Goal: Task Accomplishment & Management: Complete application form

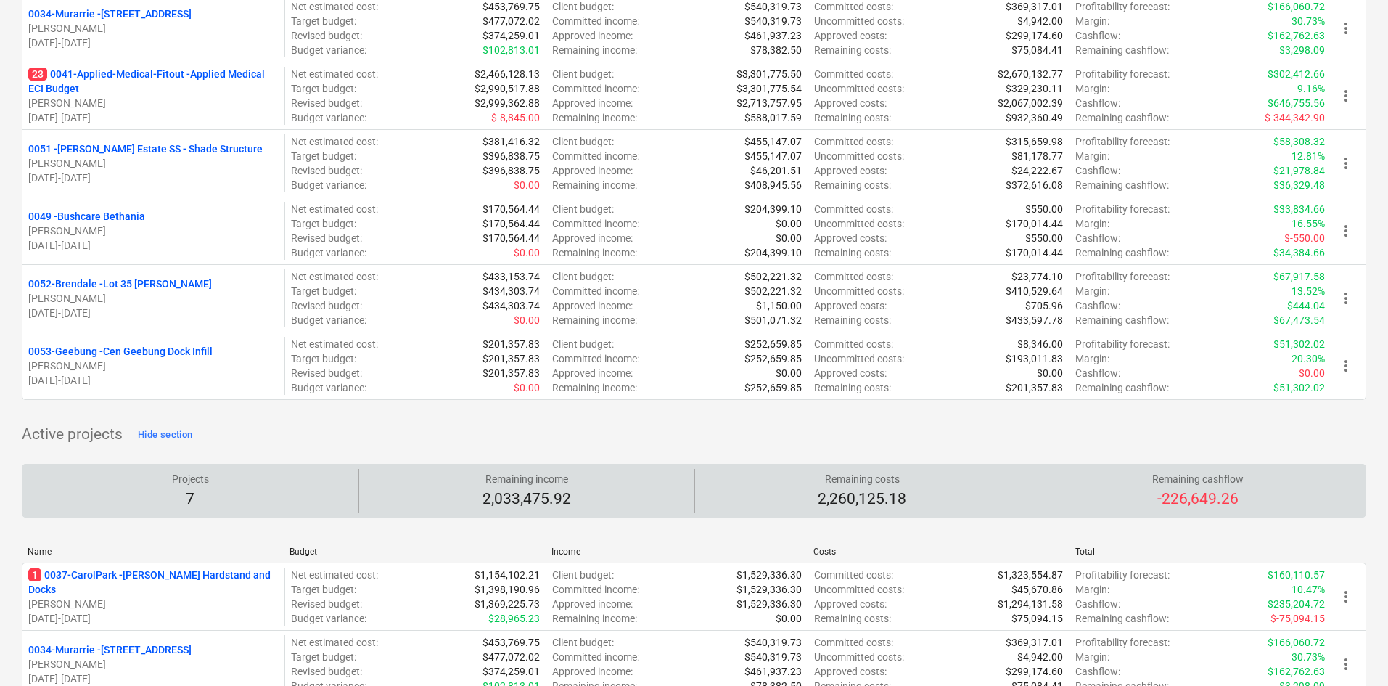
scroll to position [290, 0]
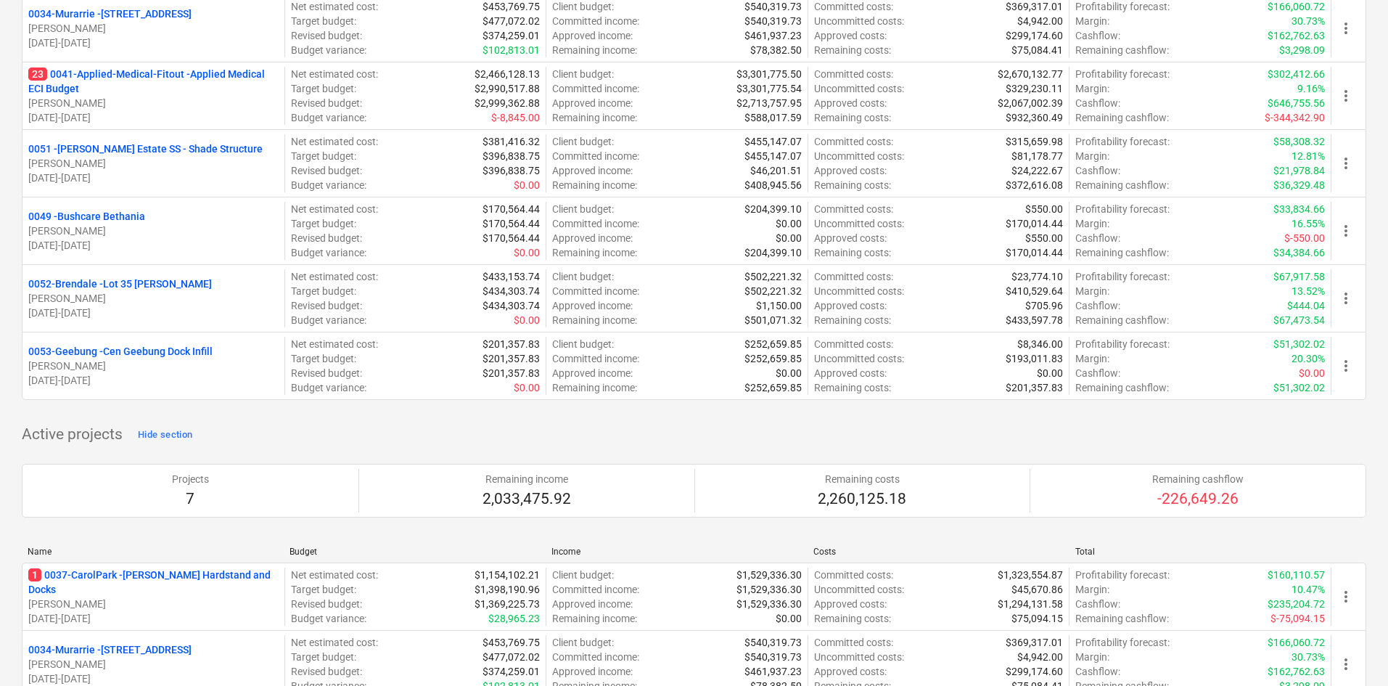
click at [100, 345] on p "0053-Geebung - Cen Geebung Dock Infill" at bounding box center [120, 351] width 184 height 15
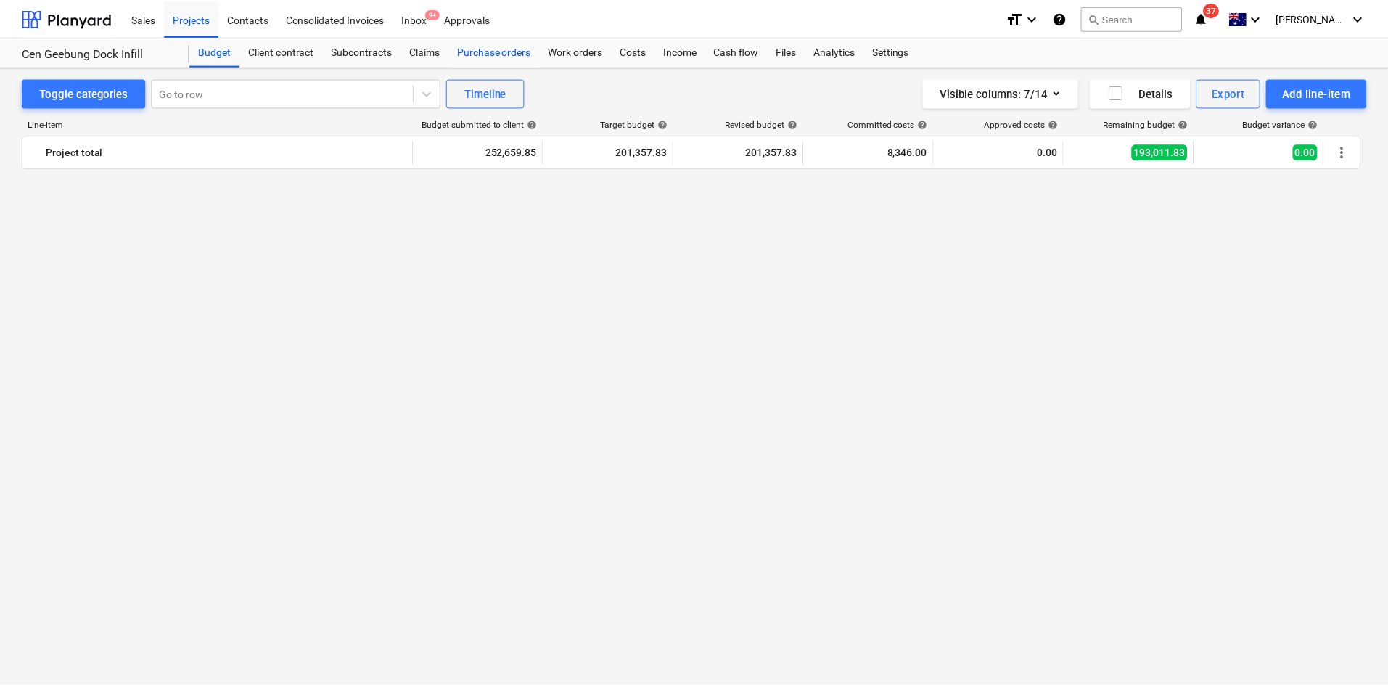
scroll to position [1143, 0]
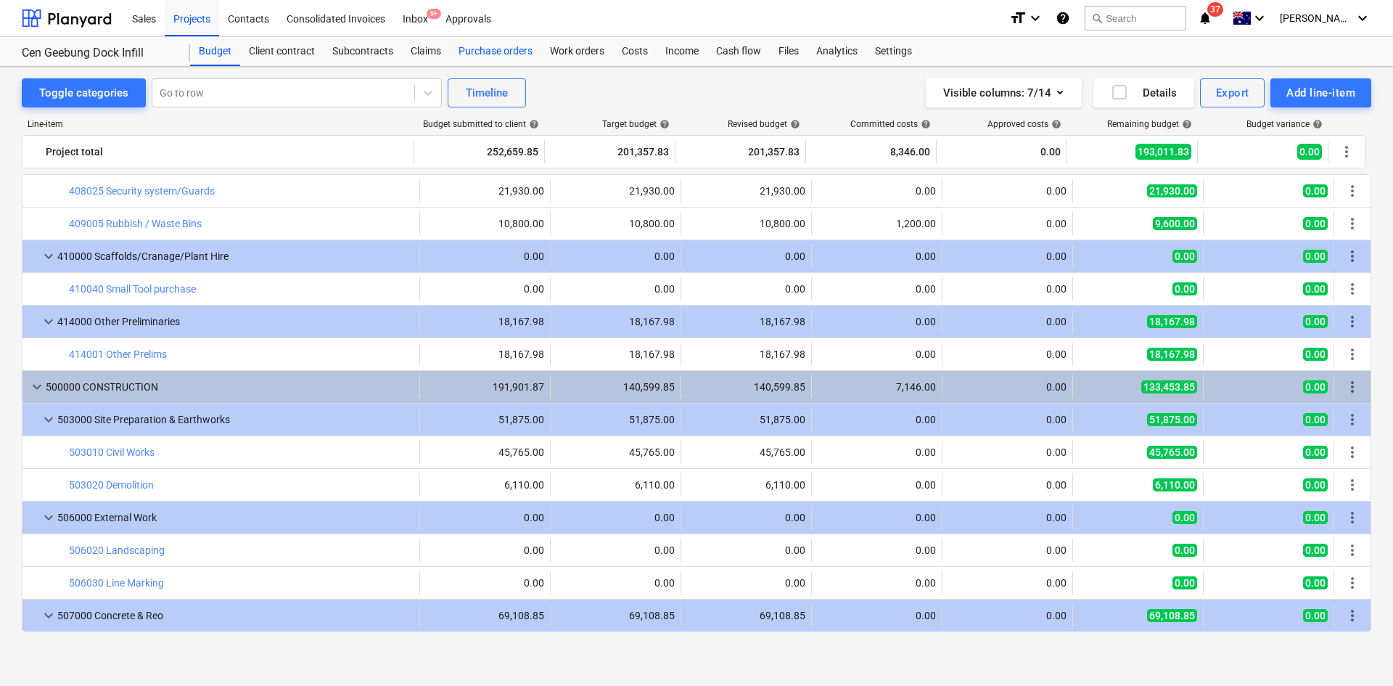
click at [496, 52] on div "Purchase orders" at bounding box center [495, 51] width 91 height 29
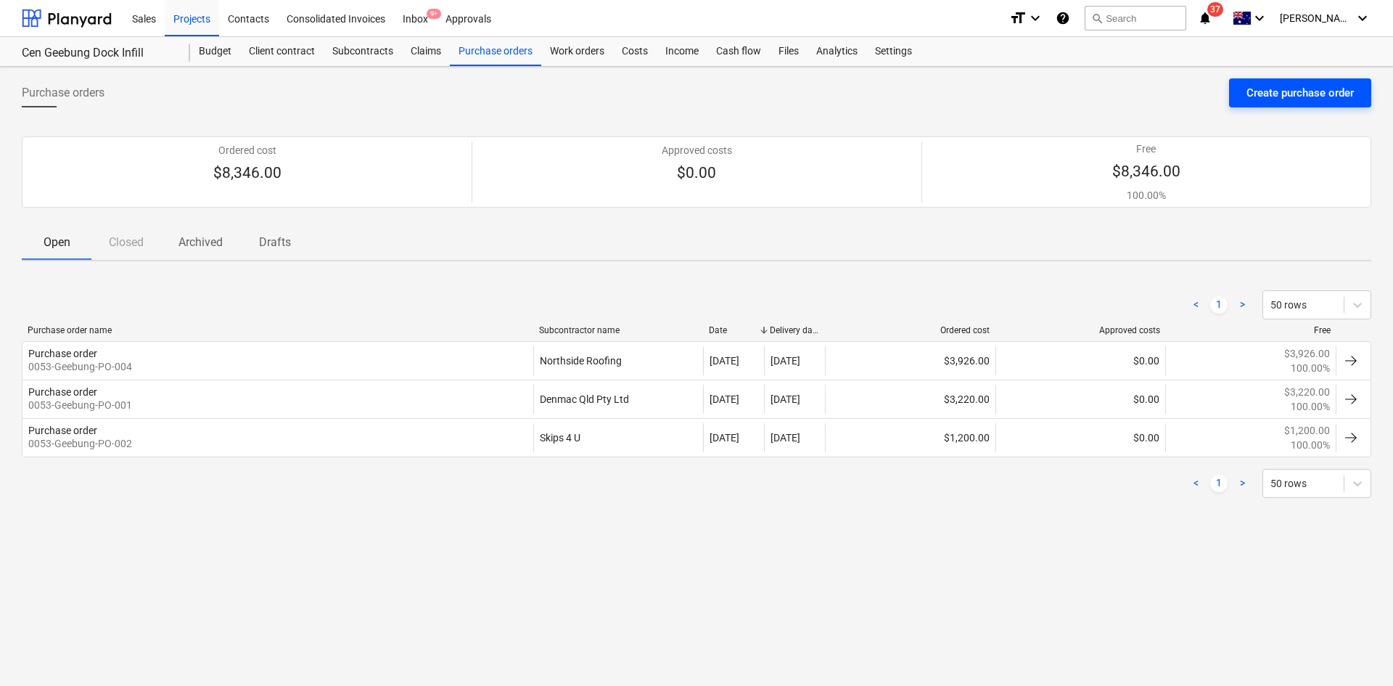
click at [1301, 87] on div "Create purchase order" at bounding box center [1299, 92] width 107 height 19
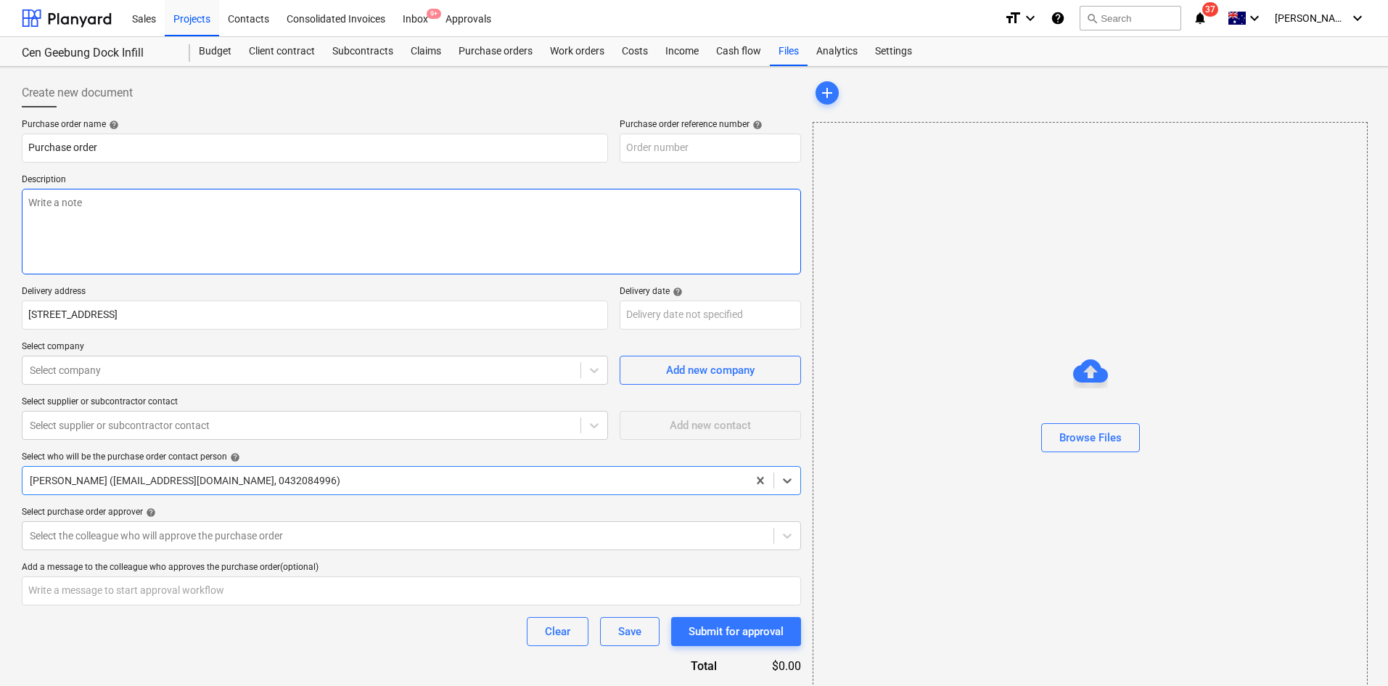
type textarea "x"
type input "0053-Geebung-PO-006"
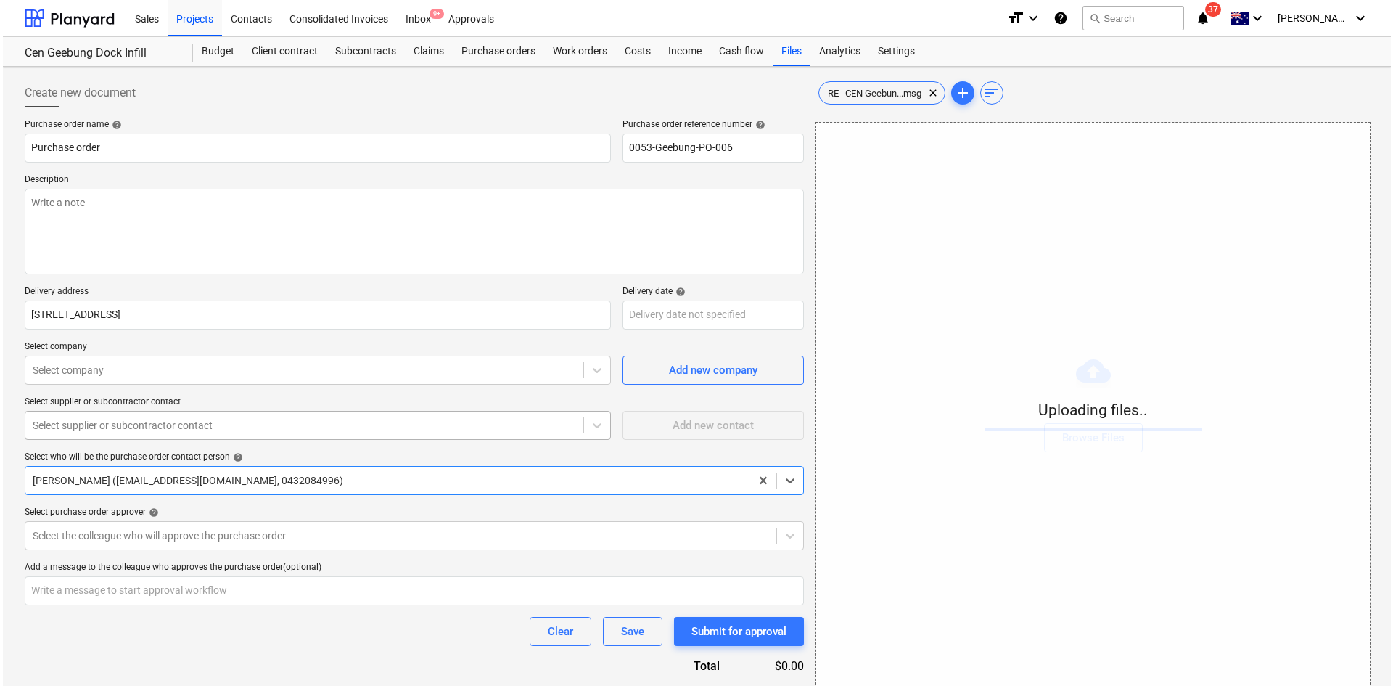
scroll to position [55, 0]
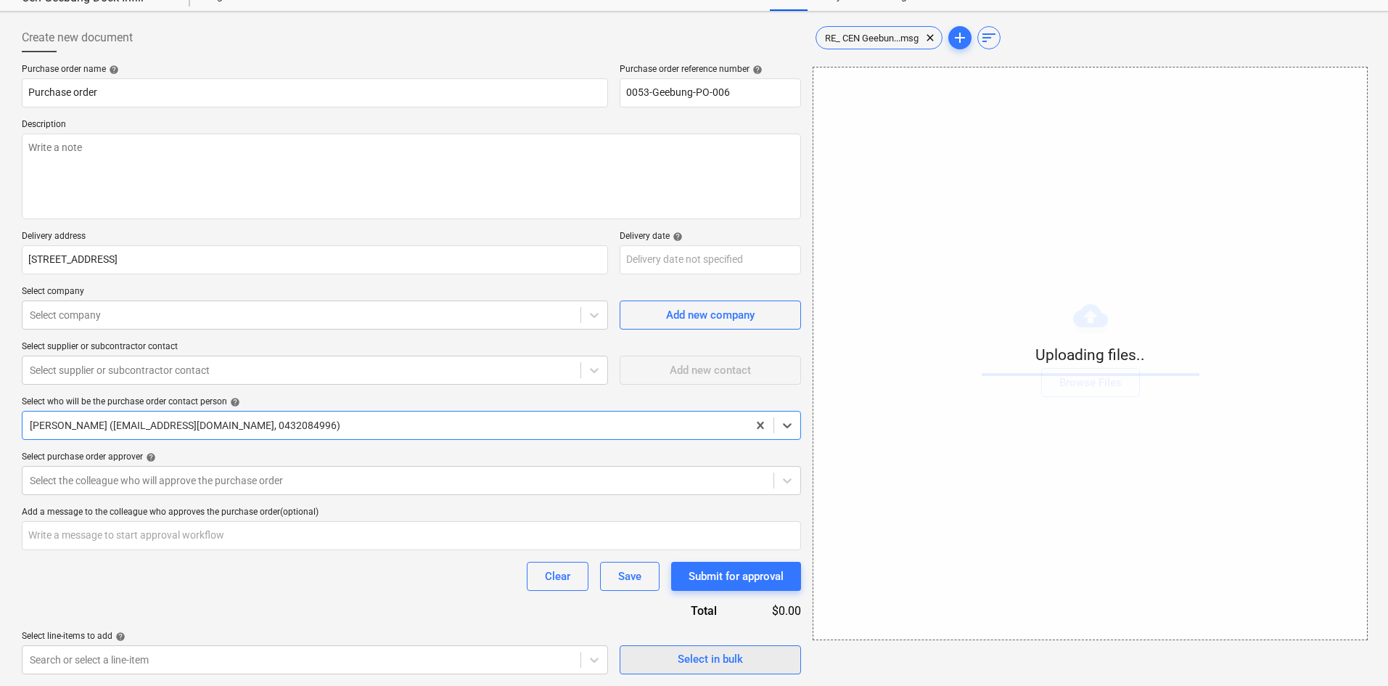
click at [746, 669] on button "Select in bulk" at bounding box center [710, 659] width 181 height 29
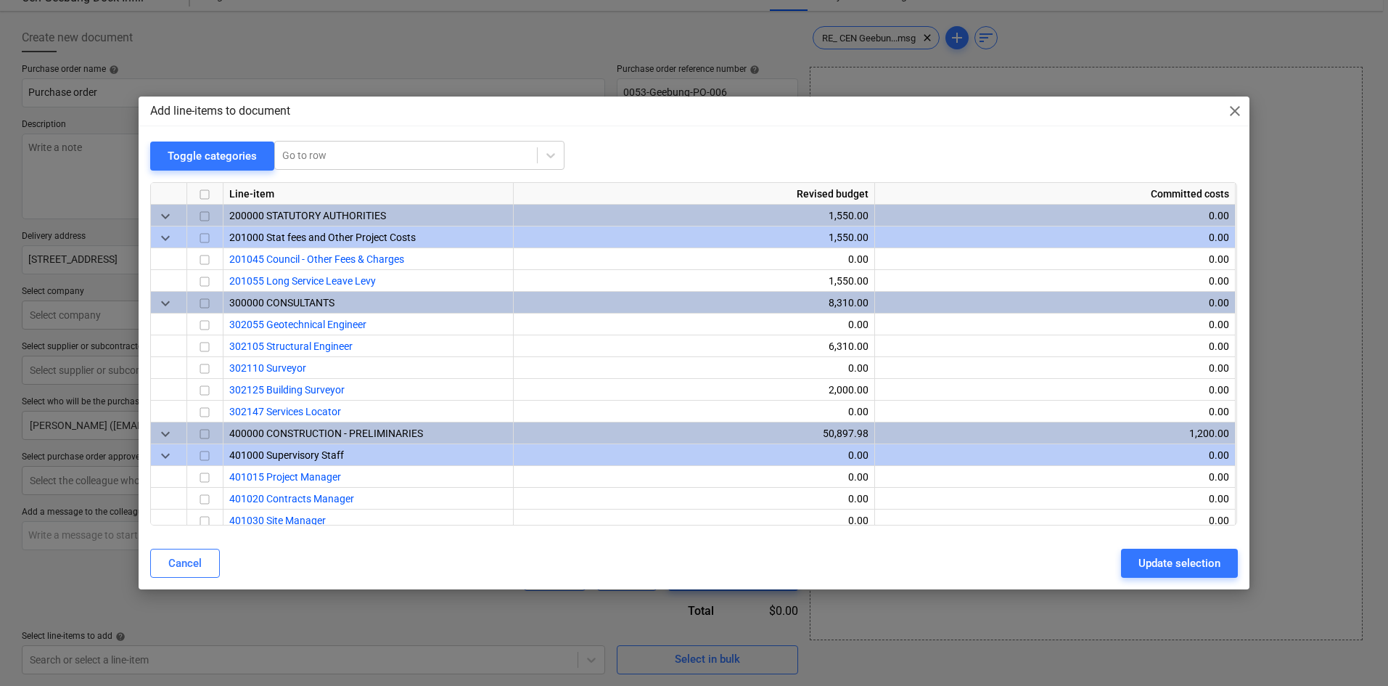
type textarea "x"
click at [385, 158] on div at bounding box center [406, 155] width 247 height 15
type input "concr"
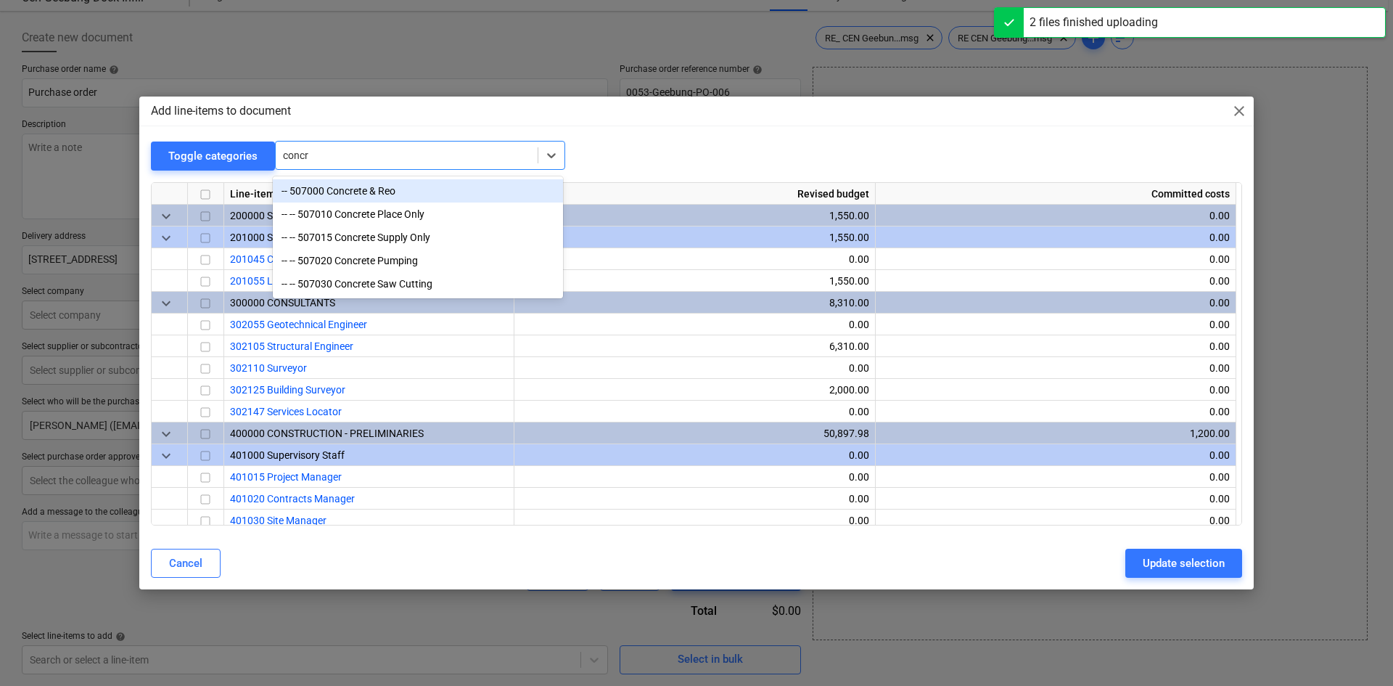
type textarea "x"
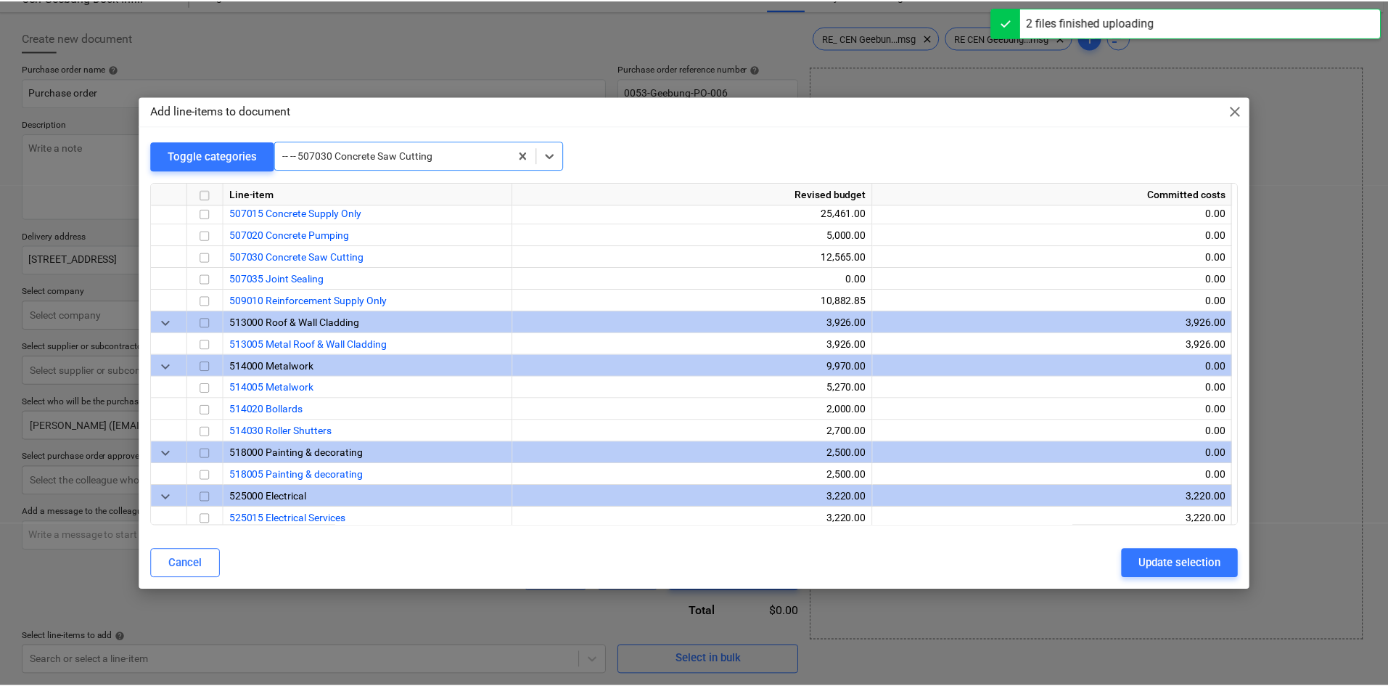
scroll to position [1132, 0]
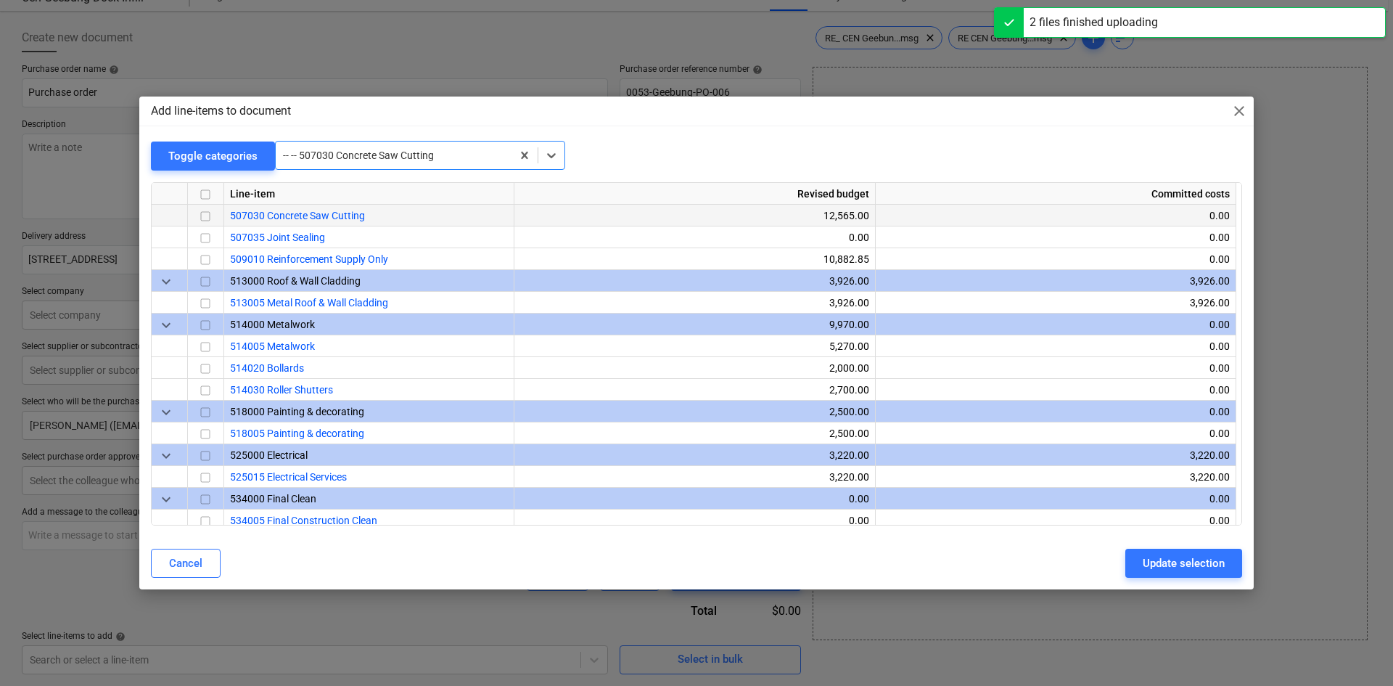
click at [205, 215] on input "checkbox" at bounding box center [205, 215] width 17 height 17
click at [1162, 561] on div "Update selection" at bounding box center [1184, 563] width 82 height 19
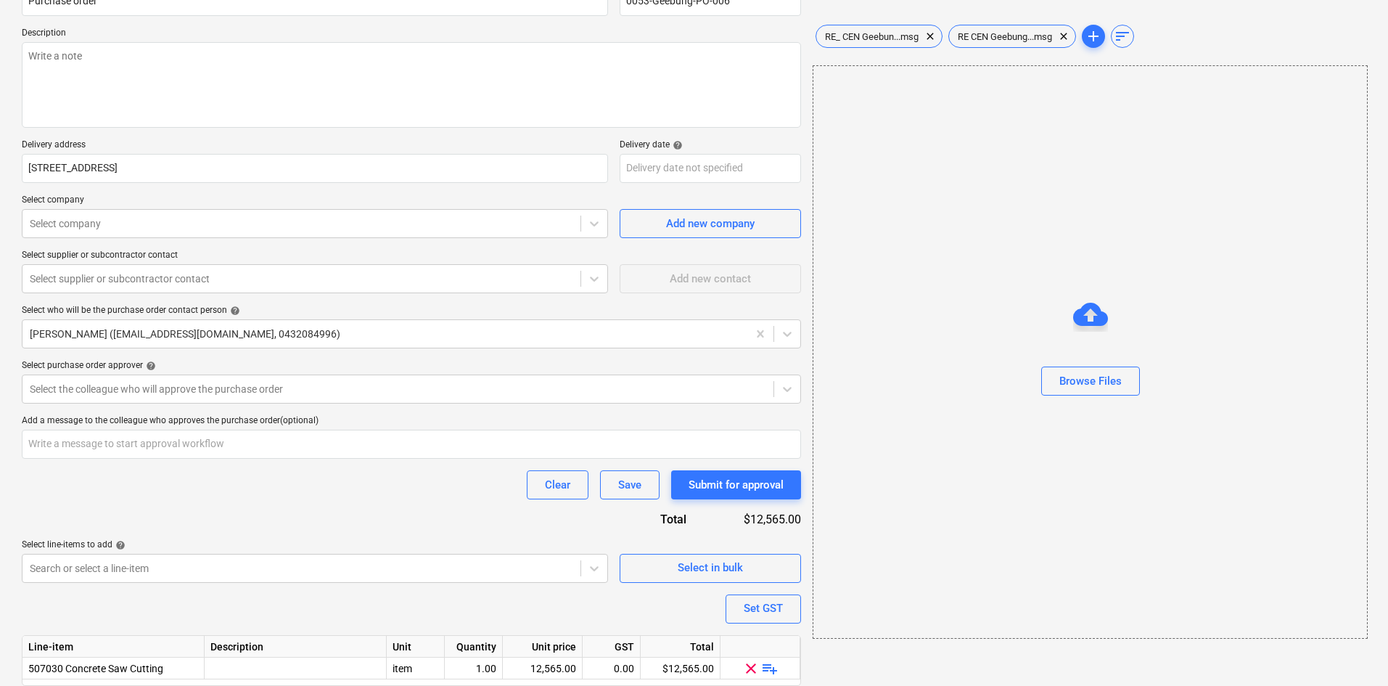
scroll to position [199, 0]
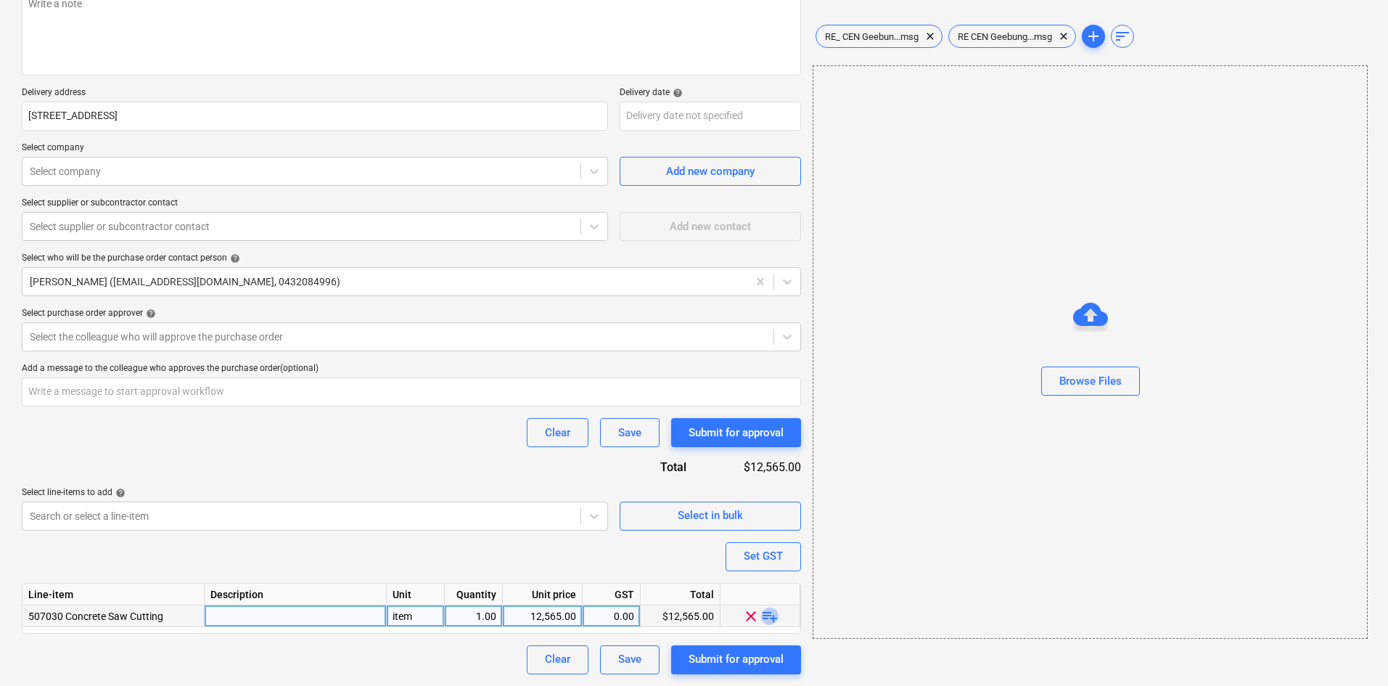
click at [776, 615] on span "playlist_add" at bounding box center [769, 615] width 17 height 17
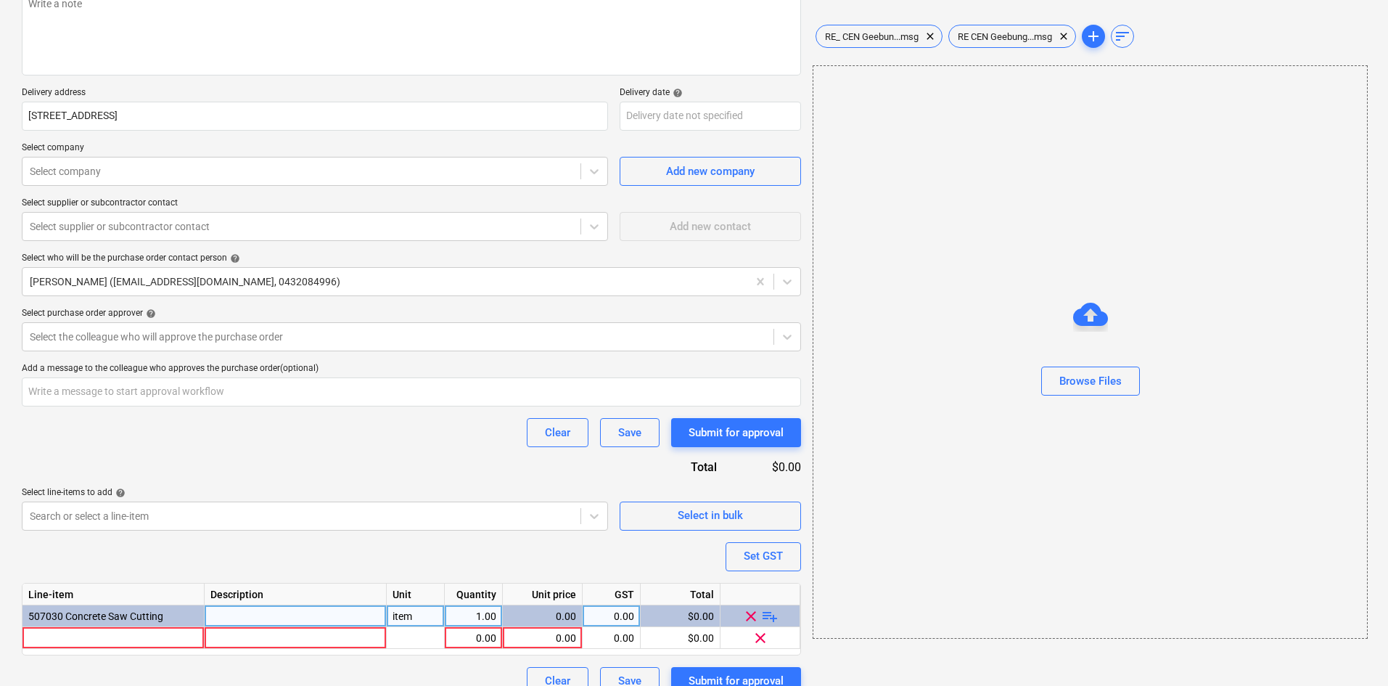
click at [774, 615] on span "playlist_add" at bounding box center [769, 615] width 17 height 17
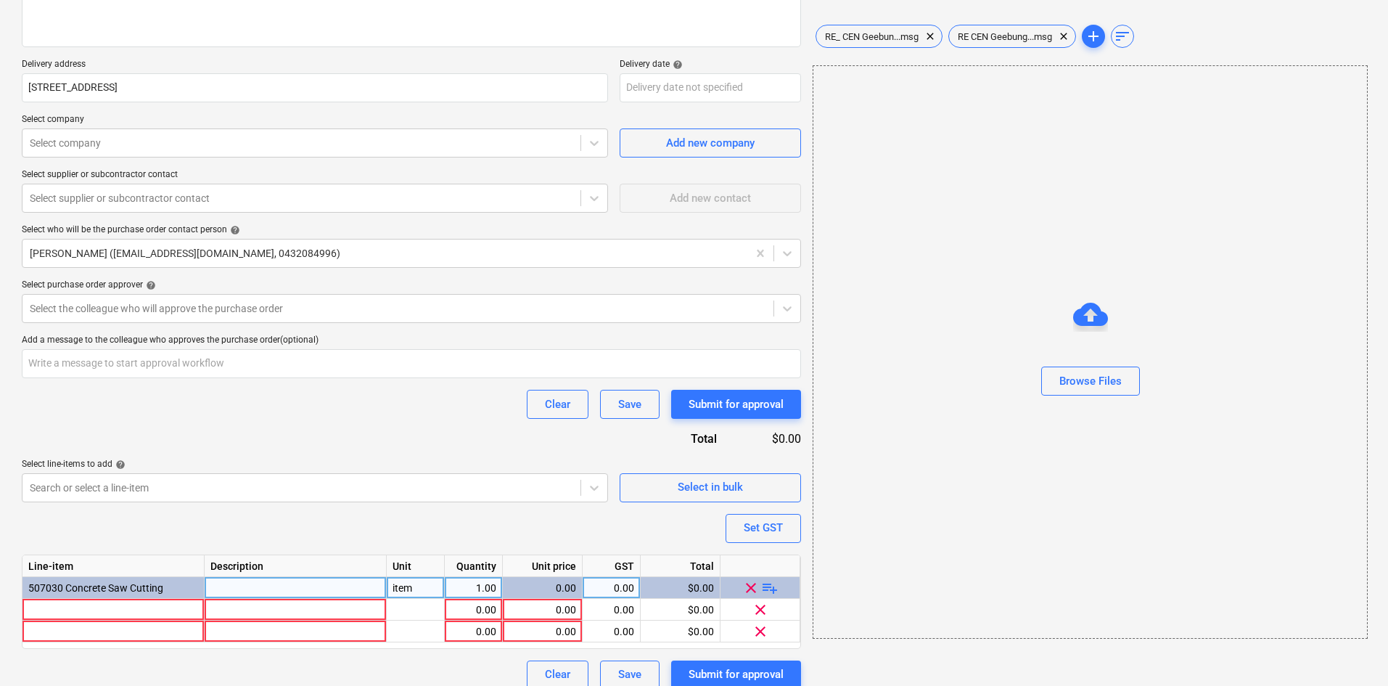
scroll to position [242, 0]
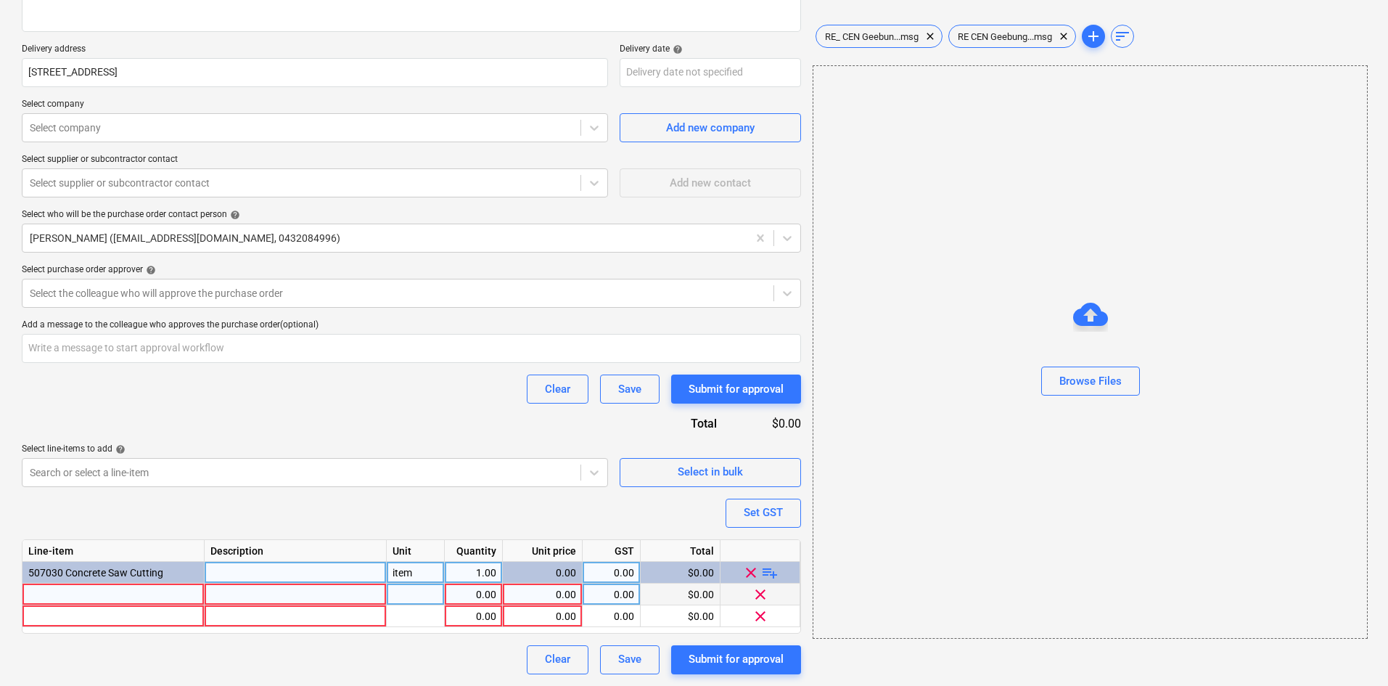
click at [111, 588] on div at bounding box center [113, 594] width 182 height 22
type textarea "x"
type input "Sa"
type textarea "x"
type input "Saw cutting"
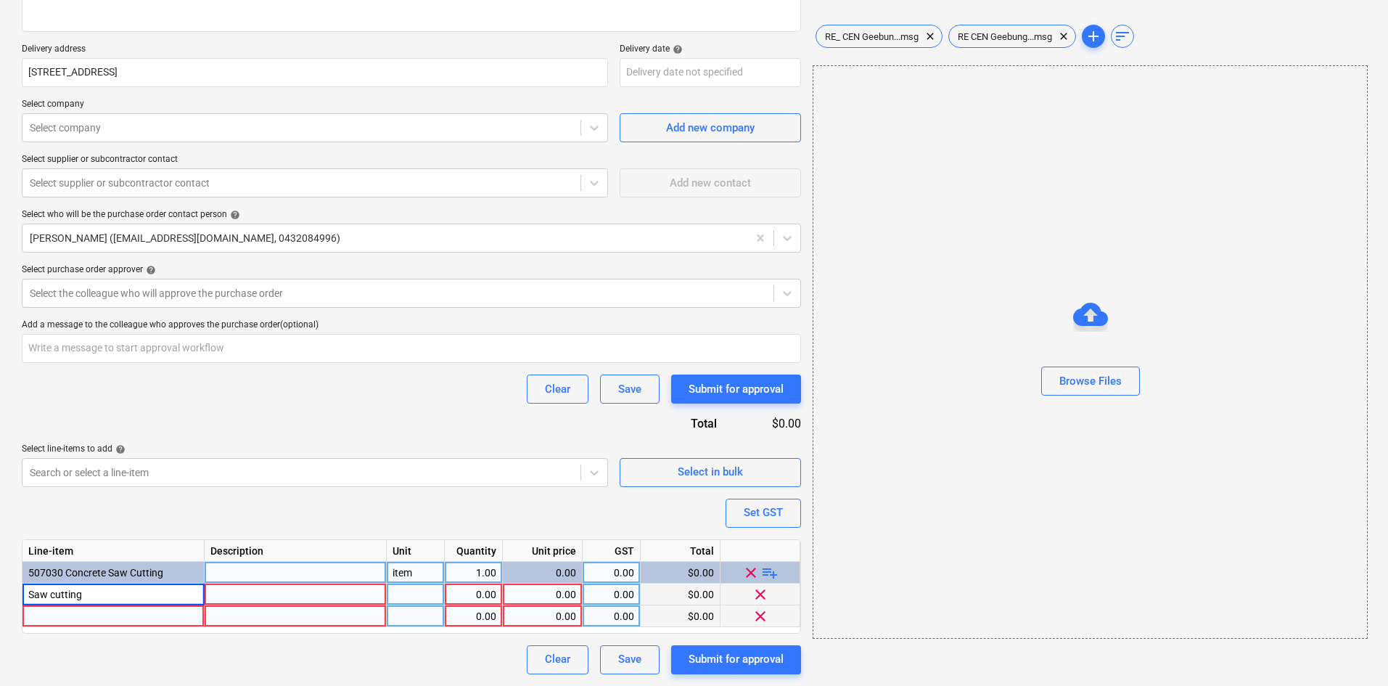
type textarea "x"
click at [95, 613] on div at bounding box center [113, 616] width 182 height 22
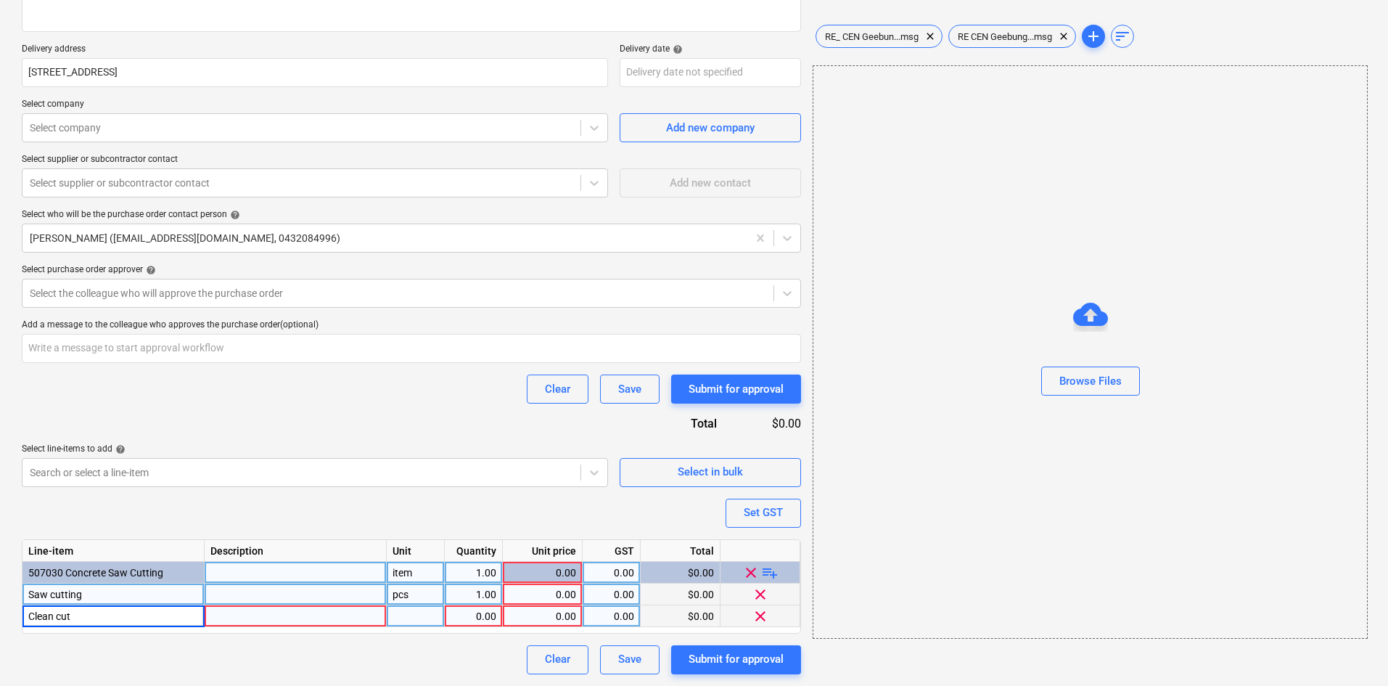
type input "Clean cut"
click at [408, 572] on div "item" at bounding box center [416, 573] width 58 height 22
click at [401, 593] on div "pcs" at bounding box center [416, 594] width 58 height 22
click at [416, 621] on div "pcs" at bounding box center [416, 616] width 58 height 22
type textarea "x"
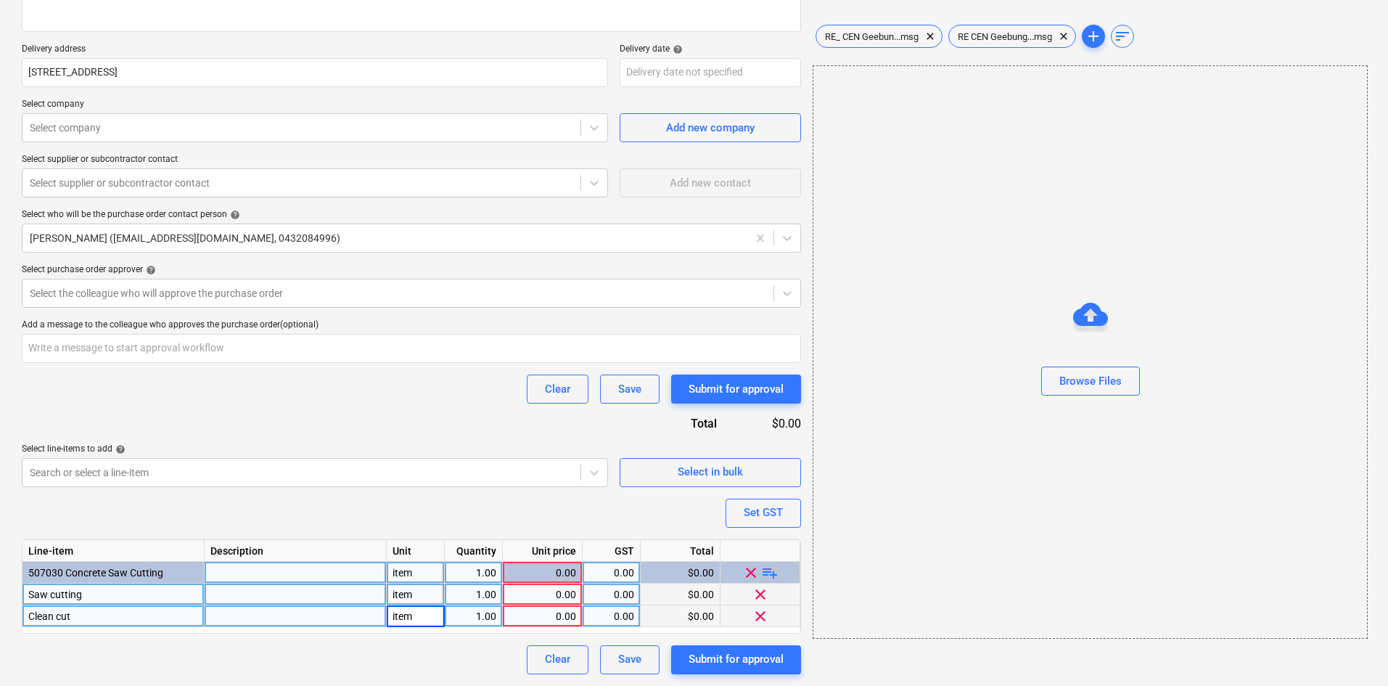
click at [534, 592] on div "0.00" at bounding box center [542, 594] width 67 height 22
type input "12565"
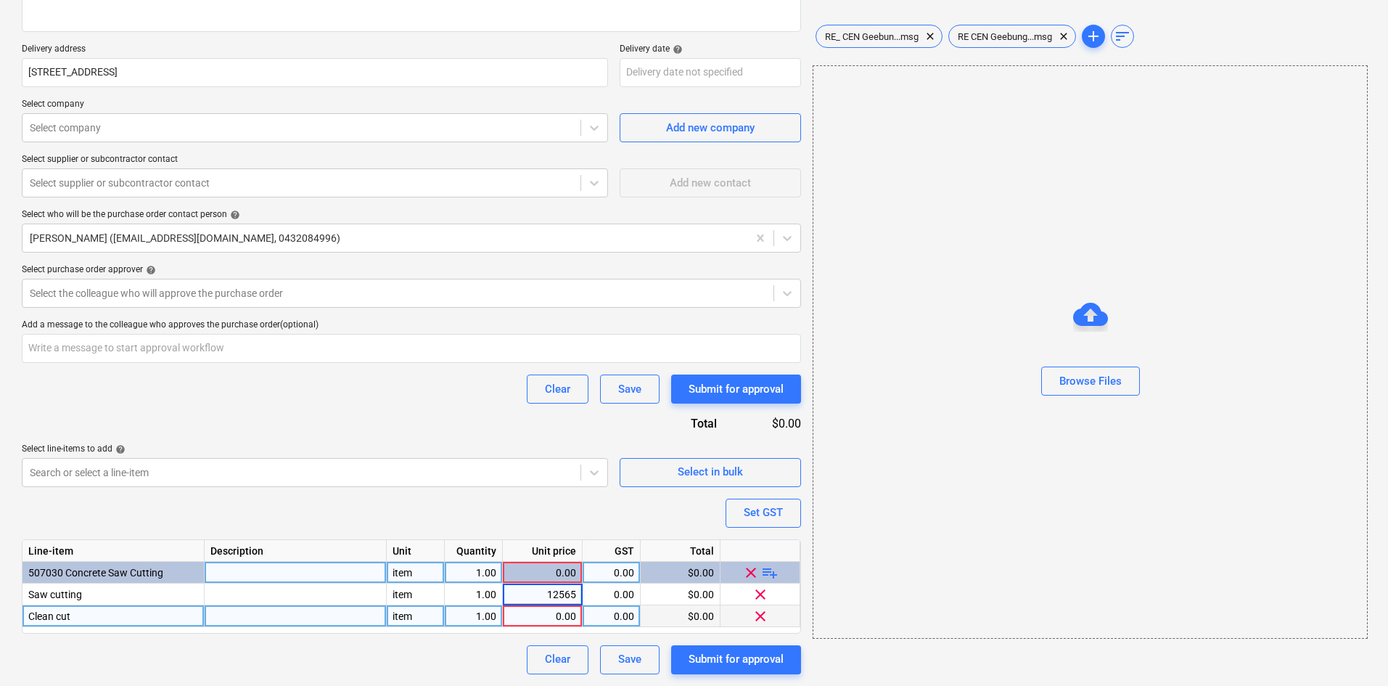
click at [542, 615] on div "0.00" at bounding box center [542, 616] width 67 height 22
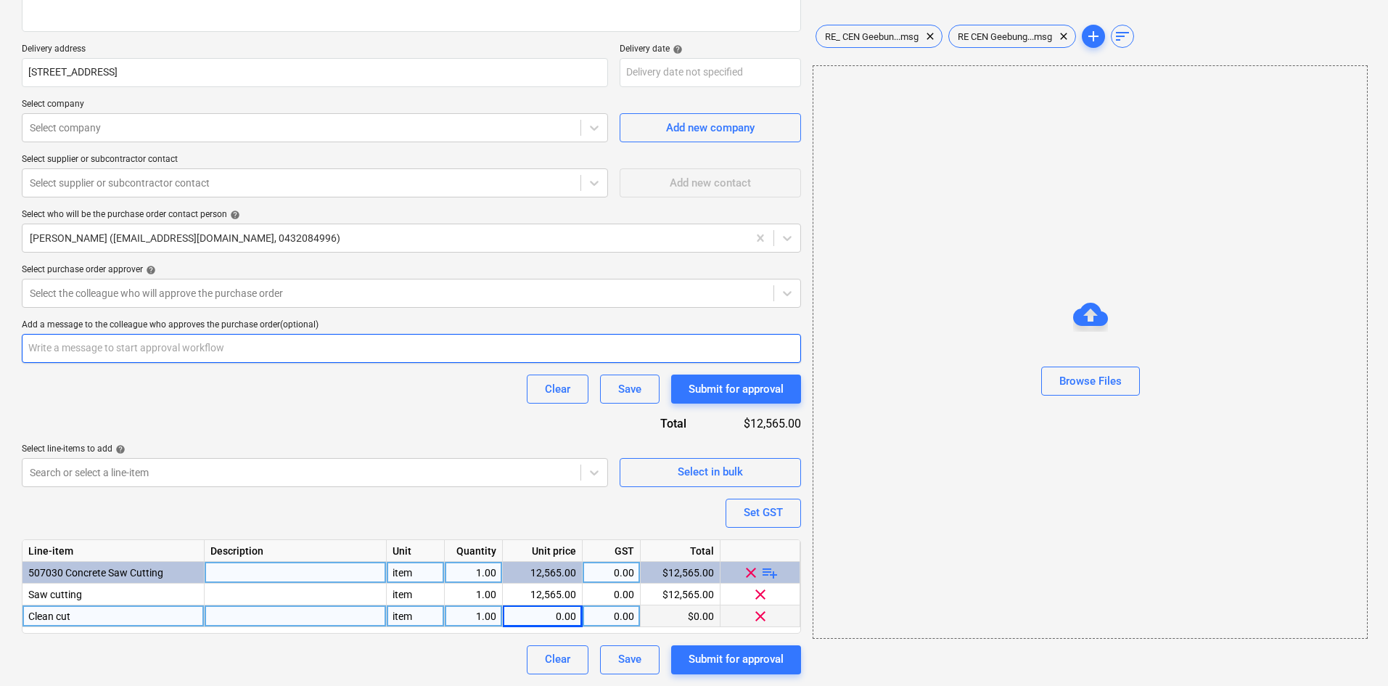
type textarea "x"
click at [551, 617] on div "0.00" at bounding box center [542, 616] width 67 height 22
type input "474"
type textarea "x"
click at [770, 505] on div "Set GST" at bounding box center [763, 512] width 39 height 19
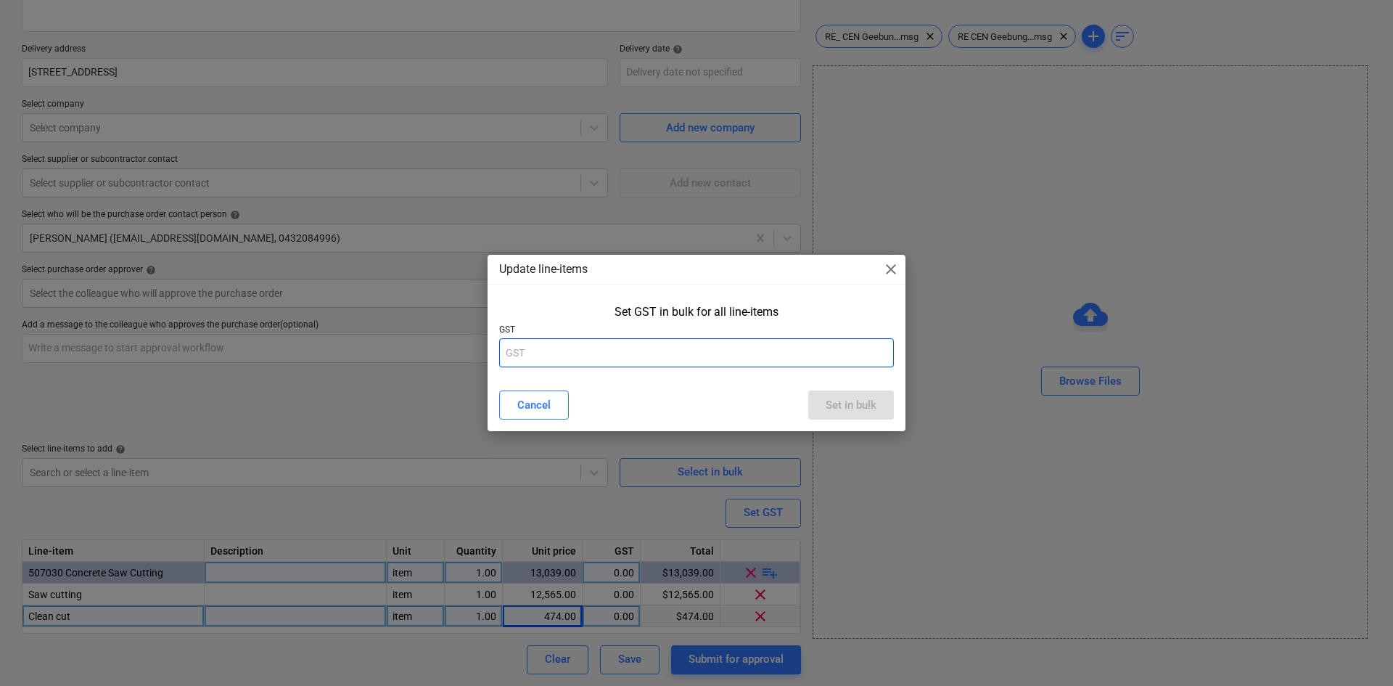
click at [708, 351] on input "text" at bounding box center [696, 352] width 395 height 29
type input "10"
click at [847, 403] on div "Set in bulk" at bounding box center [851, 404] width 51 height 19
type textarea "x"
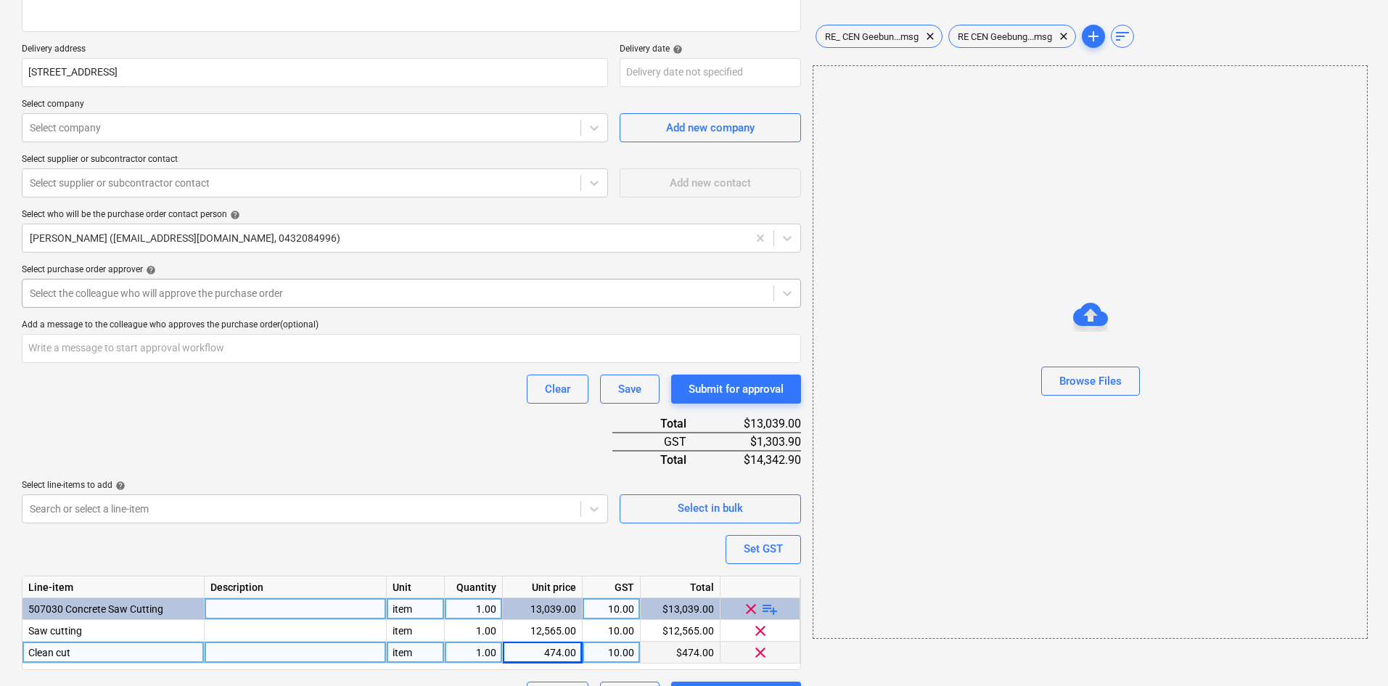
click at [185, 295] on div at bounding box center [398, 293] width 736 height 15
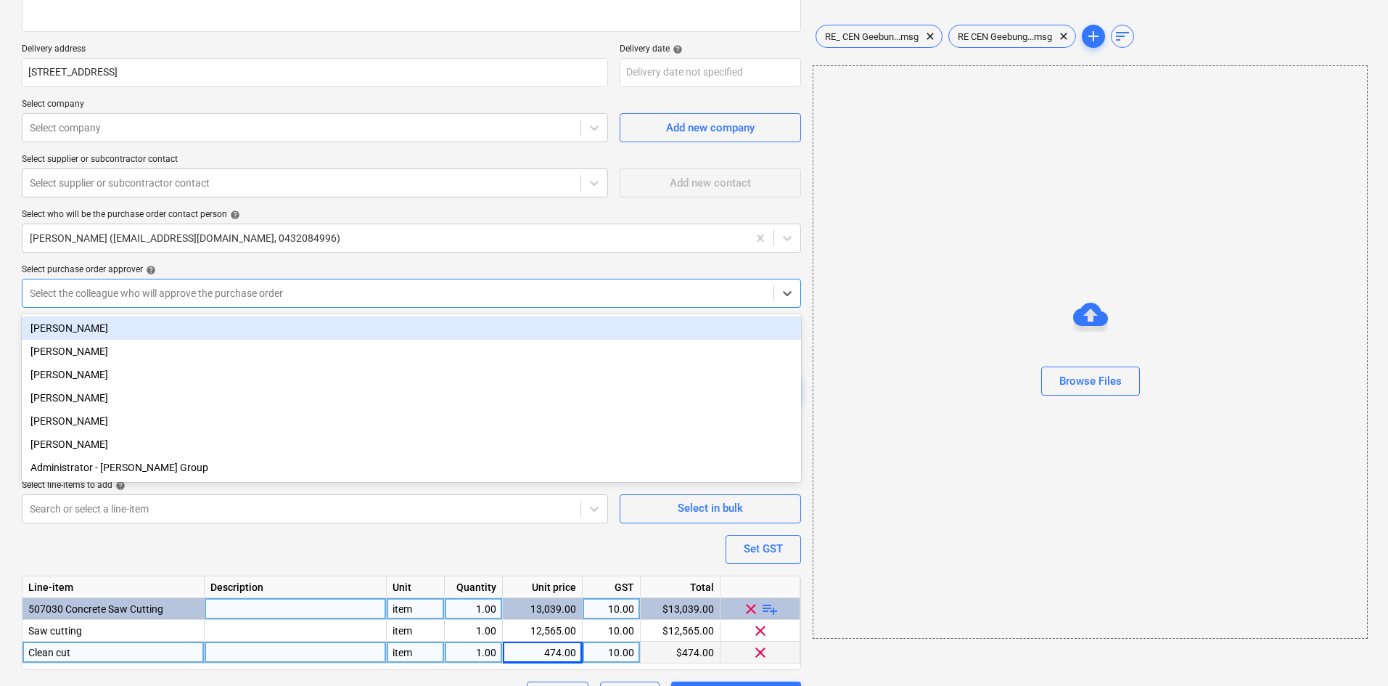
click at [142, 142] on div "Purchase order name help Purchase order Purchase order reference number help 00…" at bounding box center [411, 294] width 779 height 834
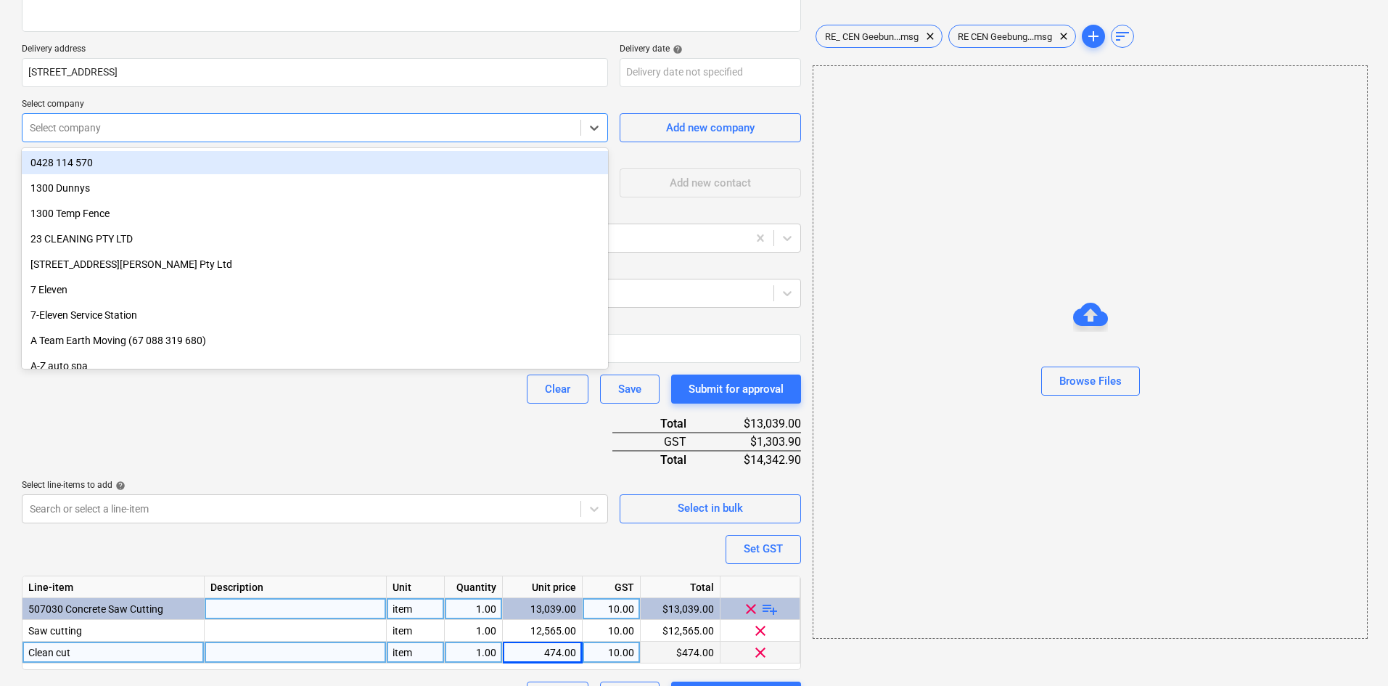
click at [147, 136] on div "Select company" at bounding box center [301, 128] width 558 height 20
type input "tit"
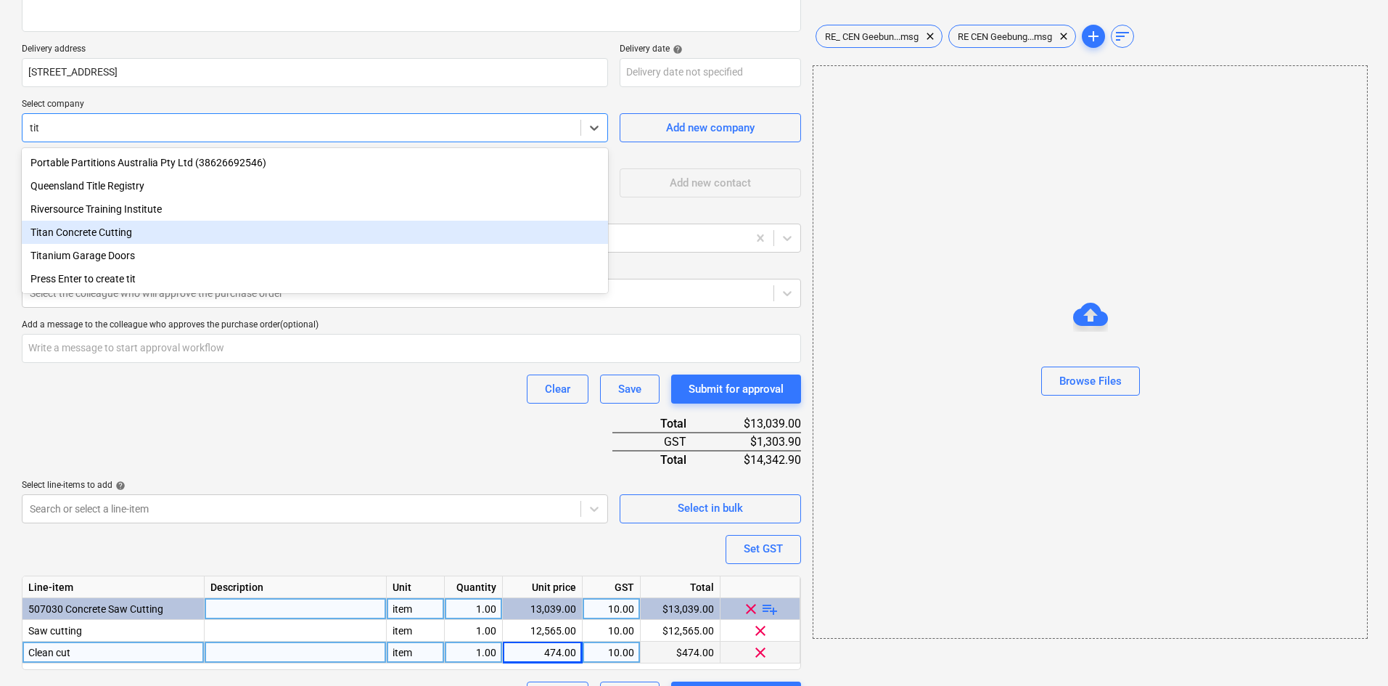
type textarea "x"
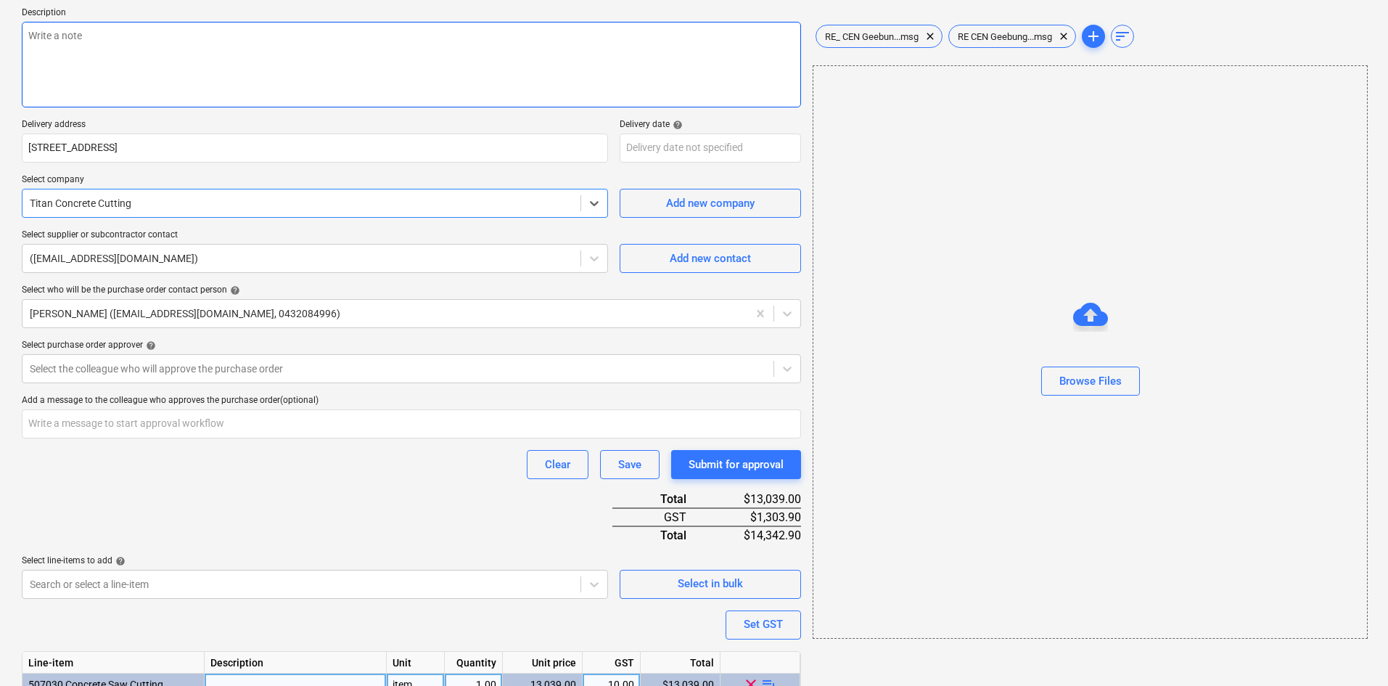
scroll to position [97, 0]
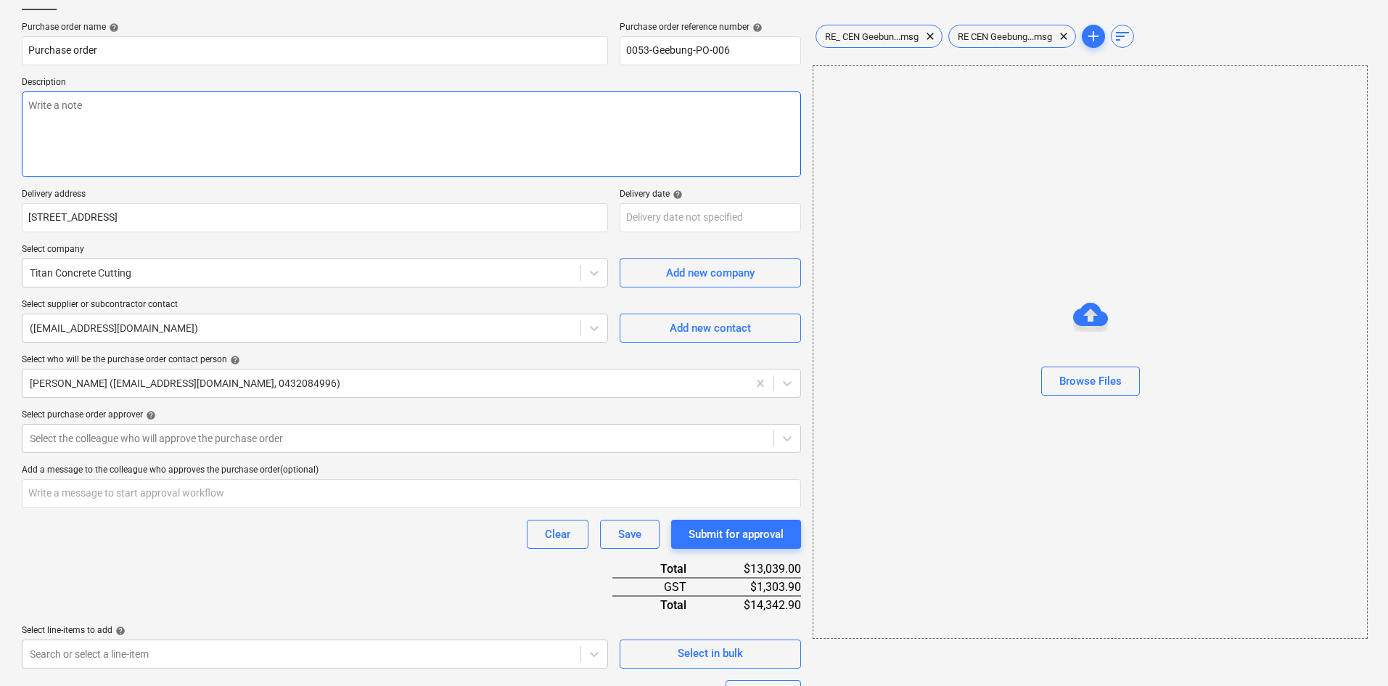
drag, startPoint x: 97, startPoint y: 126, endPoint x: 89, endPoint y: 123, distance: 8.5
click at [97, 126] on textarea at bounding box center [411, 134] width 779 height 86
type textarea "x"
type textarea "A"
type textarea "x"
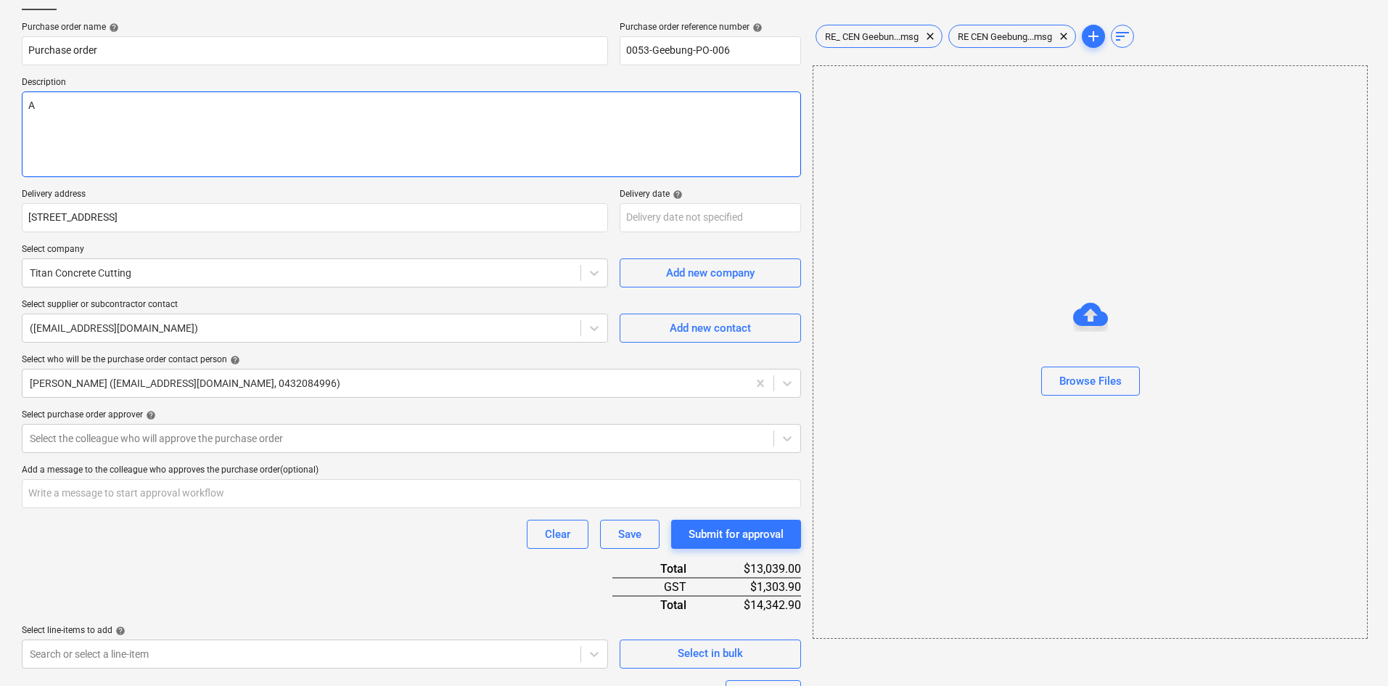
type textarea "As"
type textarea "x"
type textarea "As"
type textarea "x"
type textarea "As pe"
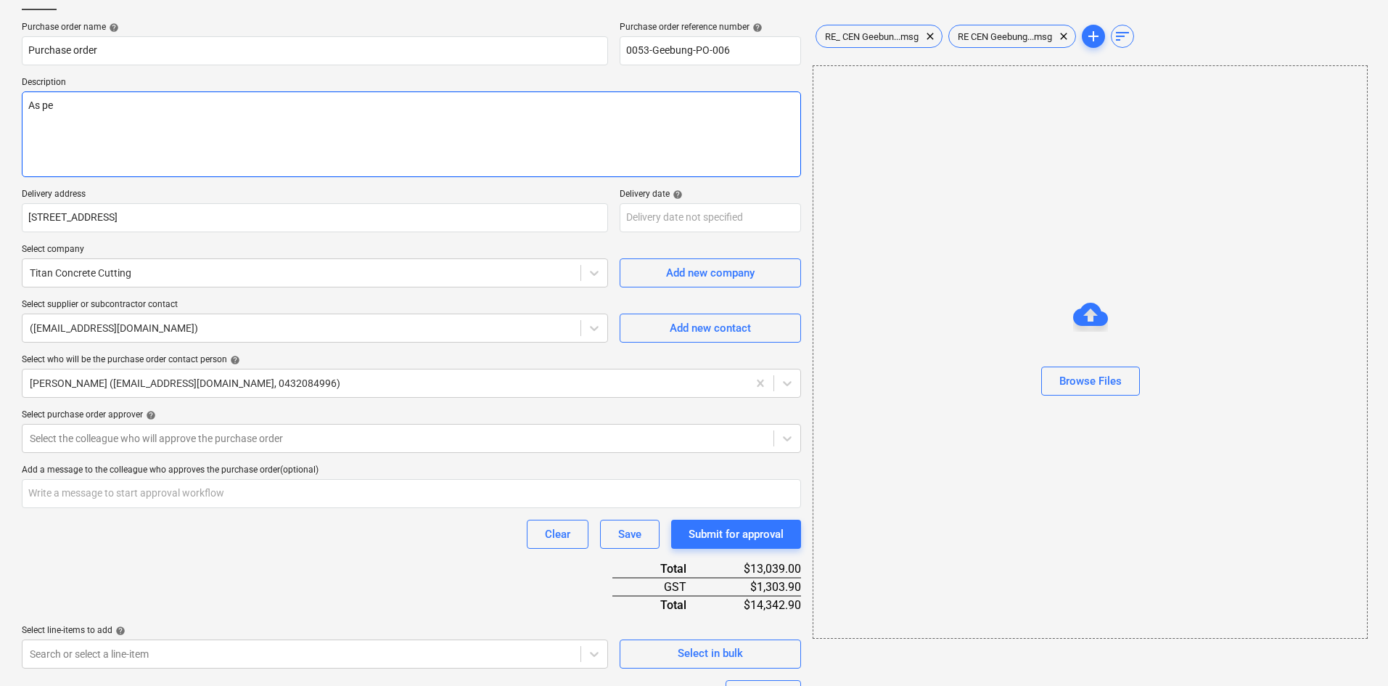
type textarea "x"
type textarea "As per"
type textarea "x"
type textarea "As per"
type textarea "x"
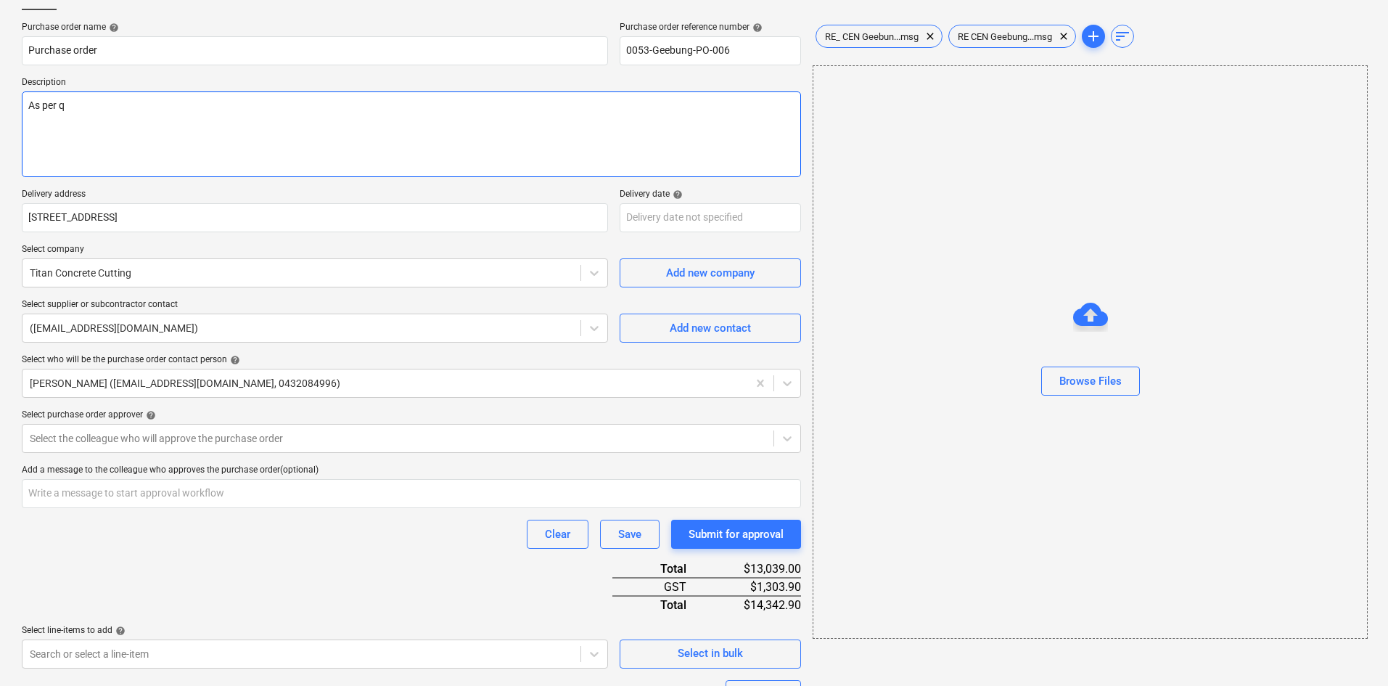
type textarea "As per qu"
type textarea "x"
type textarea "As per quo"
type textarea "x"
type textarea "As per quote"
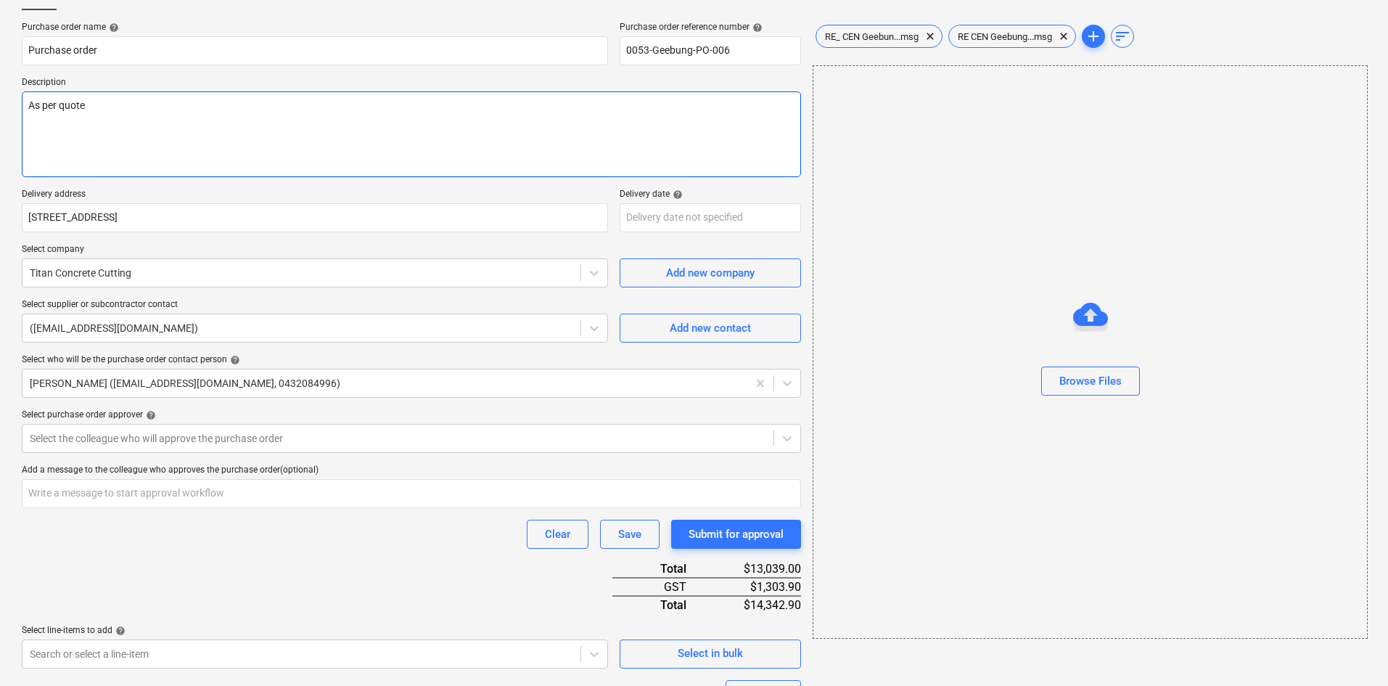
type textarea "x"
type textarea "As per quote"
click at [299, 419] on div "Select purchase order approver help" at bounding box center [411, 415] width 779 height 12
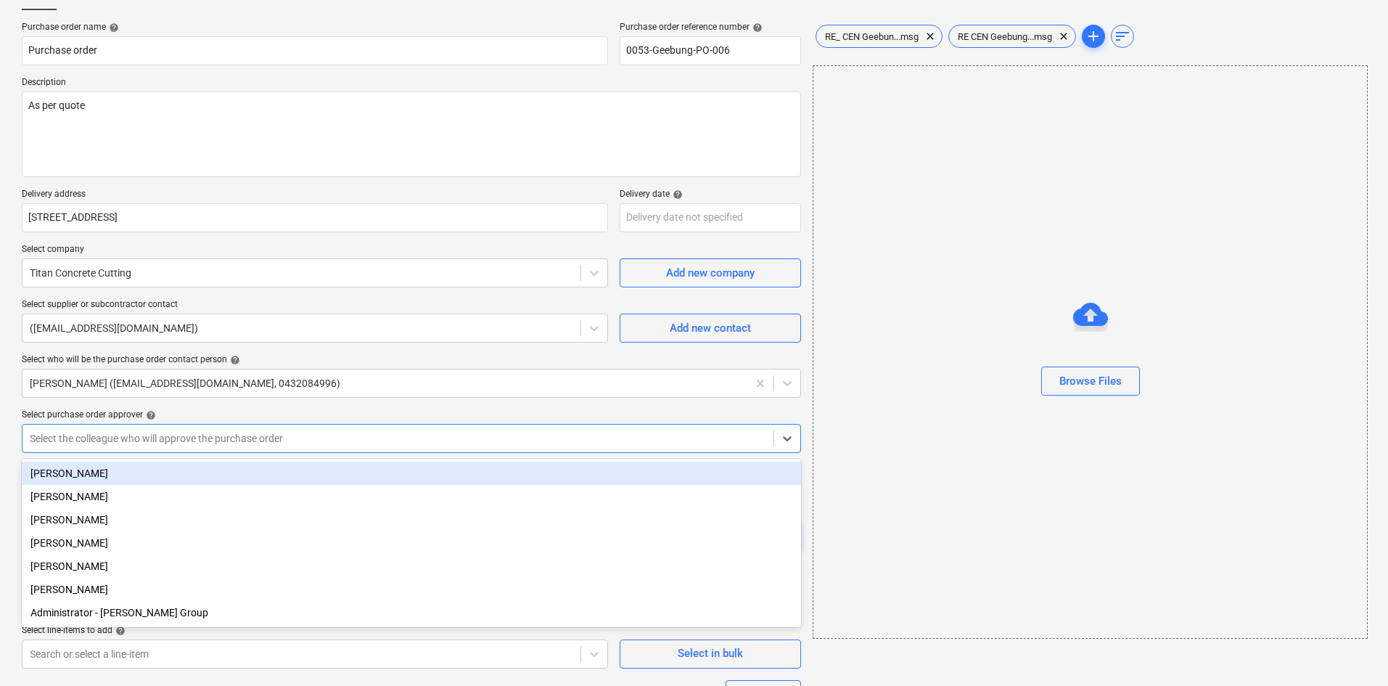
click at [280, 436] on div at bounding box center [398, 438] width 736 height 15
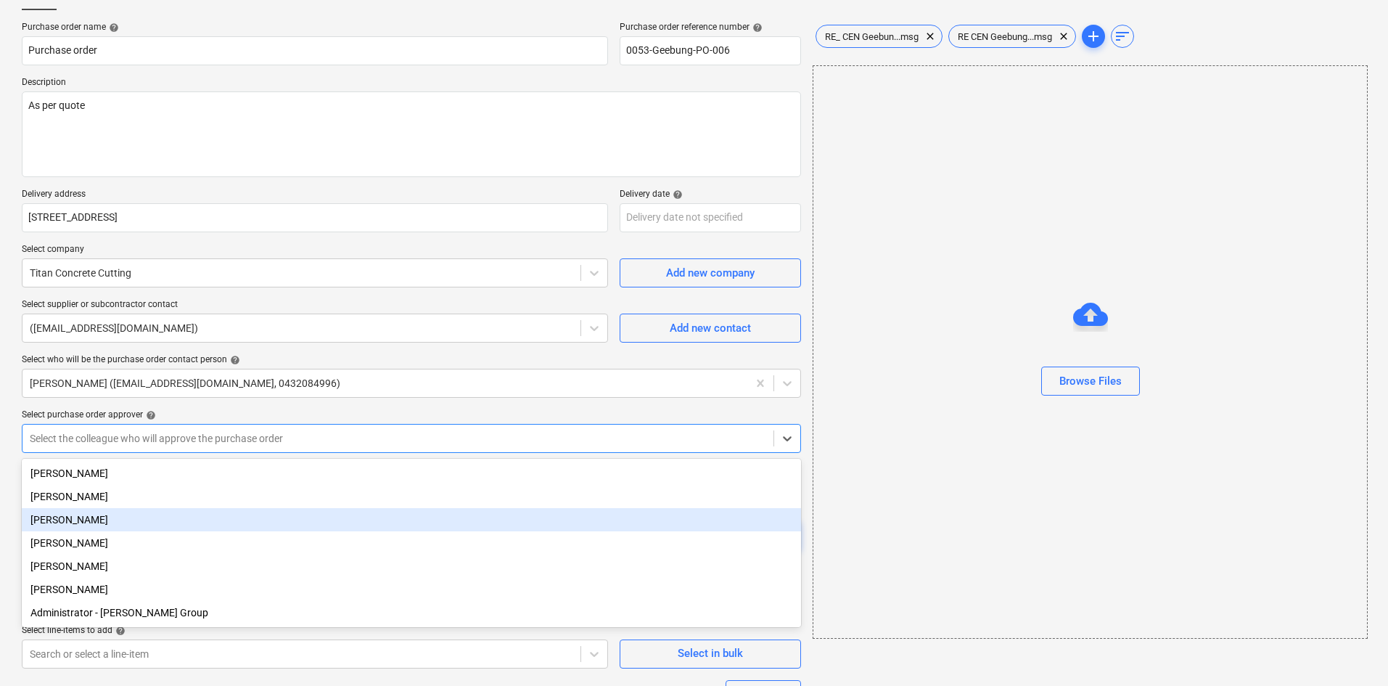
click at [111, 513] on div "[PERSON_NAME]" at bounding box center [411, 519] width 779 height 23
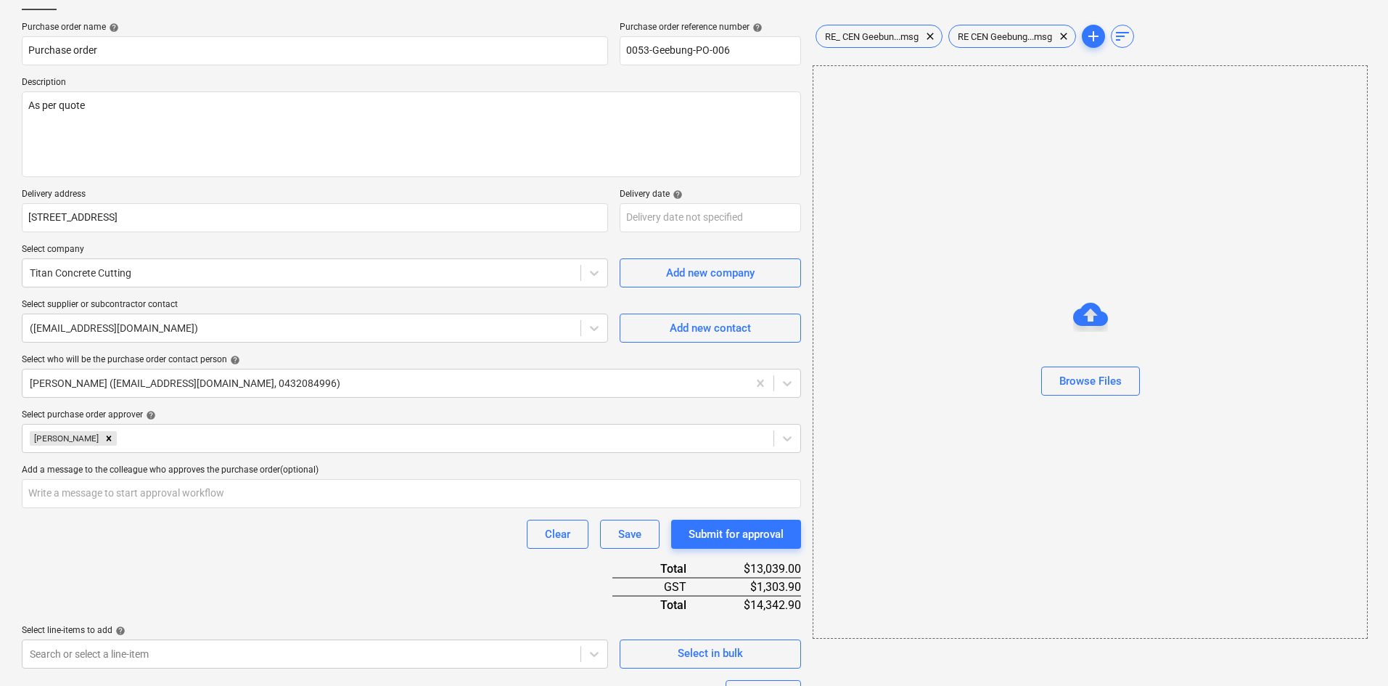
click at [638, 232] on div "Purchase order name help Purchase order Purchase order reference number help 00…" at bounding box center [411, 439] width 779 height 834
click at [646, 223] on body "Sales Projects Contacts Consolidated Invoices Inbox 9+ Approvals format_size ke…" at bounding box center [694, 246] width 1388 height 686
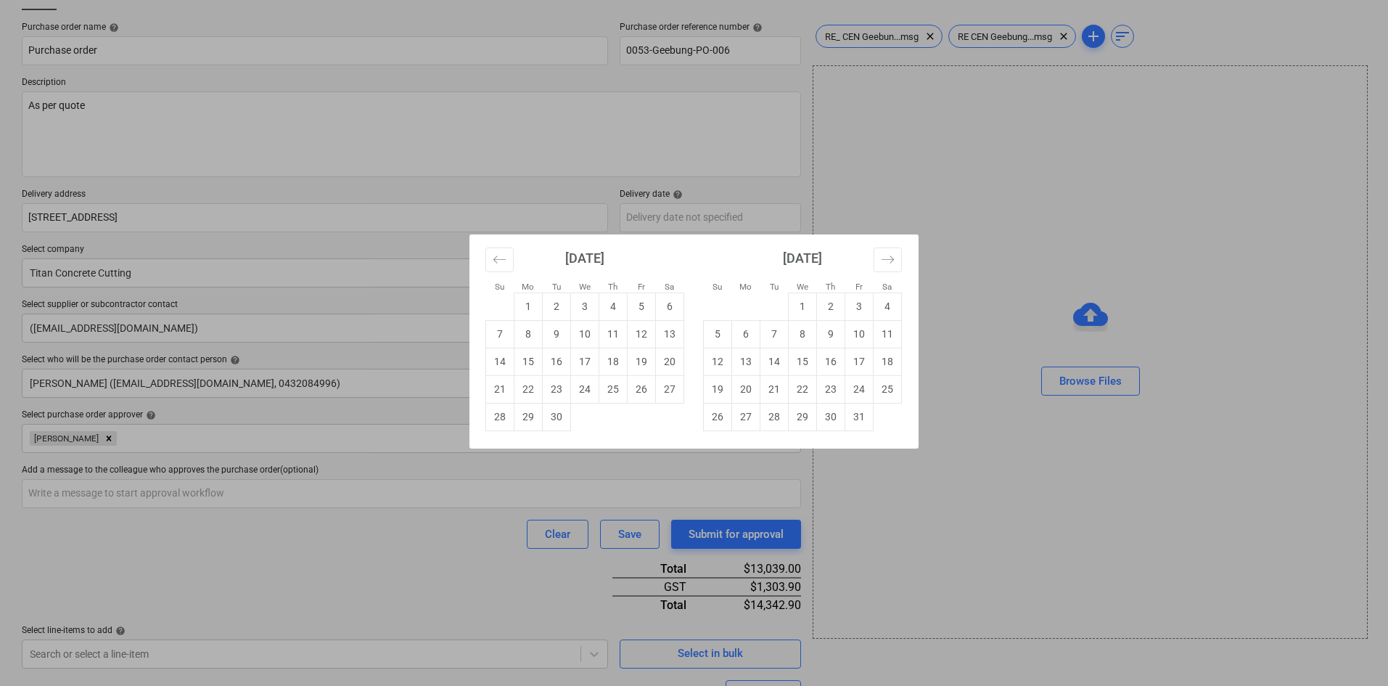
click at [524, 414] on td "29" at bounding box center [528, 417] width 28 height 28
type textarea "x"
type input "[DATE]"
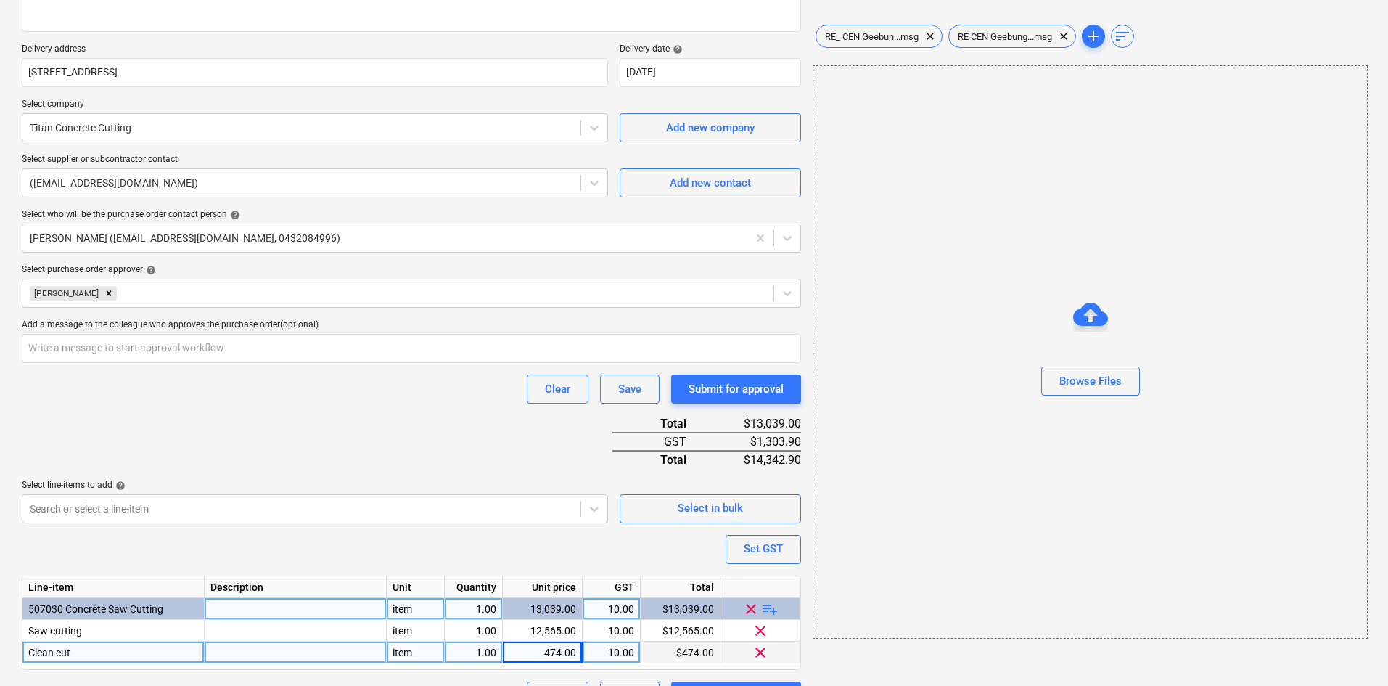
scroll to position [279, 0]
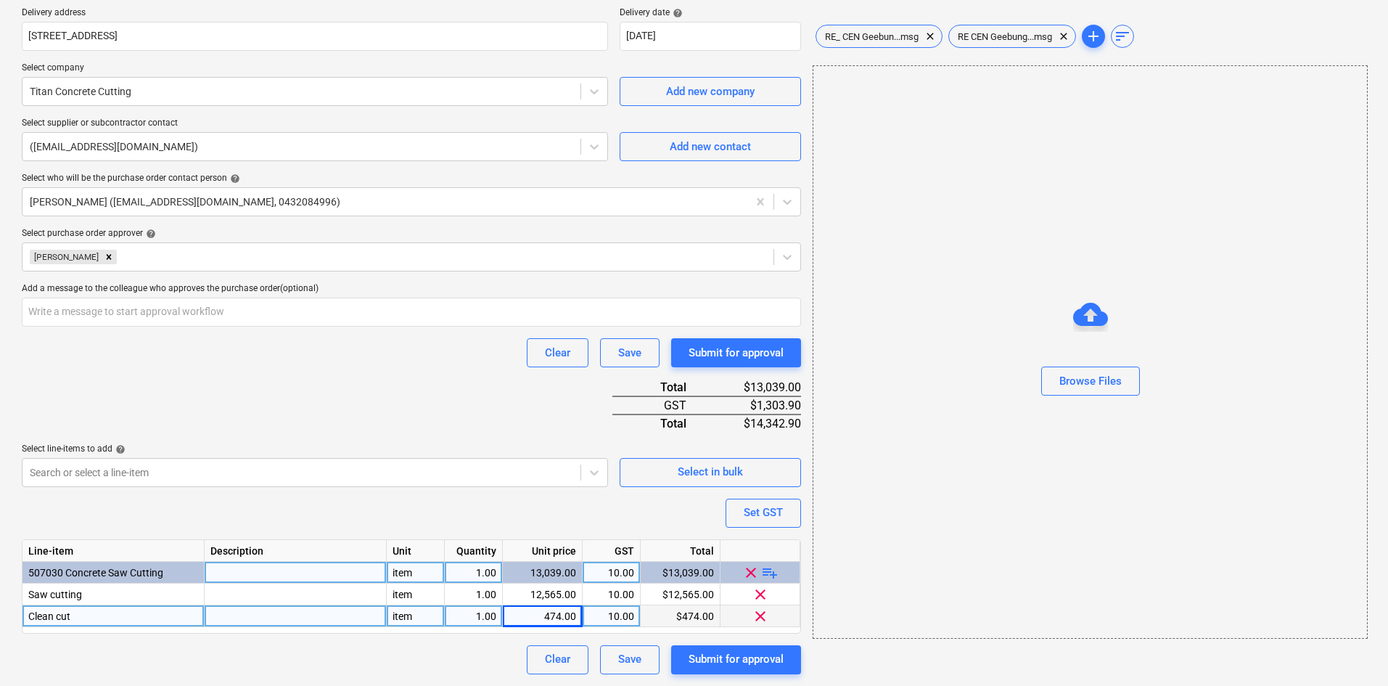
click at [234, 617] on div at bounding box center [296, 616] width 182 height 22
click at [400, 379] on div "Purchase order name help Purchase order Purchase order reference number help 00…" at bounding box center [411, 257] width 779 height 834
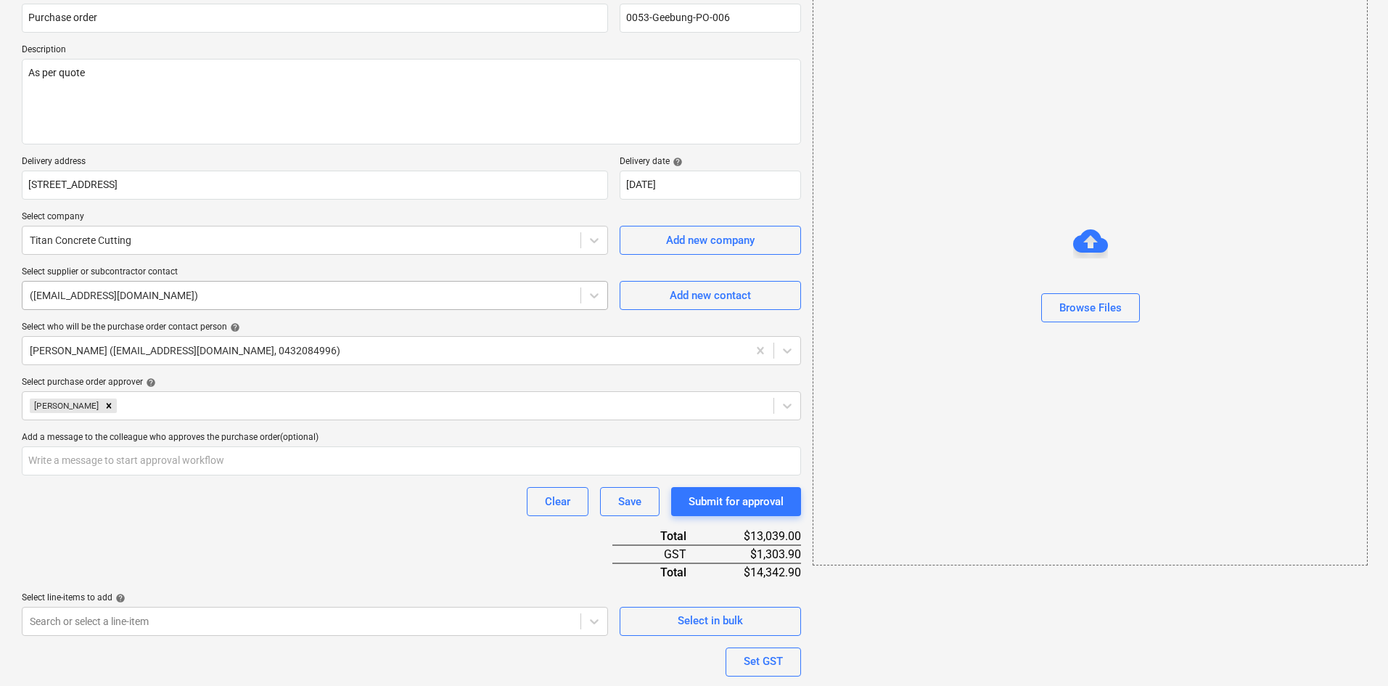
scroll to position [0, 0]
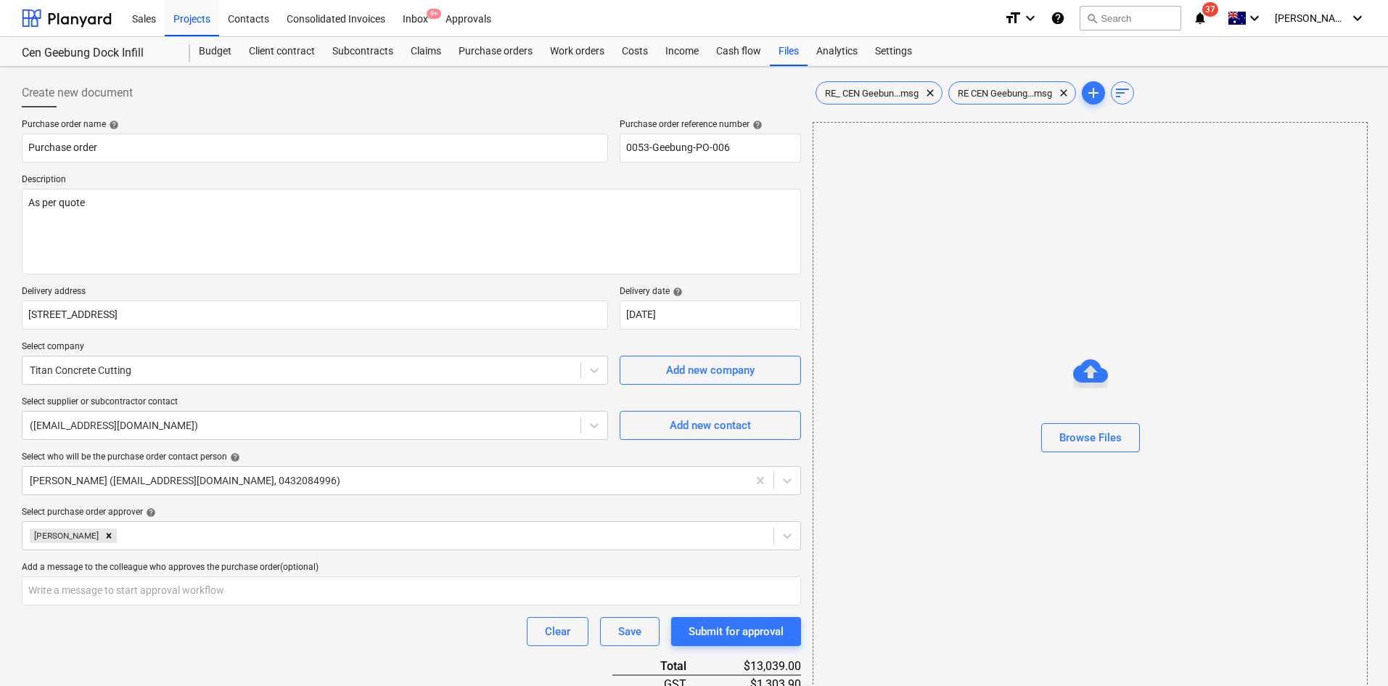
click at [1207, 16] on icon "notifications" at bounding box center [1200, 17] width 15 height 17
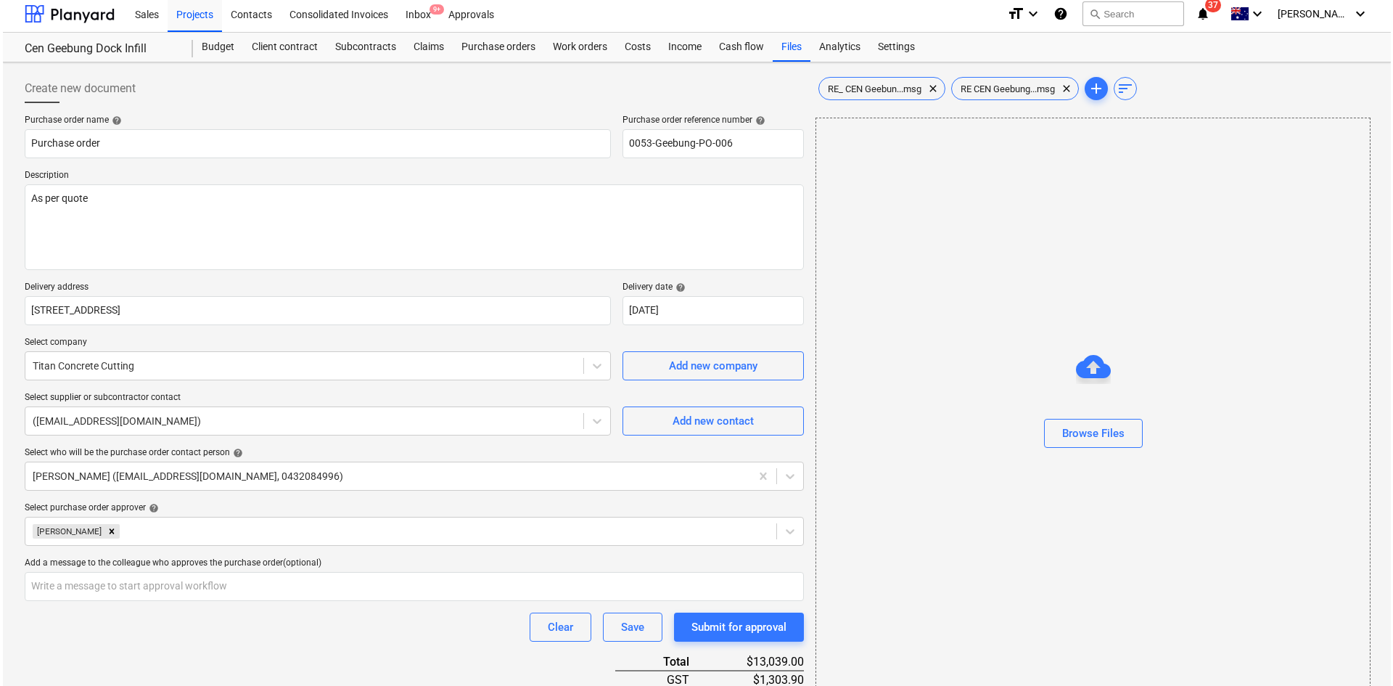
scroll to position [279, 0]
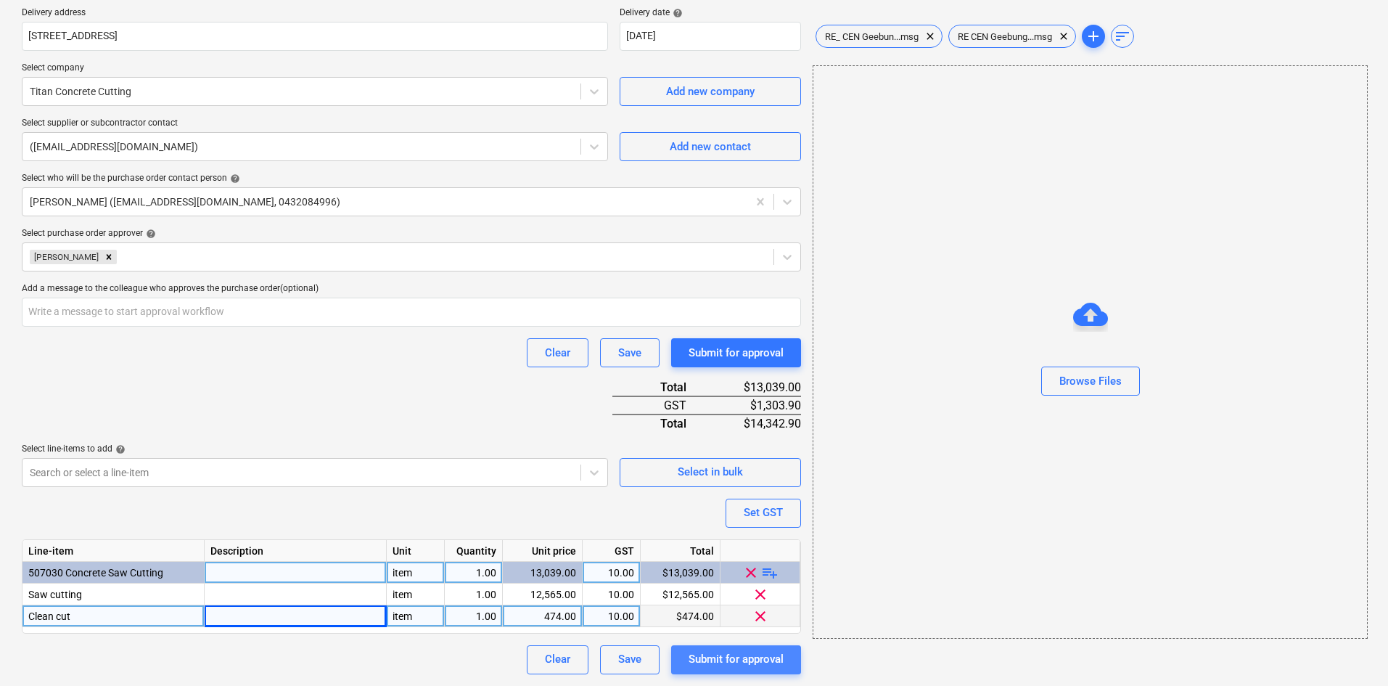
click at [718, 662] on div "Submit for approval" at bounding box center [736, 658] width 95 height 19
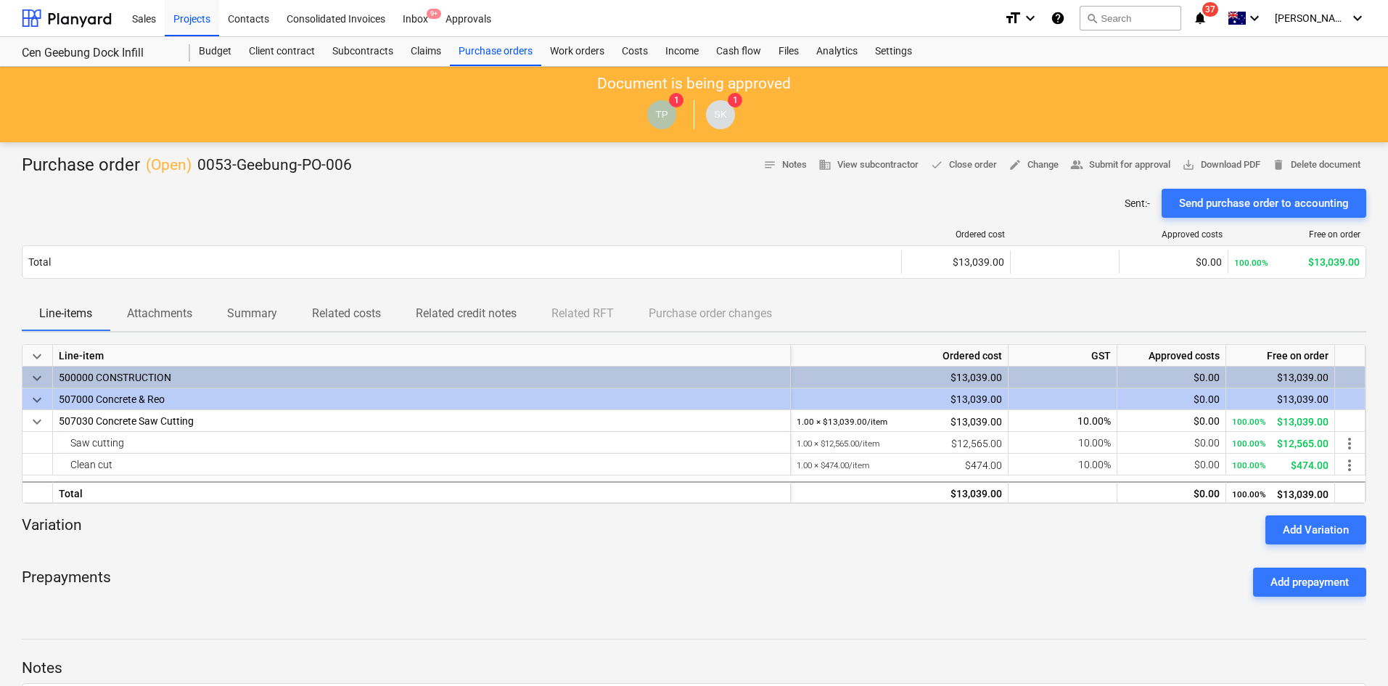
click at [1207, 15] on icon "notifications" at bounding box center [1200, 17] width 15 height 17
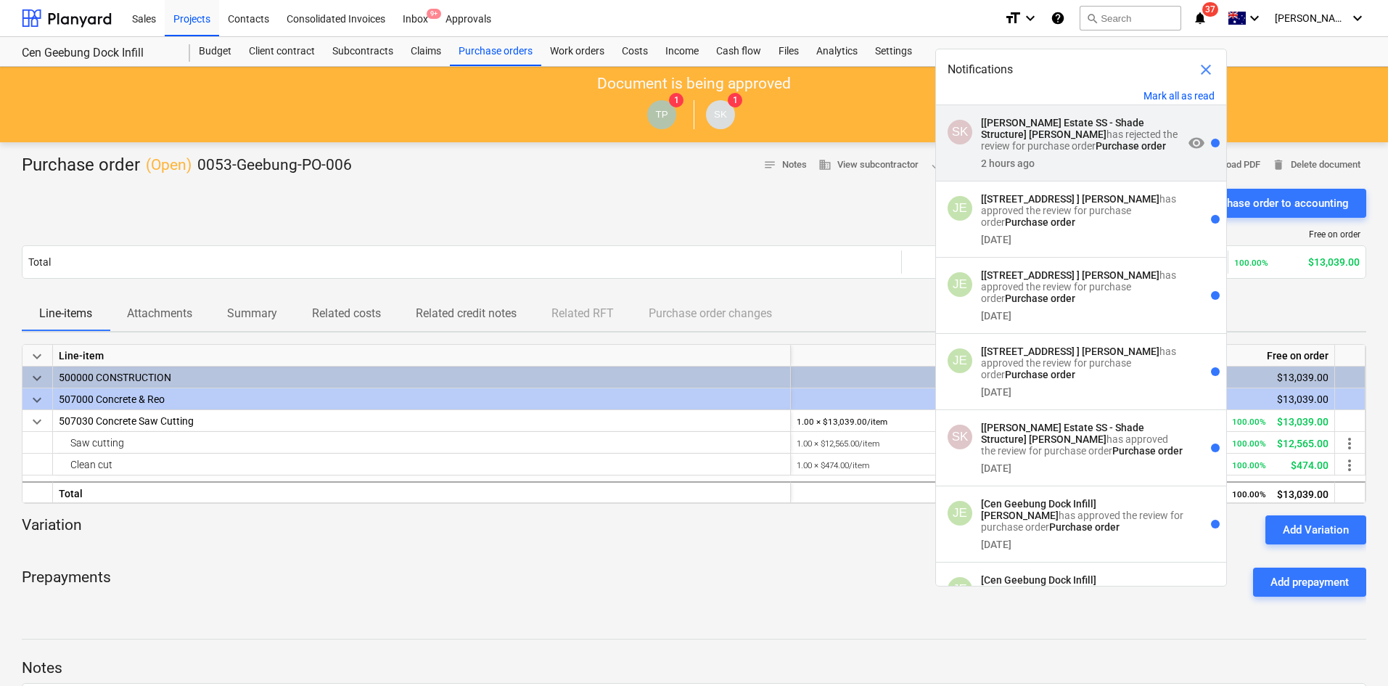
click at [1069, 123] on strong "[[PERSON_NAME] Estate SS - Shade Structure]" at bounding box center [1062, 128] width 163 height 23
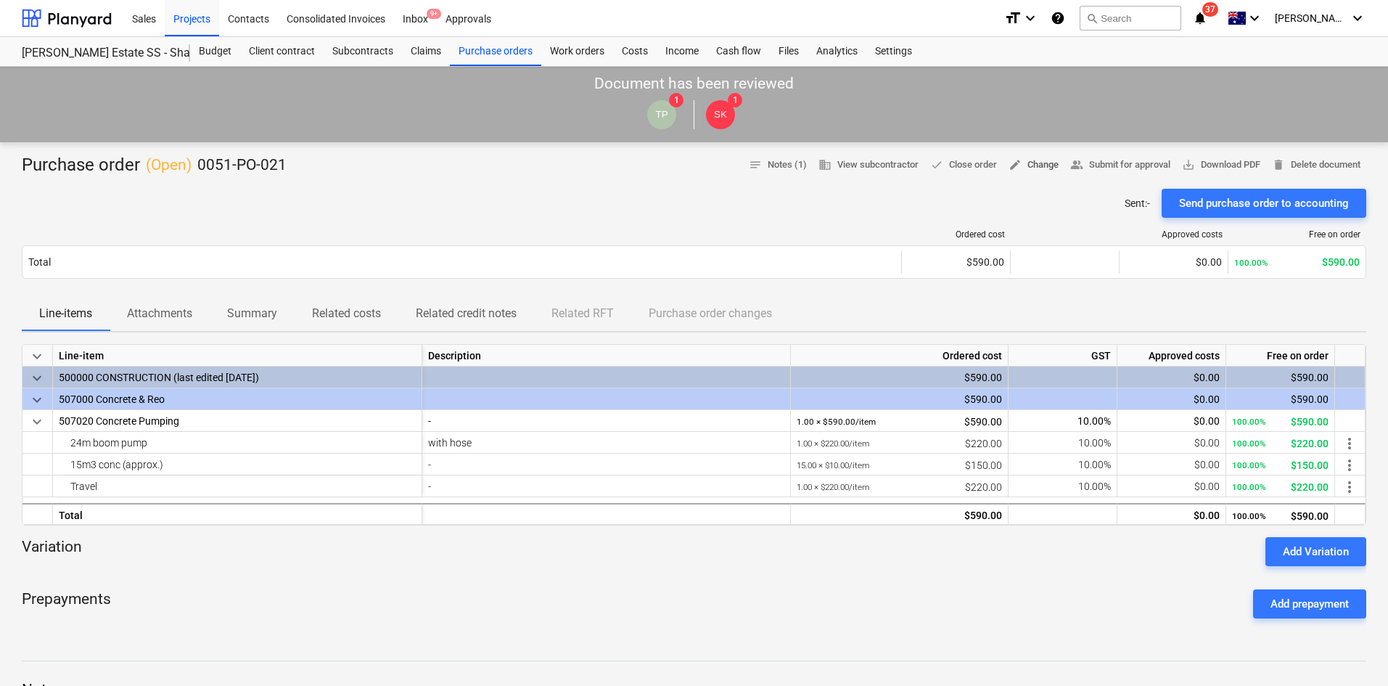
click at [1047, 163] on span "edit Change" at bounding box center [1033, 165] width 50 height 17
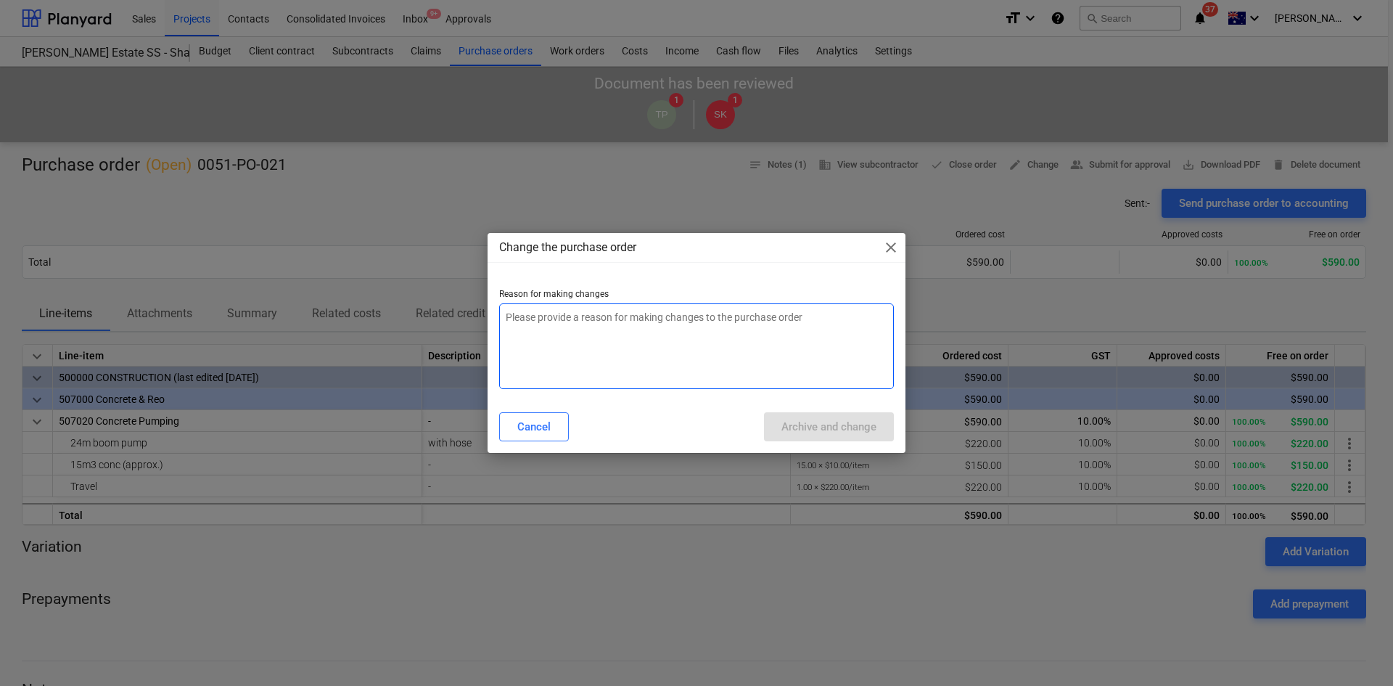
click at [648, 348] on textarea at bounding box center [696, 346] width 395 height 86
type textarea "x"
type textarea "c"
type textarea "x"
type textarea "ch"
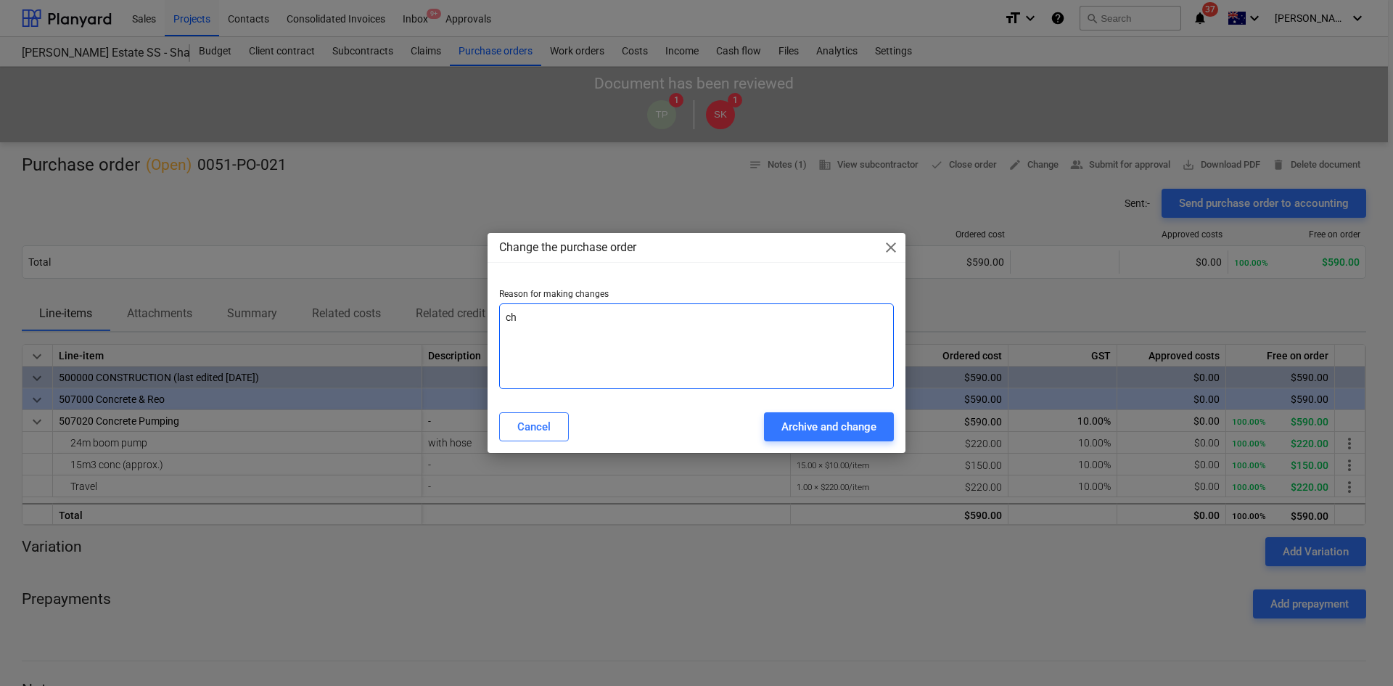
type textarea "x"
type textarea "cha"
type textarea "x"
type textarea "chan"
type textarea "x"
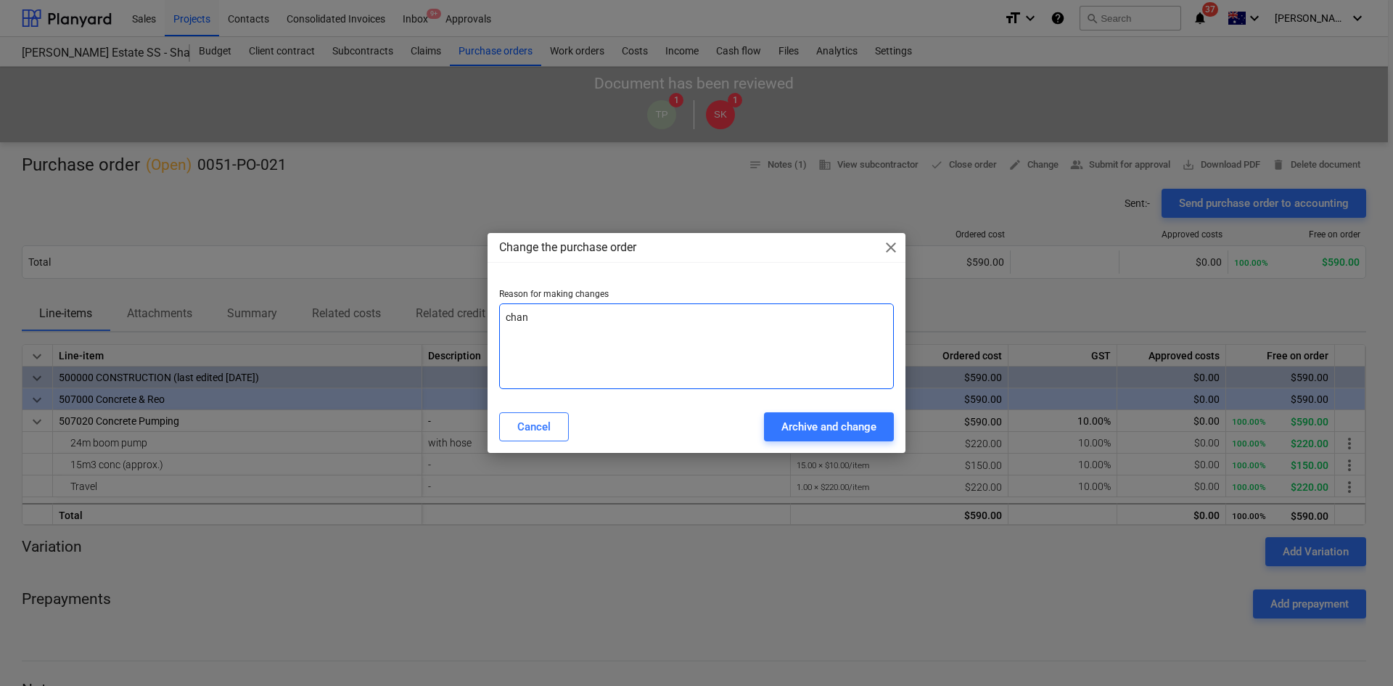
type textarea "[PERSON_NAME]"
type textarea "x"
type textarea "change"
type textarea "x"
type textarea "[PERSON_NAME]"
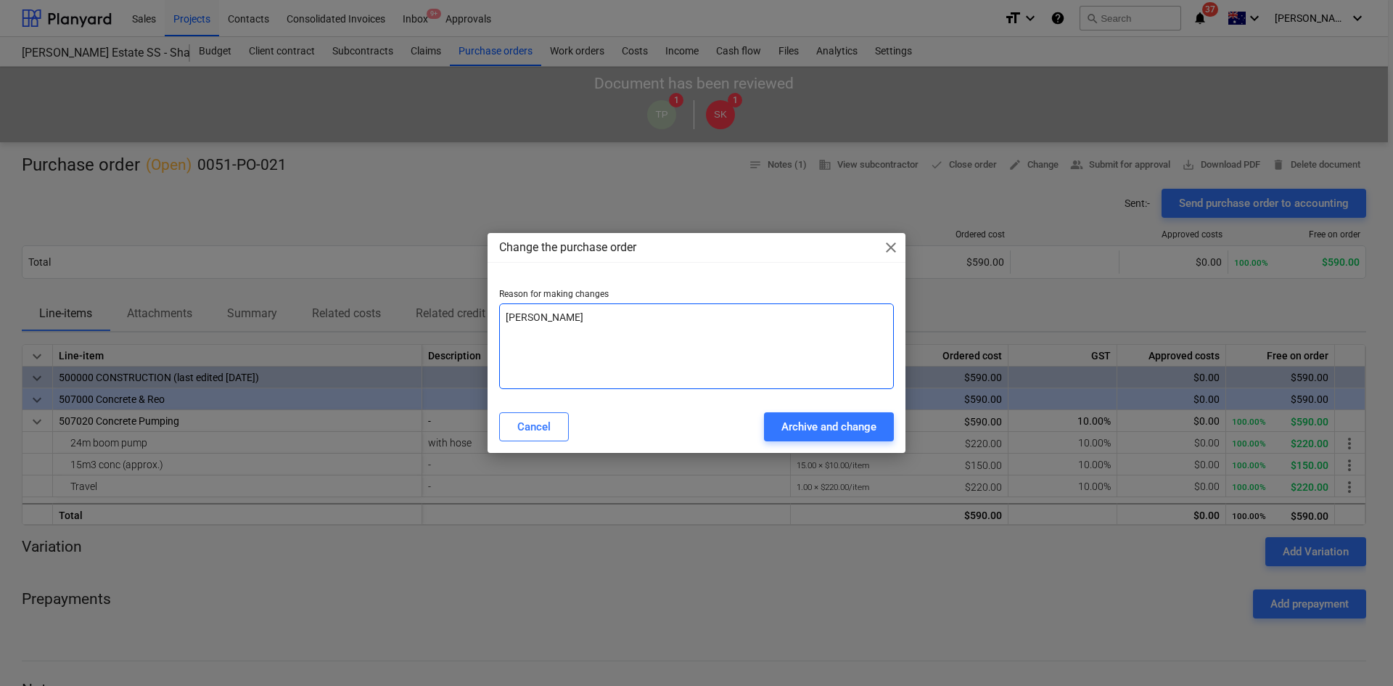
type textarea "x"
type textarea "chan"
type textarea "x"
type textarea "cha"
type textarea "x"
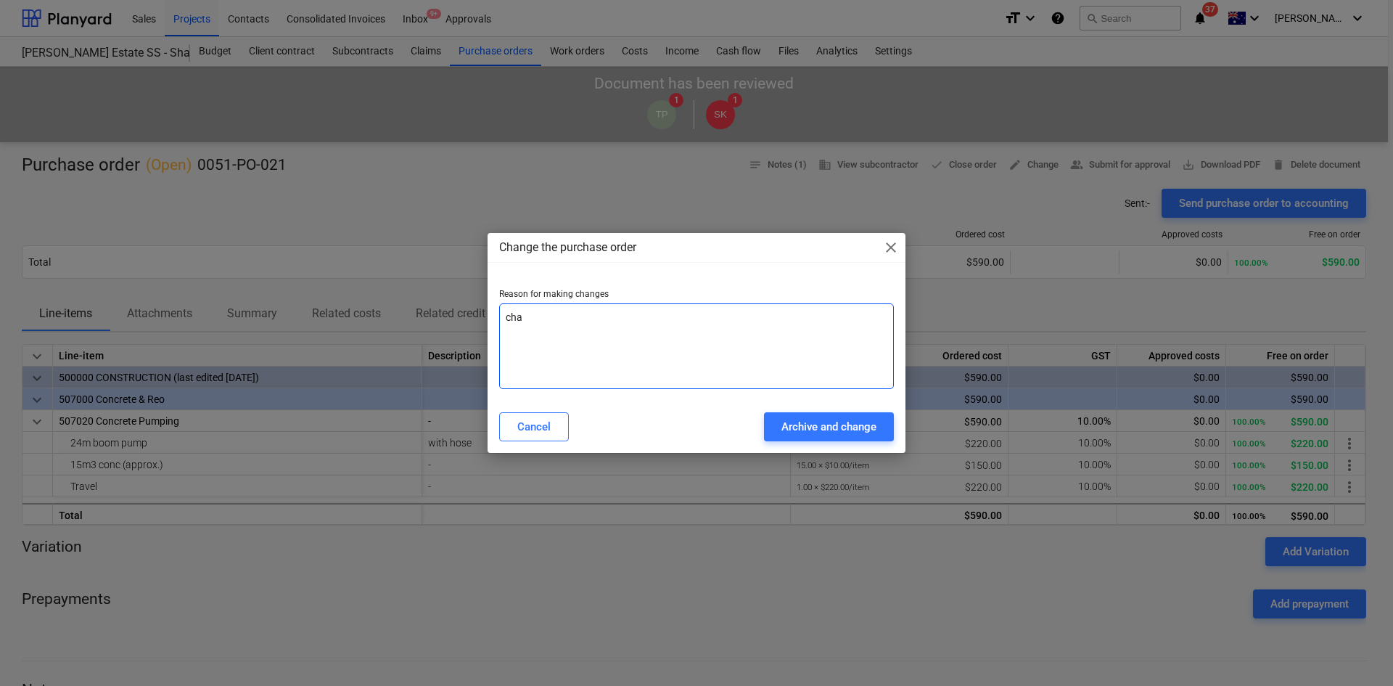
type textarea "ch"
type textarea "x"
type textarea "c"
type textarea "x"
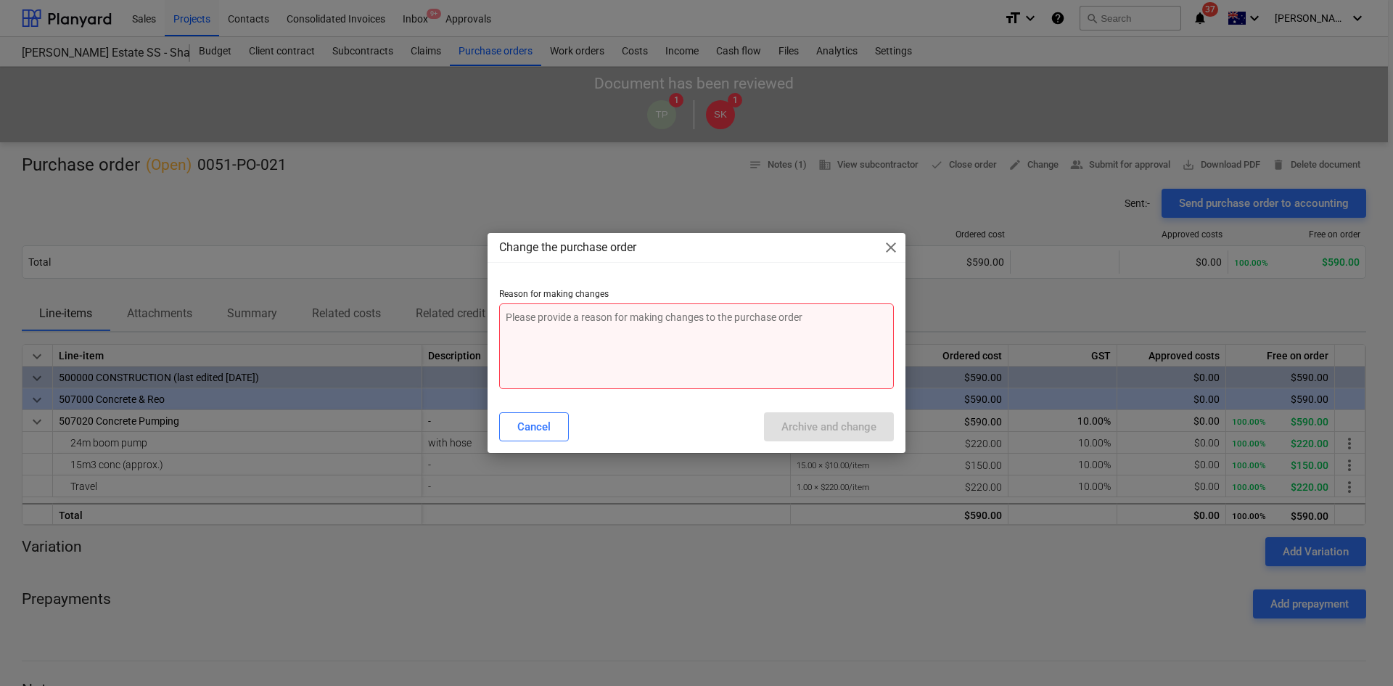
type textarea "x"
type textarea "m"
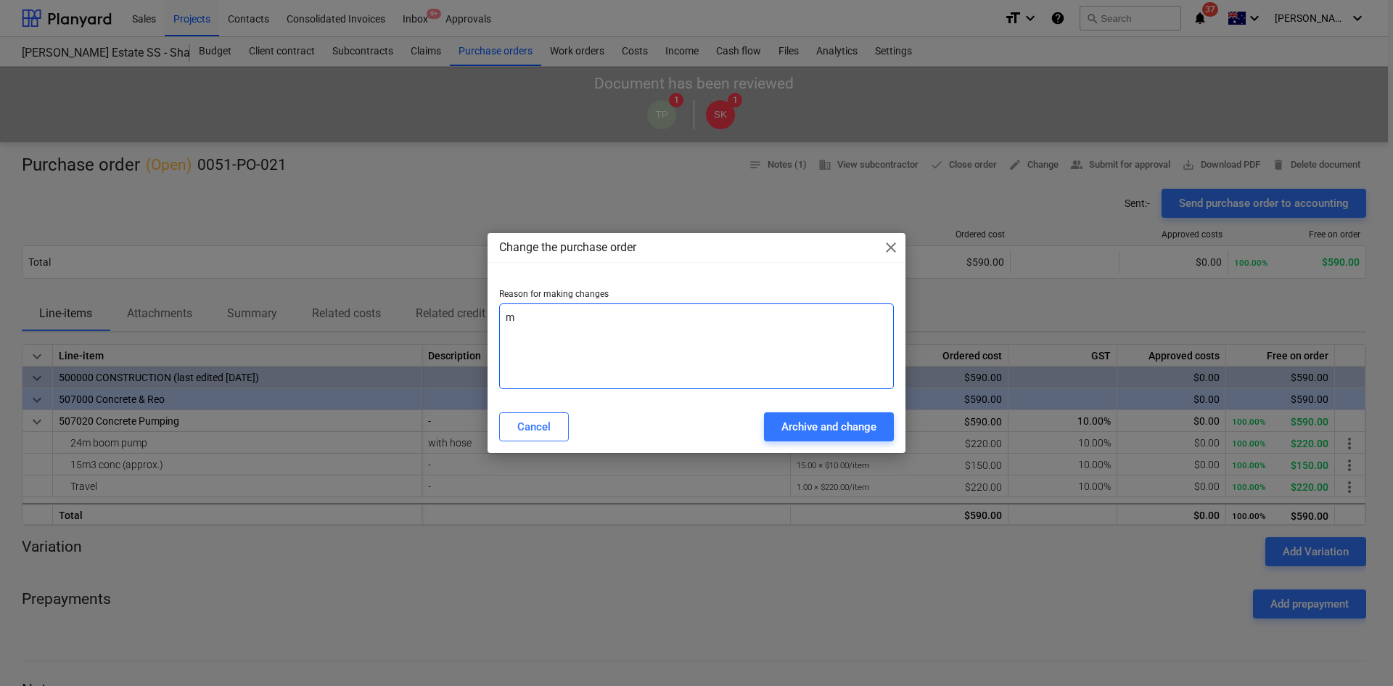
type textarea "x"
type textarea "mi"
type textarea "x"
type textarea "min"
type textarea "x"
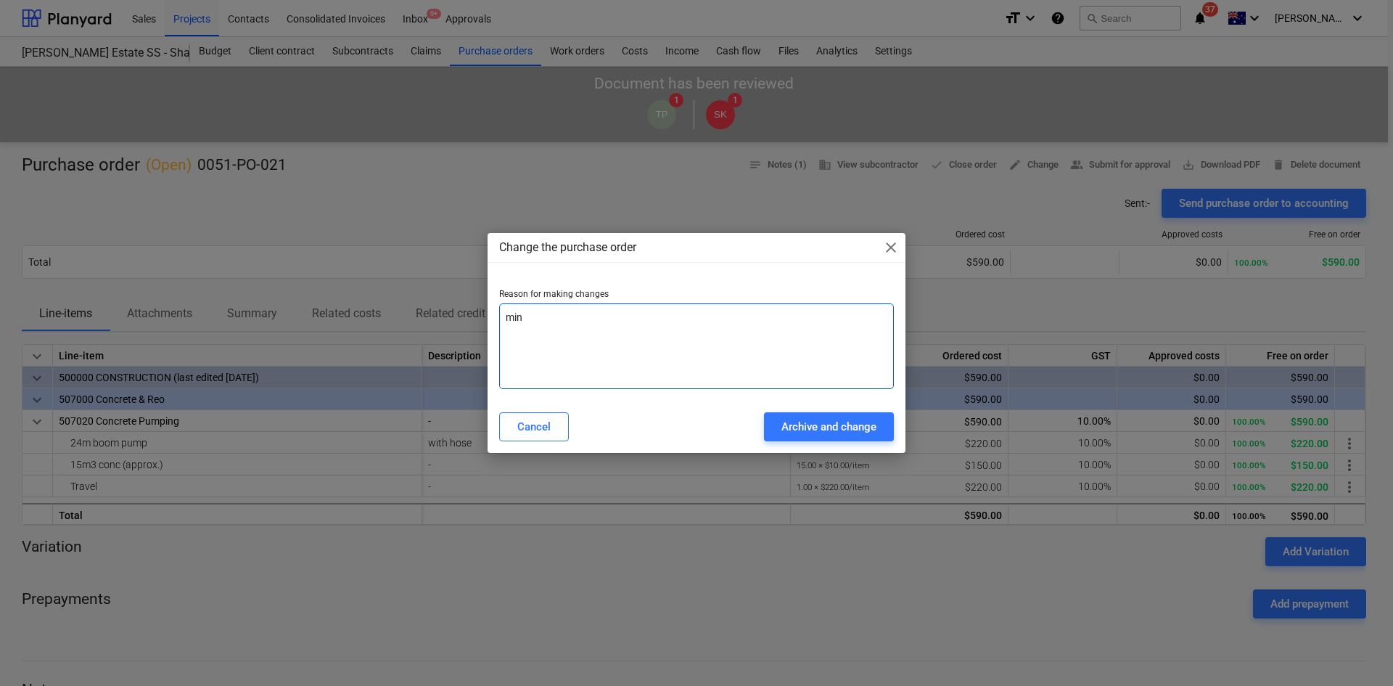
type textarea "mini"
type textarea "x"
type textarea "minim"
type textarea "x"
type textarea "minimu"
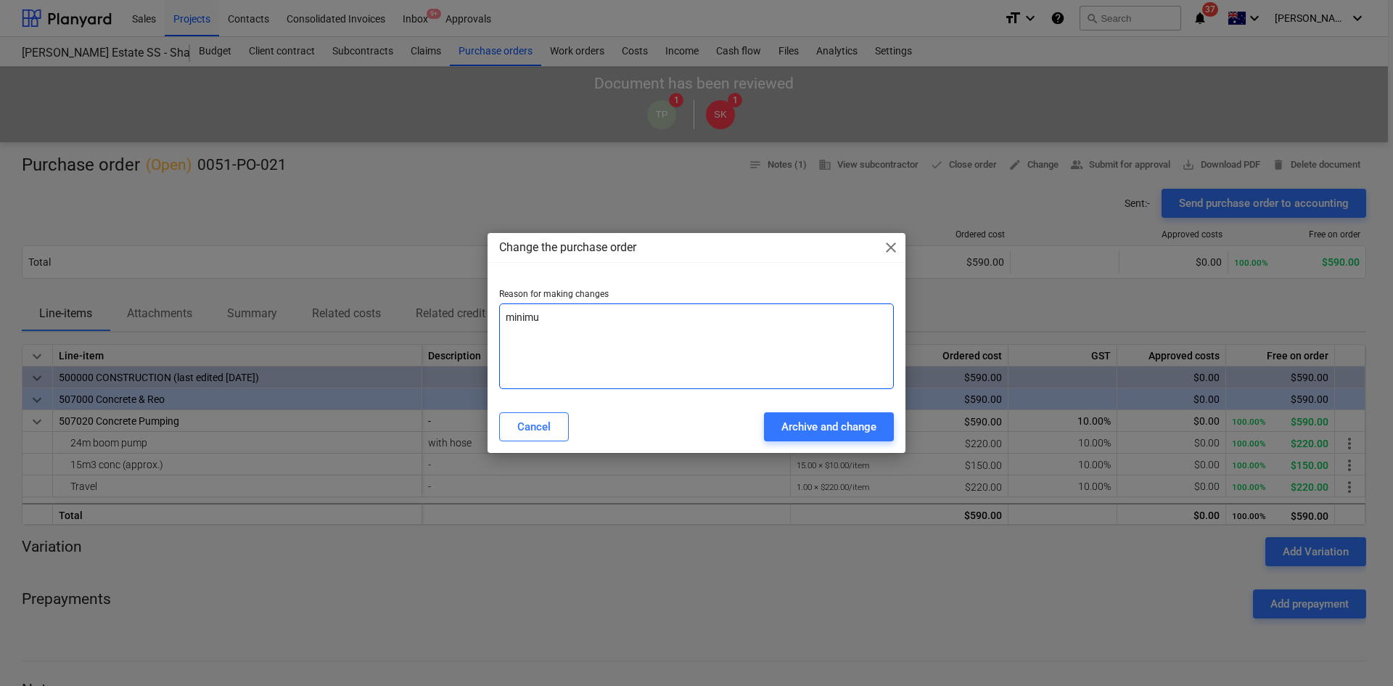
type textarea "x"
type textarea "minimum"
type textarea "x"
type textarea "minimum"
type textarea "x"
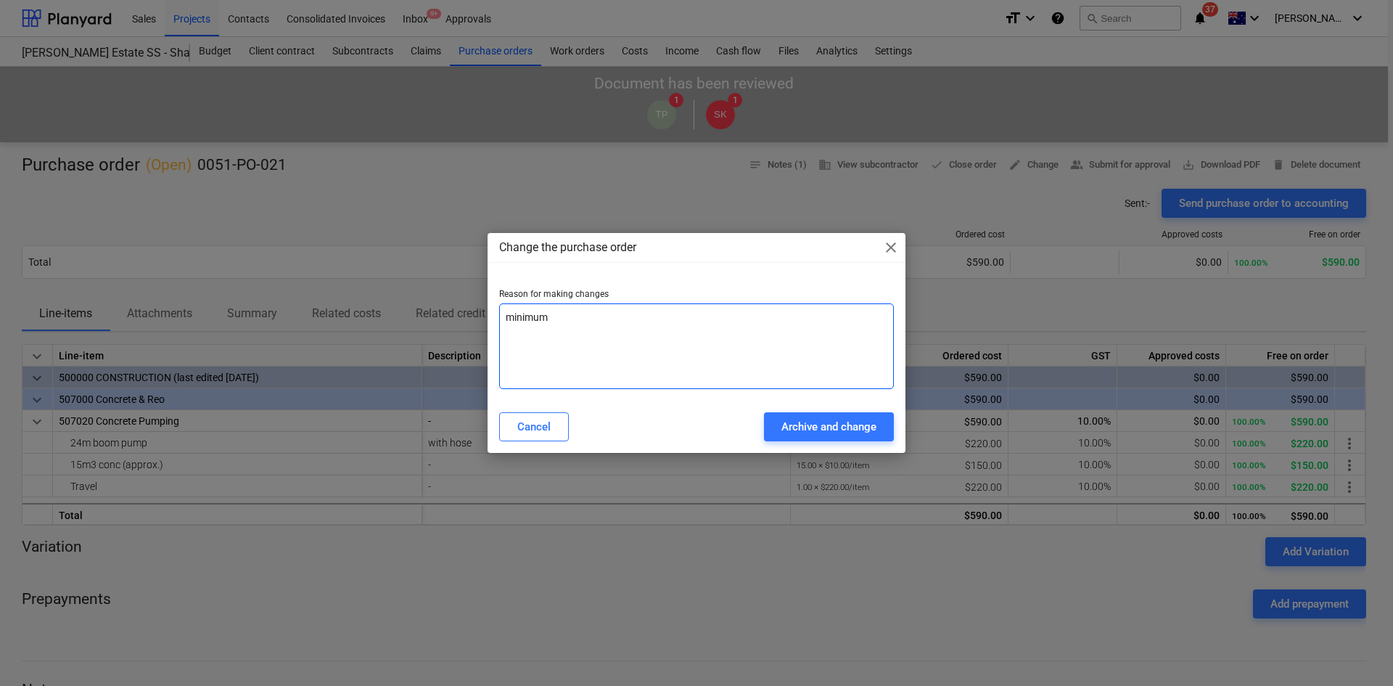
type textarea "minimum h"
type textarea "x"
type textarea "minimum ho"
type textarea "x"
type textarea "minimum hou"
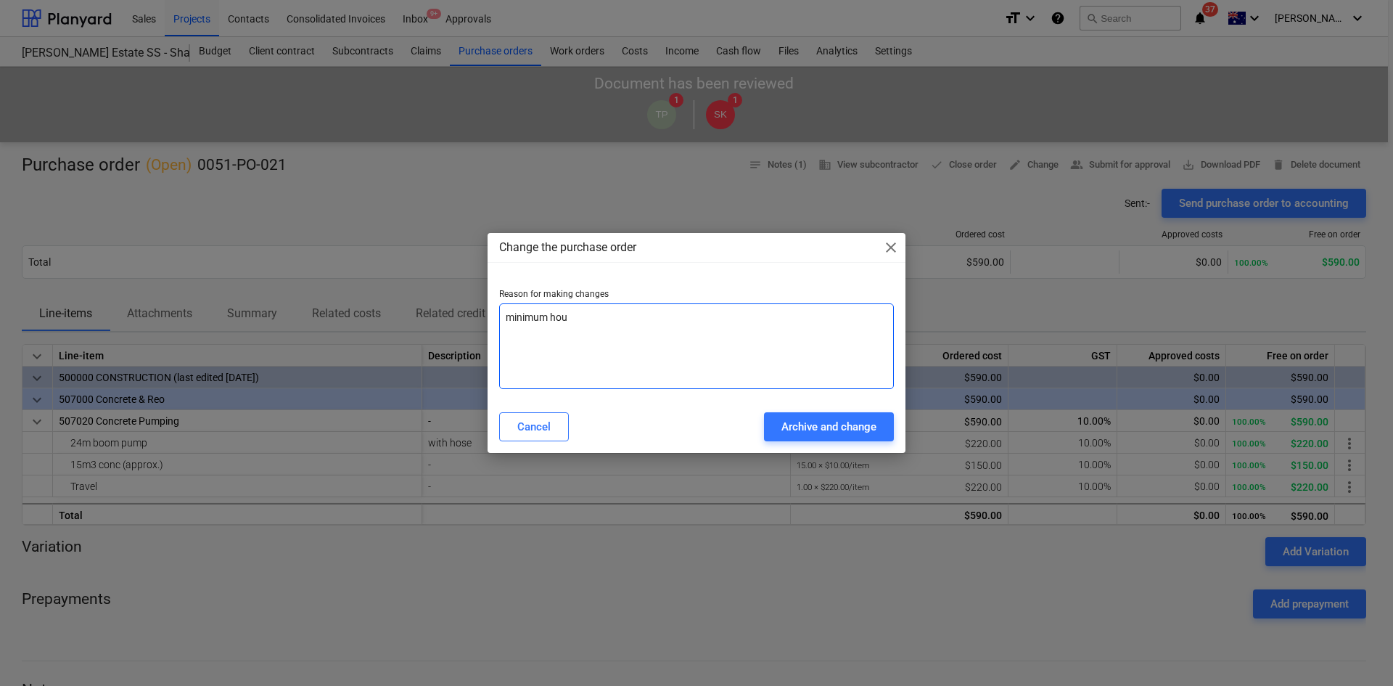
type textarea "x"
type textarea "minimum hour"
type textarea "x"
type textarea "minimum hour"
type textarea "x"
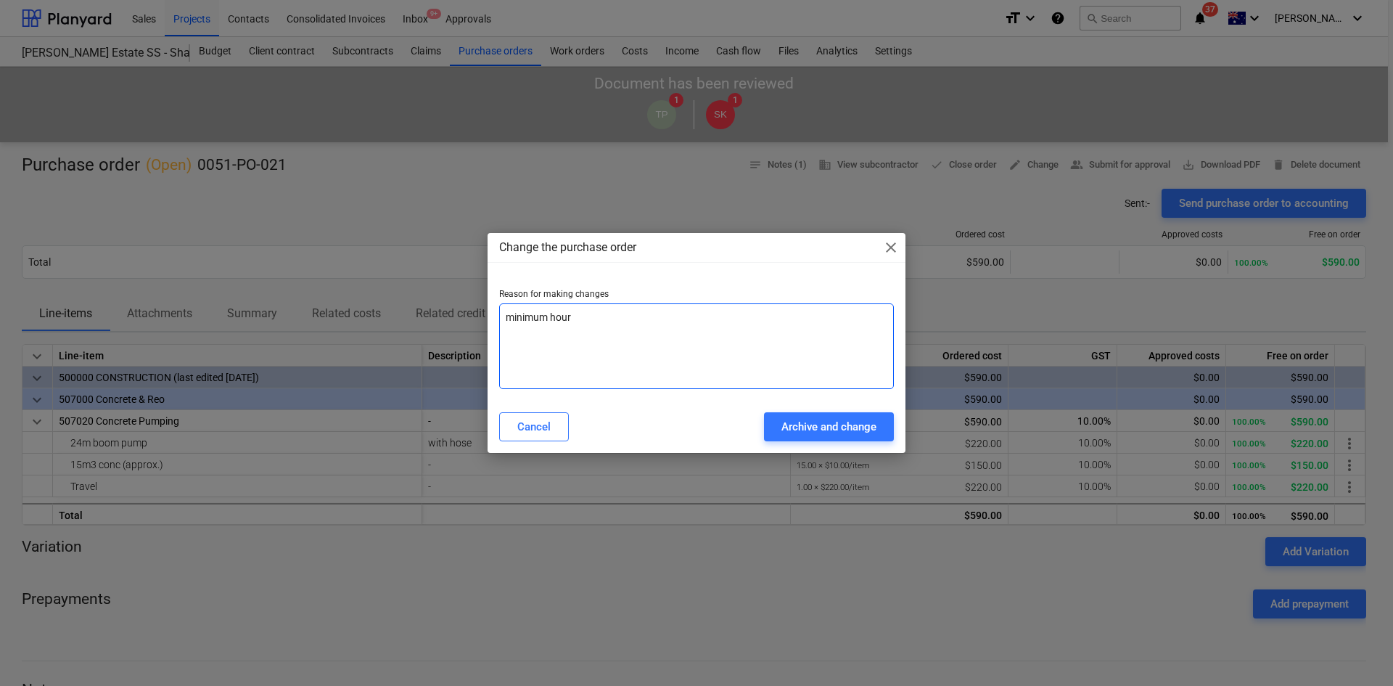
type textarea "minimum hour"
type textarea "x"
type textarea "minimum hours"
type textarea "x"
type textarea "minimum hours"
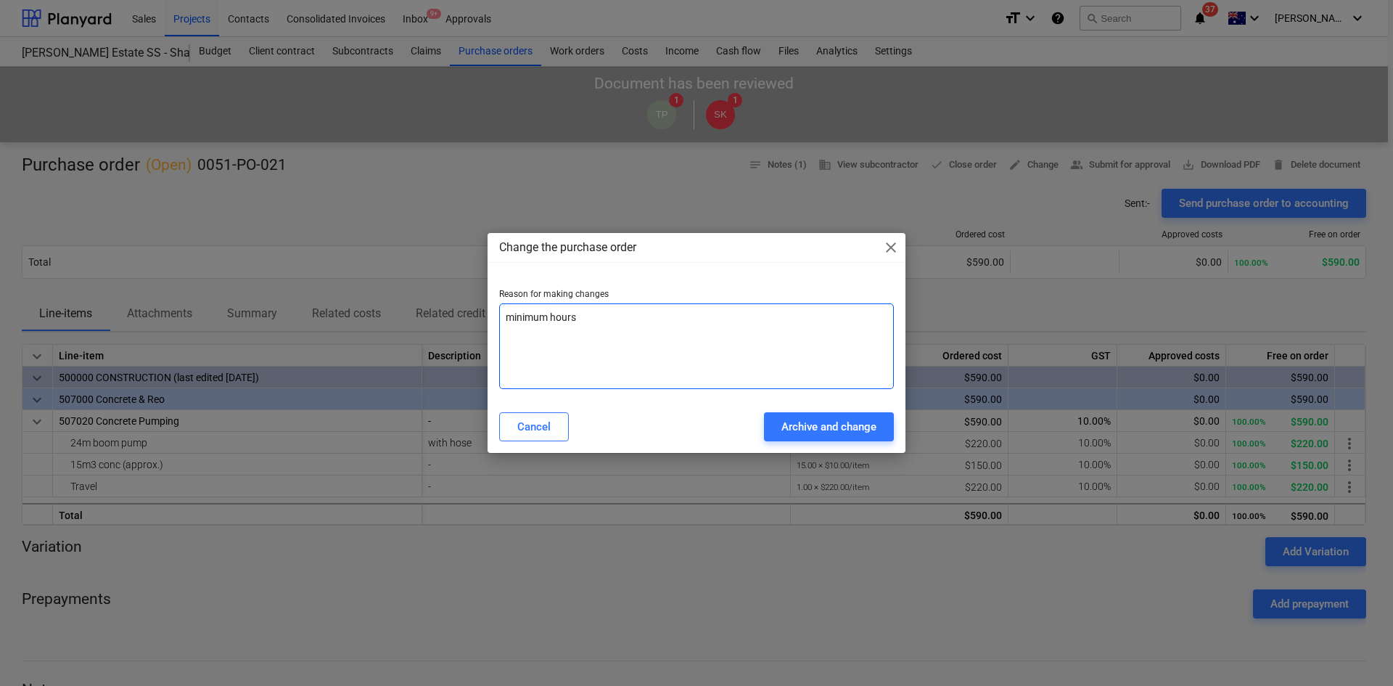
type textarea "x"
type textarea "minimum hours c"
type textarea "x"
type textarea "minimum hours ch"
type textarea "x"
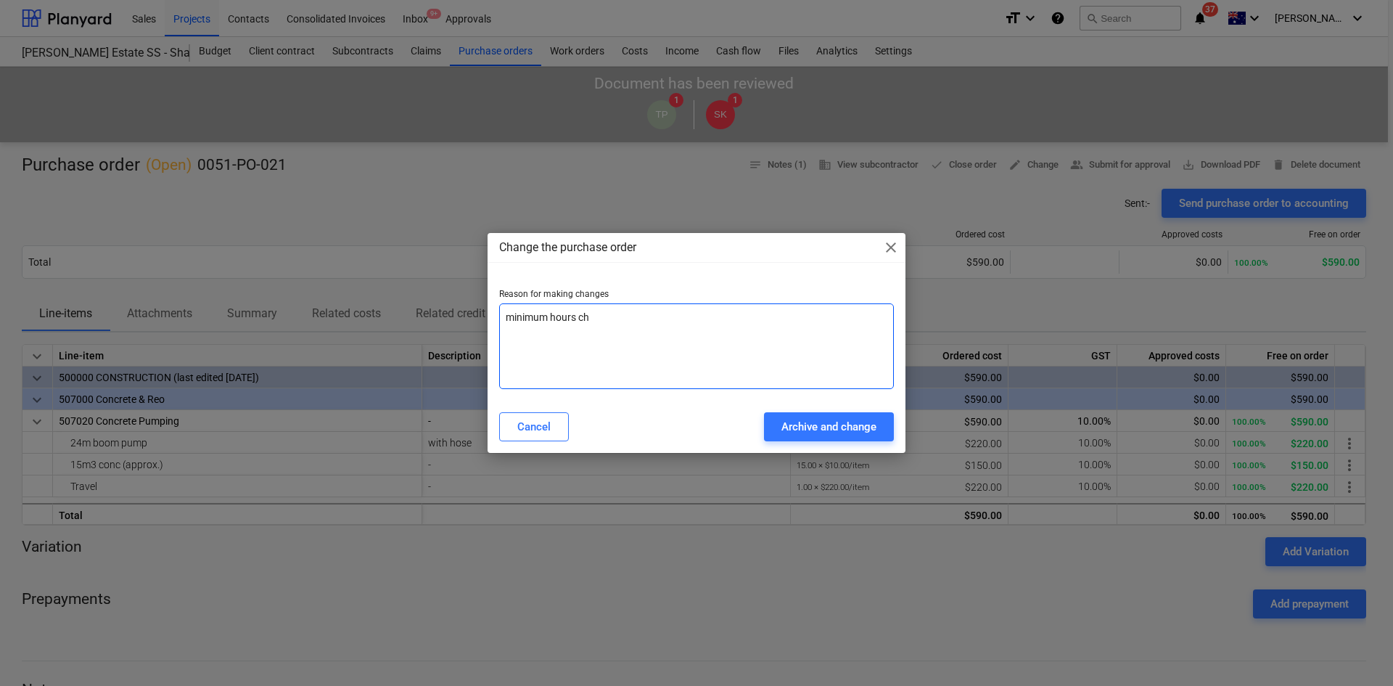
type textarea "minimum hours cha"
type textarea "x"
type textarea "minimum hours chan"
type textarea "x"
type textarea "minimum hours [PERSON_NAME]"
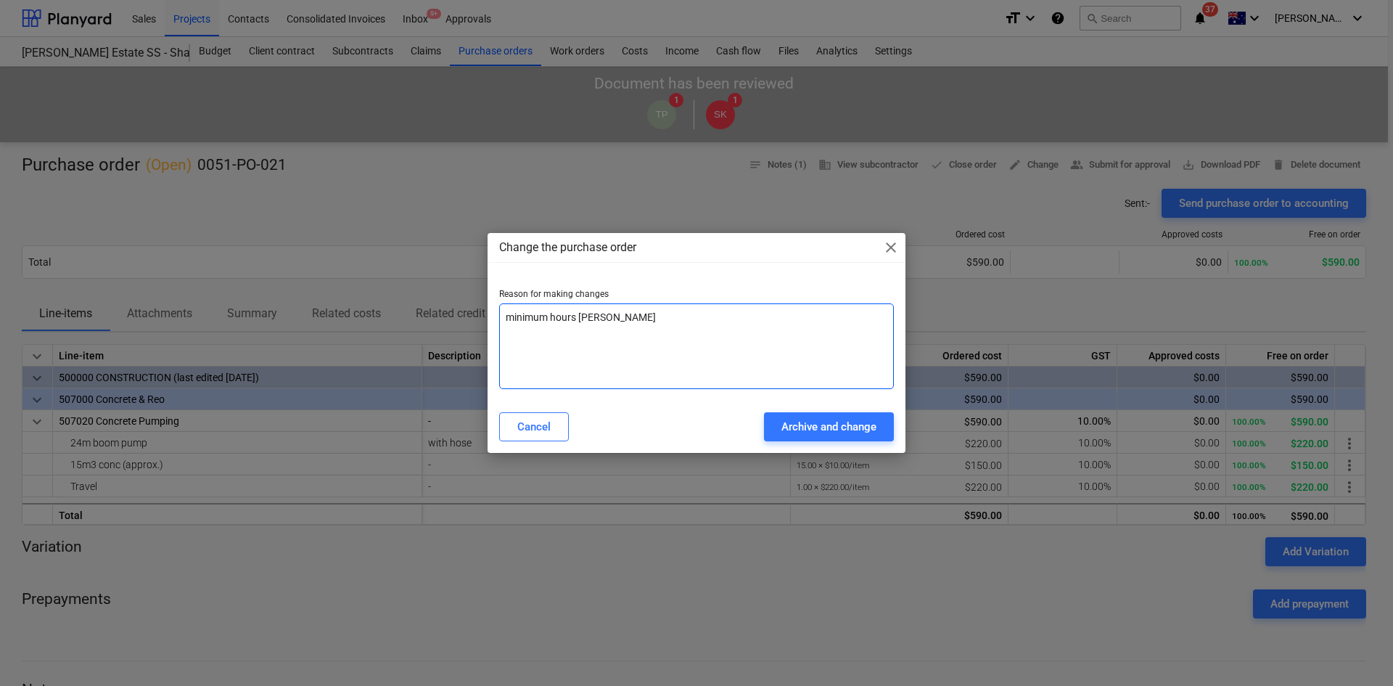
type textarea "x"
type textarea "minimum hours change"
type textarea "x"
type textarea "minimum hours change"
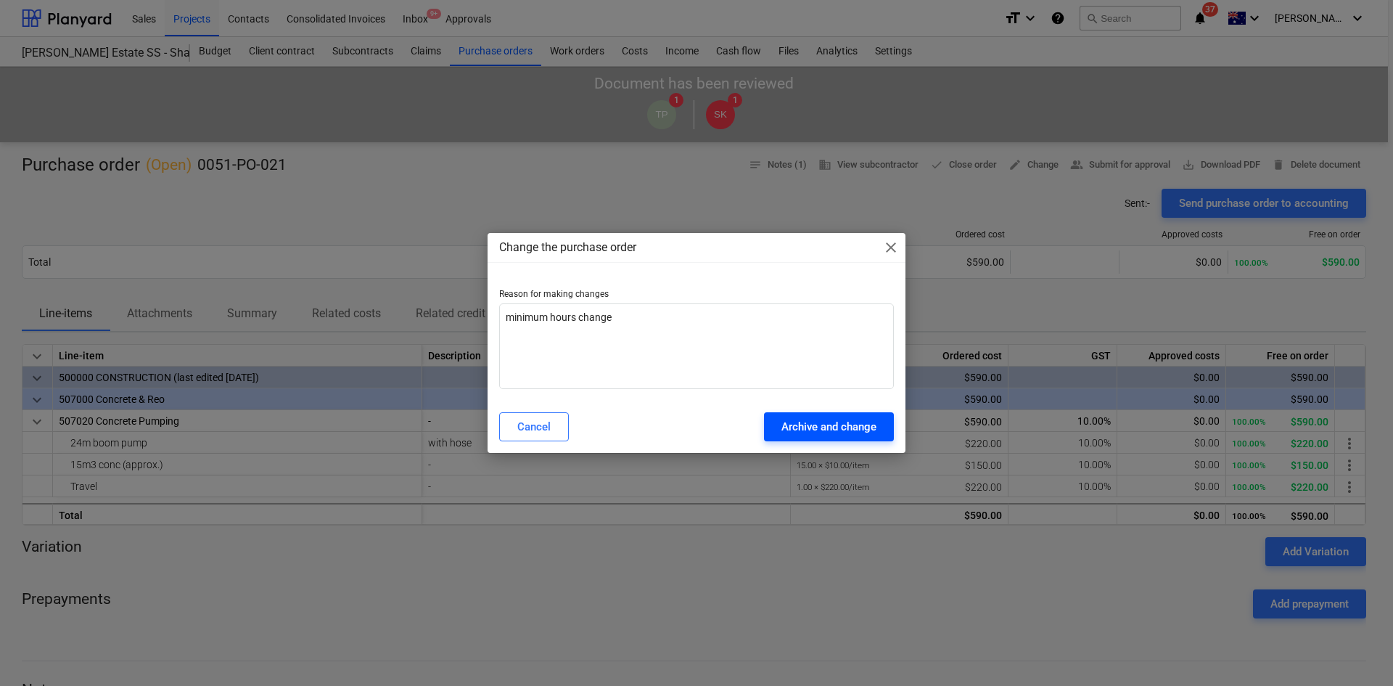
click at [799, 425] on div "Archive and change" at bounding box center [828, 426] width 95 height 19
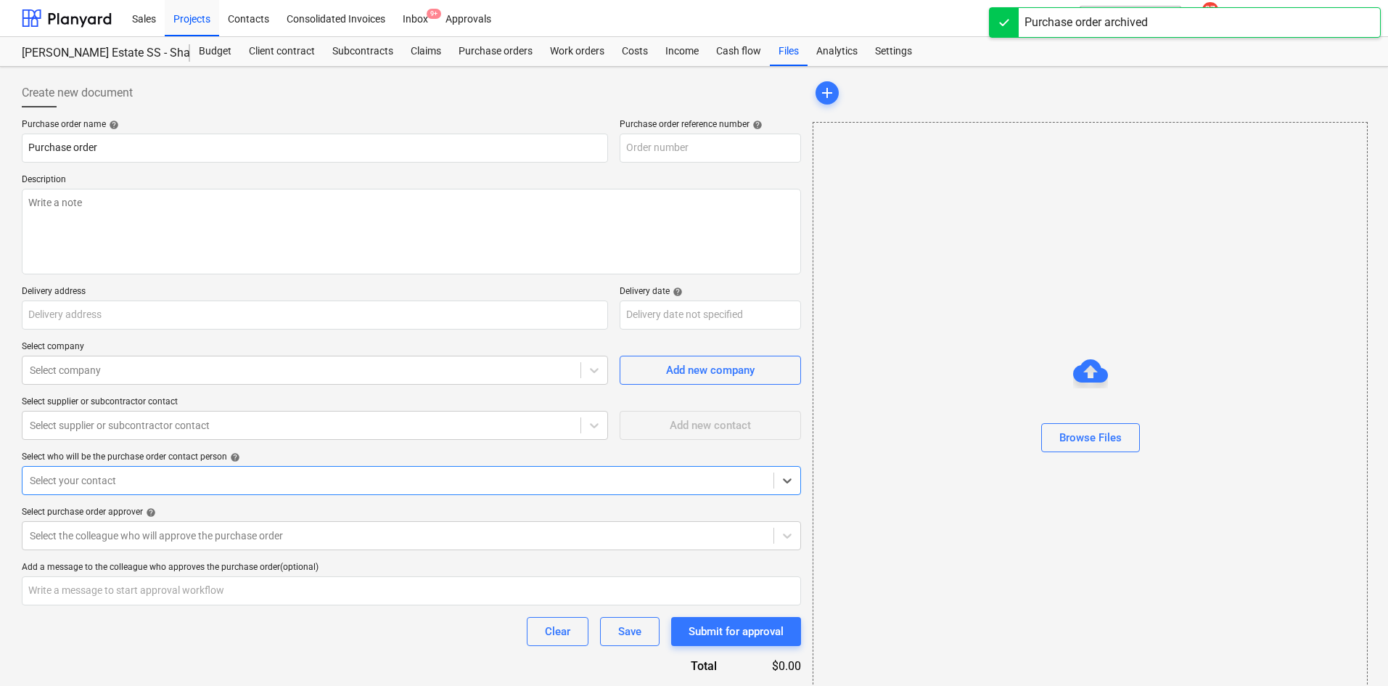
type textarea "x"
type input "0051-PO-021"
type textarea "Site contact : [PERSON_NAME] - [PHONE_NUMBER]"
type input "[STREET_ADDRESS][PERSON_NAME][PERSON_NAME]"
type input "[DATE]"
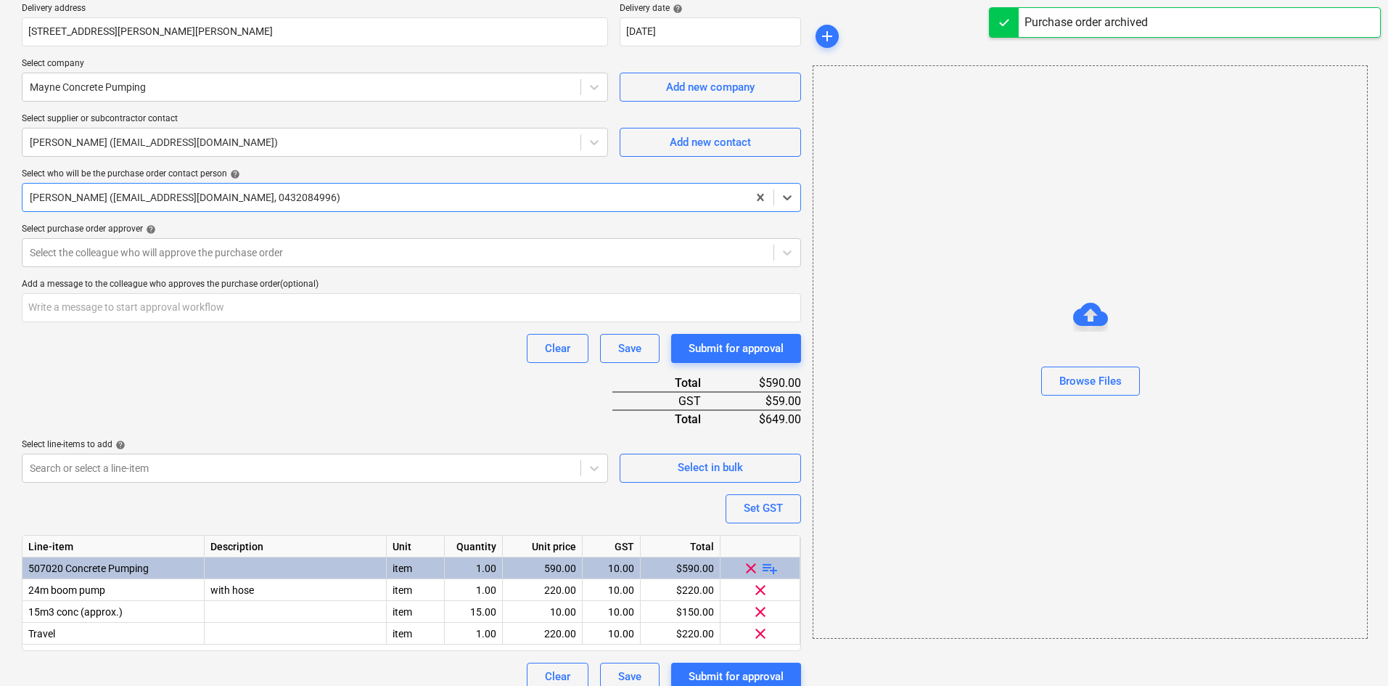
scroll to position [300, 0]
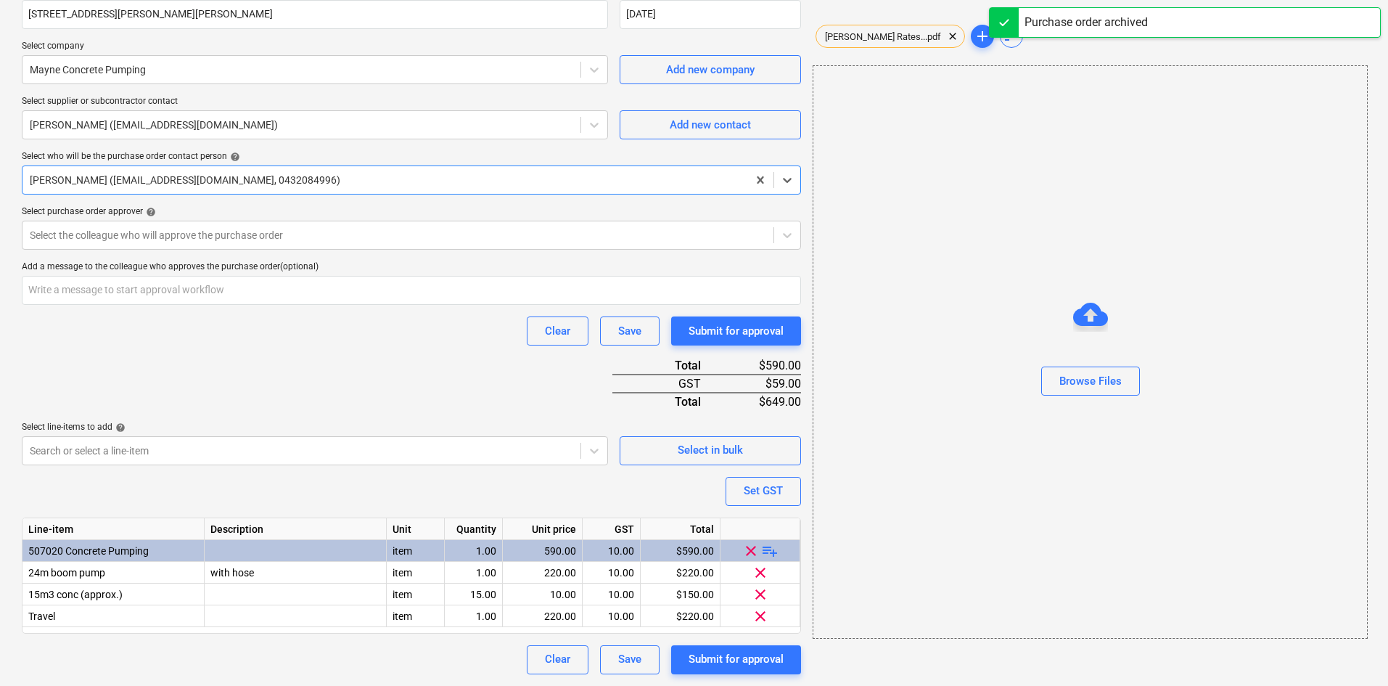
type textarea "x"
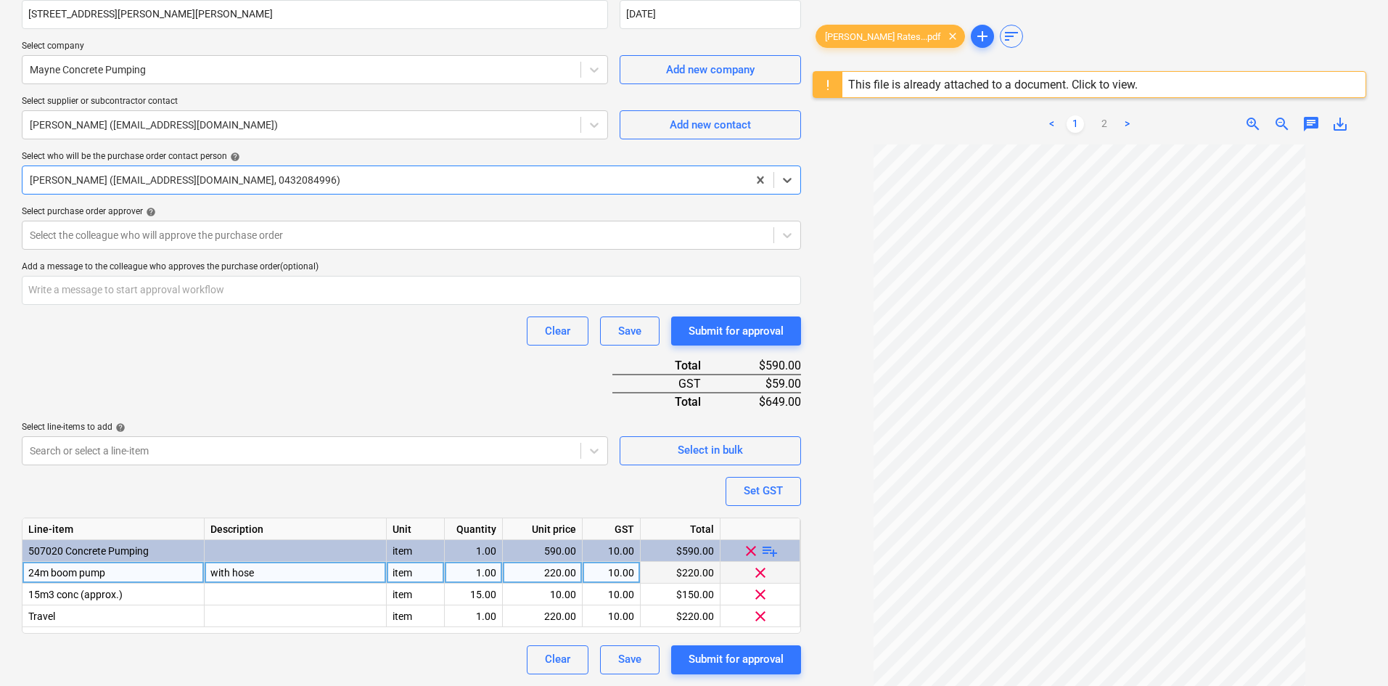
click at [491, 574] on div "1.00" at bounding box center [474, 573] width 46 height 22
type input "4"
click at [440, 375] on div "Purchase order name help Purchase order Purchase order reference number help 00…" at bounding box center [411, 246] width 779 height 855
click at [297, 258] on div "Purchase order name help Purchase order Purchase order reference number help 00…" at bounding box center [411, 246] width 779 height 855
click at [276, 242] on div at bounding box center [398, 235] width 736 height 15
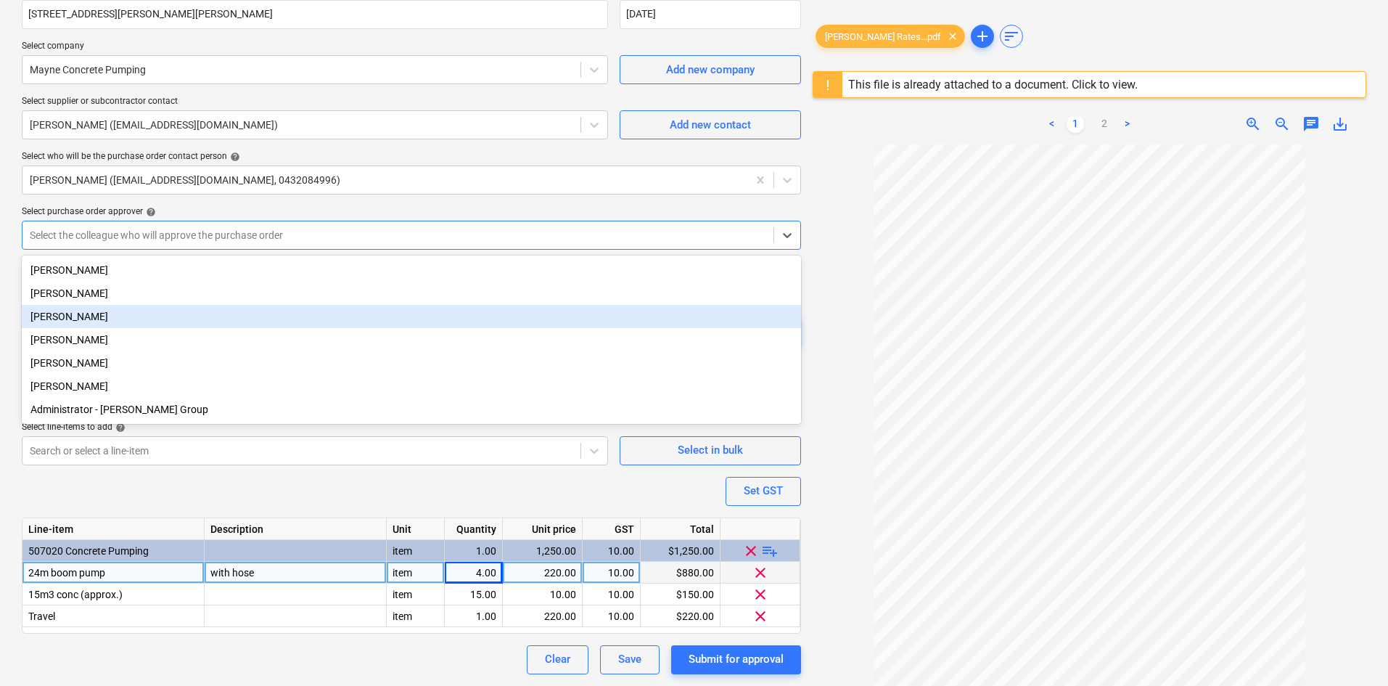
click at [112, 313] on div "[PERSON_NAME]" at bounding box center [411, 316] width 779 height 23
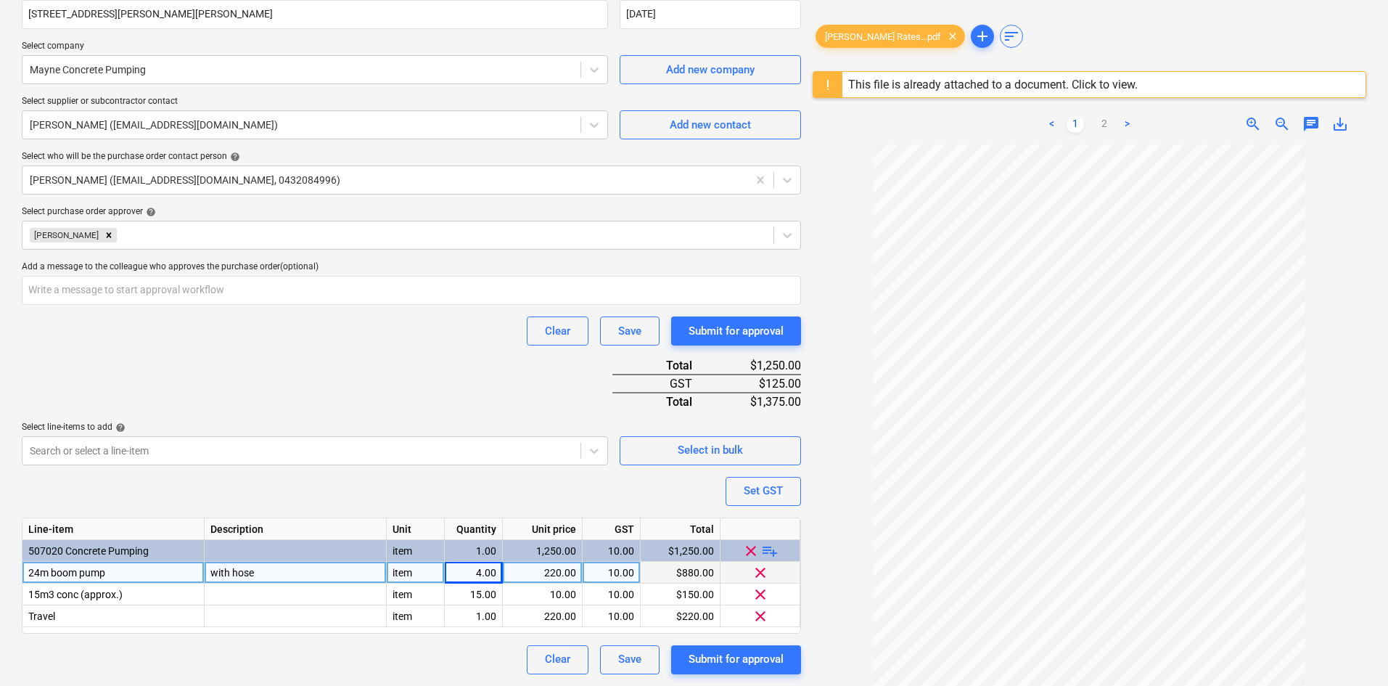
click at [273, 210] on div "Select purchase order approver help" at bounding box center [411, 212] width 779 height 12
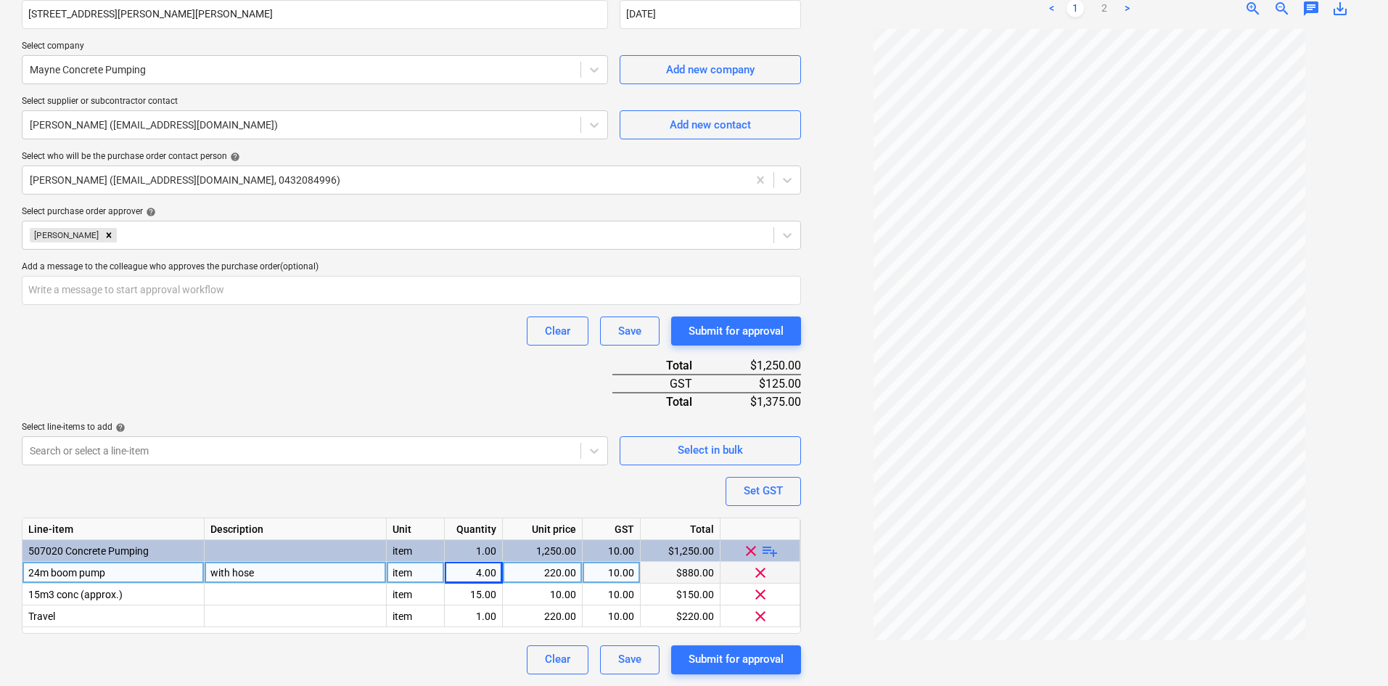
click at [459, 321] on div "Clear Save Submit for approval" at bounding box center [411, 330] width 779 height 29
click at [740, 662] on div "Submit for approval" at bounding box center [736, 658] width 95 height 19
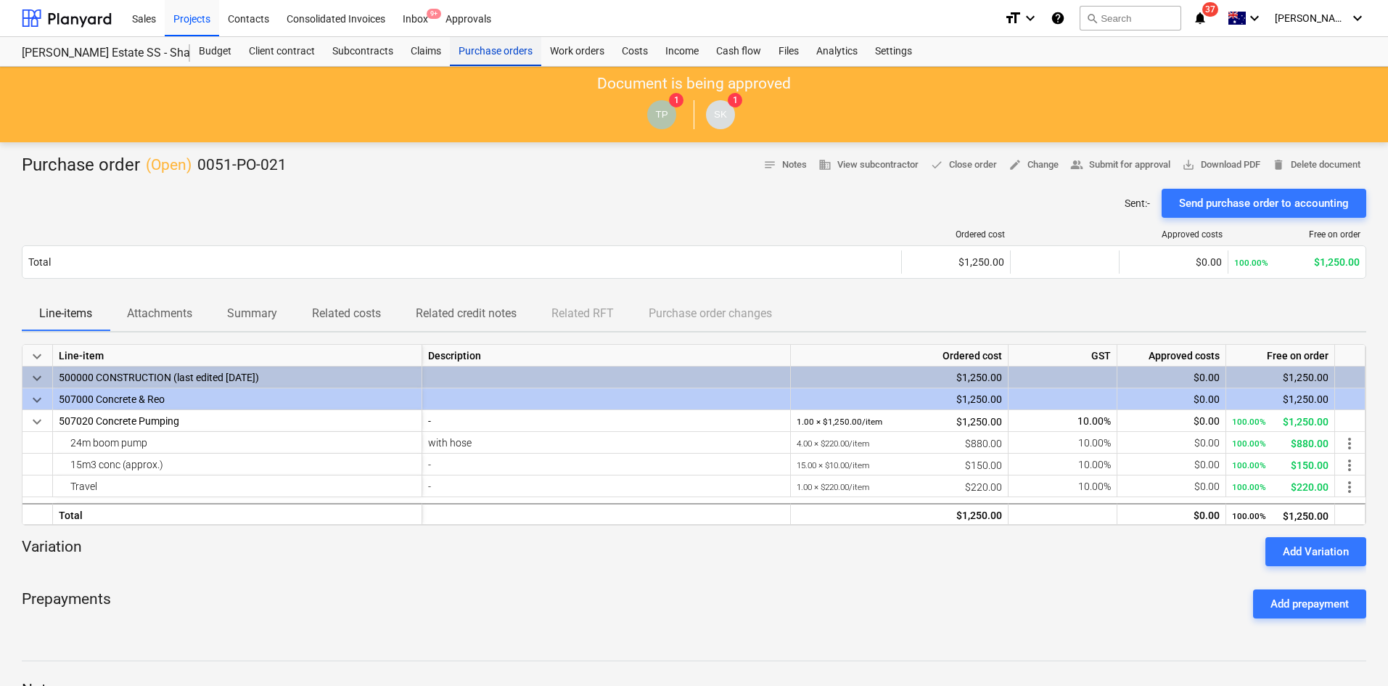
click at [488, 46] on div "Purchase orders" at bounding box center [495, 51] width 91 height 29
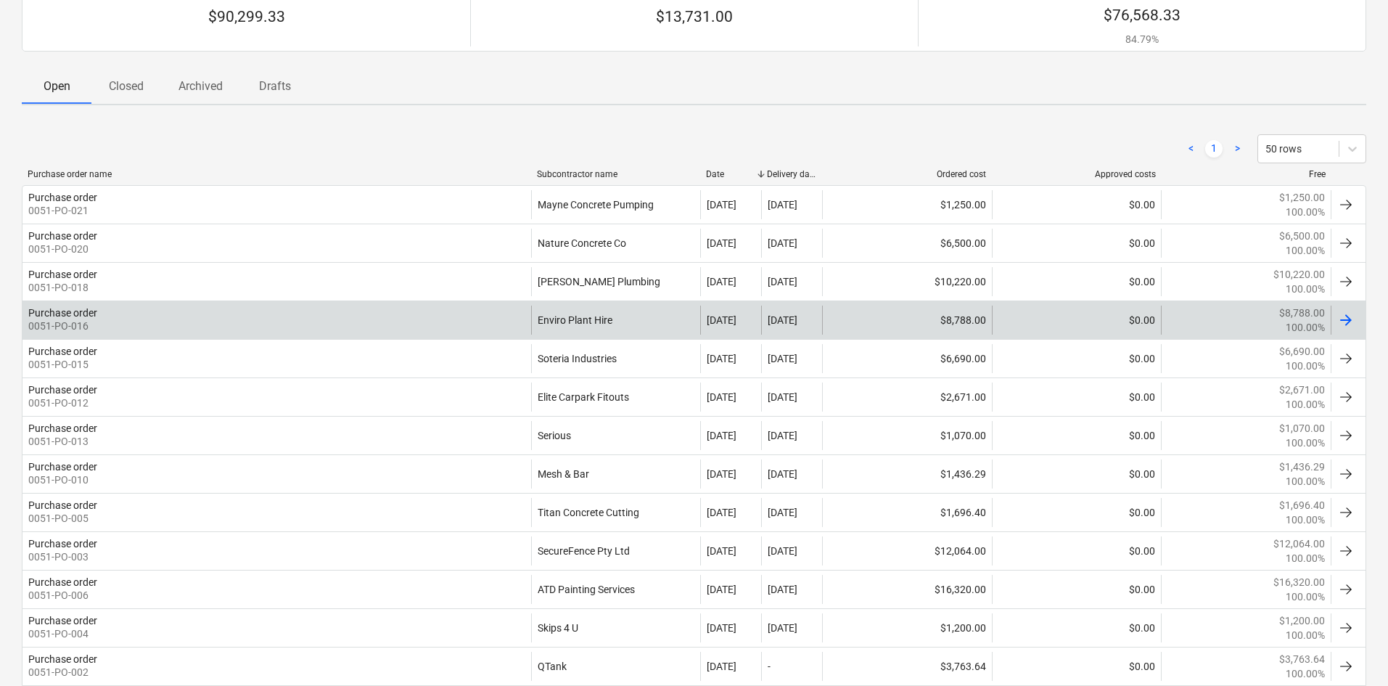
scroll to position [131, 0]
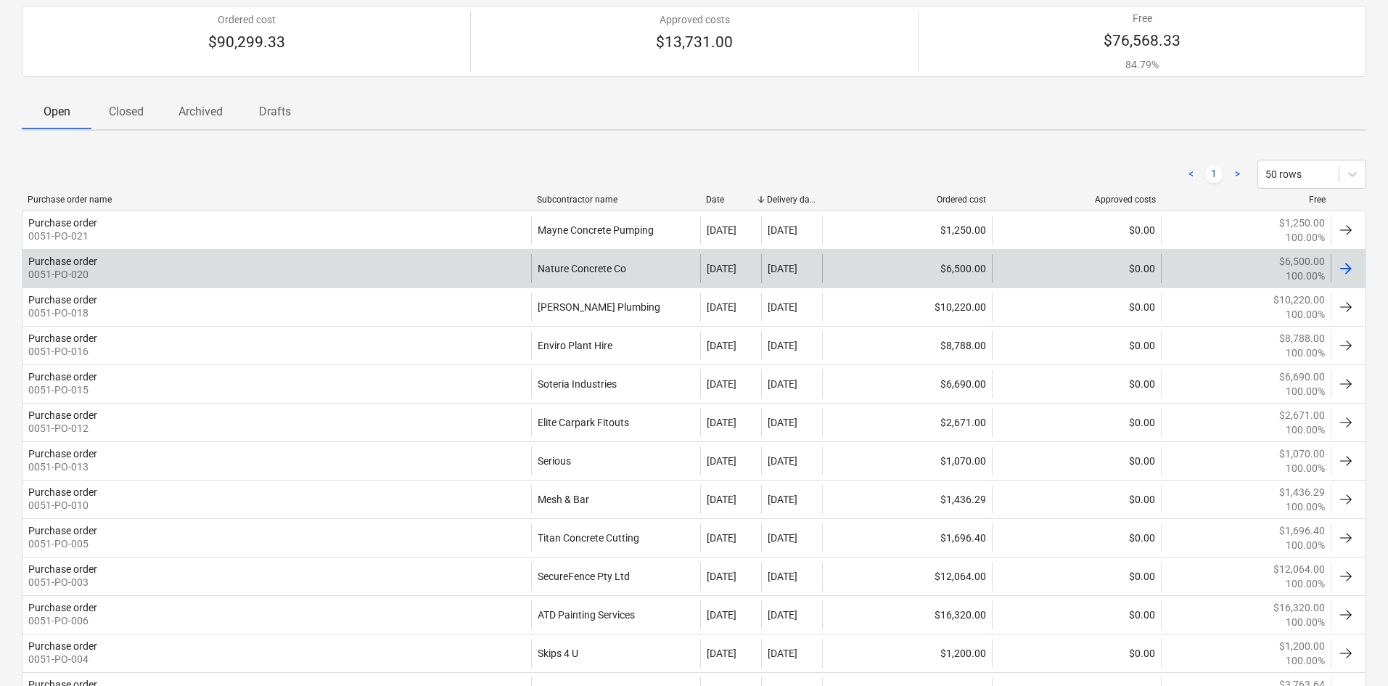
click at [265, 263] on div "Purchase order 0051-PO-020" at bounding box center [276, 268] width 509 height 29
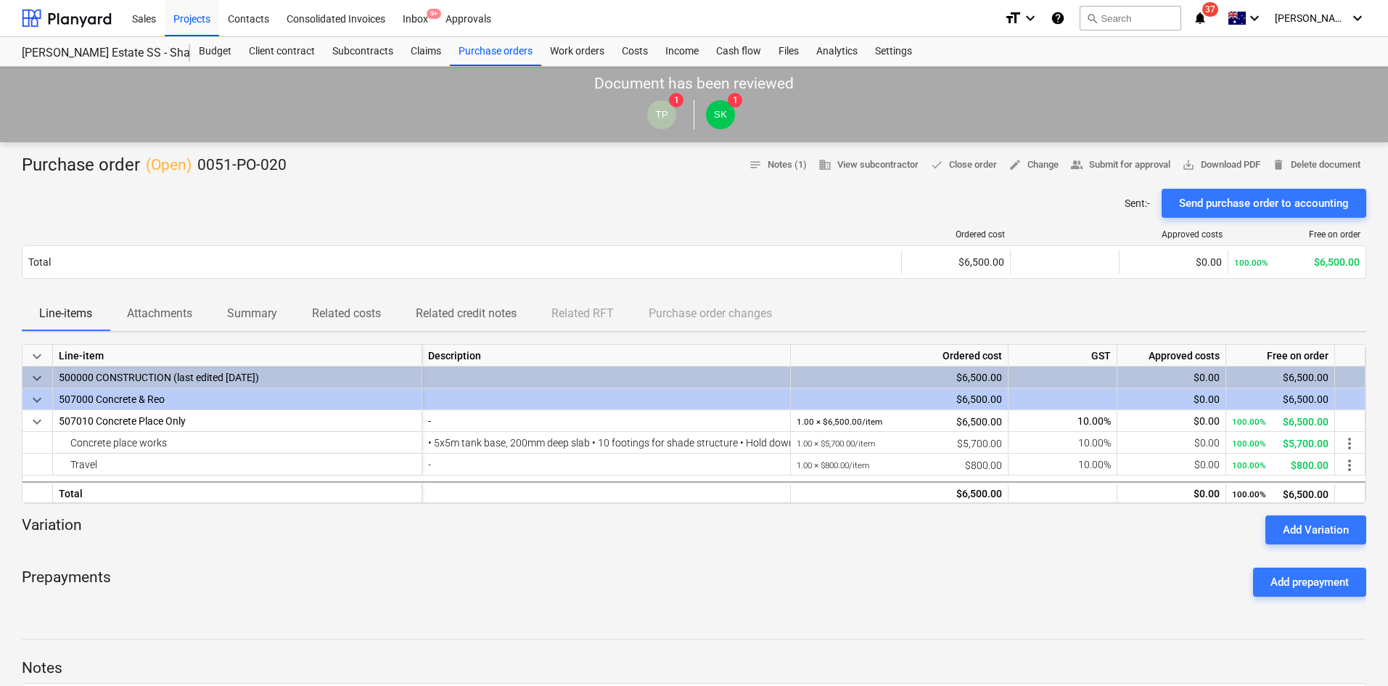
click at [350, 205] on div "Sent : - Send purchase order to accounting" at bounding box center [694, 203] width 1344 height 29
click at [480, 60] on div "Purchase orders" at bounding box center [495, 51] width 91 height 29
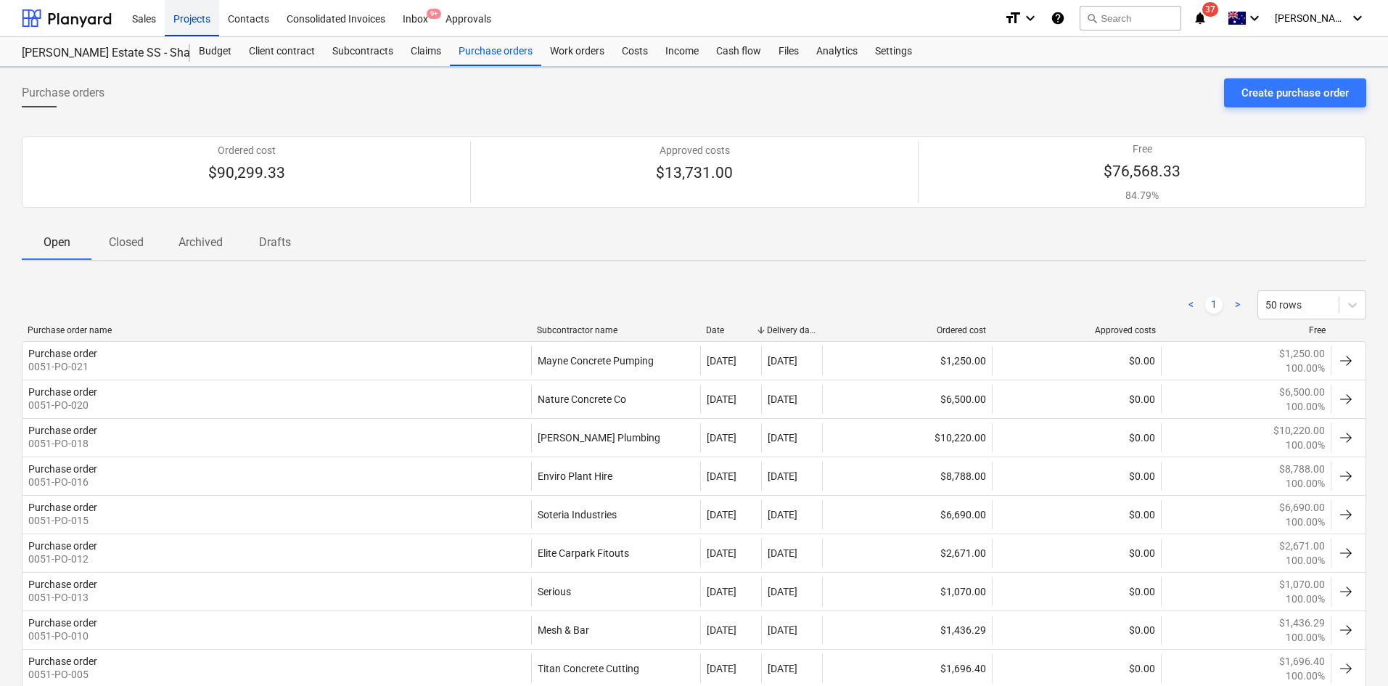
click at [186, 28] on div "Projects" at bounding box center [192, 17] width 54 height 37
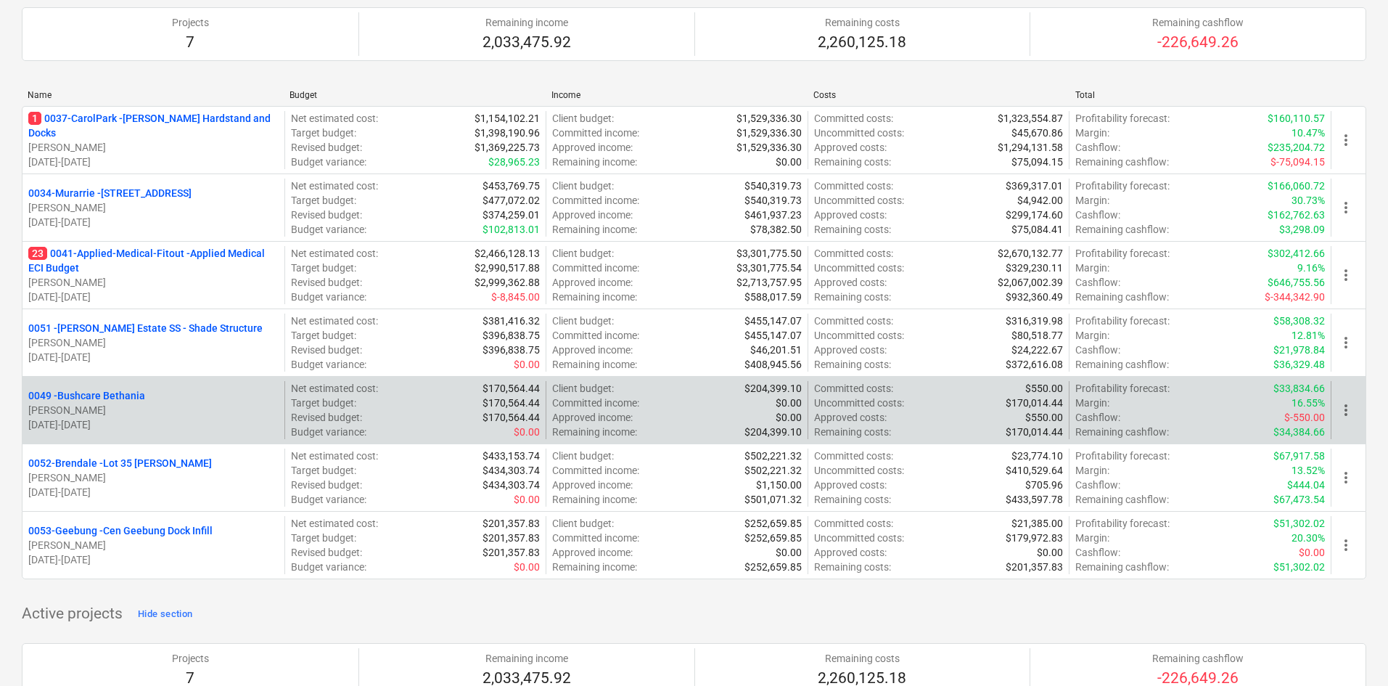
scroll to position [290, 0]
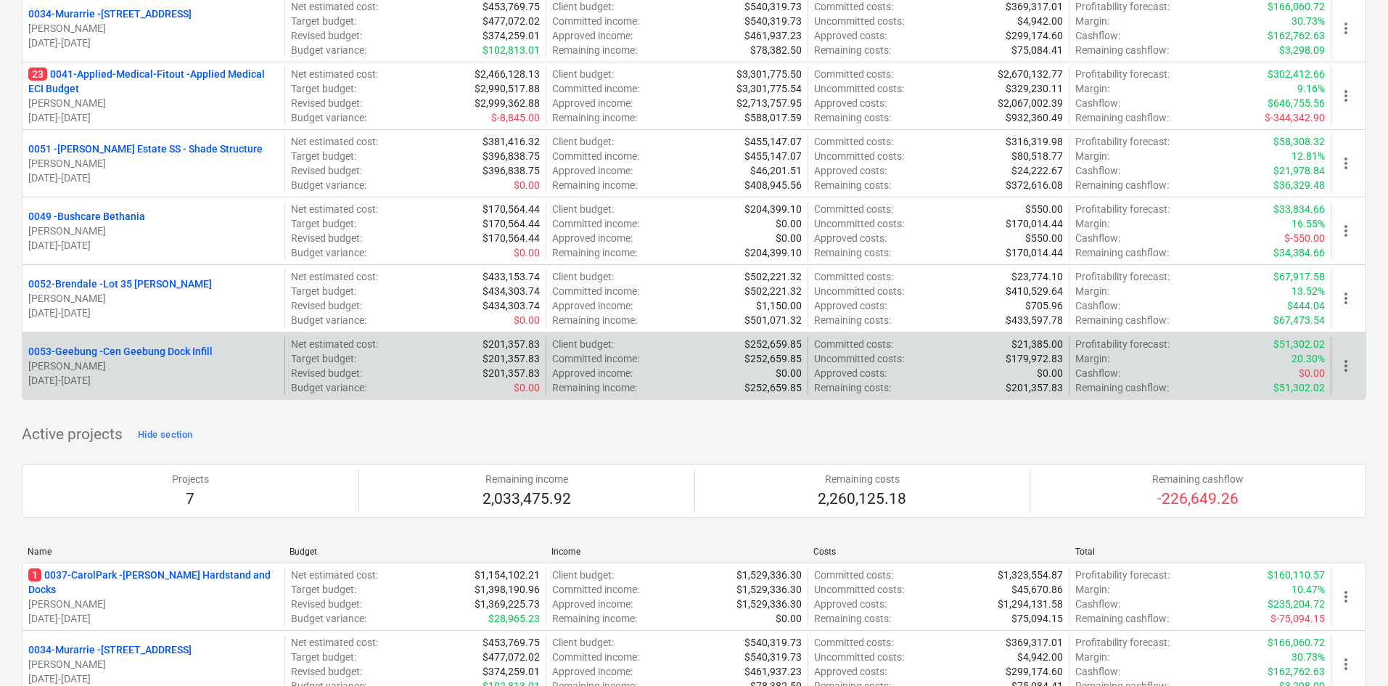
click at [135, 349] on p "0053-Geebung - Cen Geebung Dock Infill" at bounding box center [120, 351] width 184 height 15
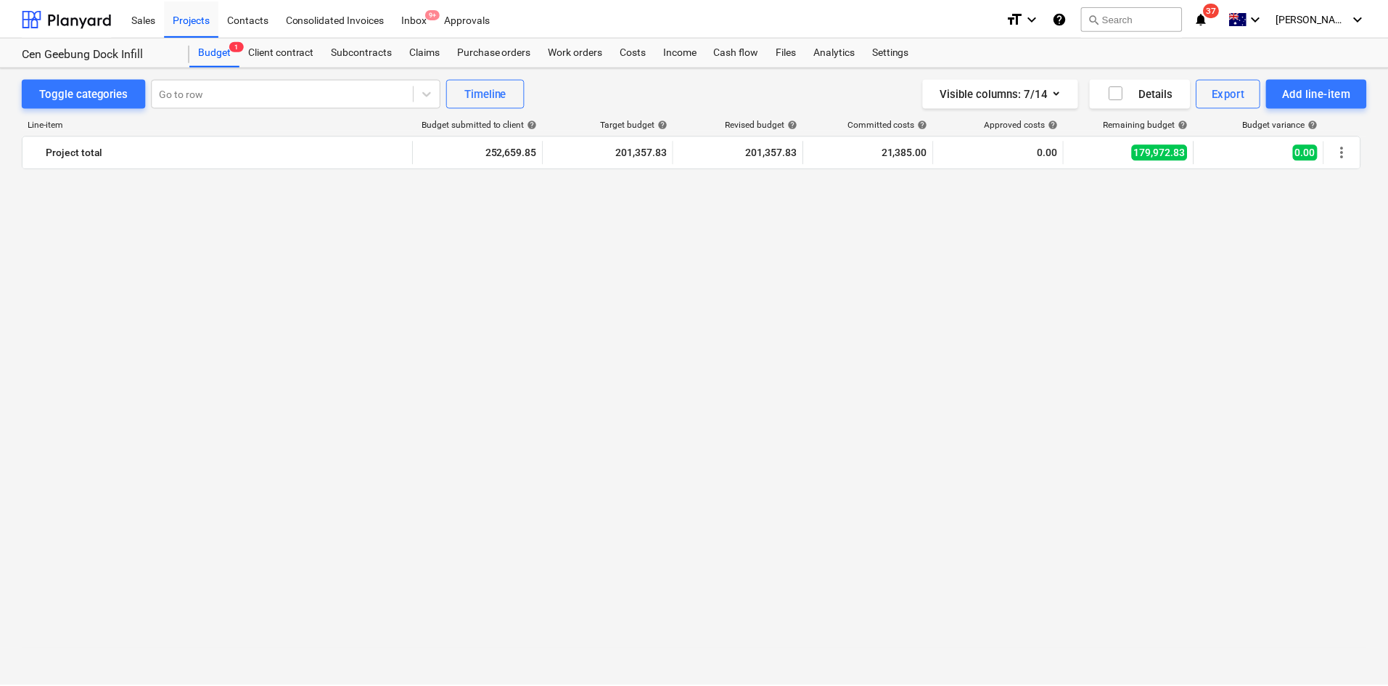
scroll to position [1143, 0]
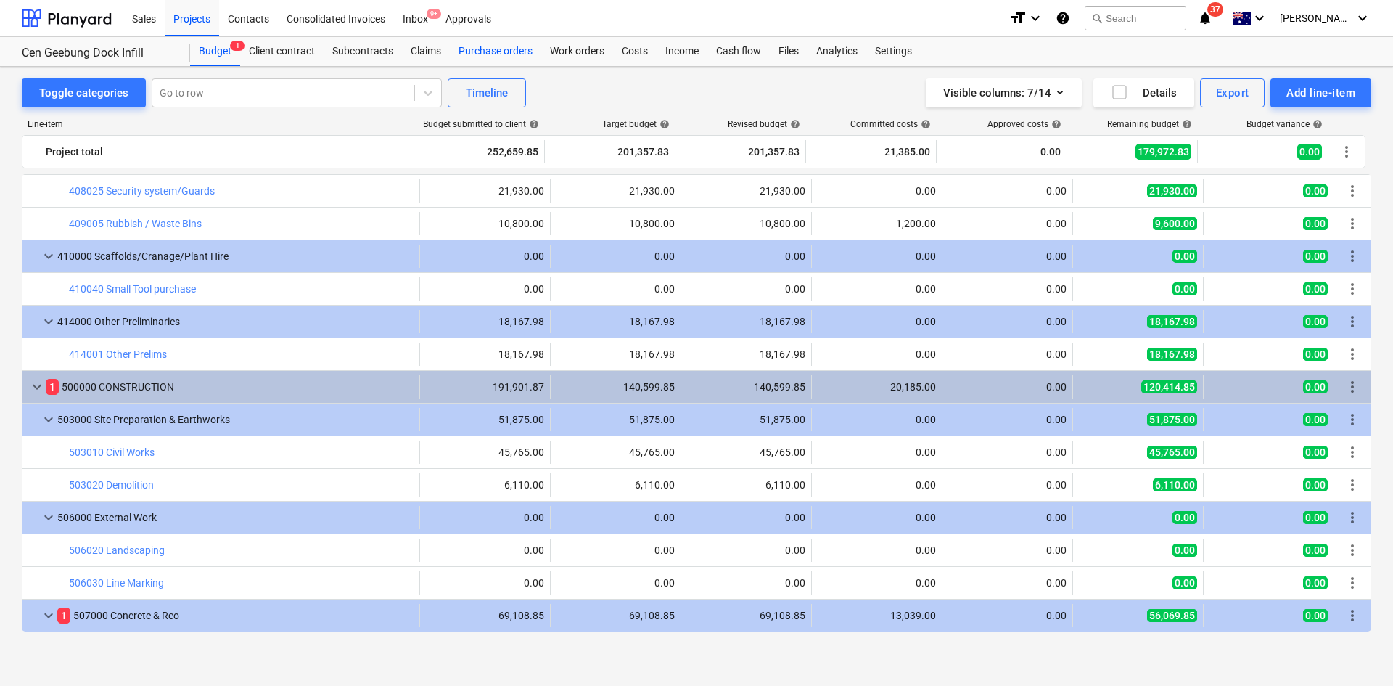
click at [493, 51] on div "Purchase orders" at bounding box center [495, 51] width 91 height 29
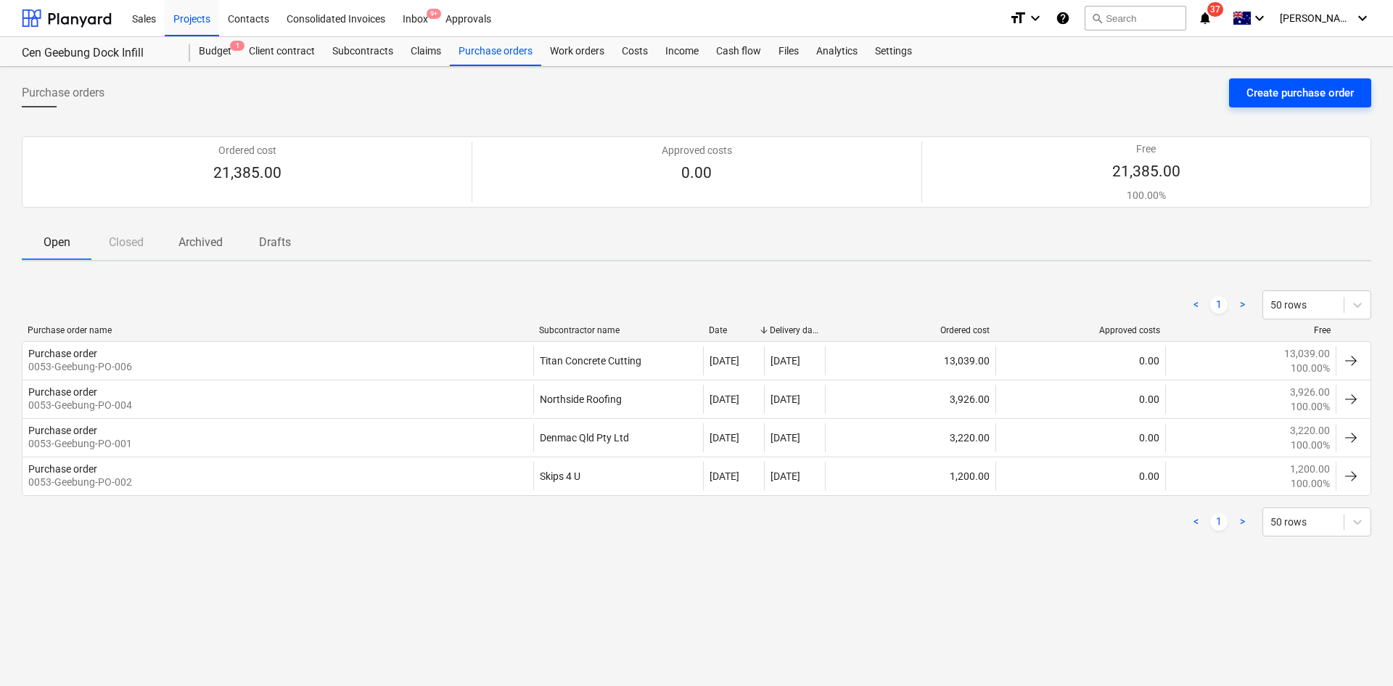
click at [1253, 95] on div "Create purchase order" at bounding box center [1299, 92] width 107 height 19
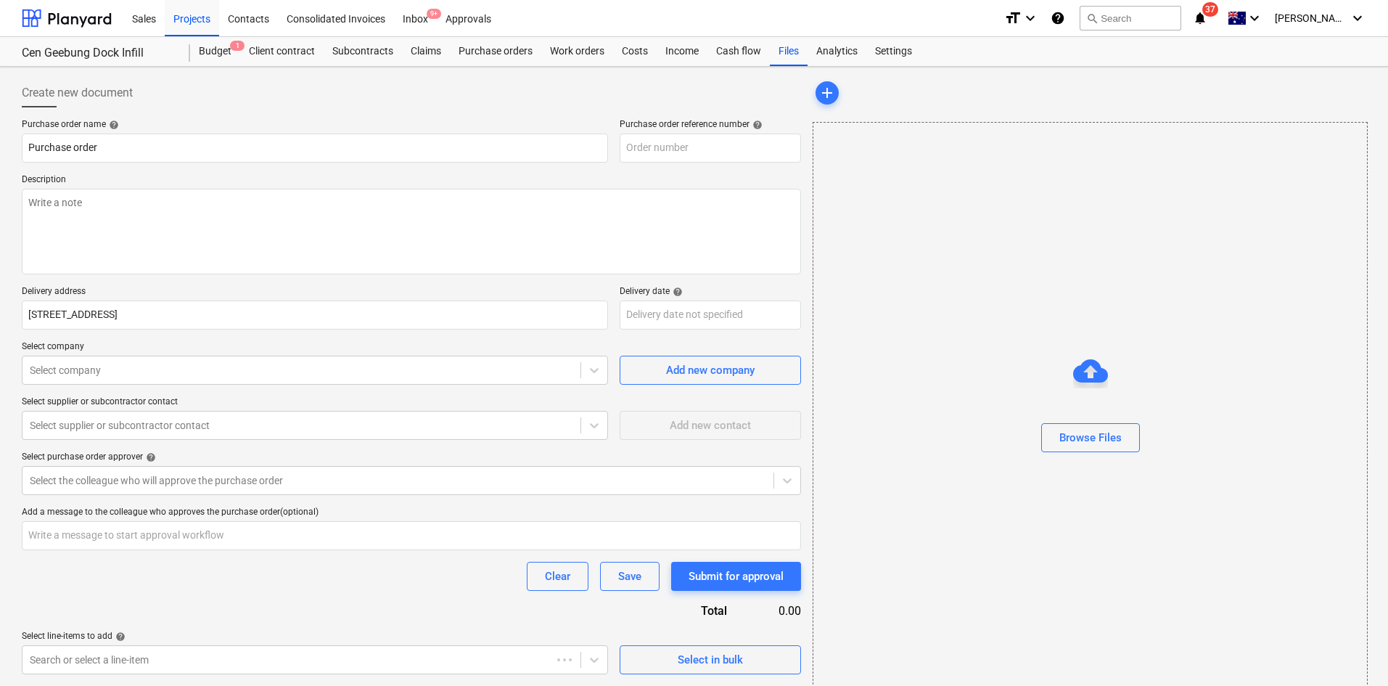
type textarea "x"
type input "0053-Geebung-PO-007"
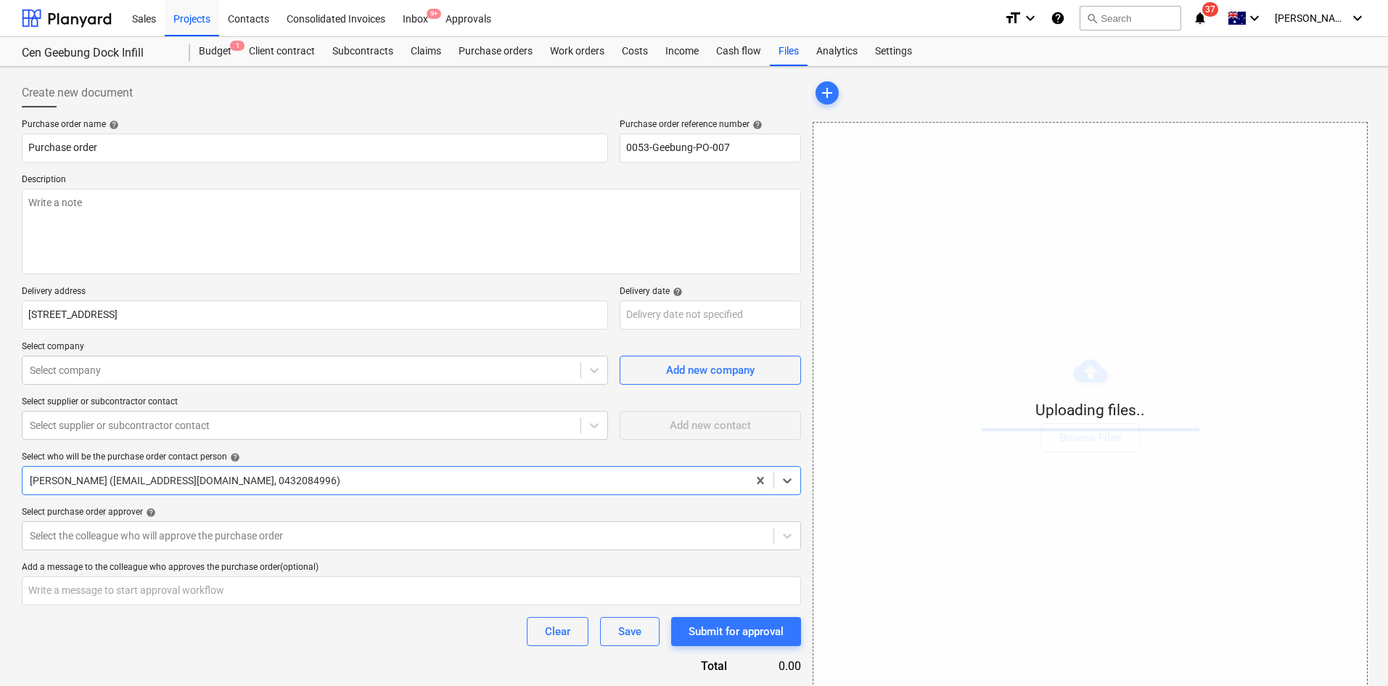
click at [1210, 21] on span "notifications 37" at bounding box center [1201, 17] width 17 height 17
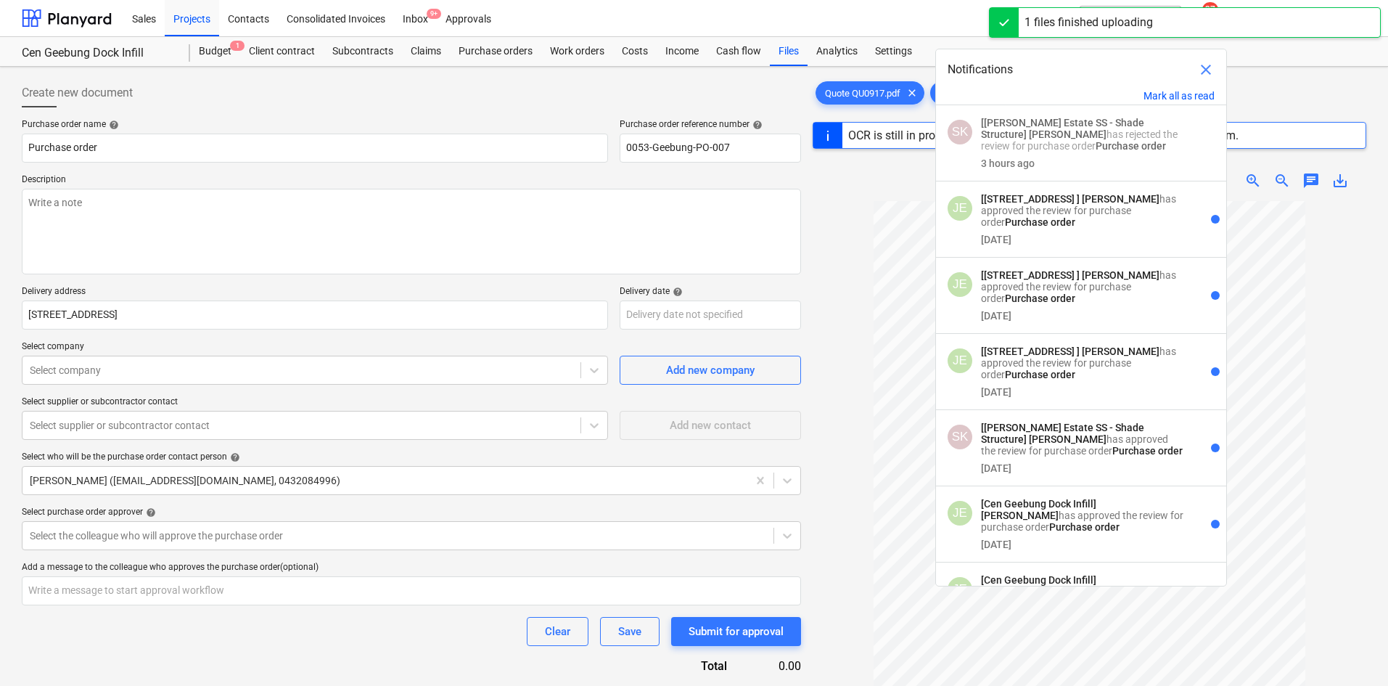
click at [1208, 67] on span "close" at bounding box center [1205, 69] width 17 height 17
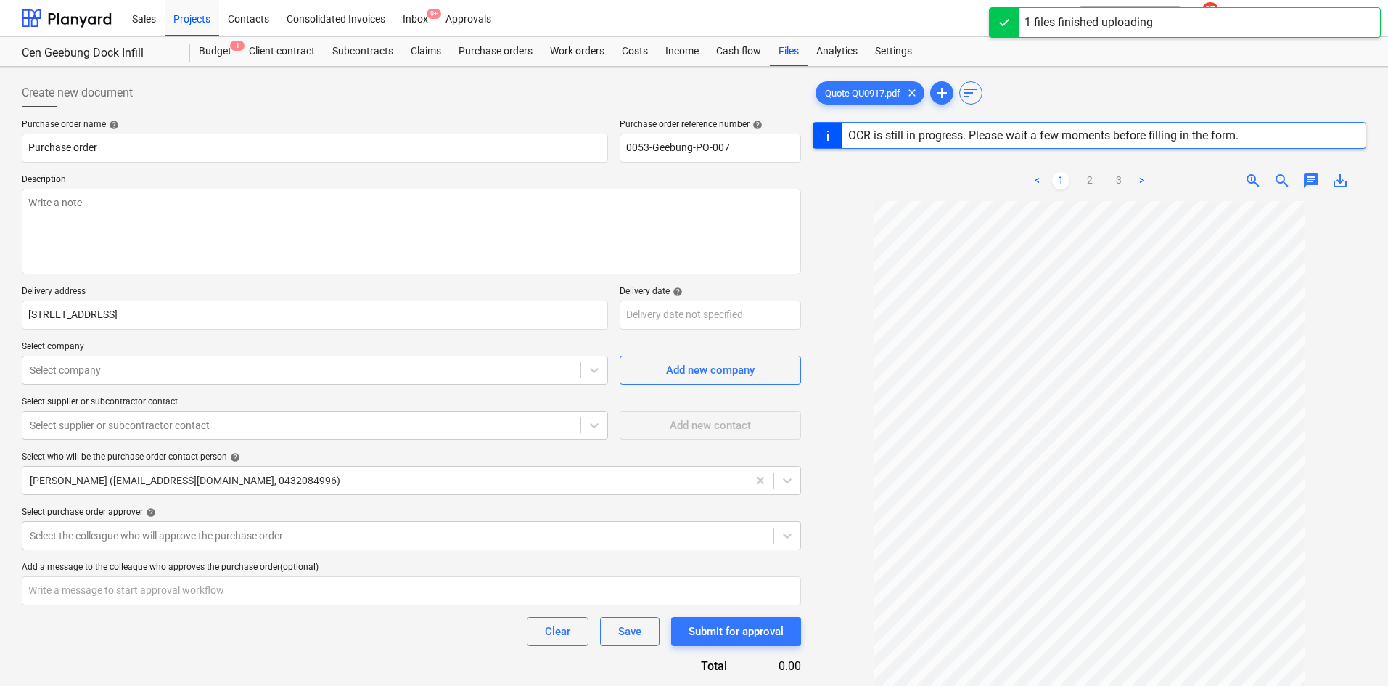
click at [1223, 62] on div "Budget 1 Client contract Subcontracts Claims Purchase orders Work orders Costs …" at bounding box center [778, 51] width 1176 height 29
click at [1086, 179] on link "2" at bounding box center [1089, 180] width 17 height 17
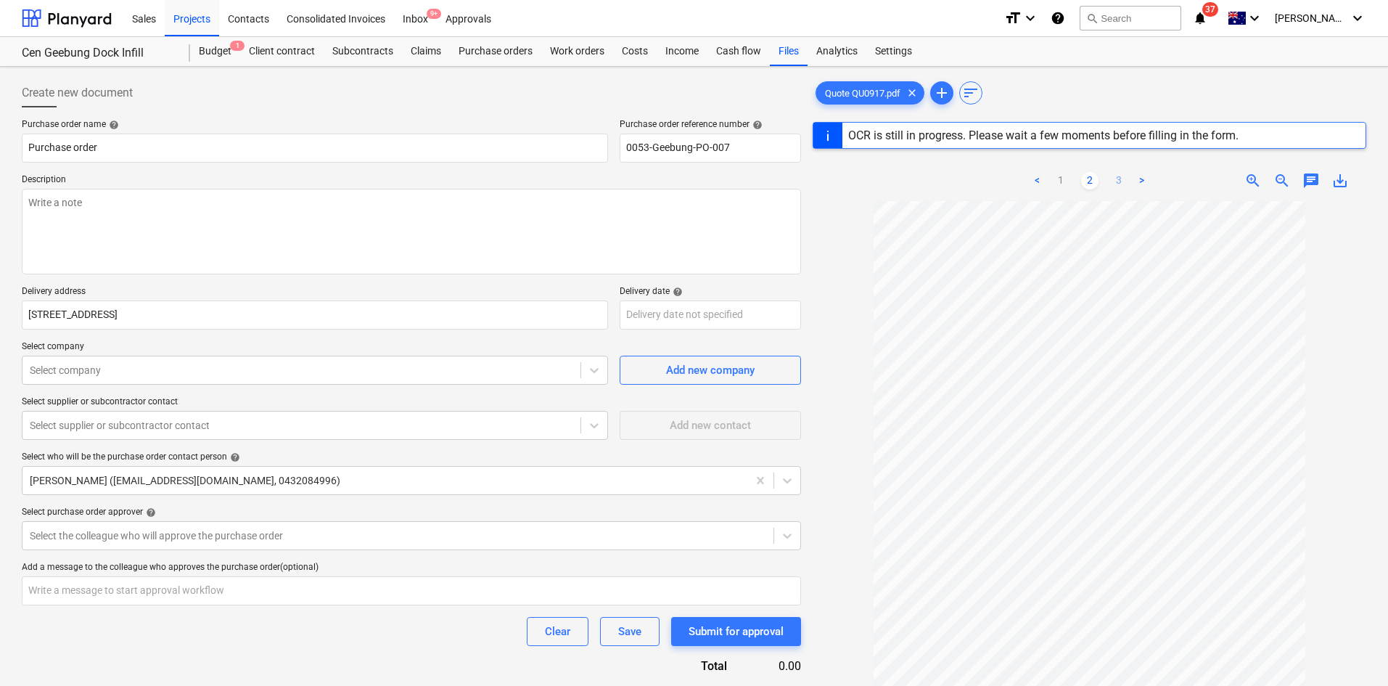
click at [1118, 176] on link "3" at bounding box center [1118, 180] width 17 height 17
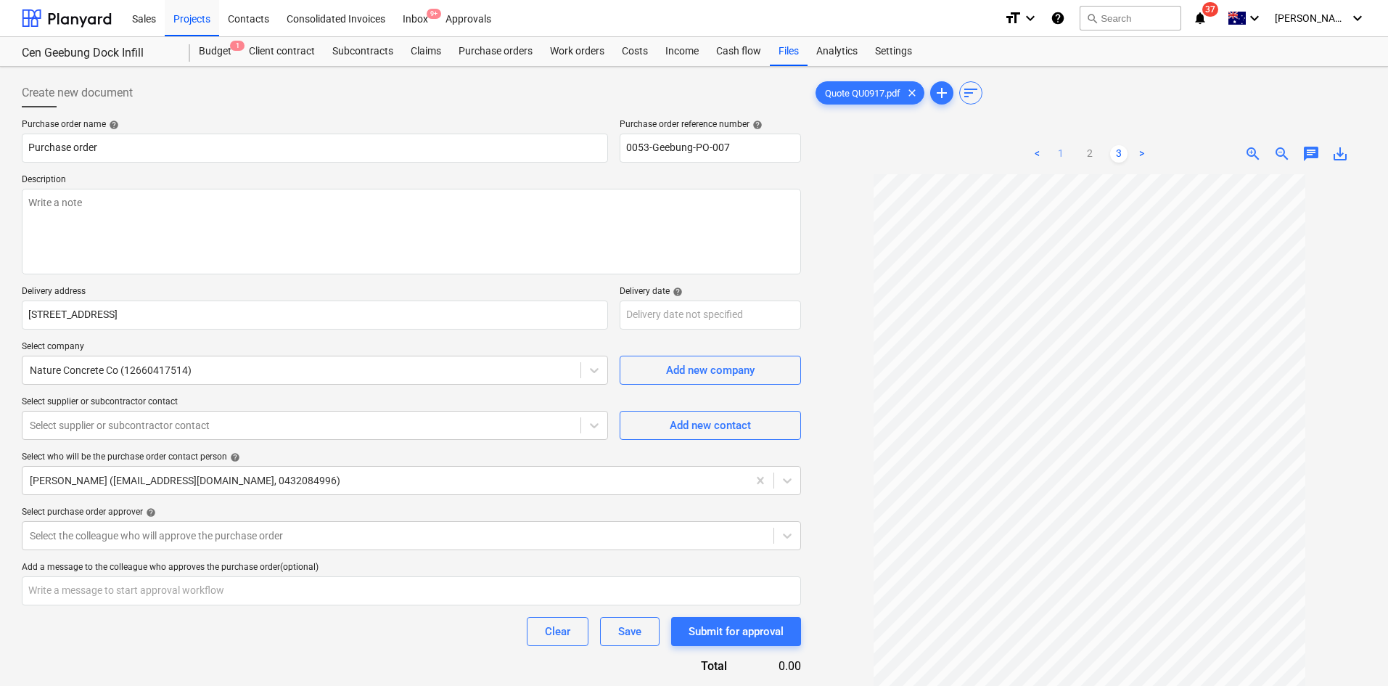
click at [1059, 158] on link "1" at bounding box center [1060, 153] width 17 height 17
click at [258, 434] on div "Select supplier or subcontractor contact" at bounding box center [301, 425] width 558 height 20
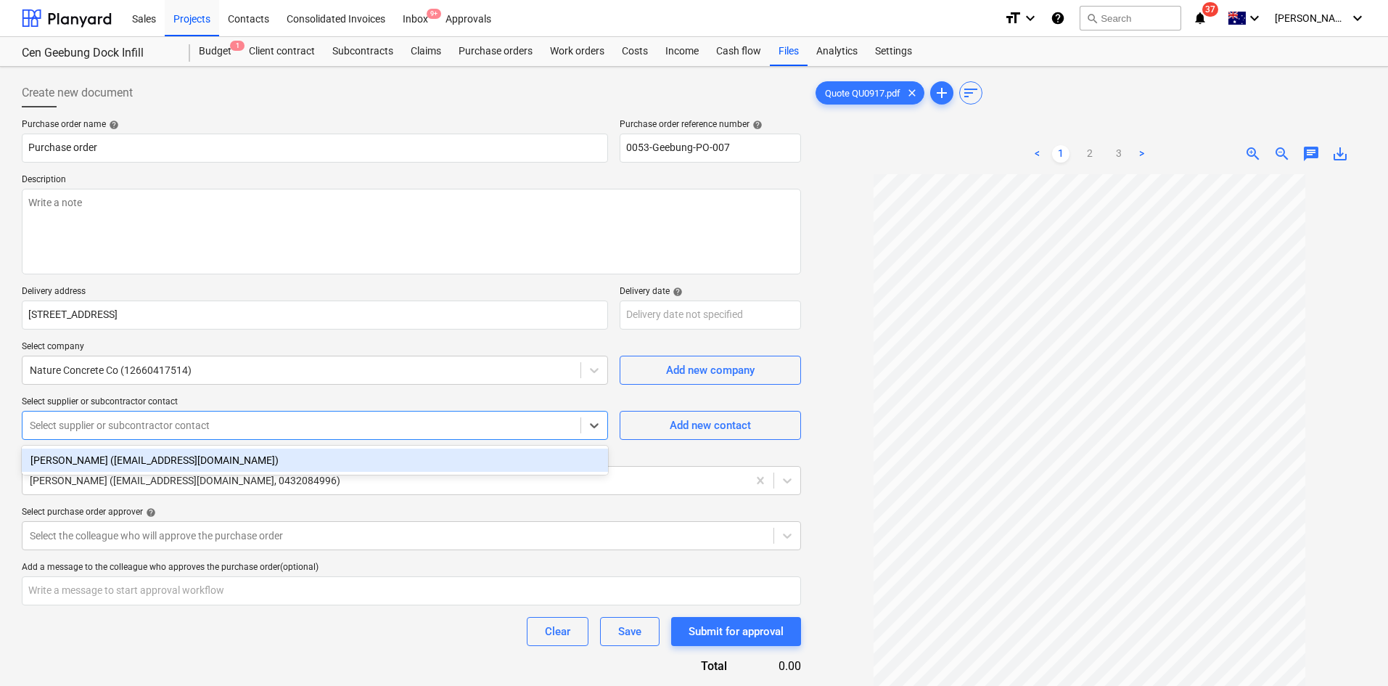
click at [152, 458] on div "[PERSON_NAME] ([EMAIL_ADDRESS][DOMAIN_NAME])" at bounding box center [315, 459] width 586 height 23
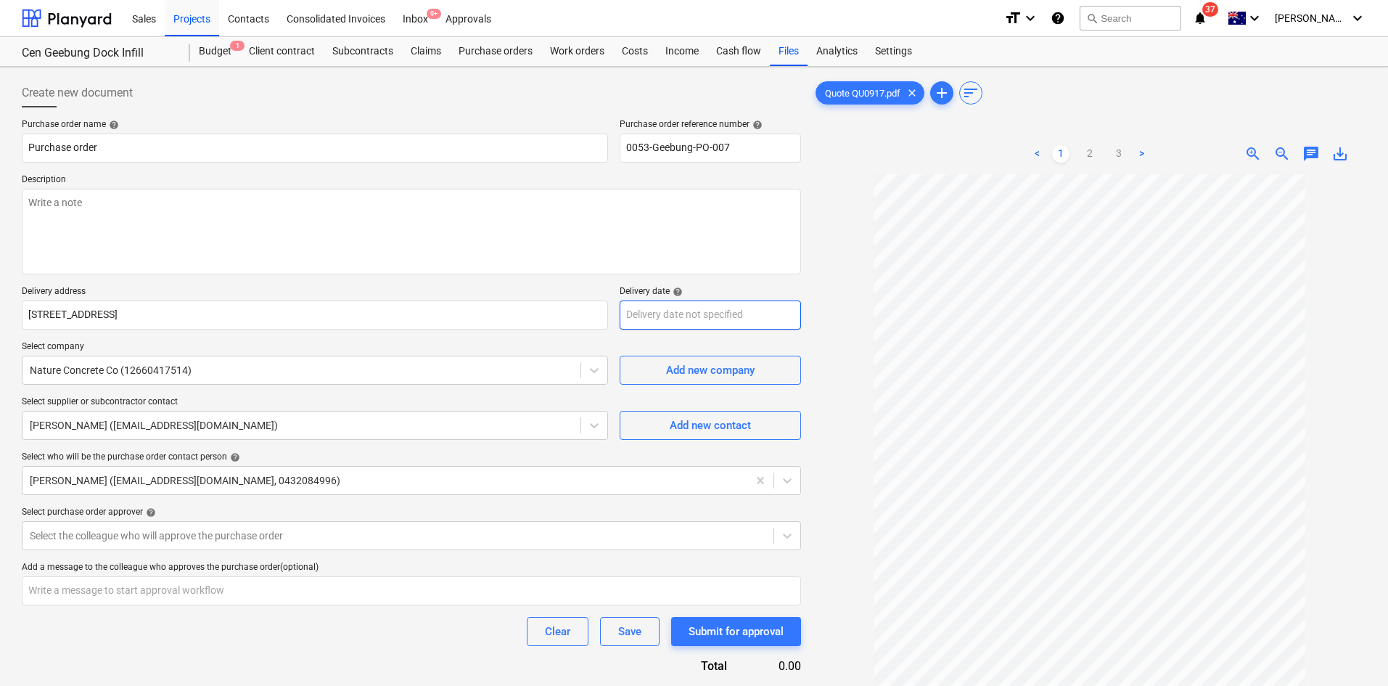
click at [654, 313] on body "Sales Projects Contacts Consolidated Invoices Inbox 9+ Approvals format_size ke…" at bounding box center [694, 343] width 1388 height 686
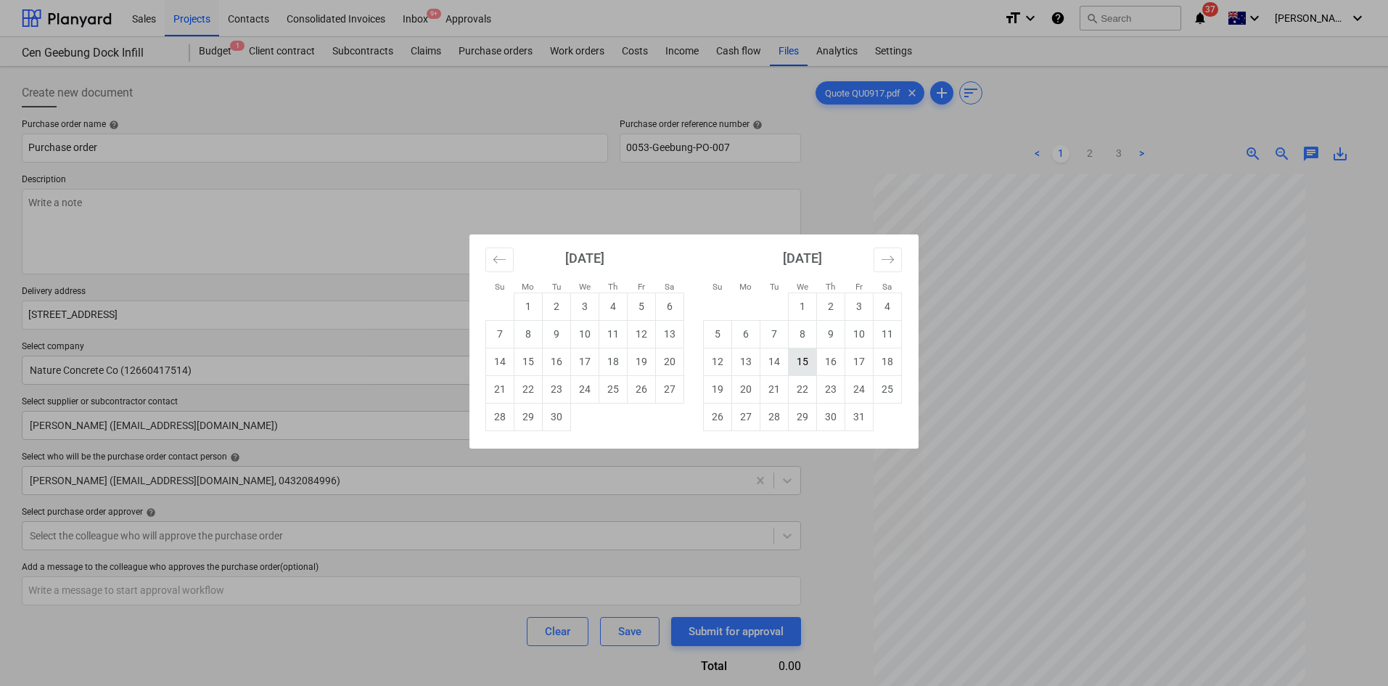
click at [807, 361] on td "15" at bounding box center [803, 362] width 28 height 28
type textarea "x"
type input "[DATE]"
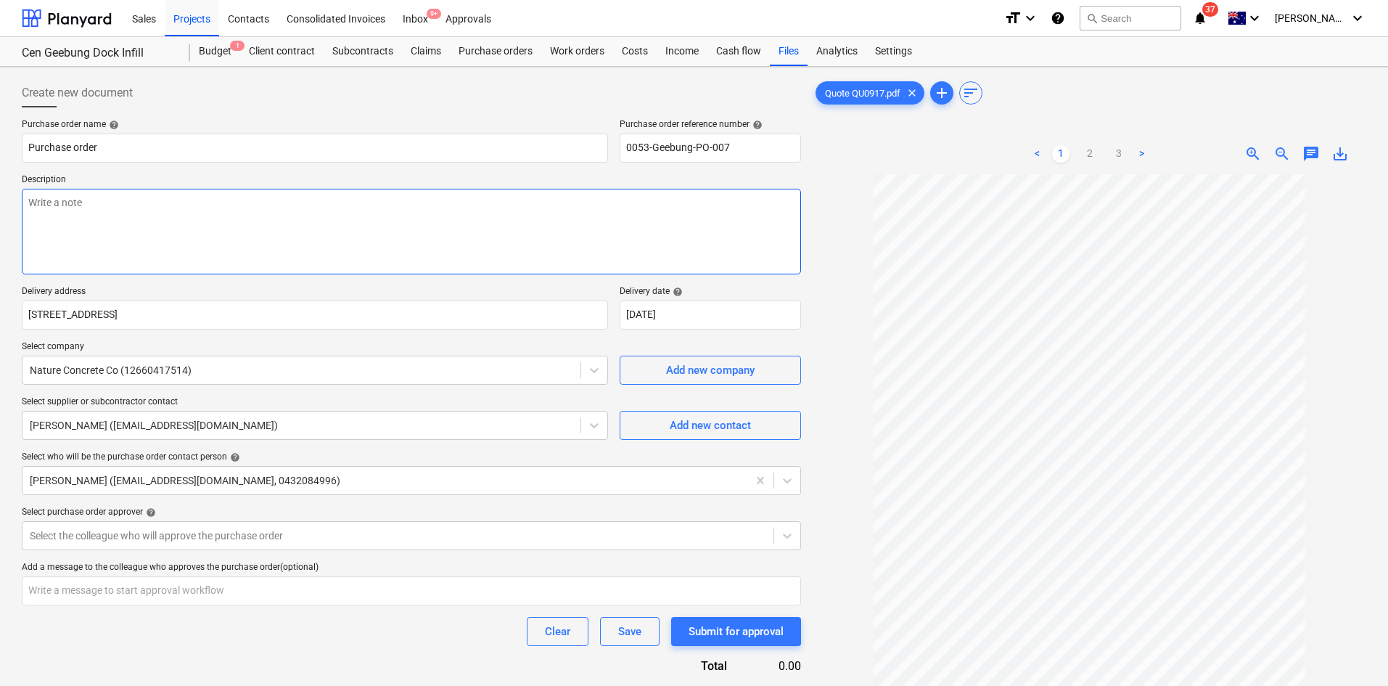
click at [464, 213] on textarea at bounding box center [411, 232] width 779 height 86
type textarea "x"
type textarea "A"
type textarea "x"
type textarea "As"
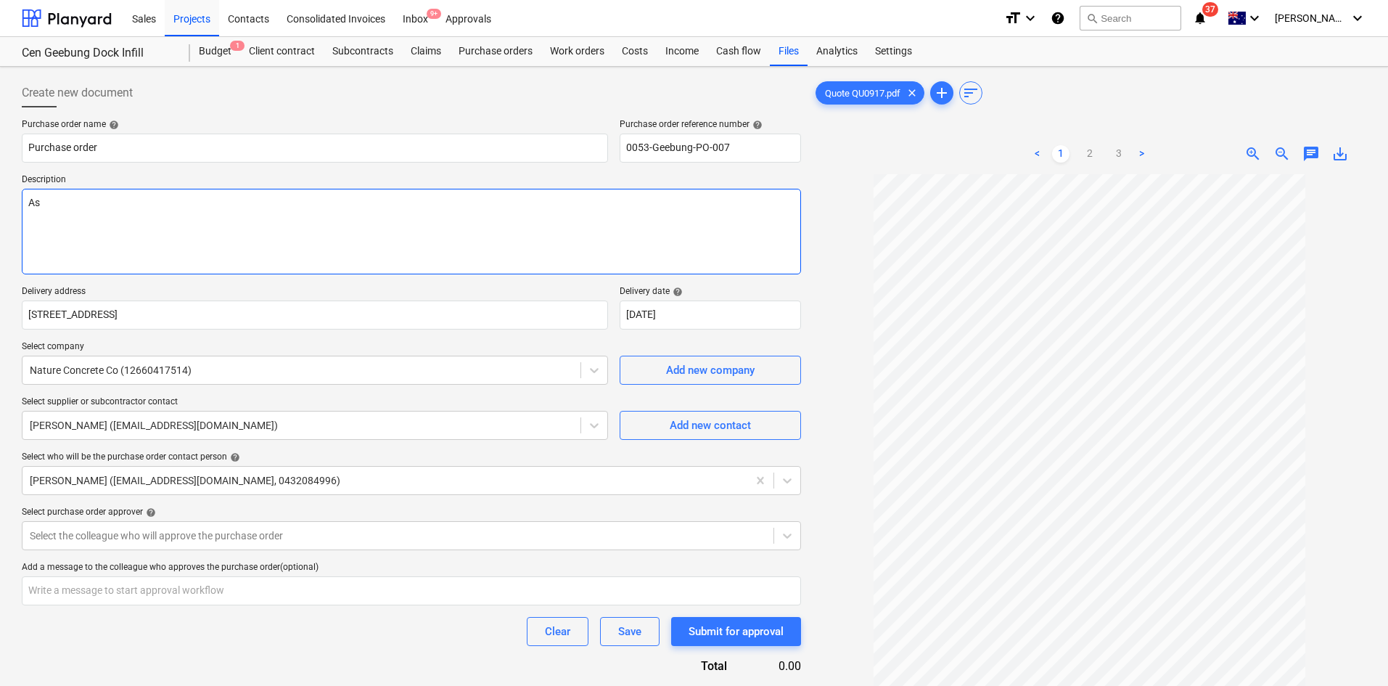
type textarea "x"
type textarea "As"
type textarea "x"
type textarea "As p"
type textarea "x"
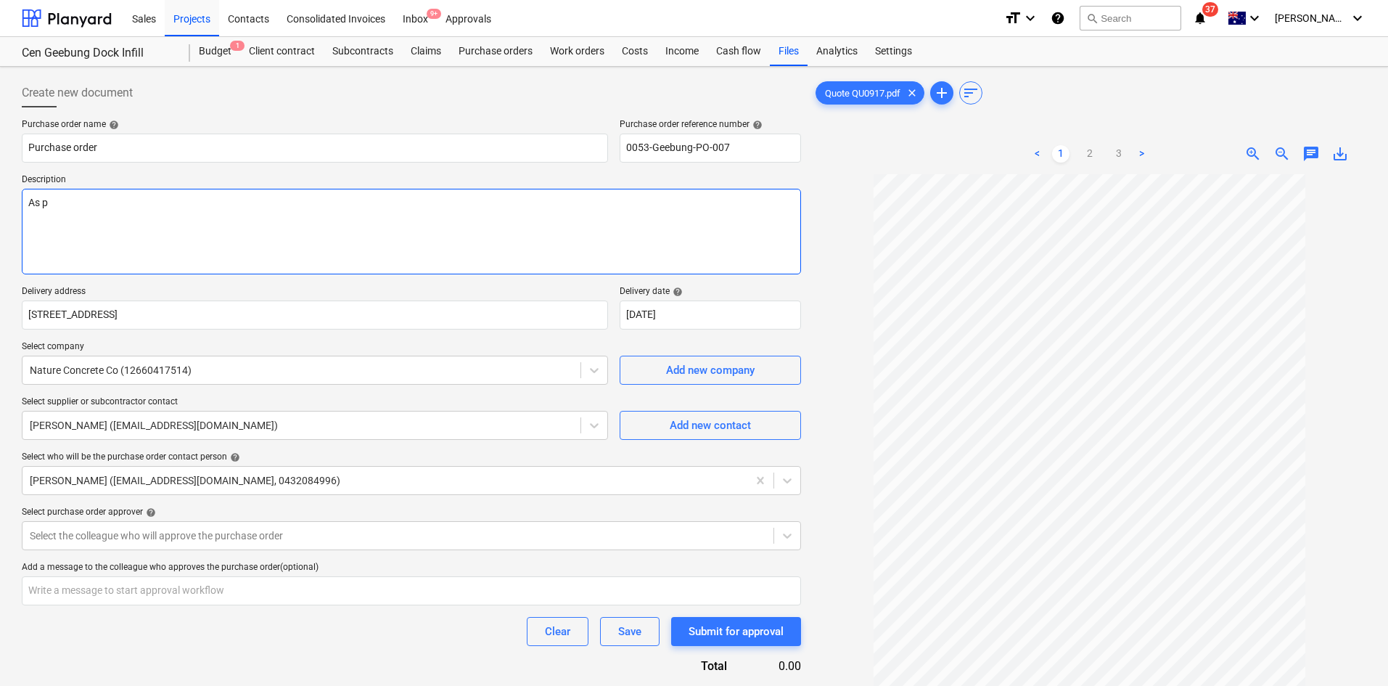
type textarea "As pe"
type textarea "x"
type textarea "As per"
type textarea "x"
type textarea "As per q"
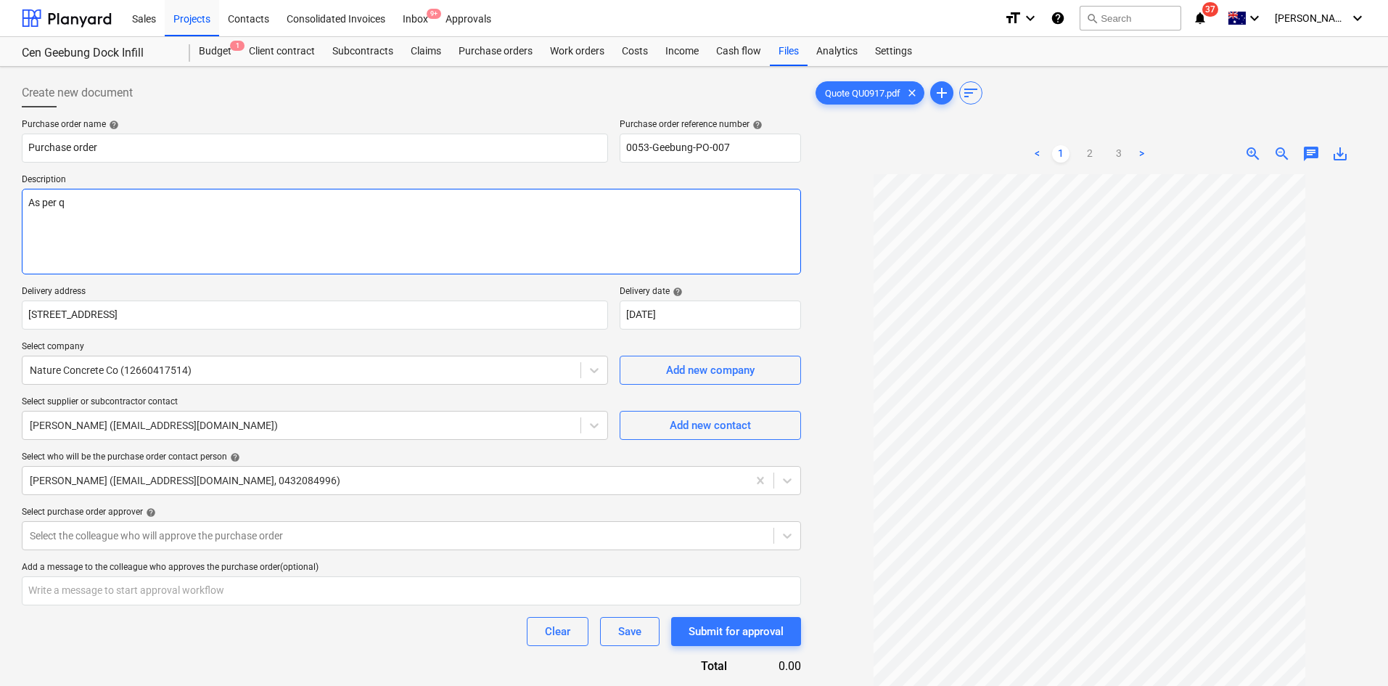
type textarea "x"
type textarea "As per qu"
type textarea "x"
type textarea "As per quo"
type textarea "x"
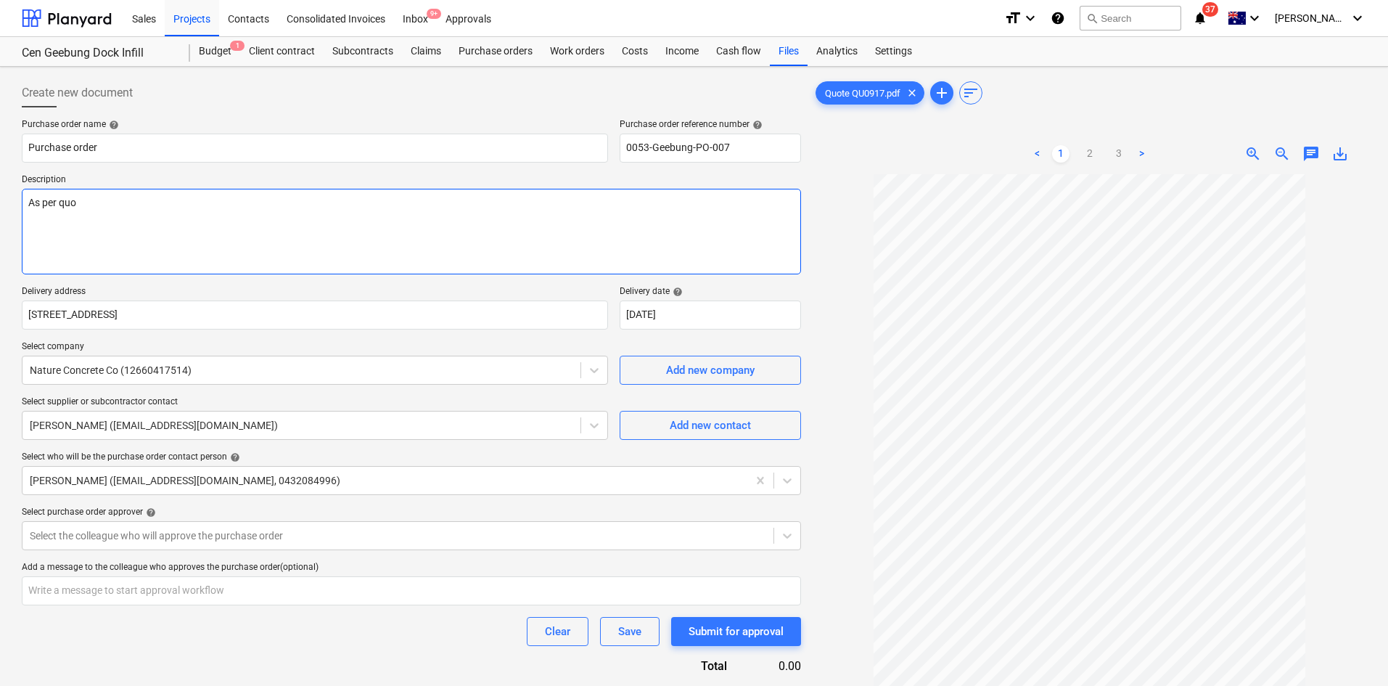
type textarea "As per quot"
type textarea "x"
type textarea "As per quote"
type textarea "x"
type textarea "As per quote"
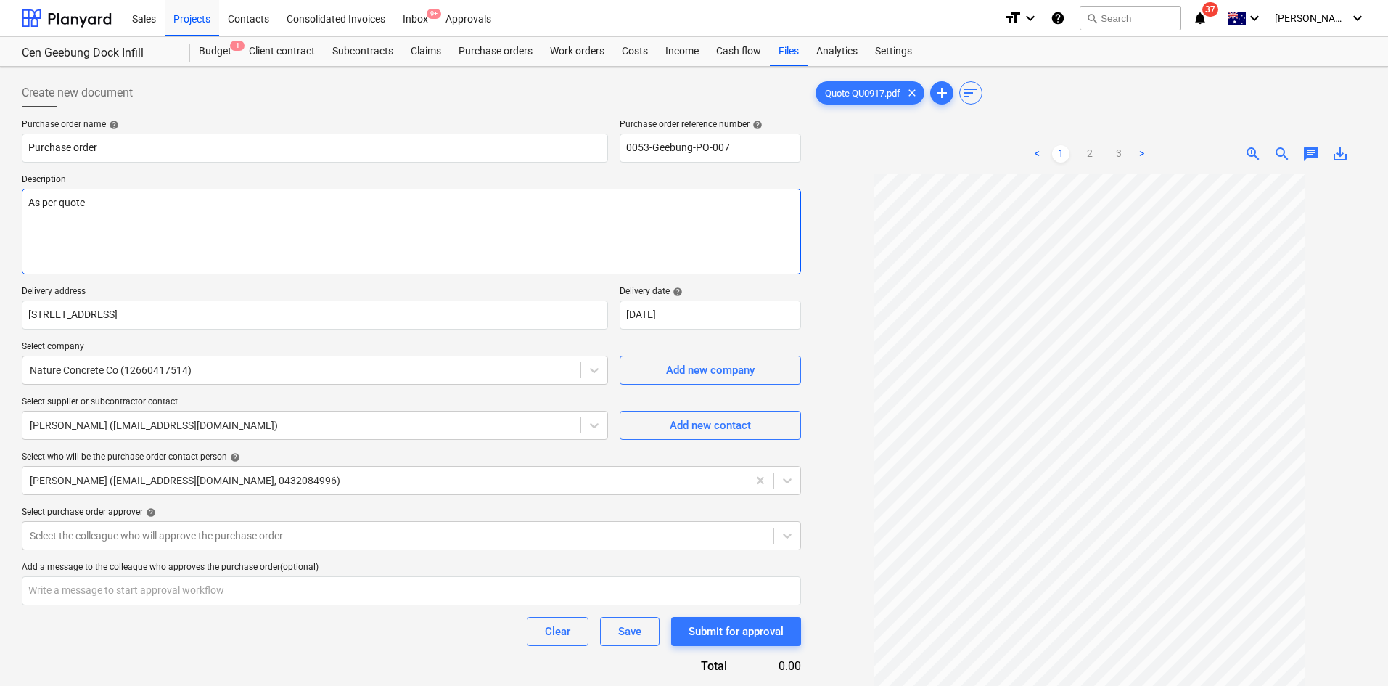
type textarea "x"
type textarea "As per quote -"
type textarea "x"
type textarea "As per quote -"
type textarea "x"
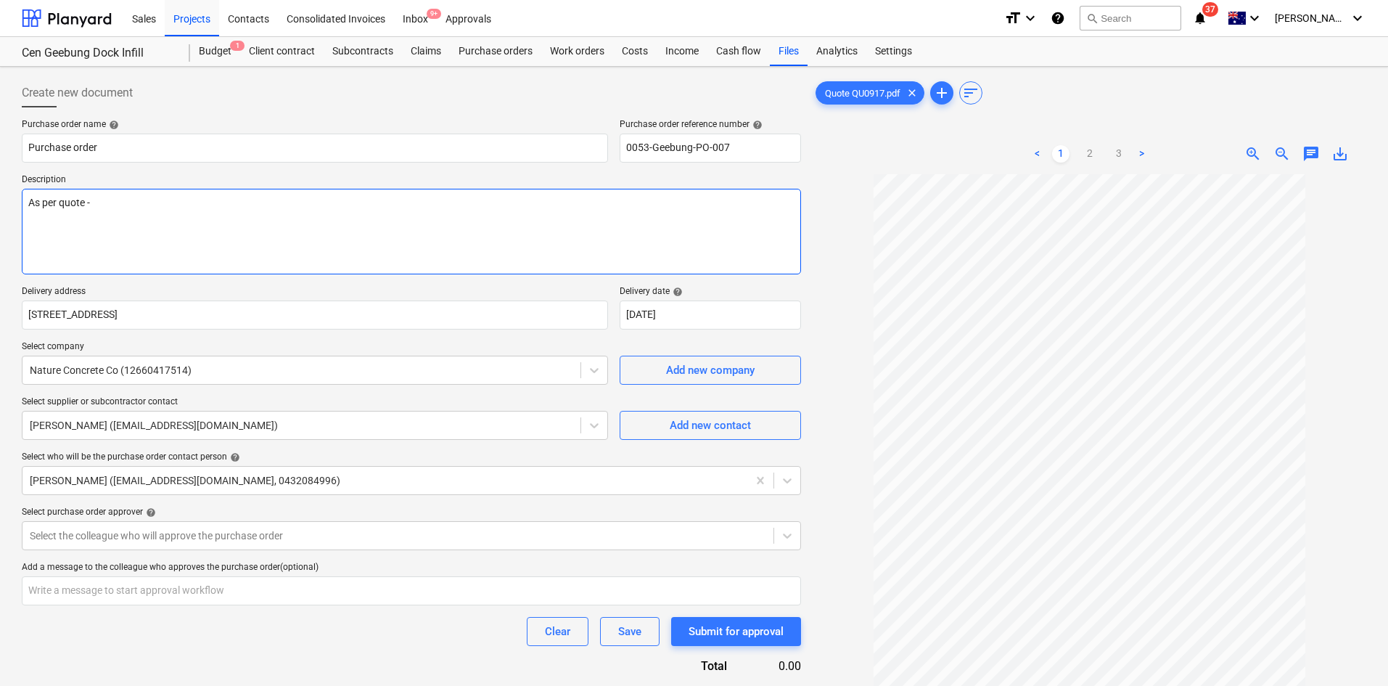
type textarea "As per quote - q"
type textarea "x"
type textarea "As per quote - qu"
type textarea "x"
type textarea "As per quote - qu0"
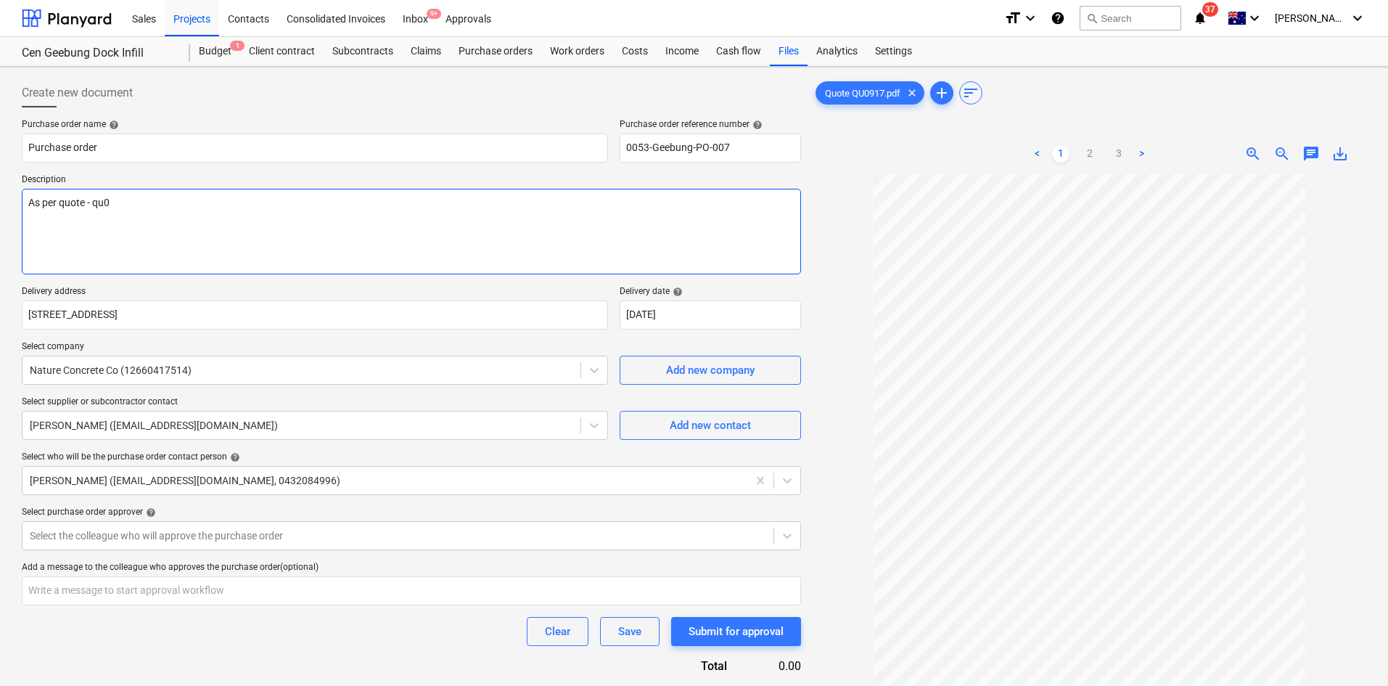
type textarea "x"
type textarea "As per quote - qu09"
type textarea "x"
type textarea "As per quote - qu091"
type textarea "x"
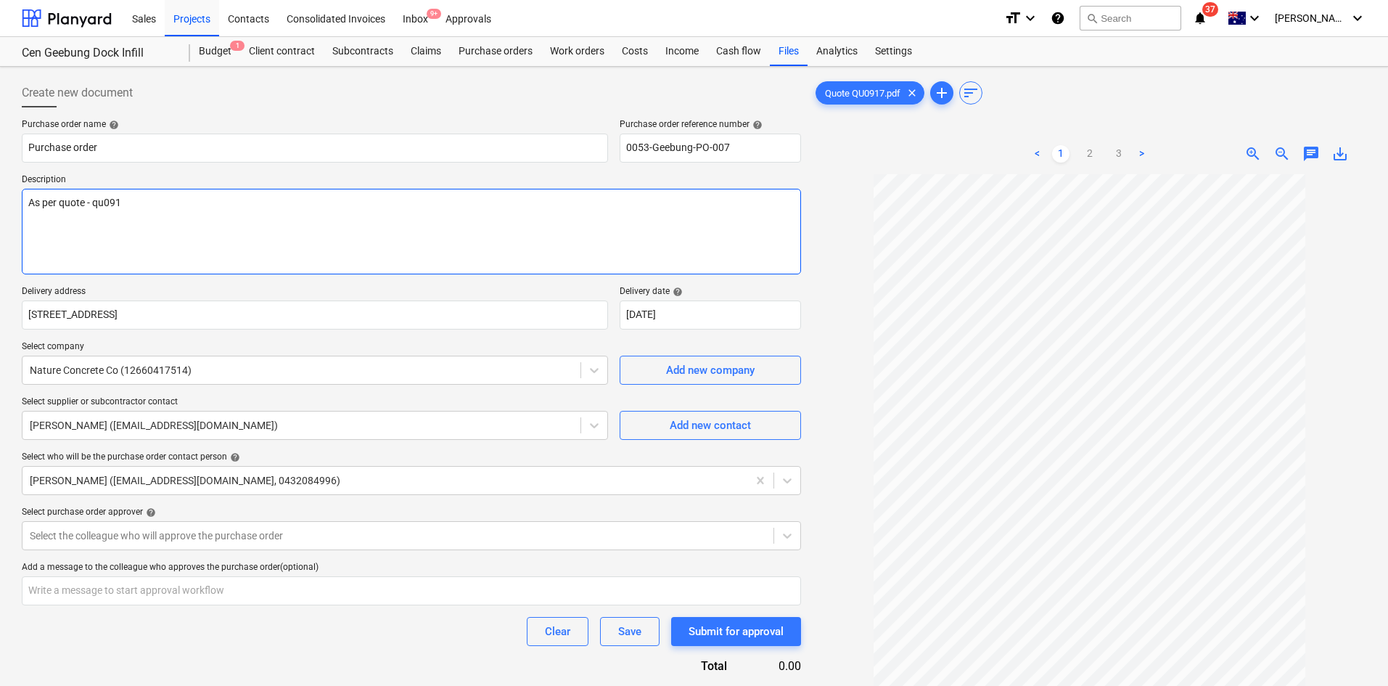
type textarea "As per quote - qu0917"
type textarea "x"
type textarea "As per quote - q0917"
type textarea "x"
type textarea "As per quote - 0917"
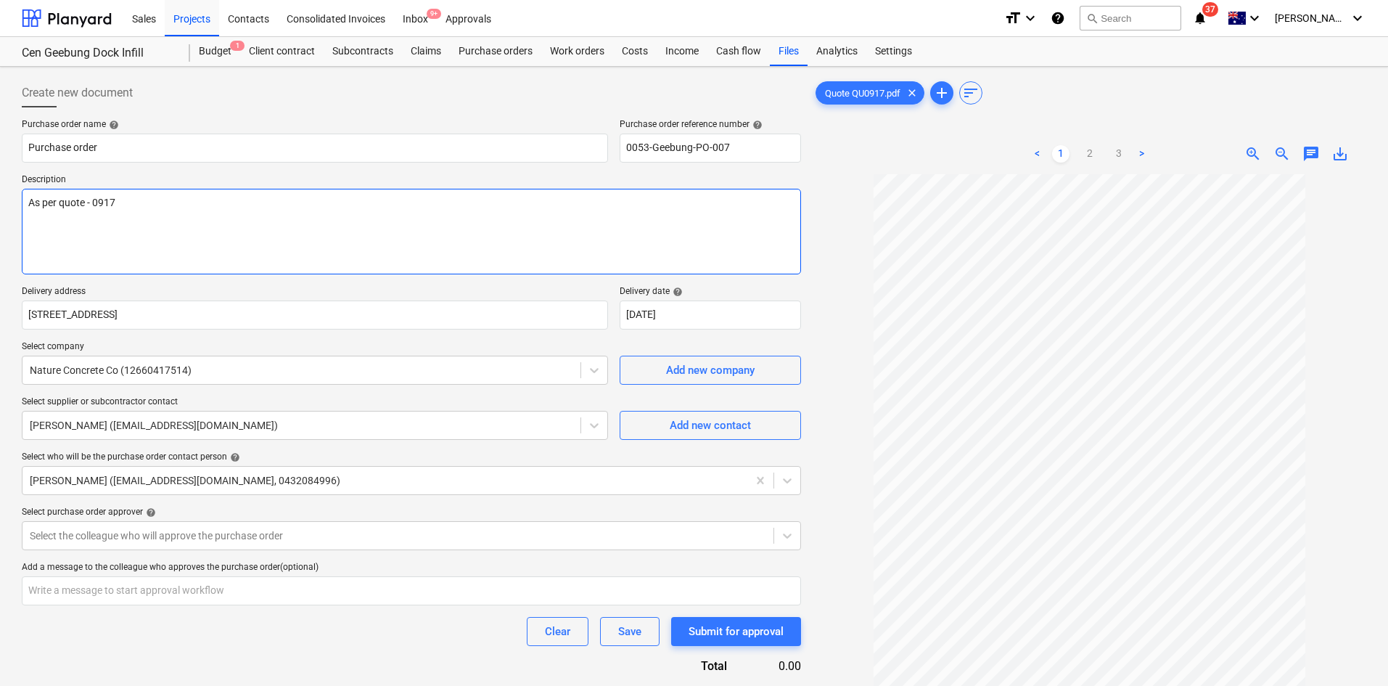
type textarea "x"
type textarea "As per quote - Q0917"
type textarea "x"
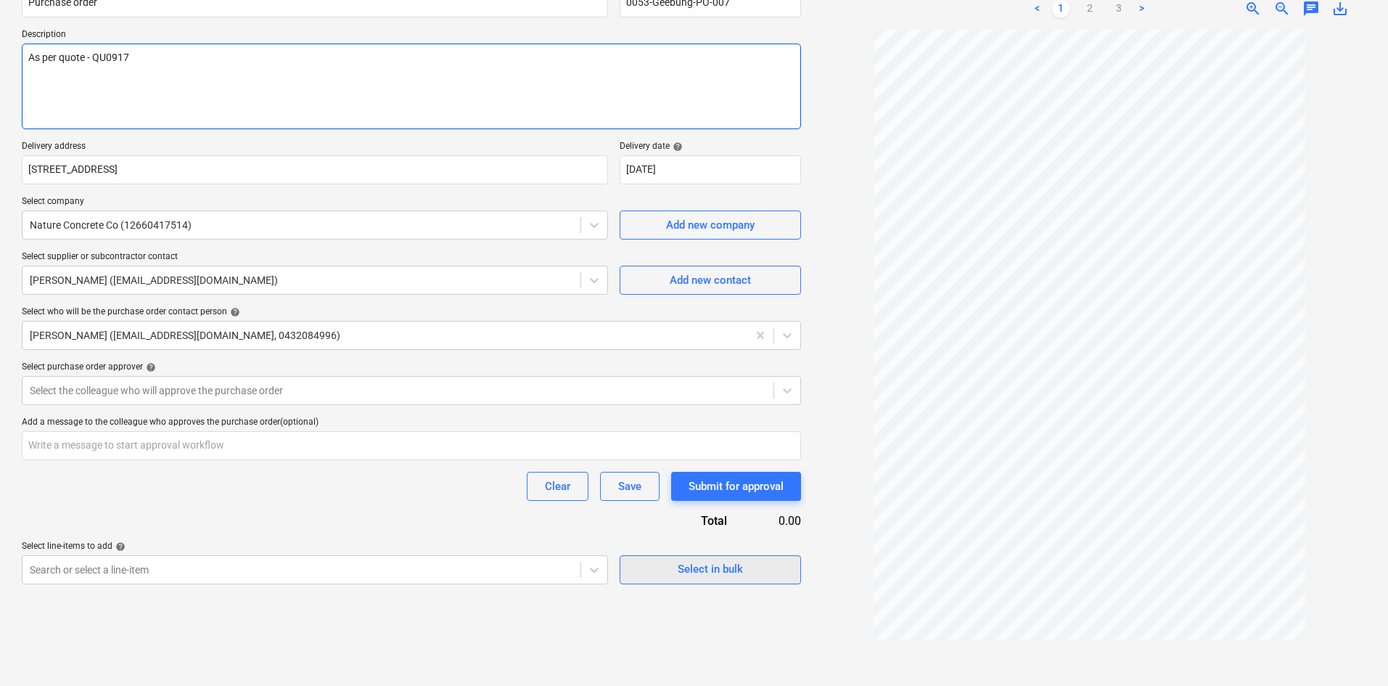
type textarea "As per quote - QU0917"
click at [703, 570] on div "Select in bulk" at bounding box center [710, 568] width 65 height 19
type textarea "x"
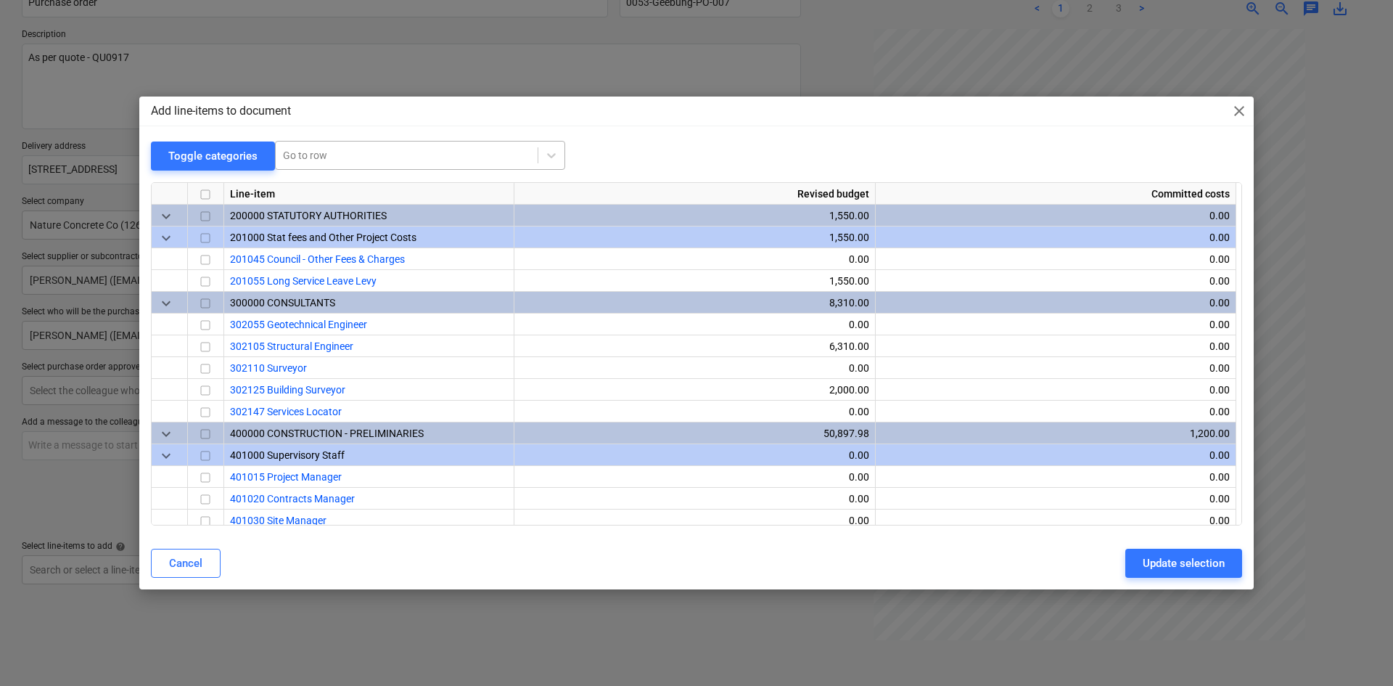
click at [353, 149] on div at bounding box center [406, 155] width 247 height 15
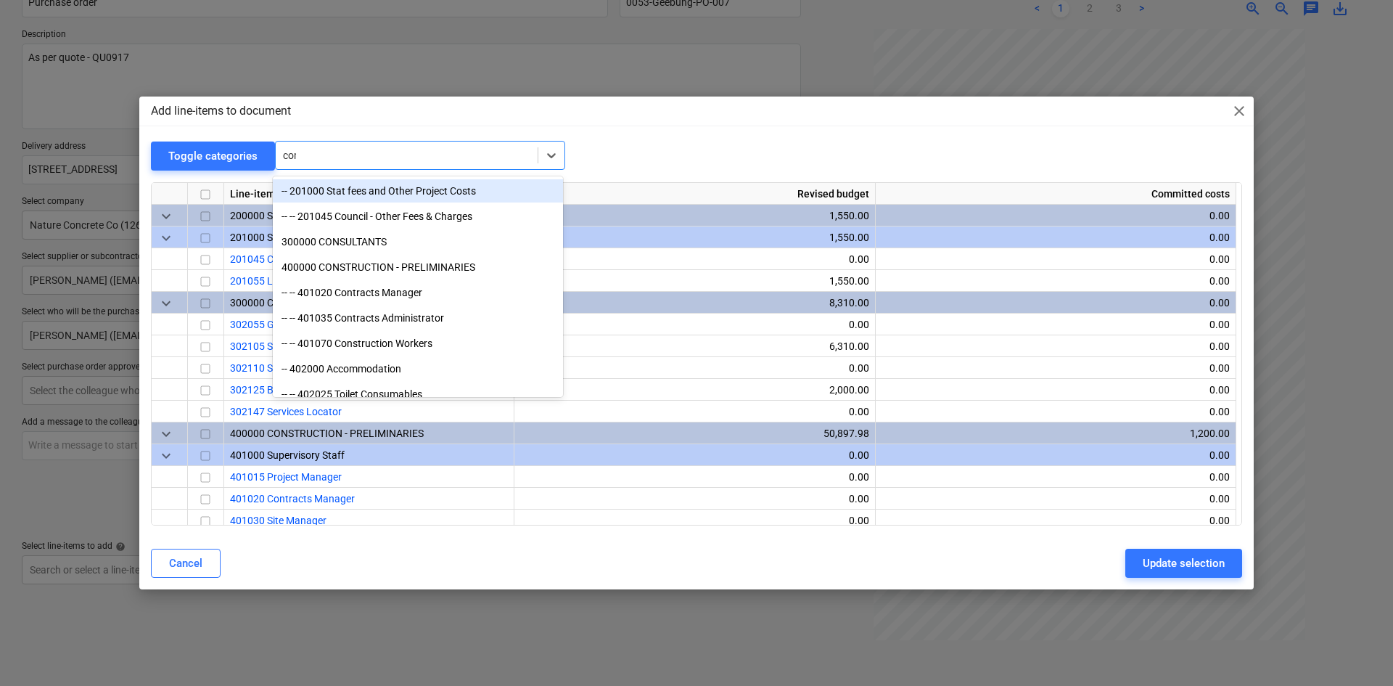
type input "conc"
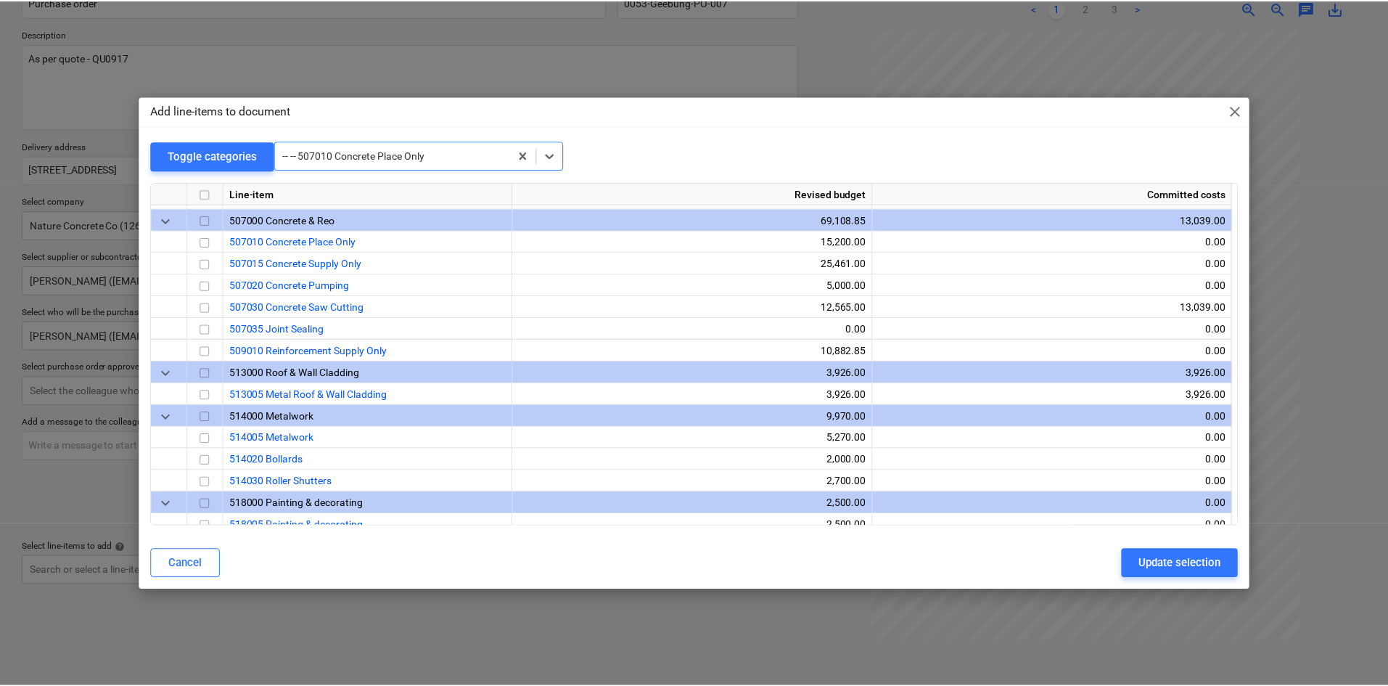
scroll to position [1066, 0]
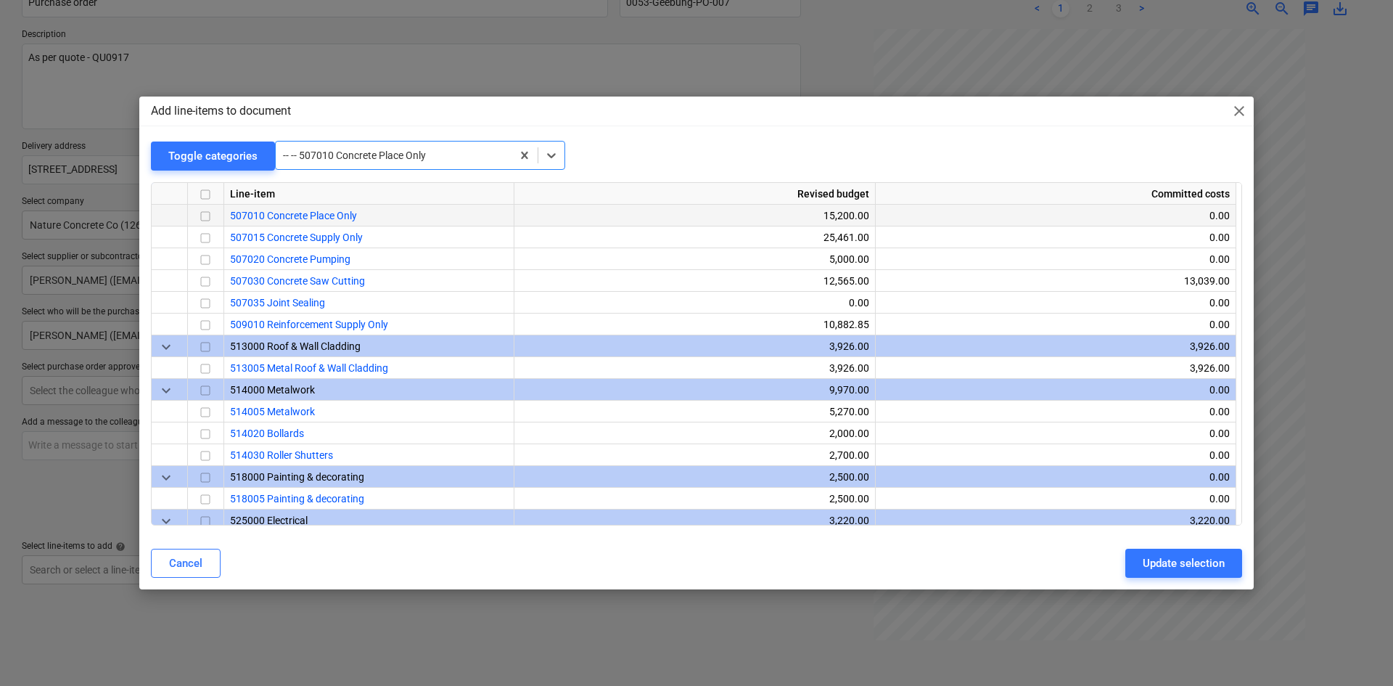
click at [201, 215] on input "checkbox" at bounding box center [205, 215] width 17 height 17
click at [1156, 559] on div "Update selection" at bounding box center [1184, 563] width 82 height 19
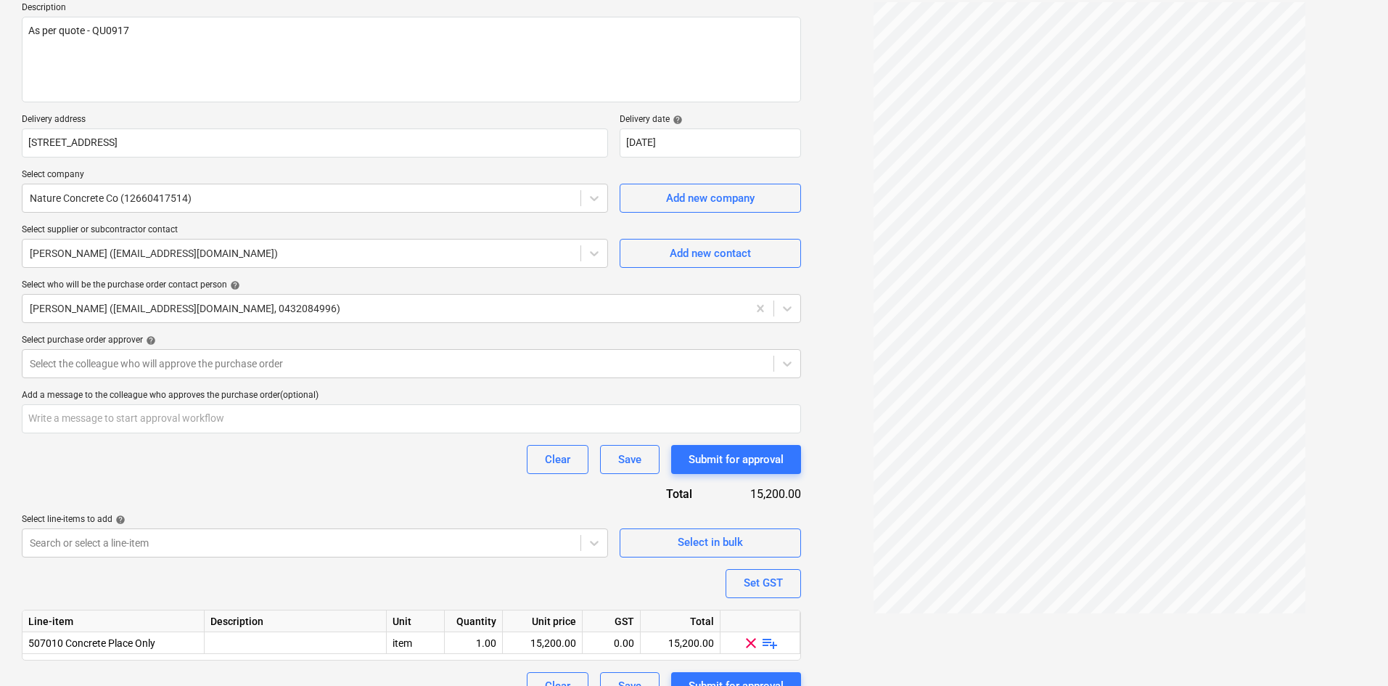
scroll to position [199, 0]
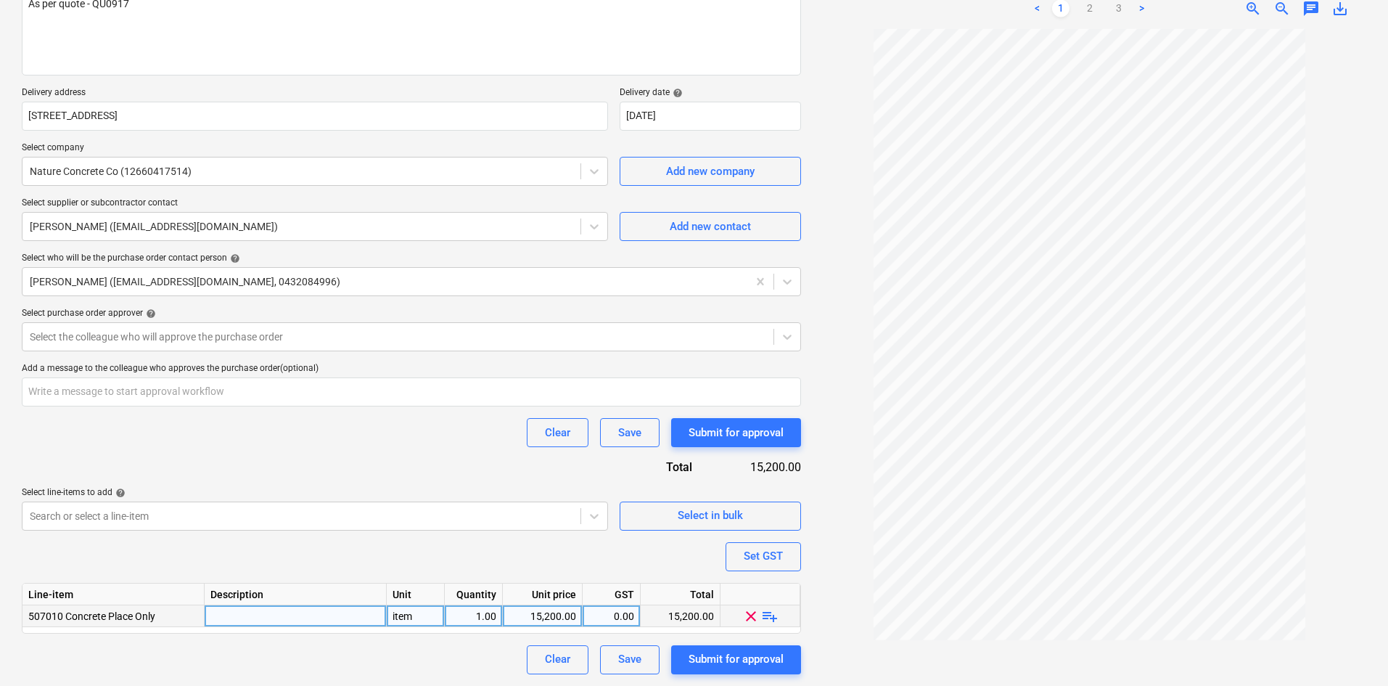
click at [304, 616] on div at bounding box center [296, 616] width 182 height 22
click at [620, 620] on div "0.00" at bounding box center [611, 616] width 46 height 22
click at [781, 560] on div "Set GST" at bounding box center [763, 555] width 39 height 19
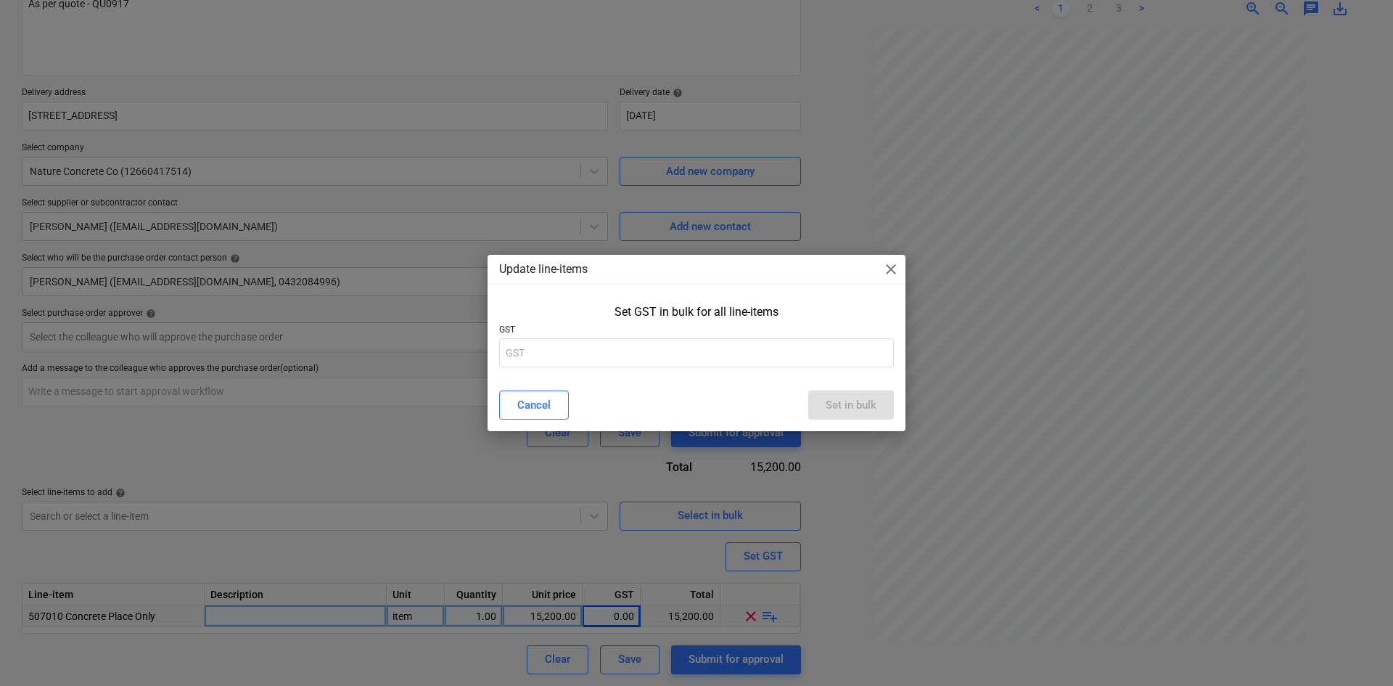
click at [896, 270] on span "close" at bounding box center [890, 268] width 17 height 17
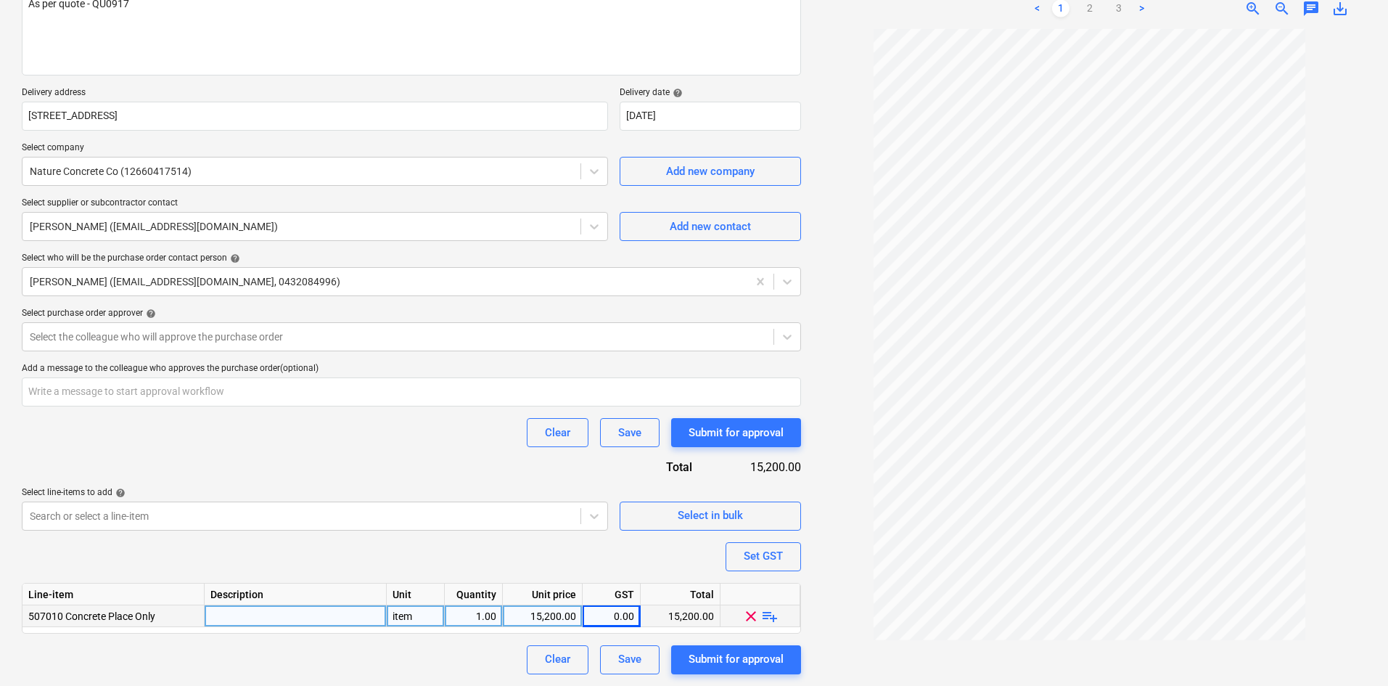
click at [774, 616] on span "playlist_add" at bounding box center [769, 615] width 17 height 17
type textarea "x"
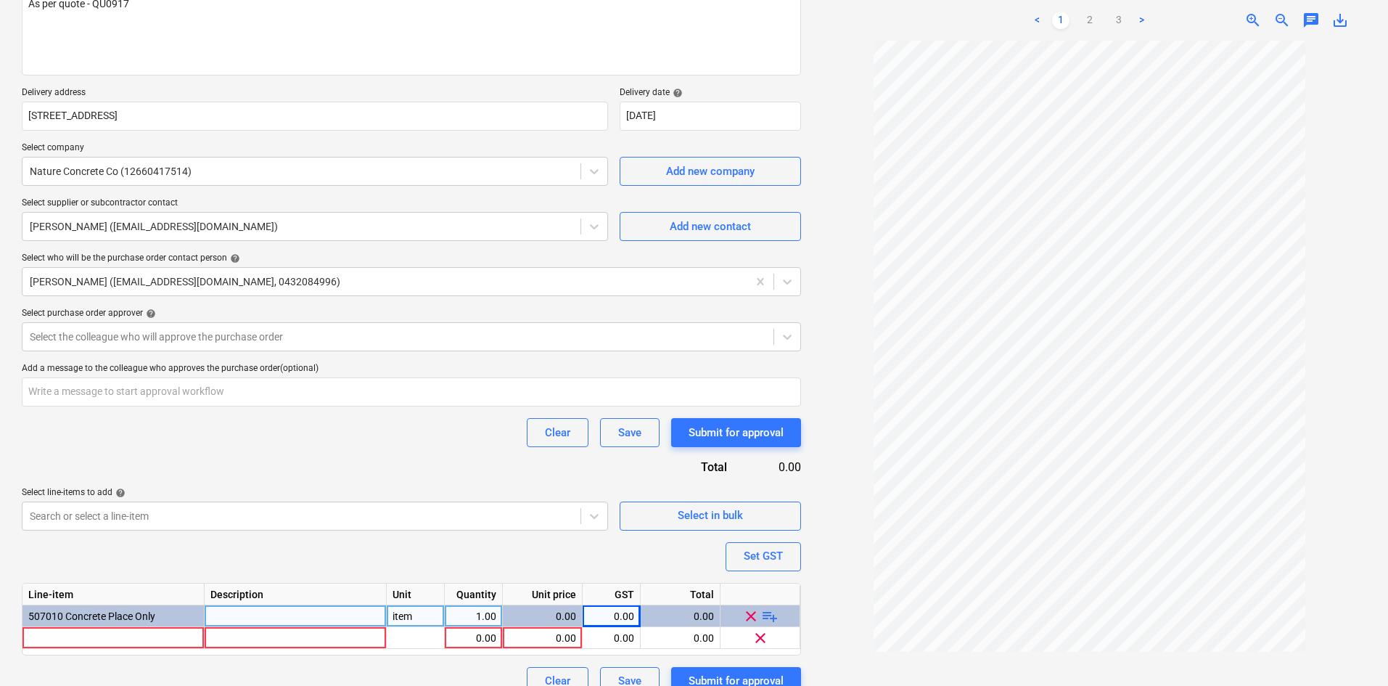
scroll to position [221, 0]
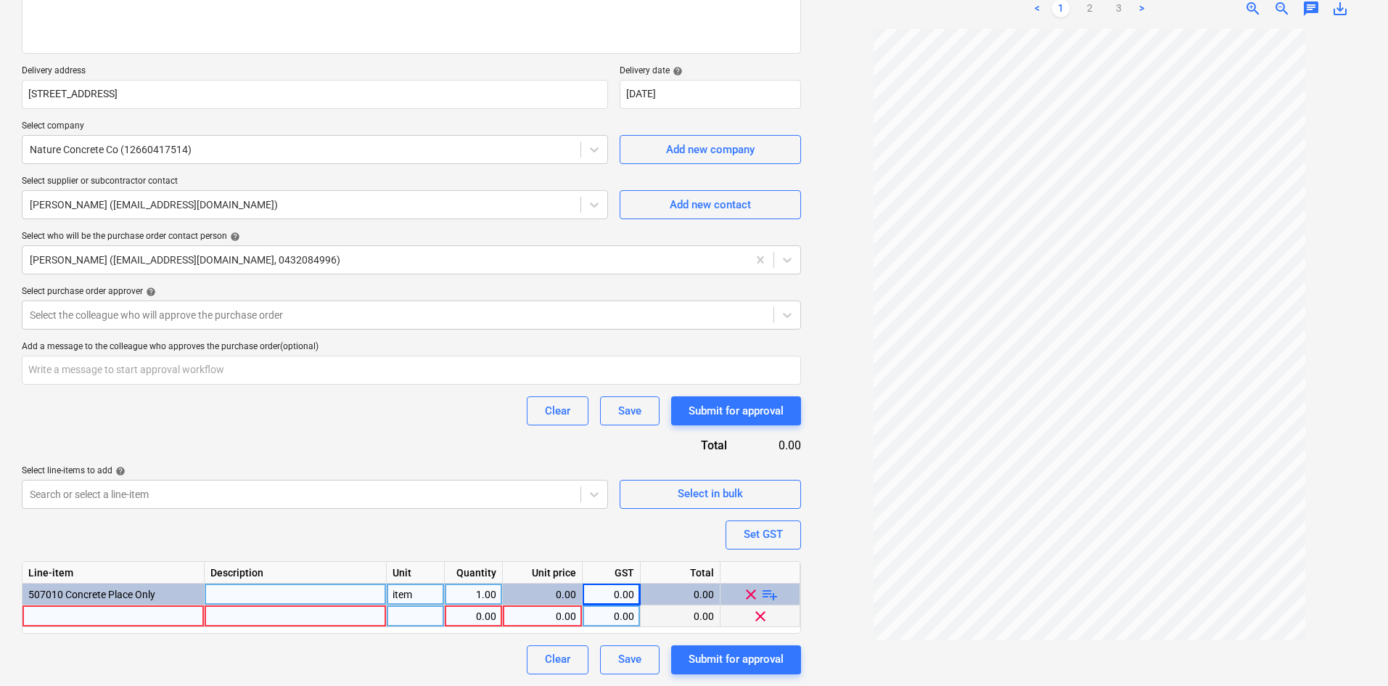
click at [130, 615] on div at bounding box center [113, 616] width 182 height 22
click at [164, 615] on input "All concrete placing and finishes works" at bounding box center [112, 615] width 181 height 21
type input "All concrete placing and finishing works"
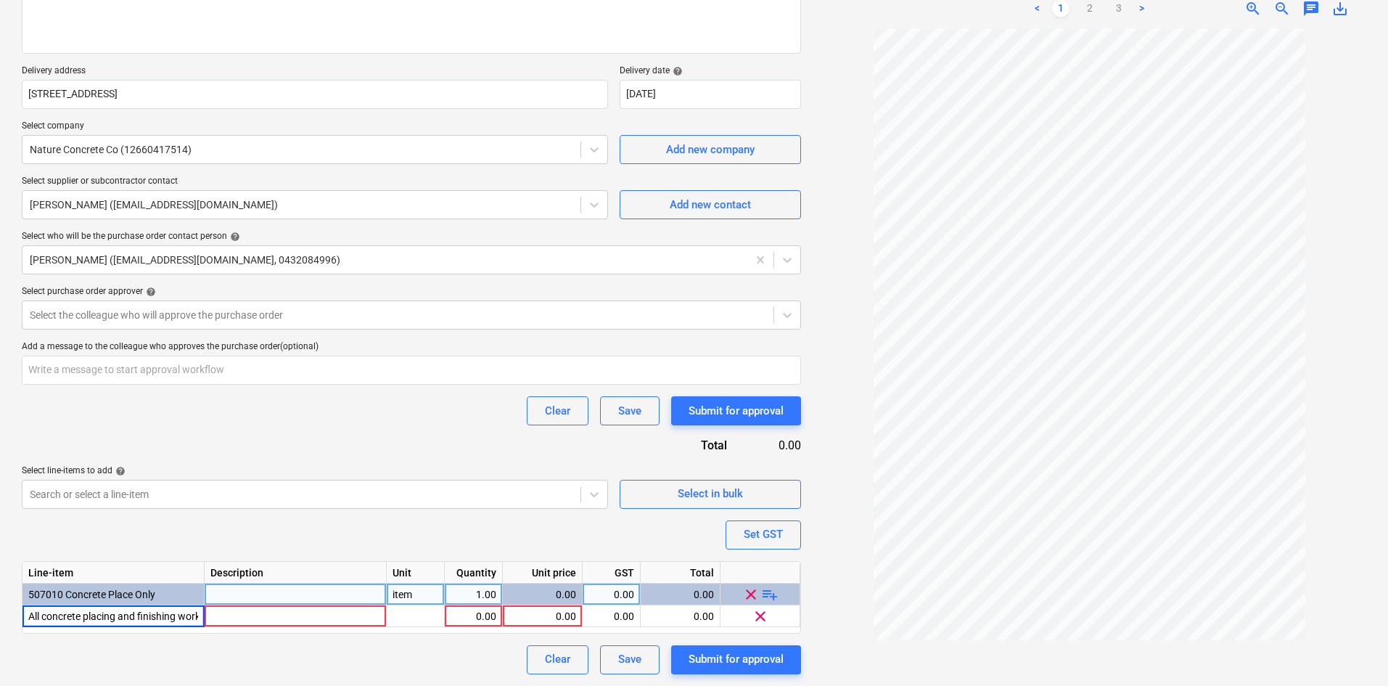
click at [337, 602] on div at bounding box center [296, 594] width 182 height 22
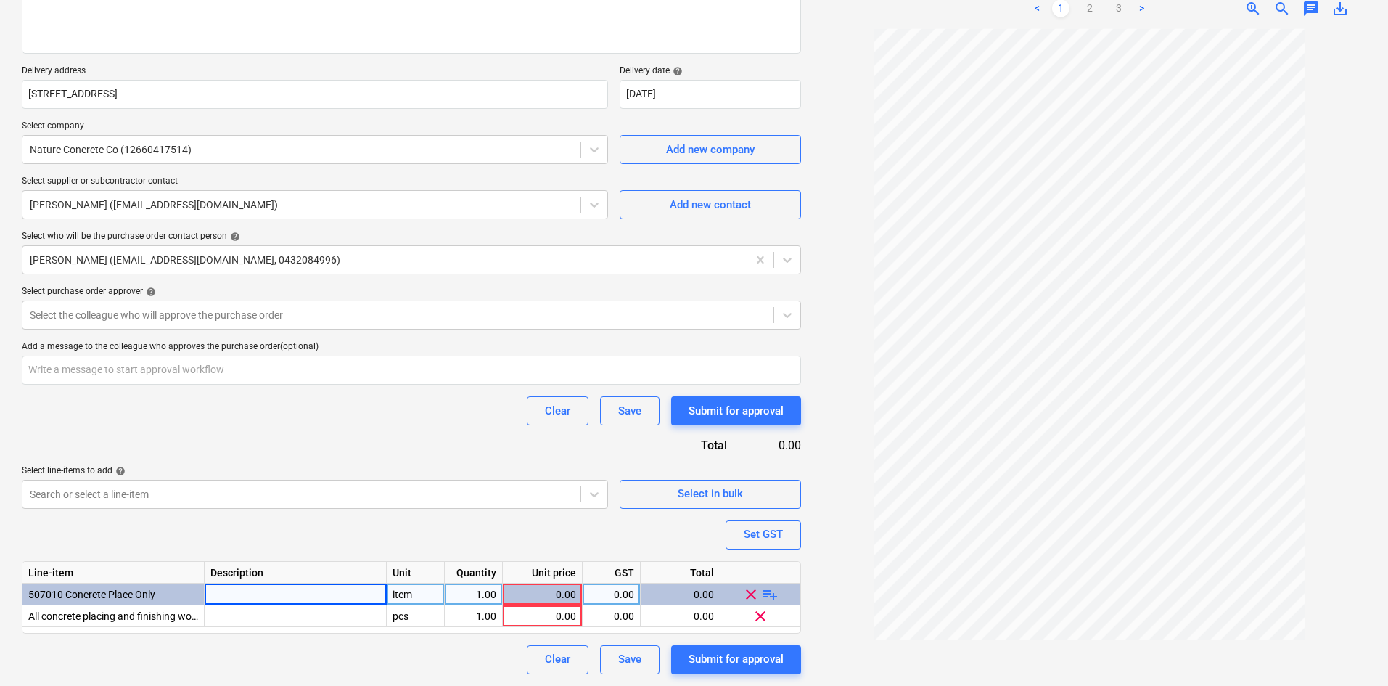
click at [431, 596] on div "item" at bounding box center [416, 594] width 58 height 22
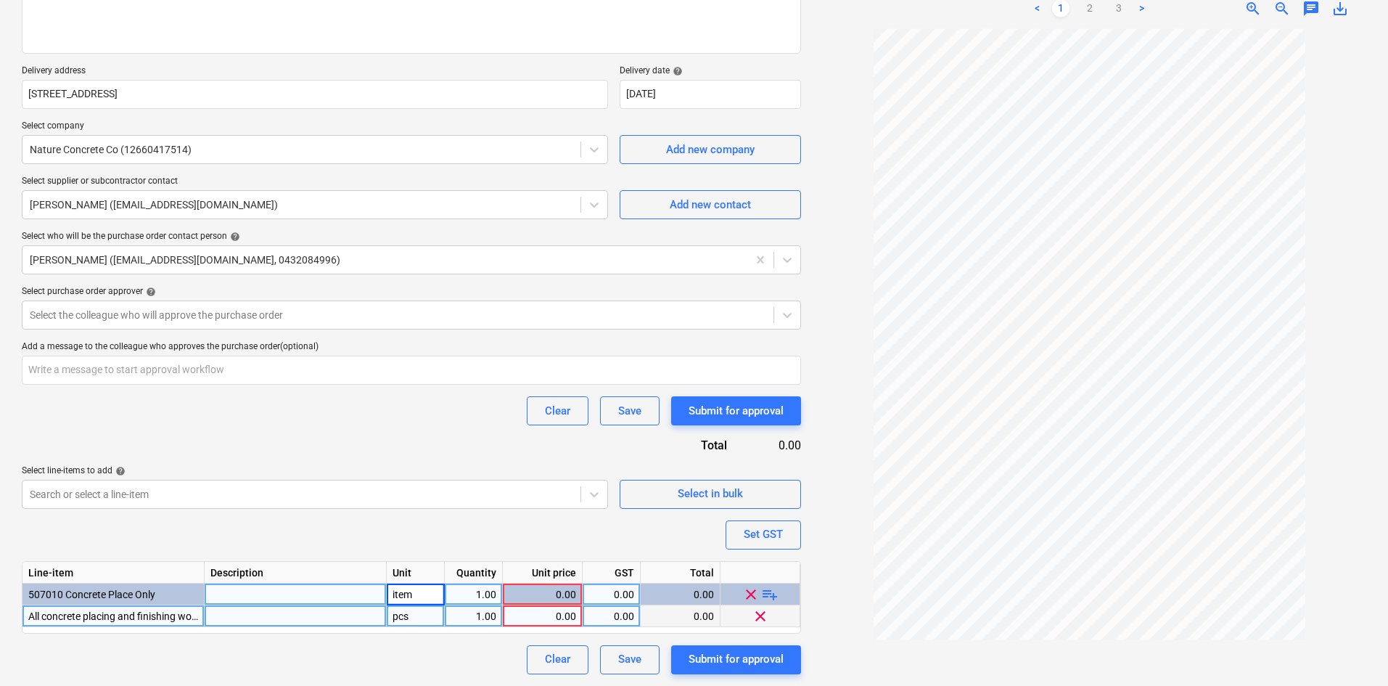
click at [418, 613] on div "pcs" at bounding box center [416, 616] width 58 height 22
click at [439, 533] on div "Purchase order name help Purchase order Purchase order reference number help 00…" at bounding box center [411, 286] width 779 height 776
click at [284, 614] on div at bounding box center [296, 616] width 182 height 22
type textarea "x"
type input "400SQM place and finish over 2 pours external and internal."
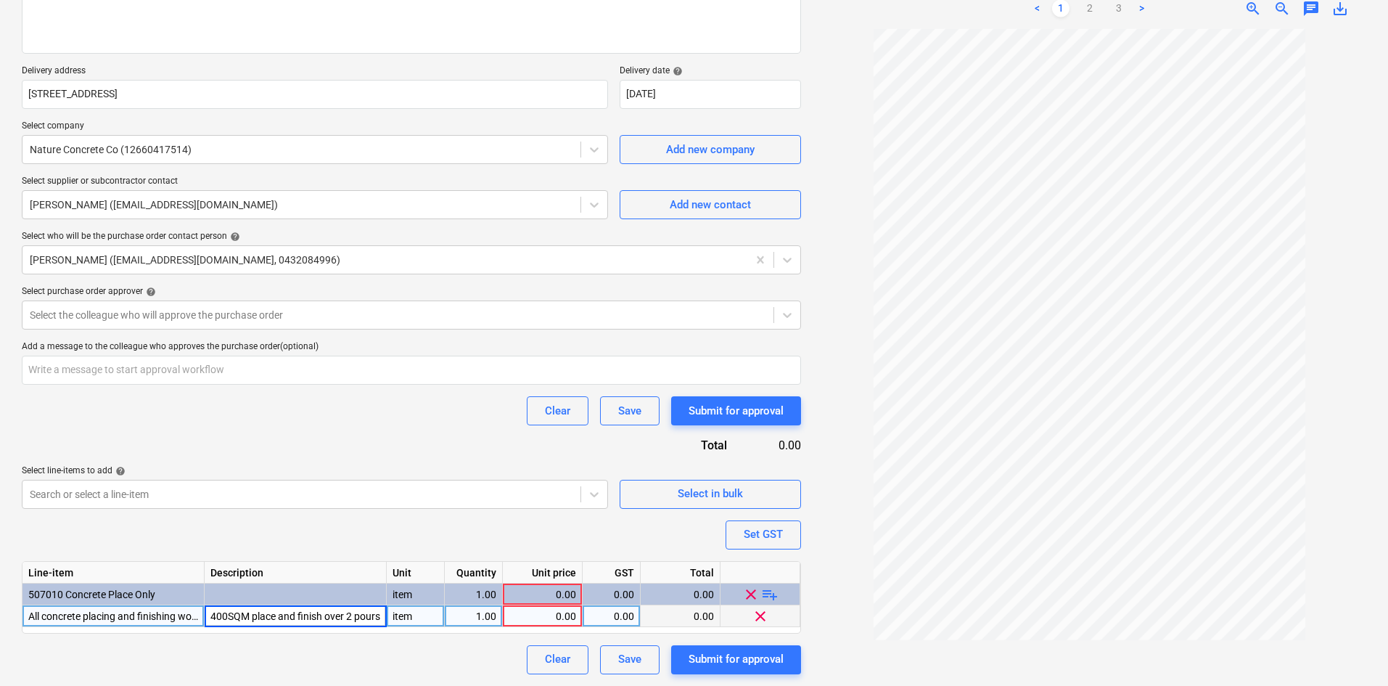
scroll to position [0, 98]
type textarea "x"
click at [379, 617] on input "400SQM place and finish over 2 pours external and internal." at bounding box center [295, 615] width 181 height 21
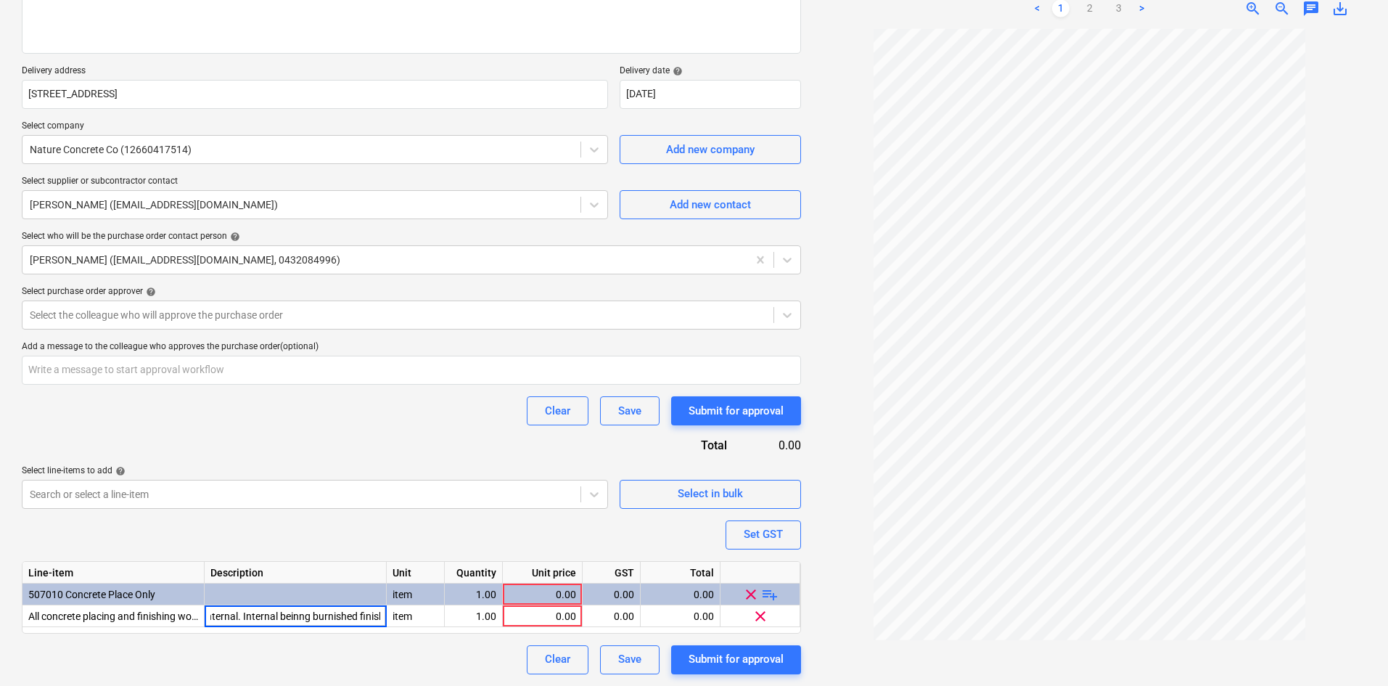
scroll to position [0, 242]
type input "400SQM place and finish over 2 pours external and internal. Internal being burn…"
type textarea "x"
click at [629, 617] on div "0.00" at bounding box center [611, 616] width 46 height 22
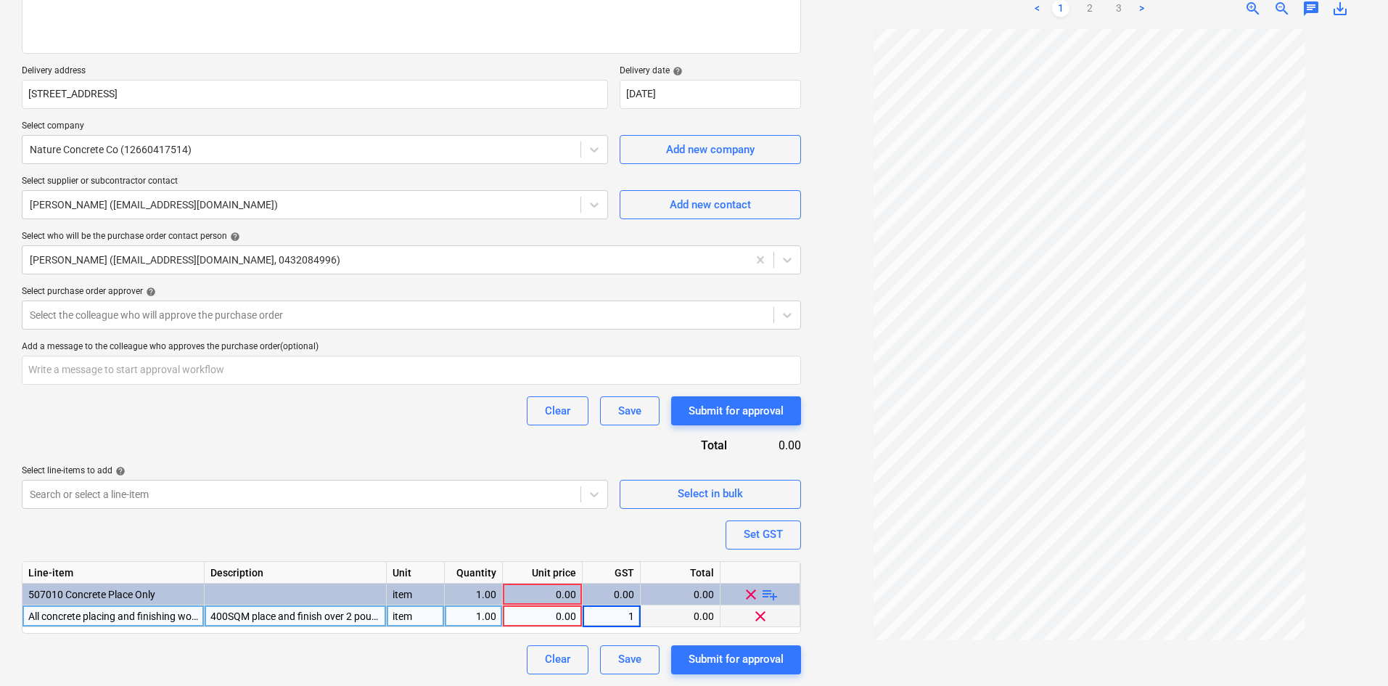
type input "10"
type textarea "x"
click at [558, 614] on div "0.00" at bounding box center [542, 616] width 67 height 22
type input "15200"
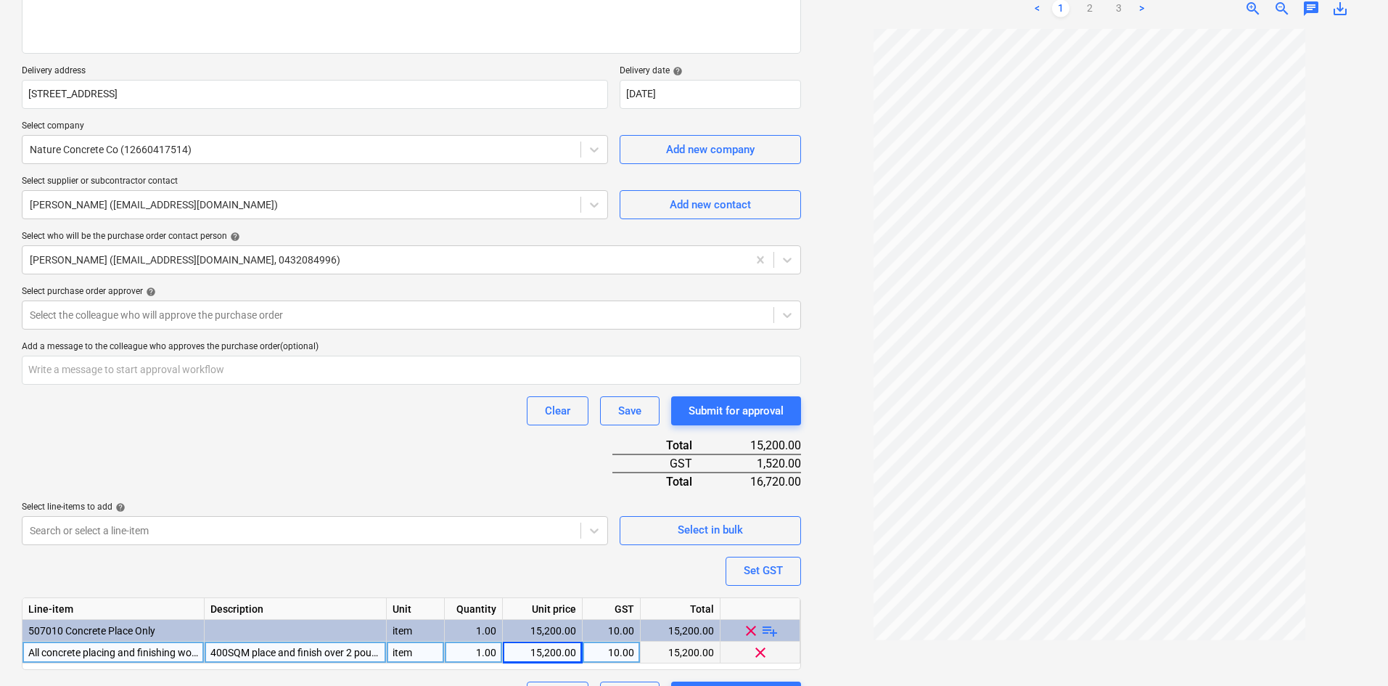
click at [400, 443] on div "Purchase order name help Purchase order Purchase order reference number help 00…" at bounding box center [411, 304] width 779 height 812
click at [384, 461] on div "Purchase order name help Purchase order Purchase order reference number help 00…" at bounding box center [411, 304] width 779 height 812
click at [172, 313] on div at bounding box center [398, 315] width 736 height 15
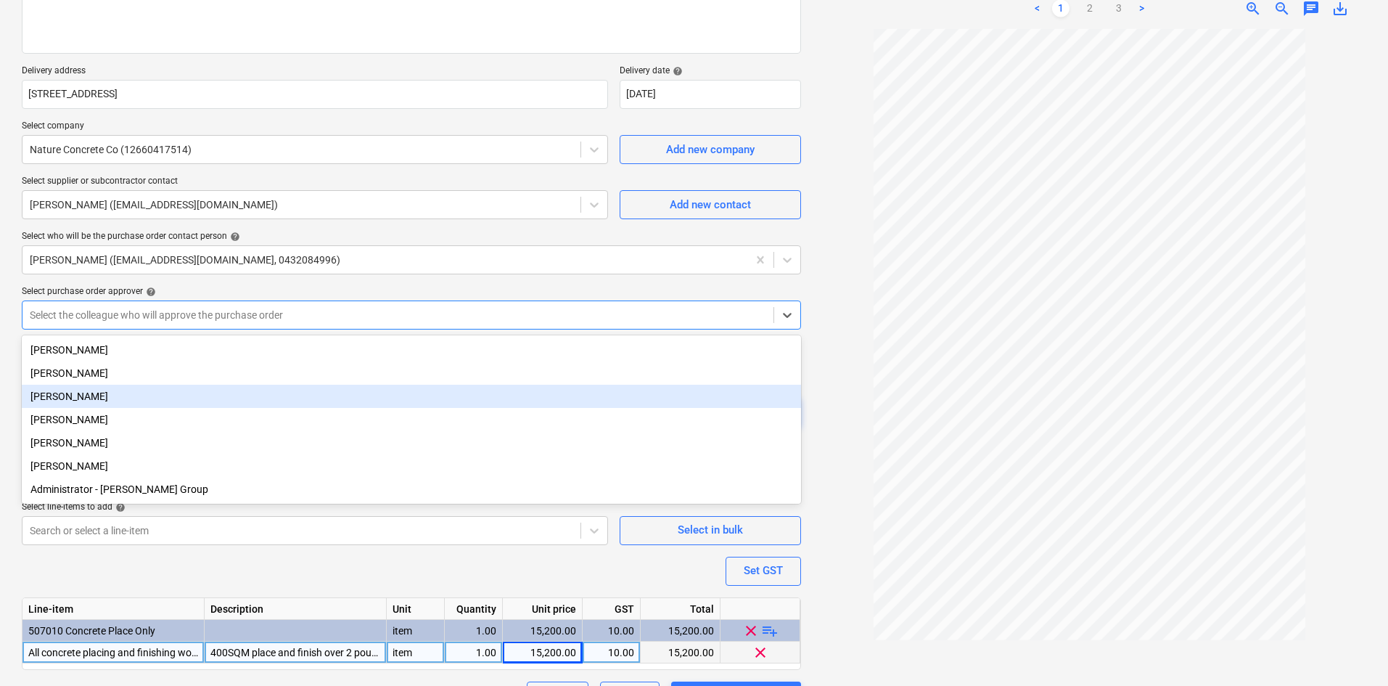
click at [102, 390] on div "[PERSON_NAME]" at bounding box center [411, 396] width 779 height 23
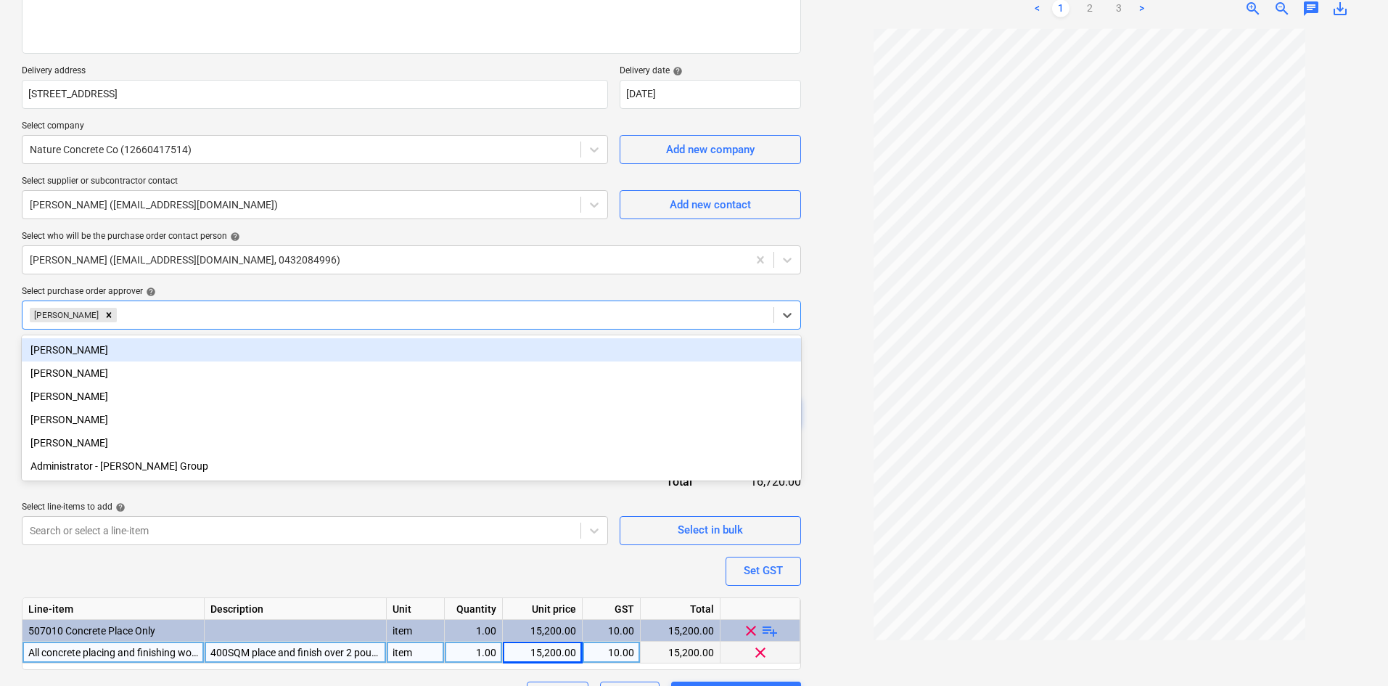
click at [232, 287] on div "Select purchase order approver help" at bounding box center [411, 292] width 779 height 12
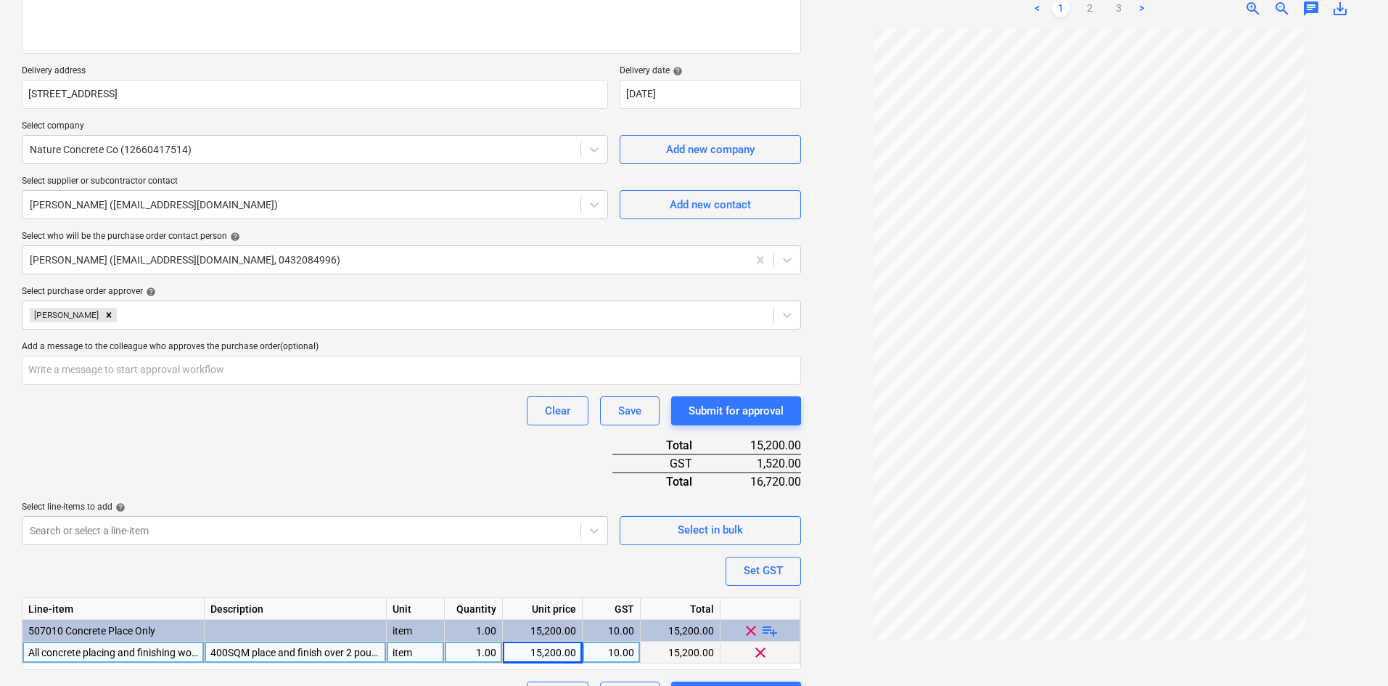
click at [308, 441] on div "Purchase order name help Purchase order Purchase order reference number help 00…" at bounding box center [411, 304] width 779 height 812
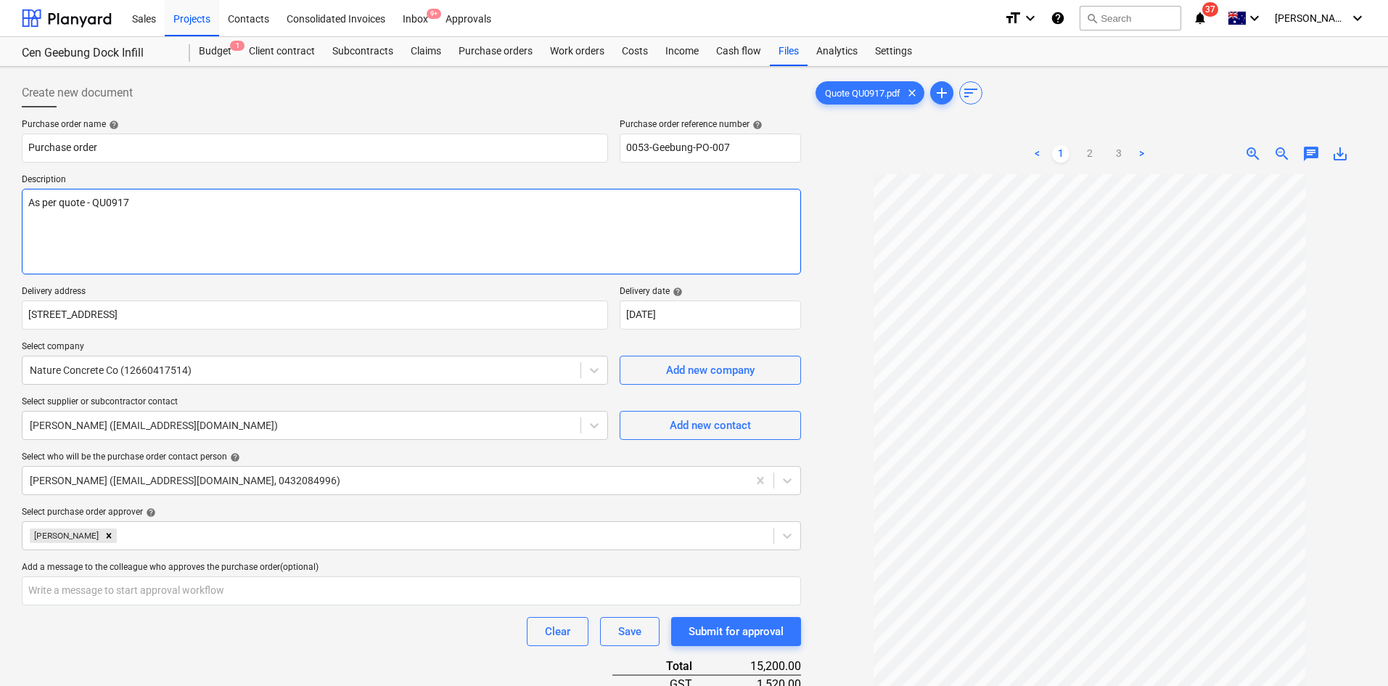
drag, startPoint x: 337, startPoint y: 250, endPoint x: 329, endPoint y: 250, distance: 8.0
click at [336, 250] on textarea "As per quote - QU0917" at bounding box center [411, 232] width 779 height 86
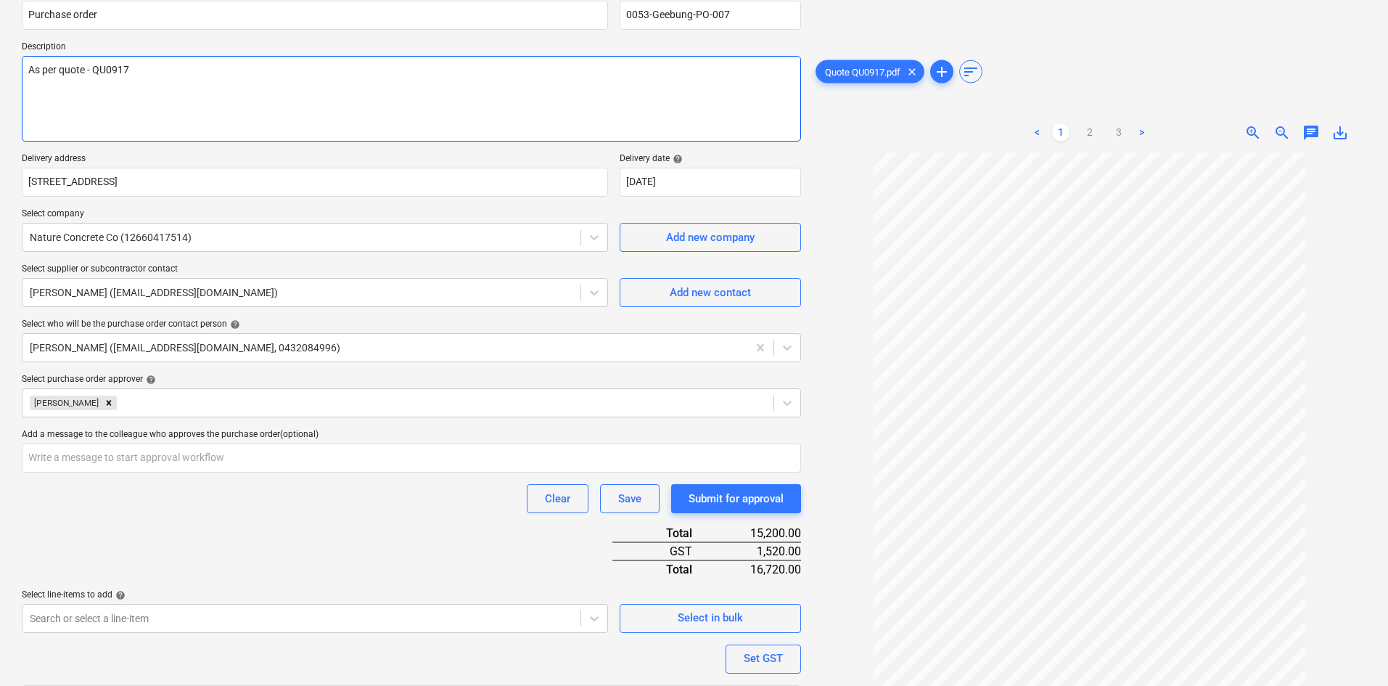
scroll to position [257, 0]
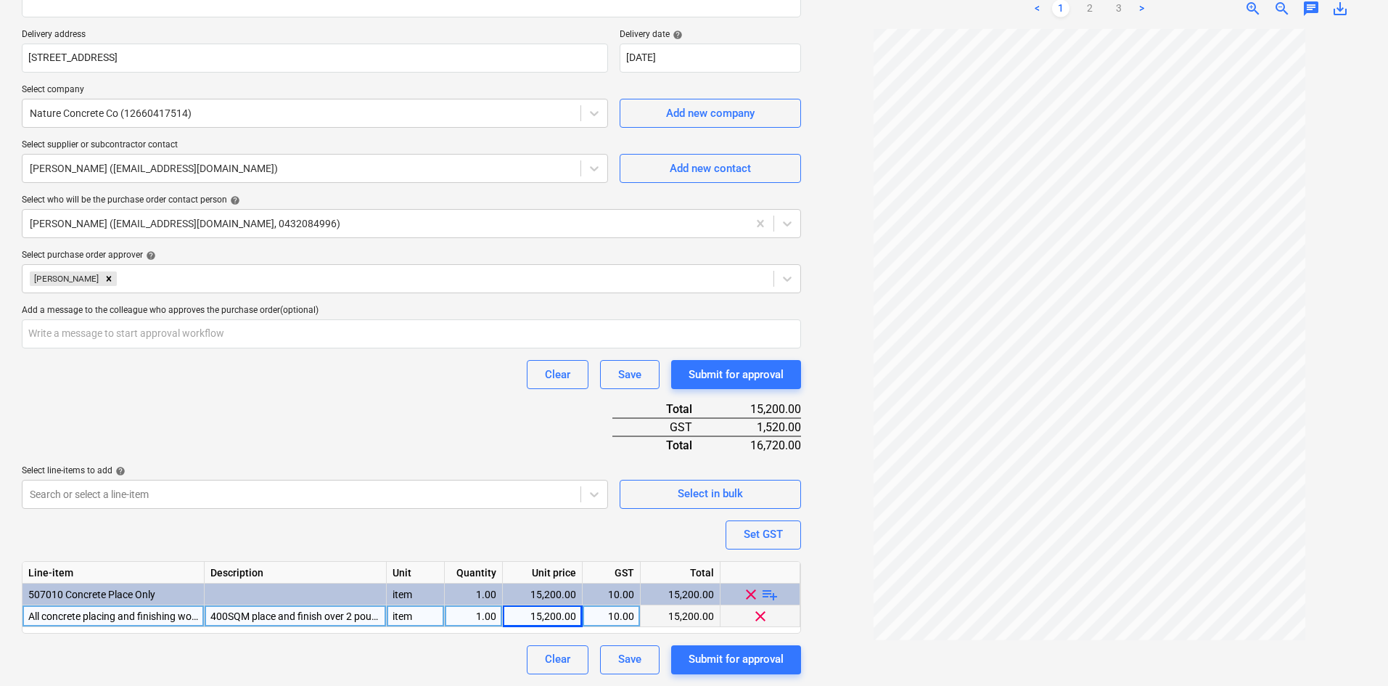
click at [311, 410] on div "Purchase order name help Purchase order Purchase order reference number help 00…" at bounding box center [411, 268] width 779 height 812
click at [306, 390] on div "Purchase order name help Purchase order Purchase order reference number help 00…" at bounding box center [411, 268] width 779 height 812
click at [325, 380] on div "Clear Save Submit for approval" at bounding box center [411, 374] width 779 height 29
click at [415, 427] on div "Purchase order name help Purchase order Purchase order reference number help 00…" at bounding box center [411, 268] width 779 height 812
click at [348, 392] on div "Purchase order name help Purchase order Purchase order reference number help 00…" at bounding box center [411, 268] width 779 height 812
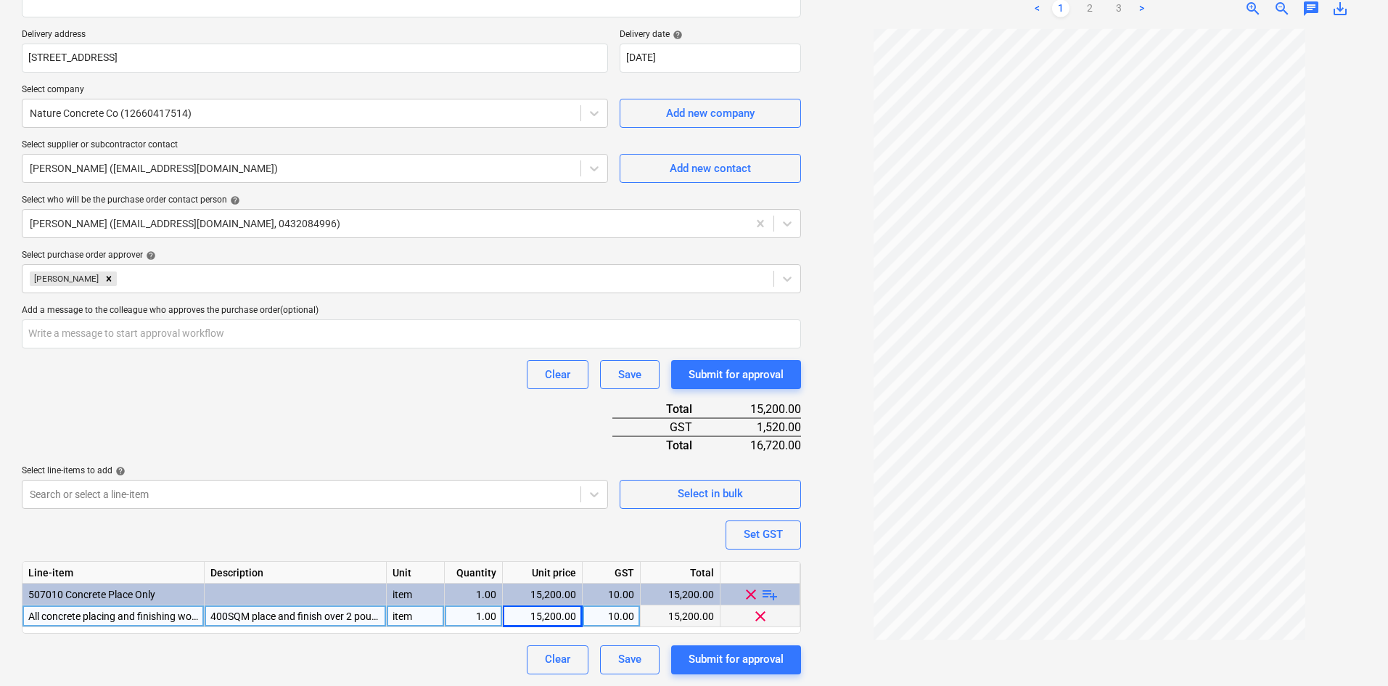
click at [378, 427] on div "Purchase order name help Purchase order Purchase order reference number help 00…" at bounding box center [411, 268] width 779 height 812
click at [416, 422] on div "Purchase order name help Purchase order Purchase order reference number help 00…" at bounding box center [411, 268] width 779 height 812
click at [366, 408] on div "Purchase order name help Purchase order Purchase order reference number help 00…" at bounding box center [411, 268] width 779 height 812
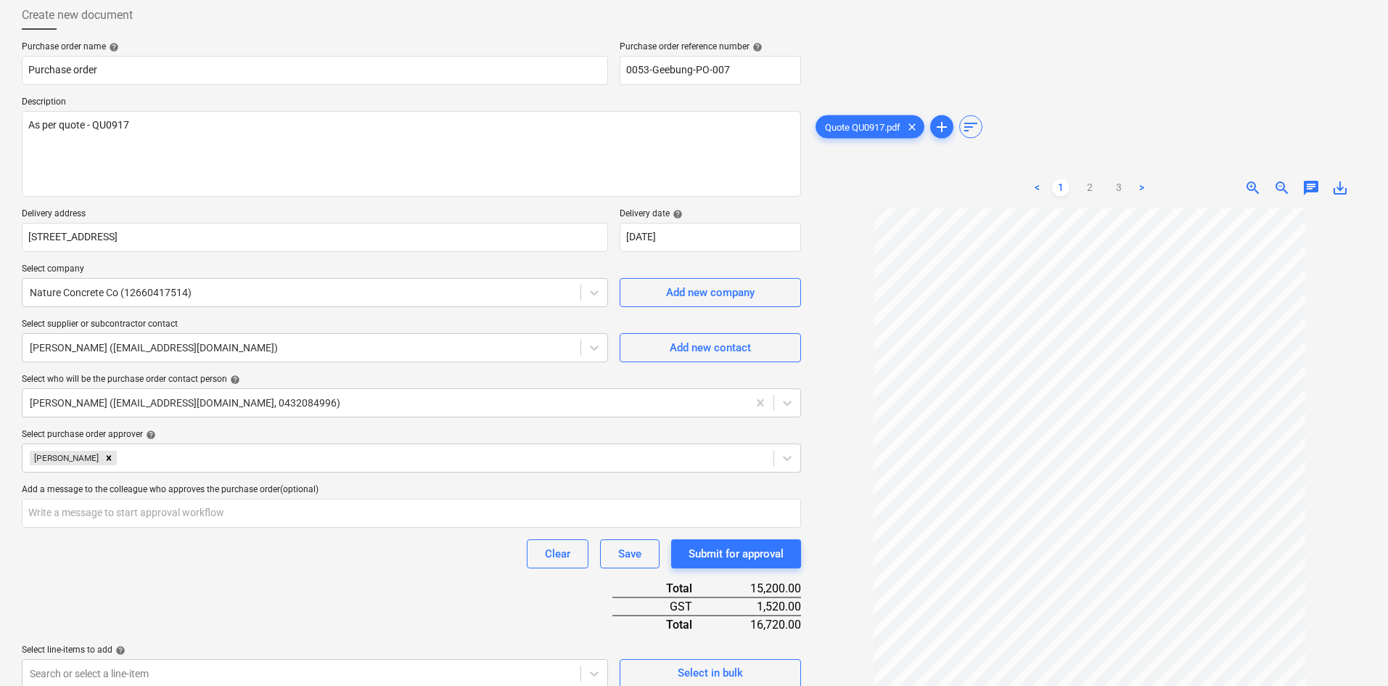
scroll to position [0, 0]
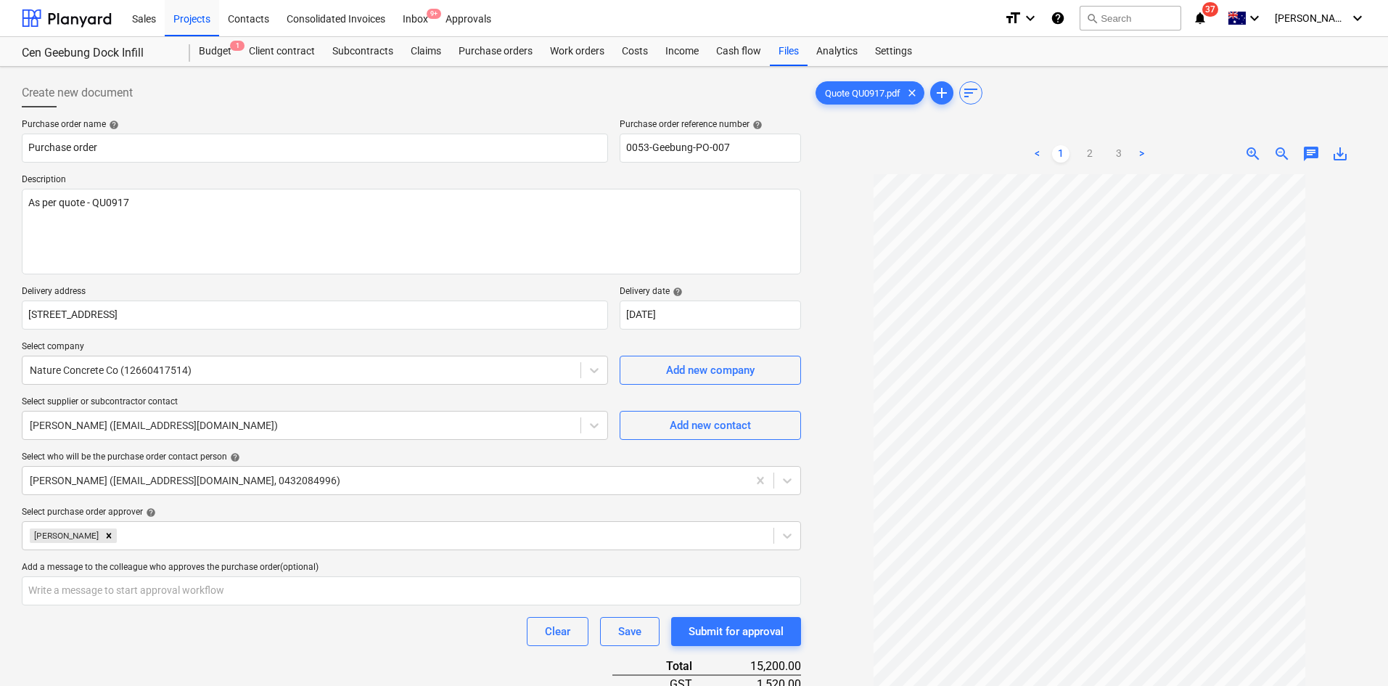
click at [823, 297] on div at bounding box center [1090, 496] width 554 height 645
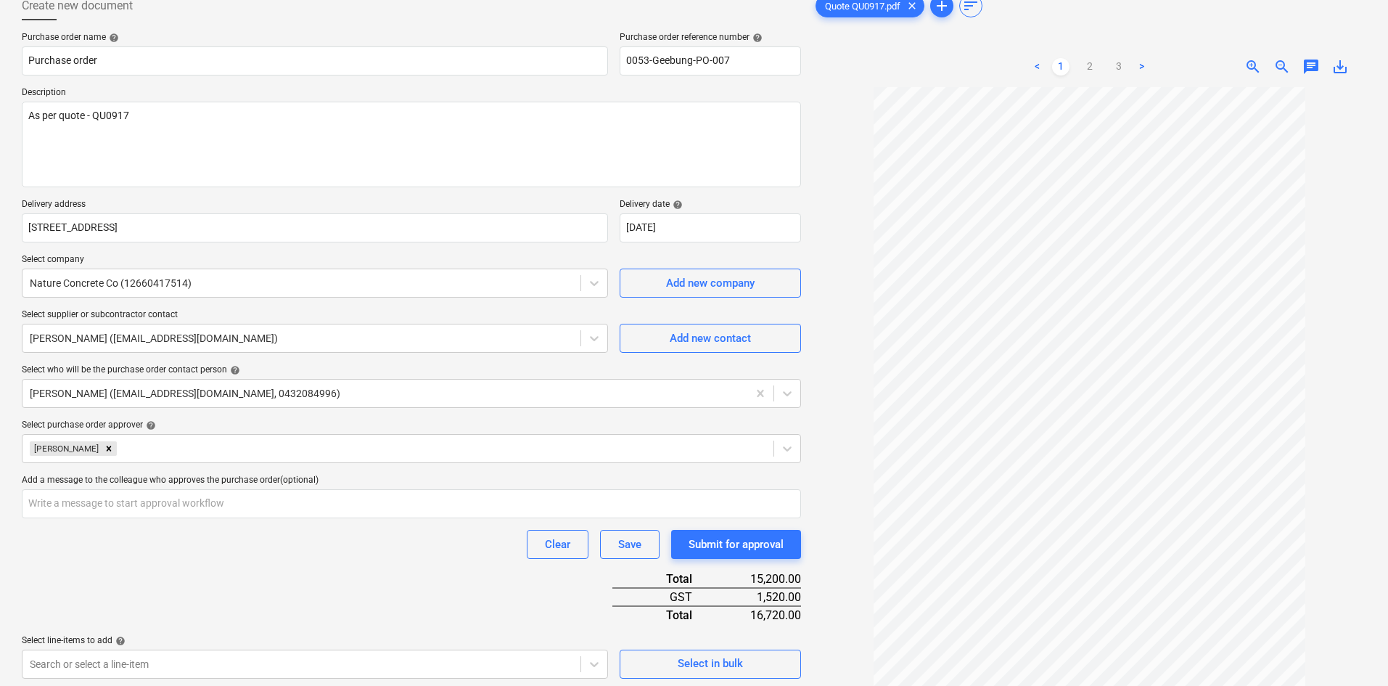
scroll to position [257, 0]
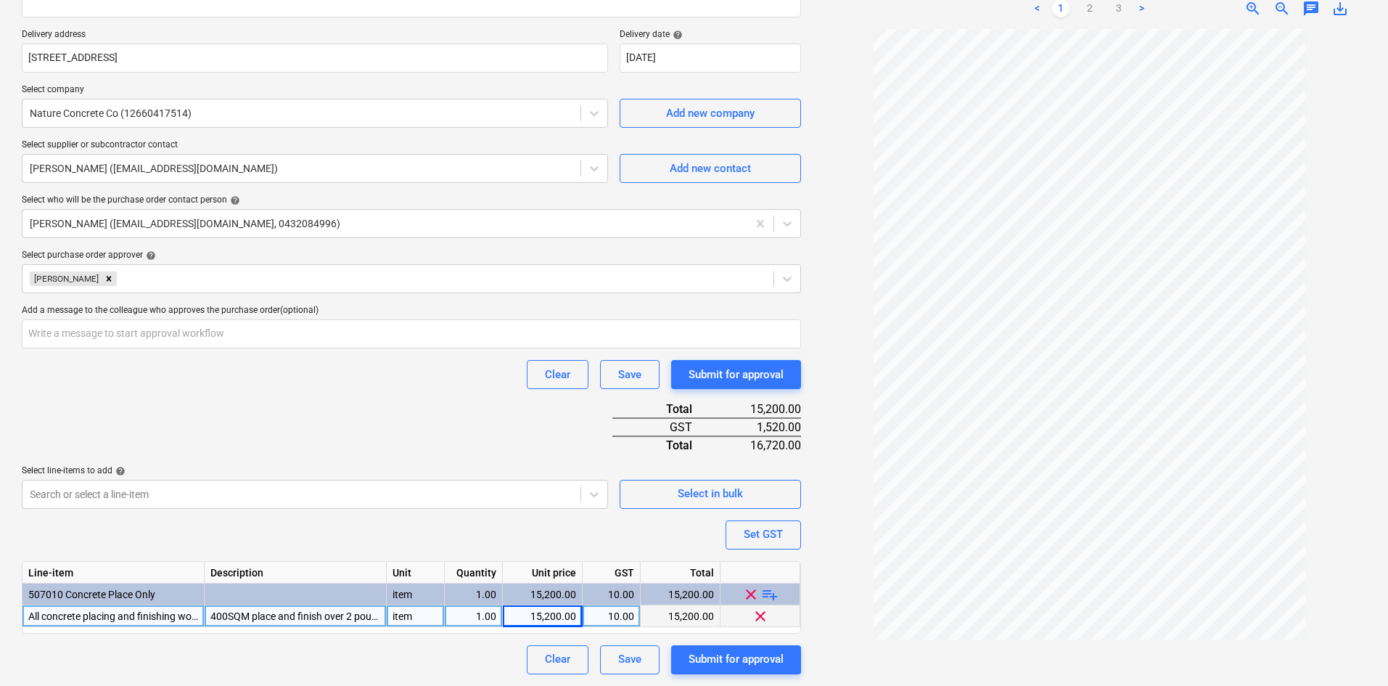
click at [216, 394] on div "Purchase order name help Purchase order Purchase order reference number help 00…" at bounding box center [411, 268] width 779 height 812
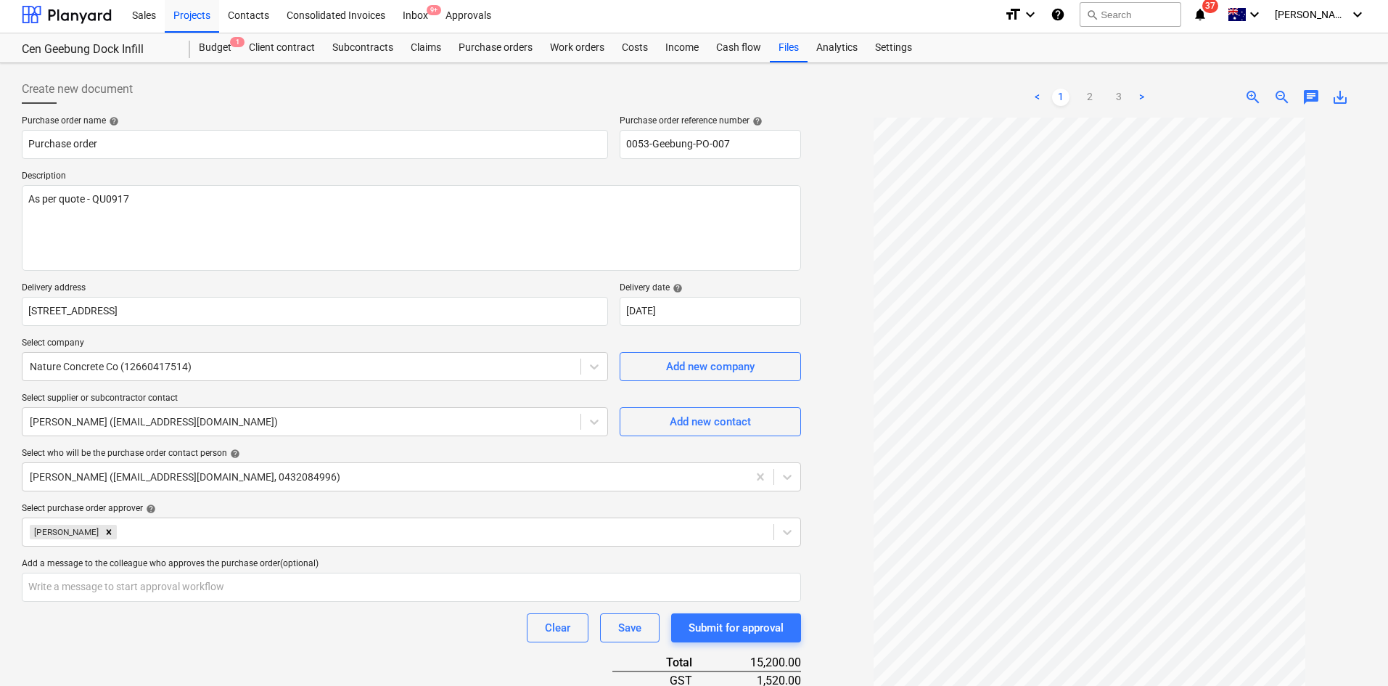
scroll to position [0, 0]
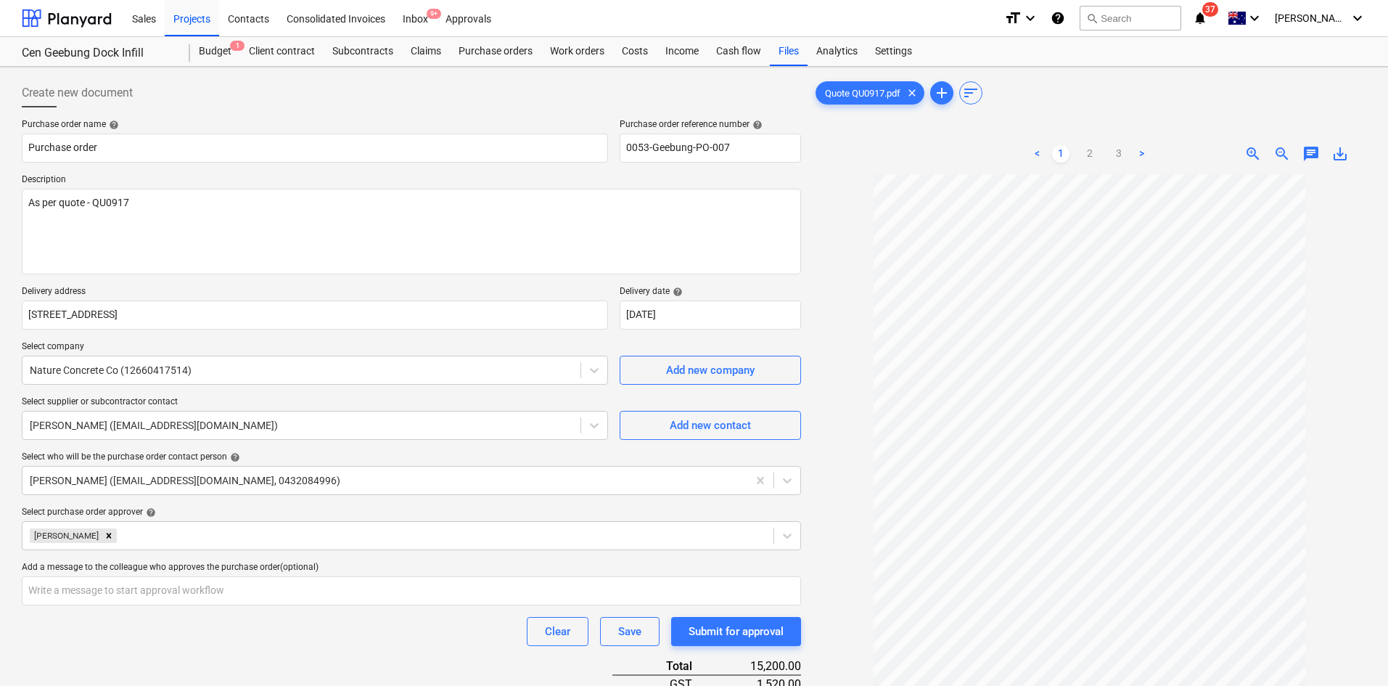
click at [305, 288] on p "Delivery address" at bounding box center [315, 293] width 586 height 15
click at [395, 338] on div "Purchase order name help Purchase order Purchase order reference number help 00…" at bounding box center [411, 525] width 779 height 812
click at [319, 402] on p "Select supplier or subcontractor contact" at bounding box center [315, 403] width 586 height 15
click at [329, 345] on p "Select company" at bounding box center [315, 348] width 586 height 15
click at [325, 363] on div at bounding box center [301, 370] width 543 height 15
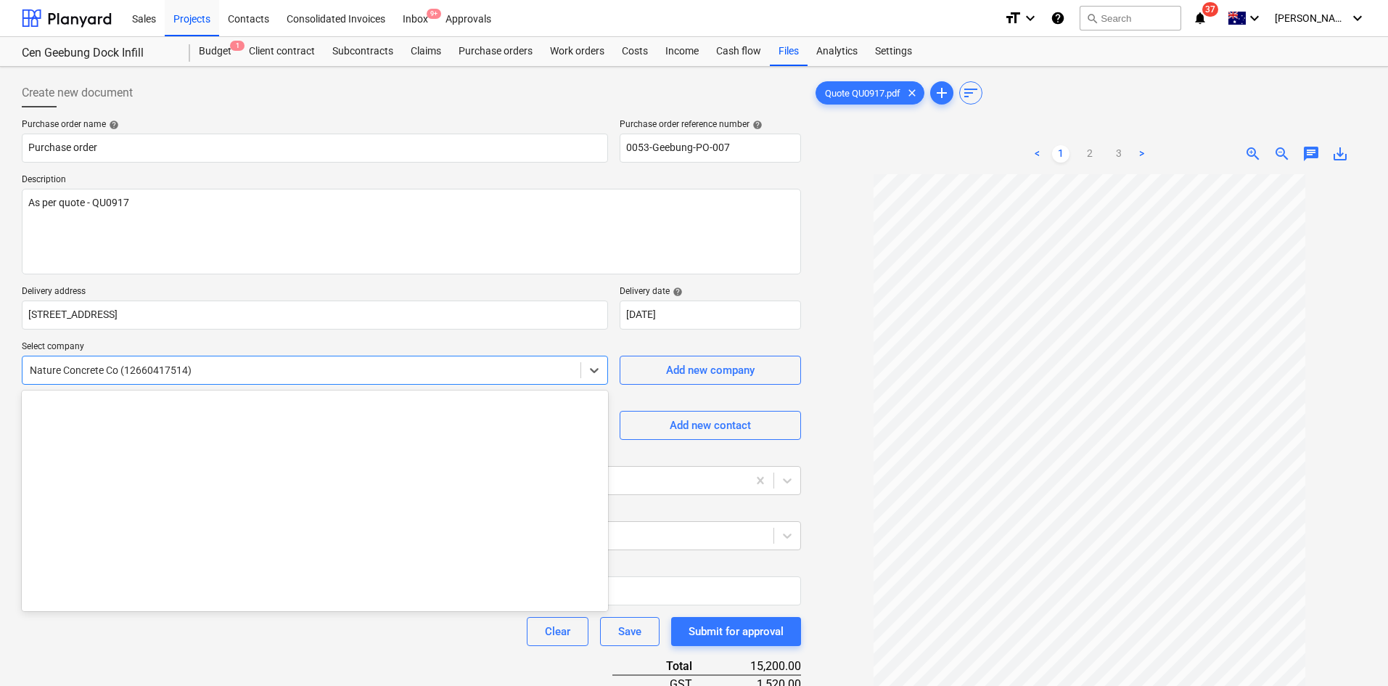
scroll to position [14245, 0]
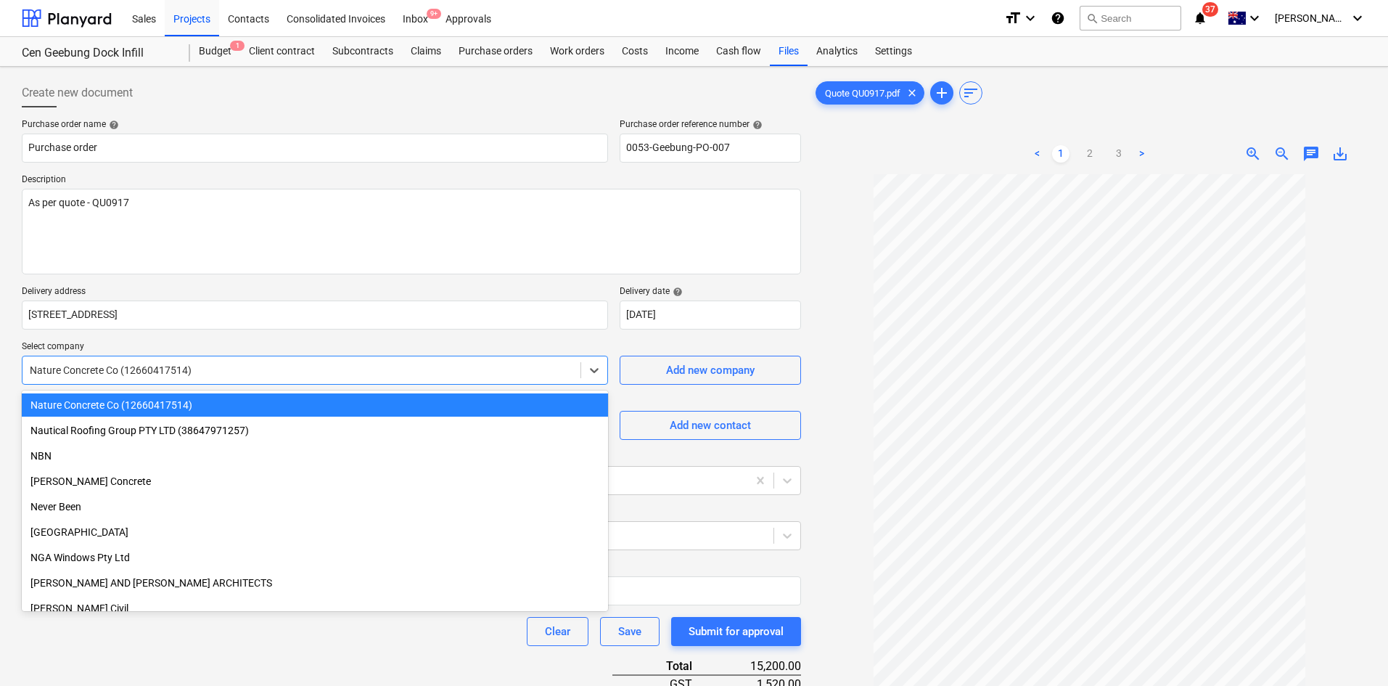
click at [345, 337] on div "Purchase order name help Purchase order Purchase order reference number help 00…" at bounding box center [411, 525] width 779 height 812
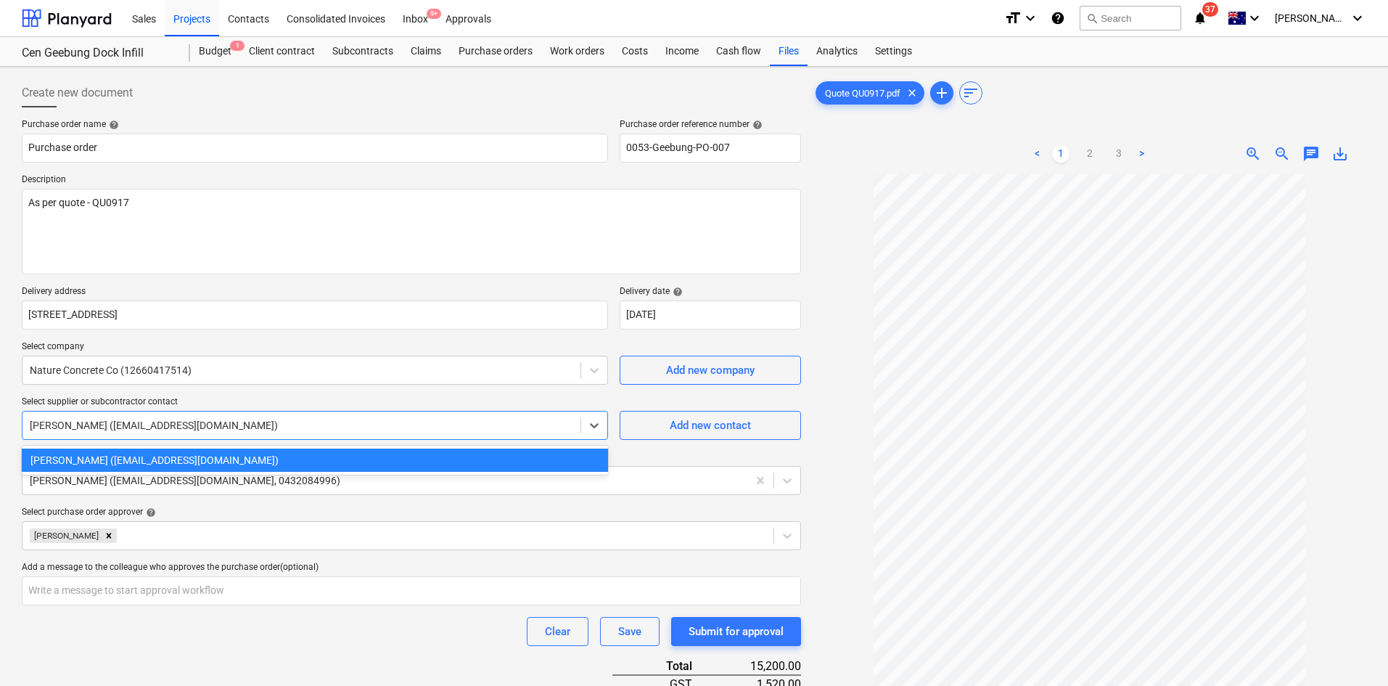
click at [289, 420] on div at bounding box center [301, 425] width 543 height 15
click at [317, 382] on div "Nature Concrete Co (12660417514)" at bounding box center [315, 369] width 586 height 29
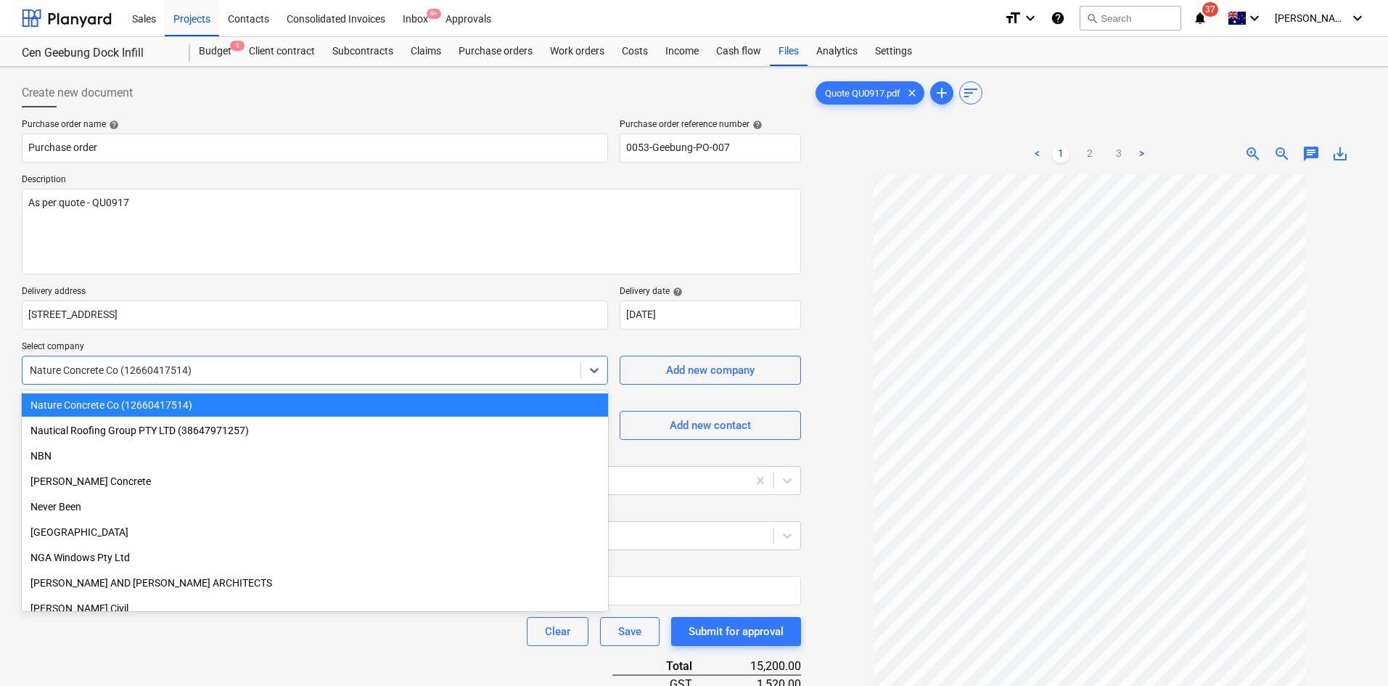
click at [333, 376] on div at bounding box center [301, 370] width 543 height 15
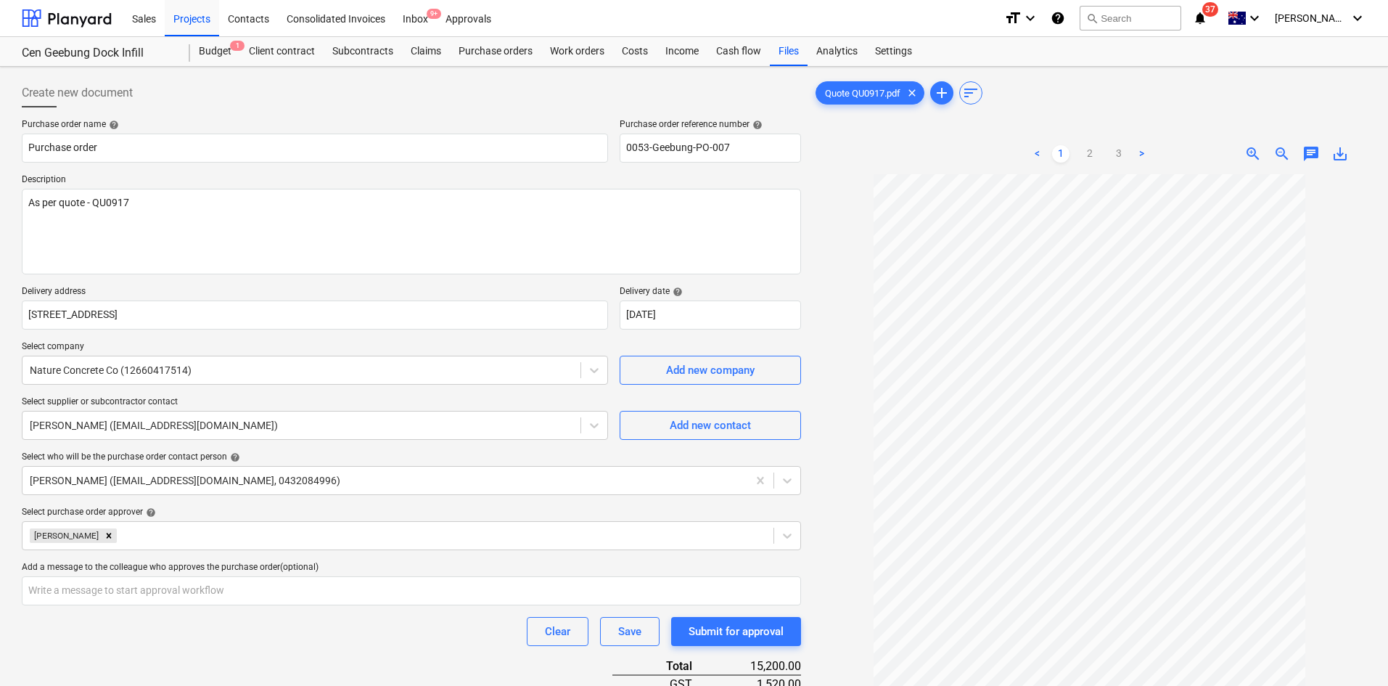
click at [348, 336] on div "Purchase order name help Purchase order Purchase order reference number help 00…" at bounding box center [411, 525] width 779 height 812
click at [329, 279] on div "Purchase order name help Purchase order Purchase order reference number help 00…" at bounding box center [411, 525] width 779 height 812
click at [340, 246] on textarea "As per quote - QU0917" at bounding box center [411, 232] width 779 height 86
click at [847, 303] on div at bounding box center [1090, 496] width 554 height 645
click at [727, 321] on body "Sales Projects Contacts Consolidated Invoices Inbox 9+ Approvals format_size ke…" at bounding box center [694, 343] width 1388 height 686
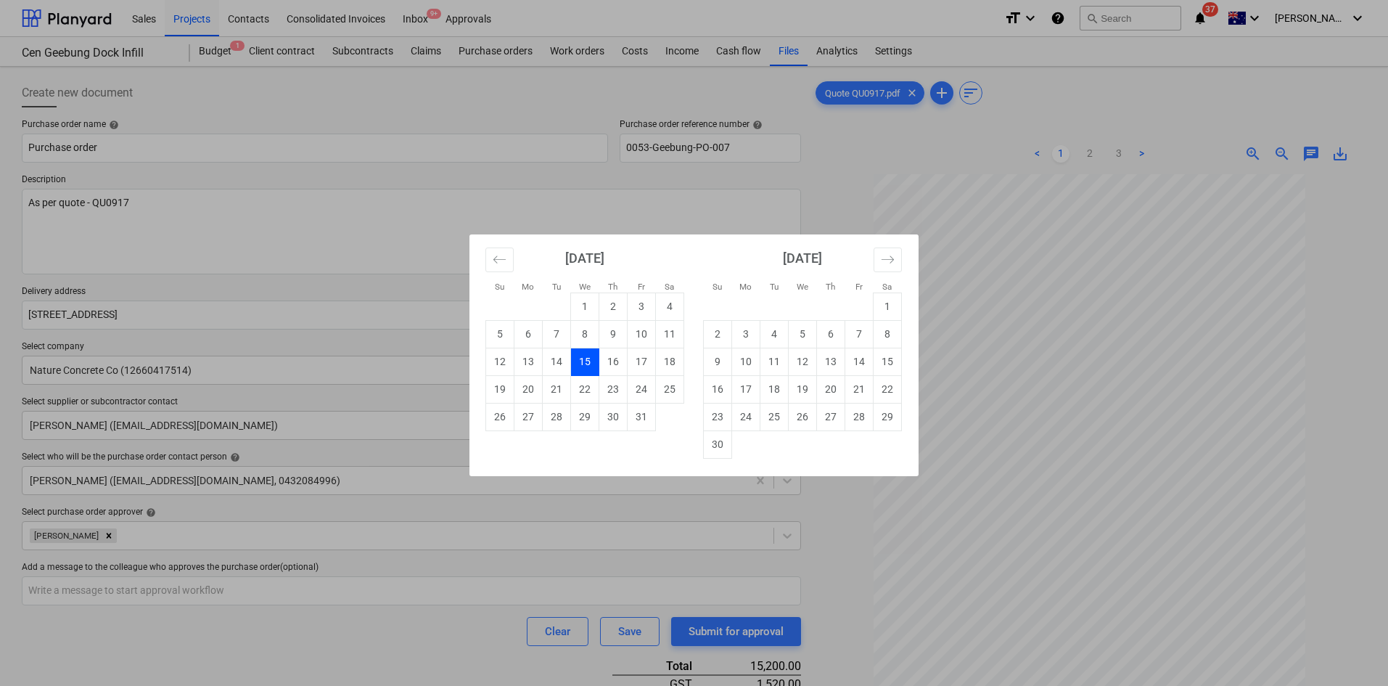
click at [855, 197] on div "Su Mo Tu We Th Fr Sa Su Mo Tu We Th Fr Sa [DATE] 1 2 3 4 5 6 7 8 9 10 11 12 13 …" at bounding box center [694, 343] width 1388 height 686
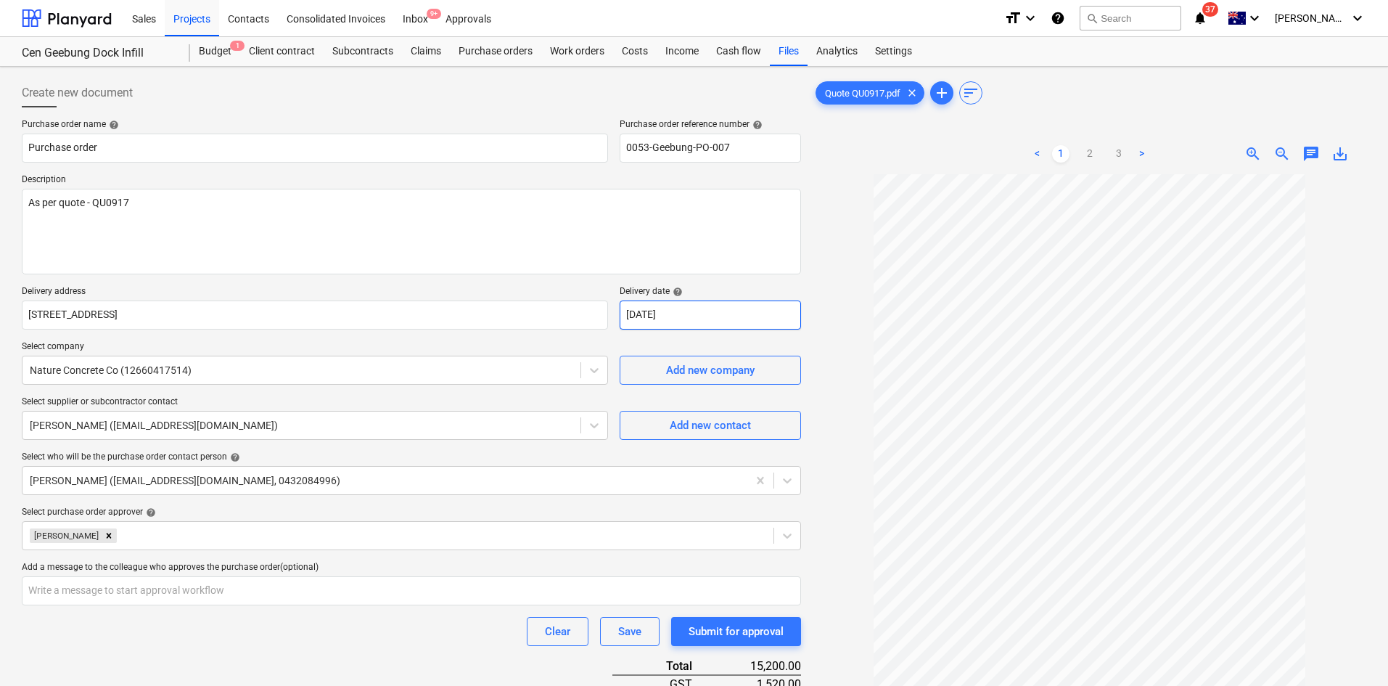
click at [762, 310] on body "Sales Projects Contacts Consolidated Invoices Inbox 9+ Approvals format_size ke…" at bounding box center [694, 343] width 1388 height 686
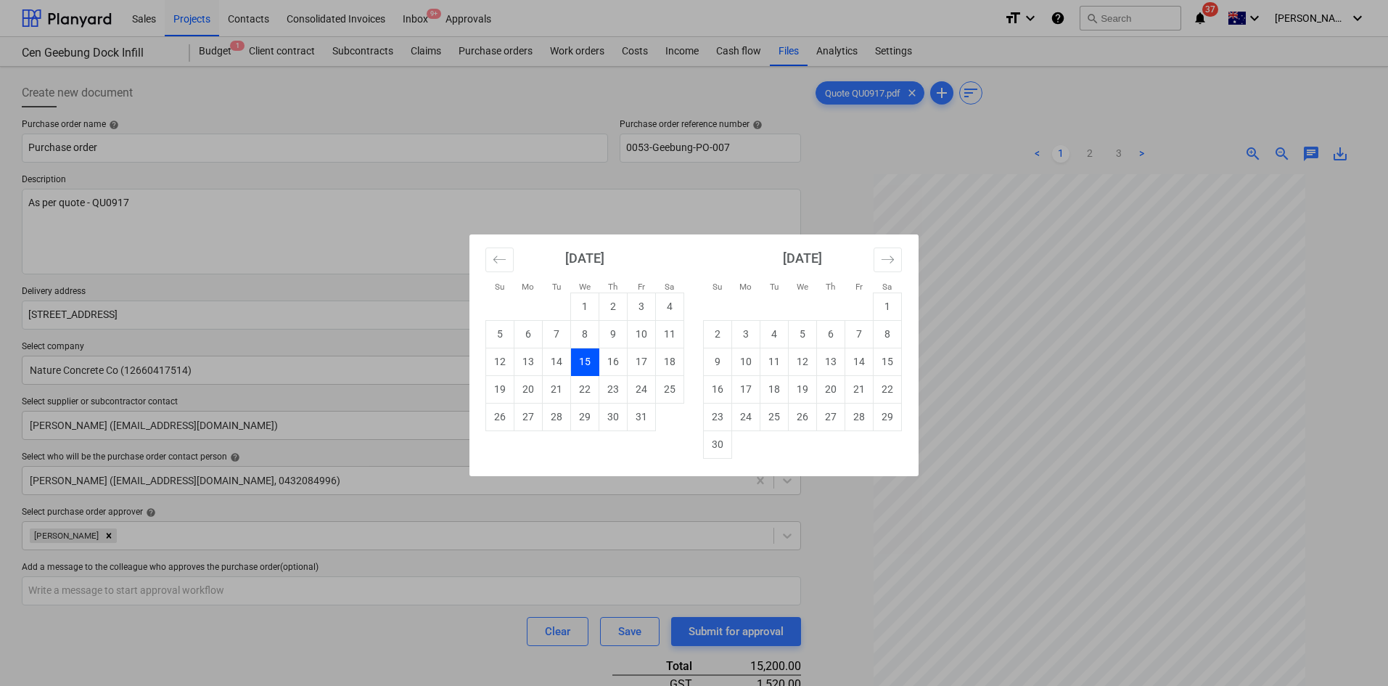
click at [825, 150] on div "Su Mo Tu We Th Fr Sa Su Mo Tu We Th Fr Sa [DATE] 1 2 3 4 5 6 7 8 9 10 11 12 13 …" at bounding box center [694, 343] width 1388 height 686
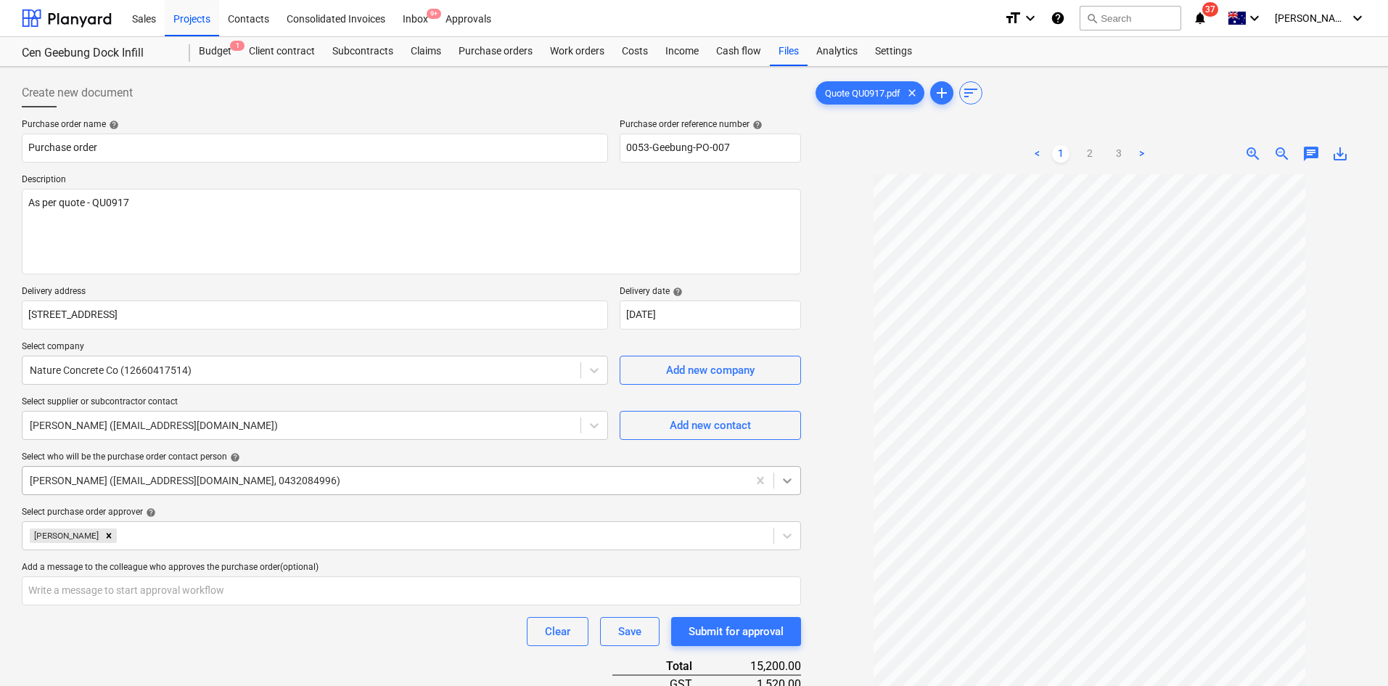
scroll to position [257, 0]
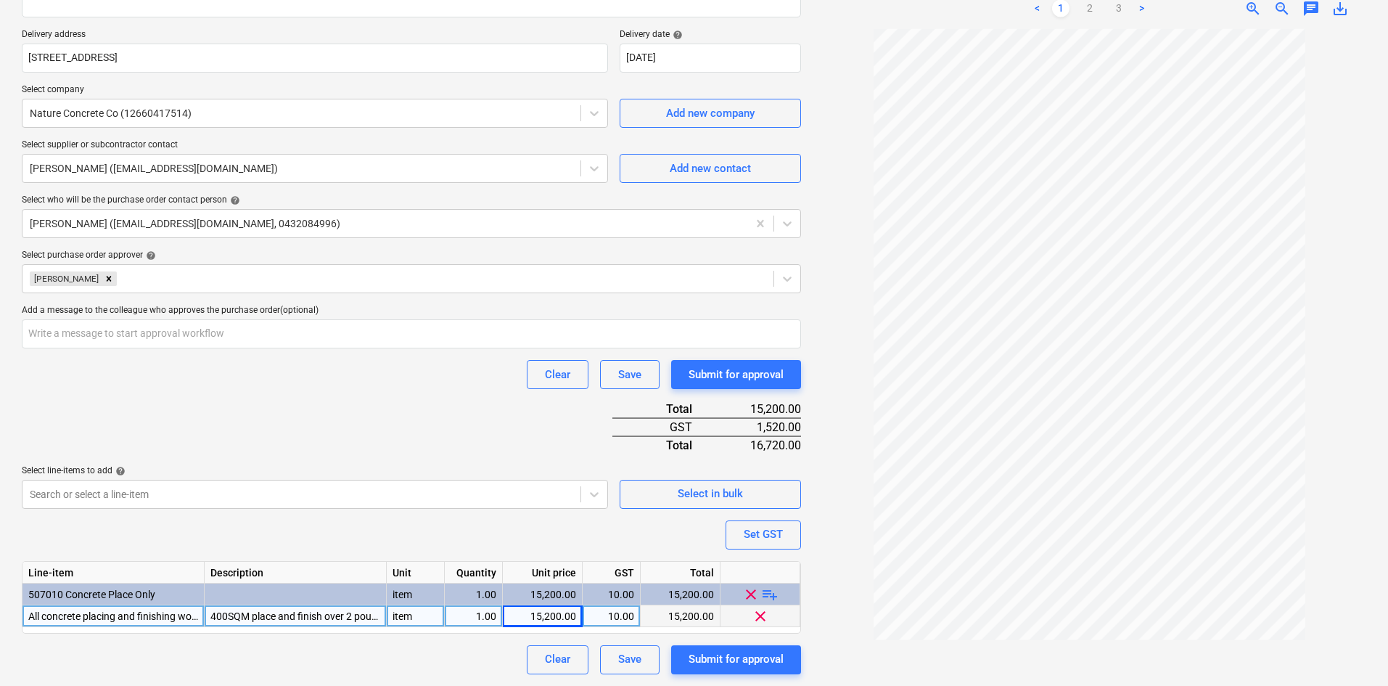
click at [411, 437] on div "Purchase order name help Purchase order Purchase order reference number help 00…" at bounding box center [411, 268] width 779 height 812
drag, startPoint x: 322, startPoint y: 425, endPoint x: 204, endPoint y: 435, distance: 118.6
click at [323, 425] on div "Purchase order name help Purchase order Purchase order reference number help 00…" at bounding box center [411, 268] width 779 height 812
click at [354, 388] on div "Clear Save Submit for approval" at bounding box center [411, 374] width 779 height 29
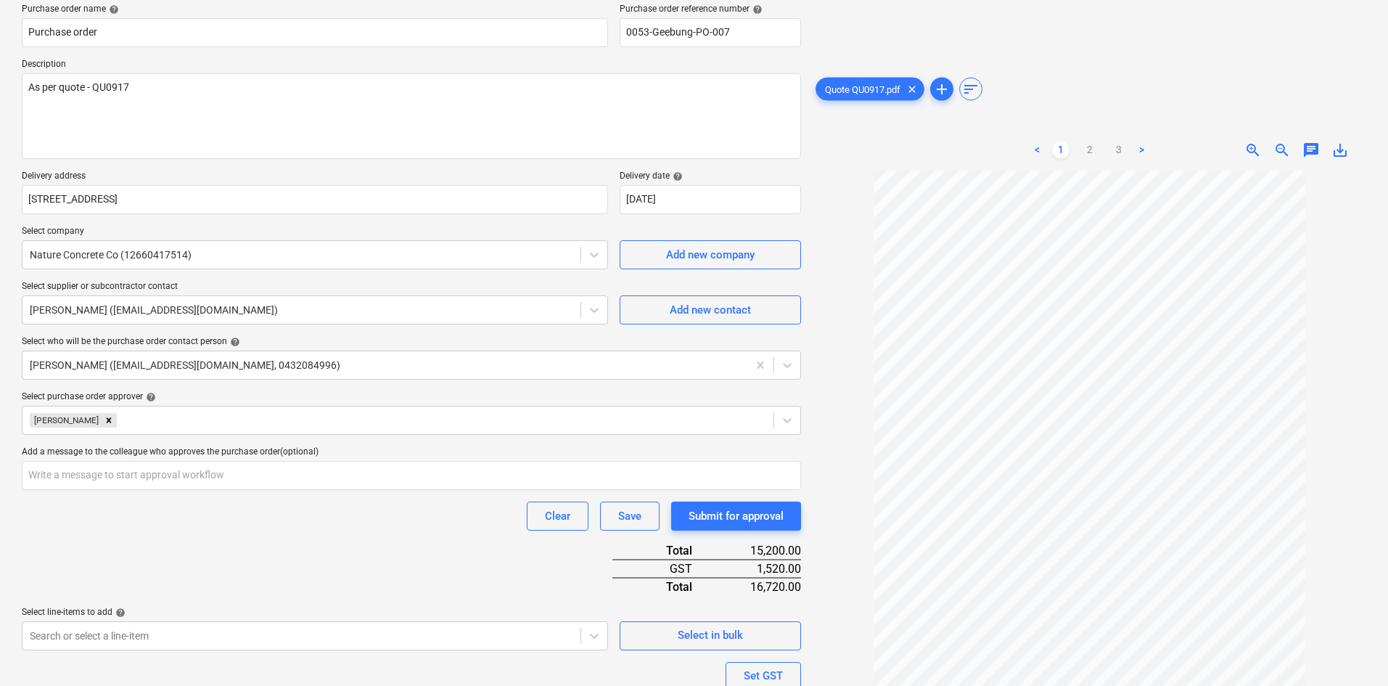
scroll to position [0, 0]
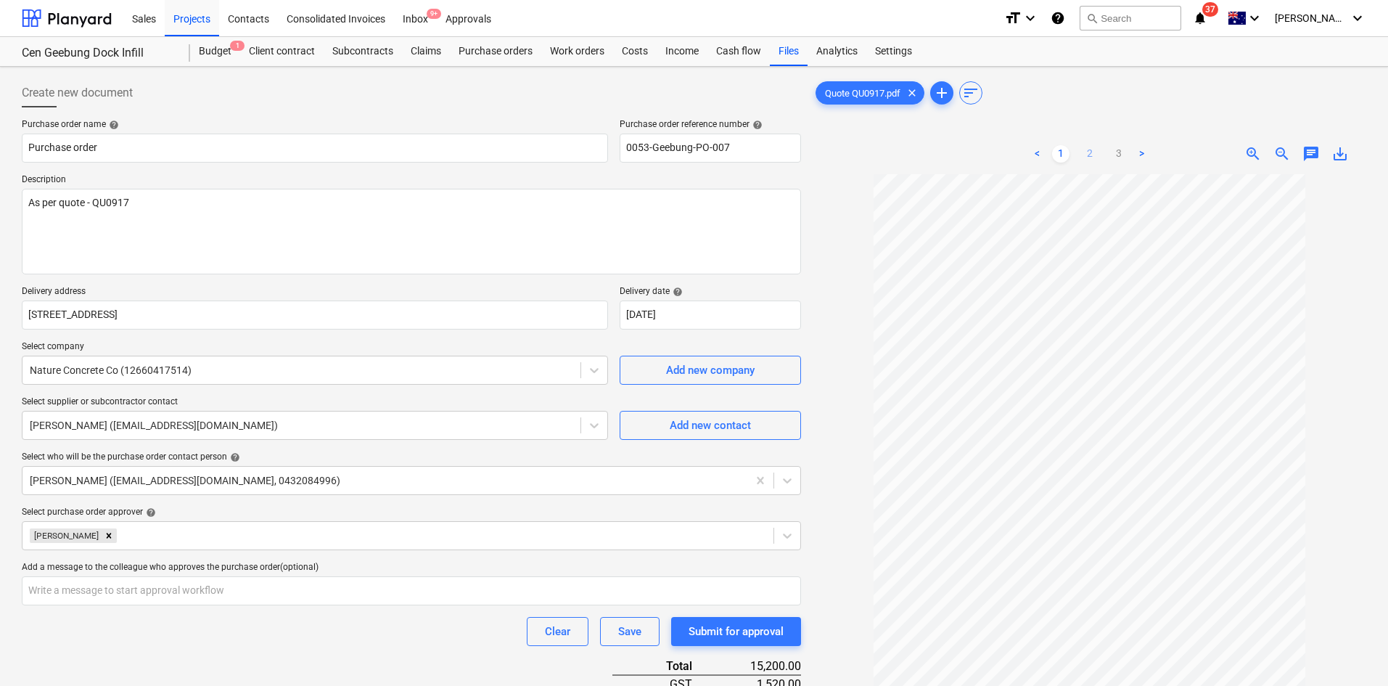
click at [1096, 153] on link "2" at bounding box center [1089, 153] width 17 height 17
click at [1120, 154] on link "3" at bounding box center [1118, 153] width 17 height 17
click at [1062, 157] on link "1" at bounding box center [1060, 153] width 17 height 17
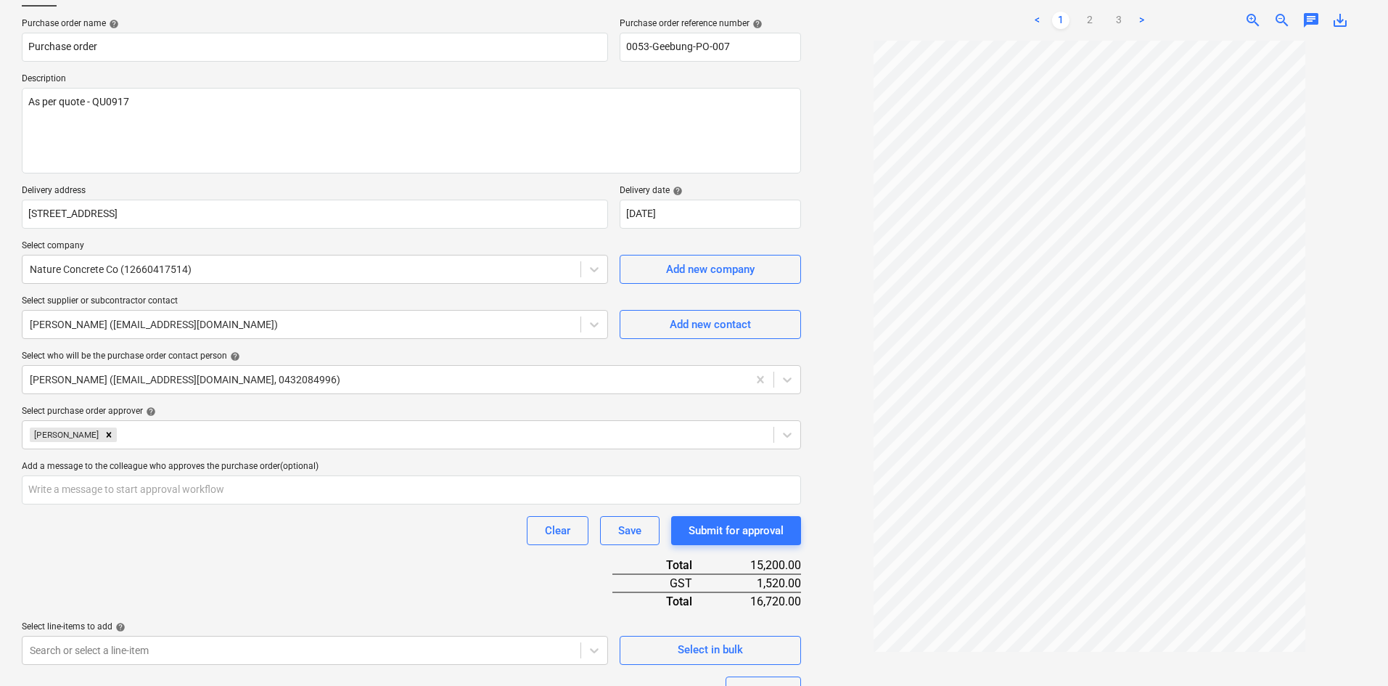
scroll to position [257, 0]
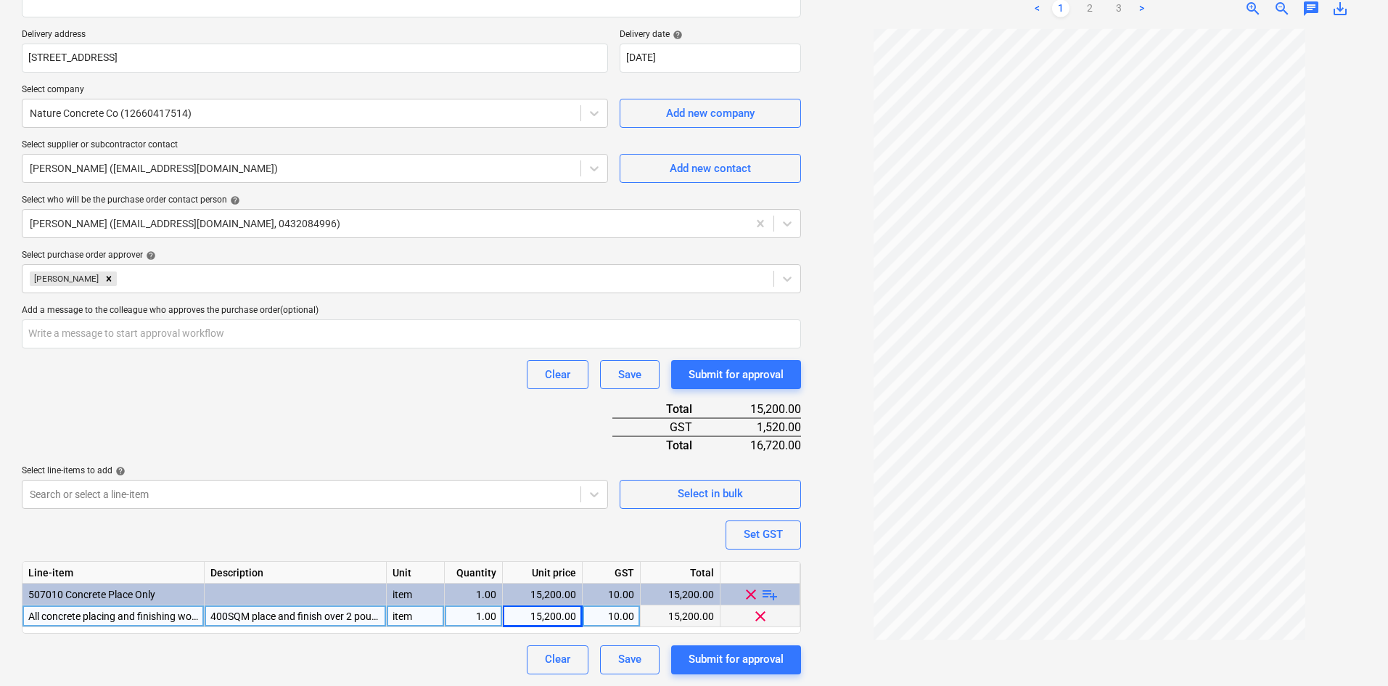
click at [321, 432] on div "Purchase order name help Purchase order Purchase order reference number help 00…" at bounding box center [411, 268] width 779 height 812
type textarea "x"
click at [293, 398] on div "Purchase order name help Purchase order Purchase order reference number help 00…" at bounding box center [411, 268] width 779 height 812
click at [485, 394] on div "Purchase order name help Purchase order Purchase order reference number help 00…" at bounding box center [411, 268] width 779 height 812
click at [292, 610] on div "400SQM place and finish over 2 pours external and internal. Internal being burn…" at bounding box center [296, 616] width 182 height 22
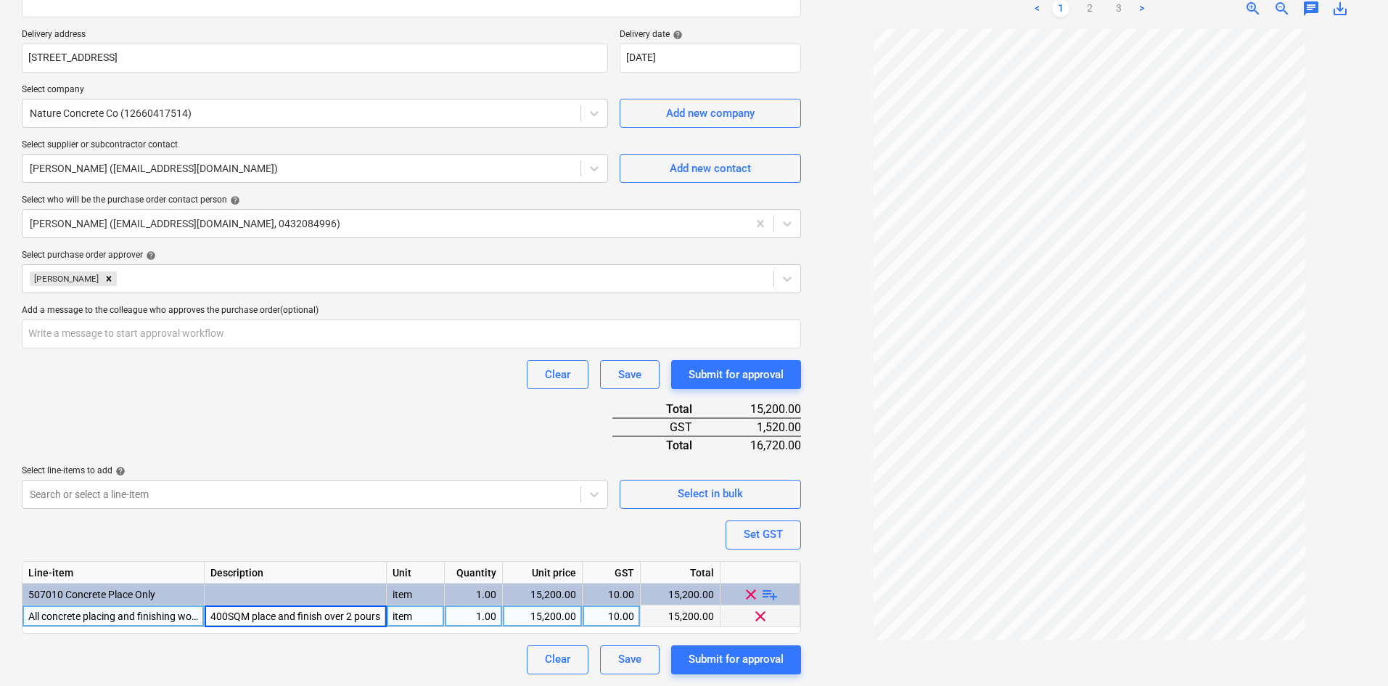
scroll to position [0, 237]
type input "400SQM place and finish over 2 pours external and internal. Internal being burn…"
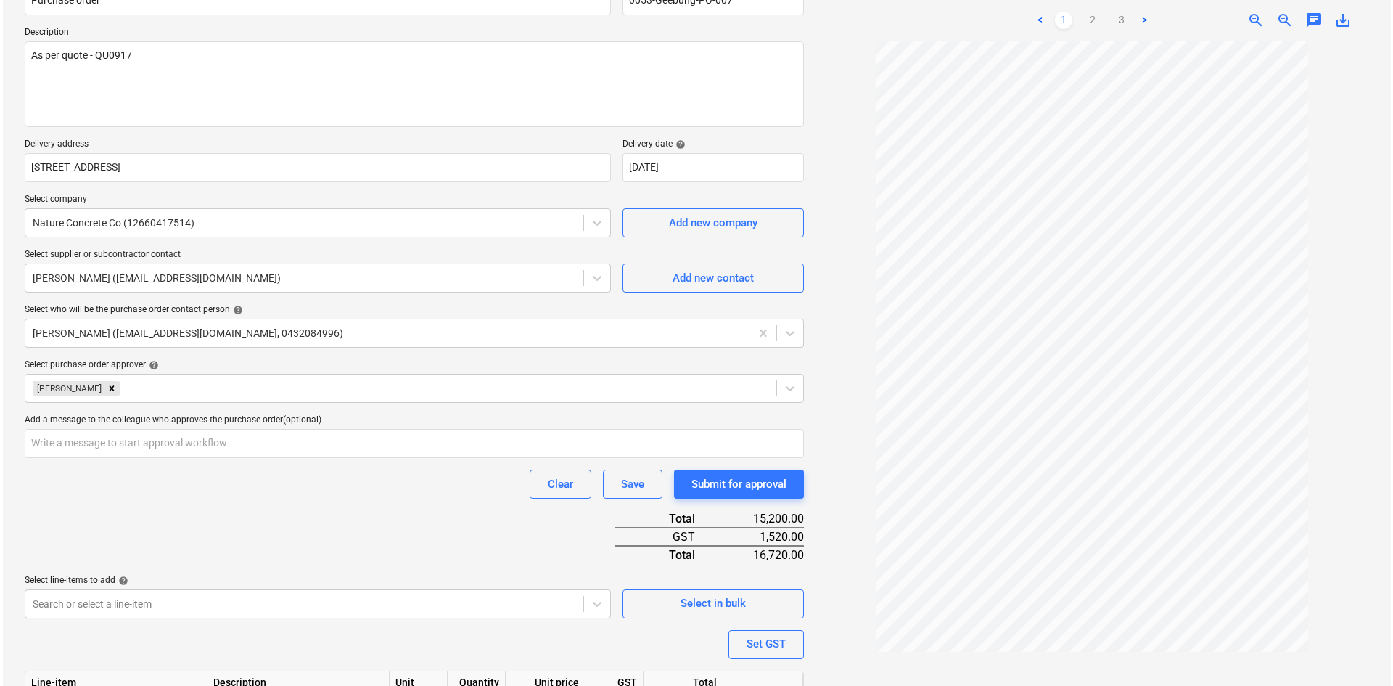
scroll to position [257, 0]
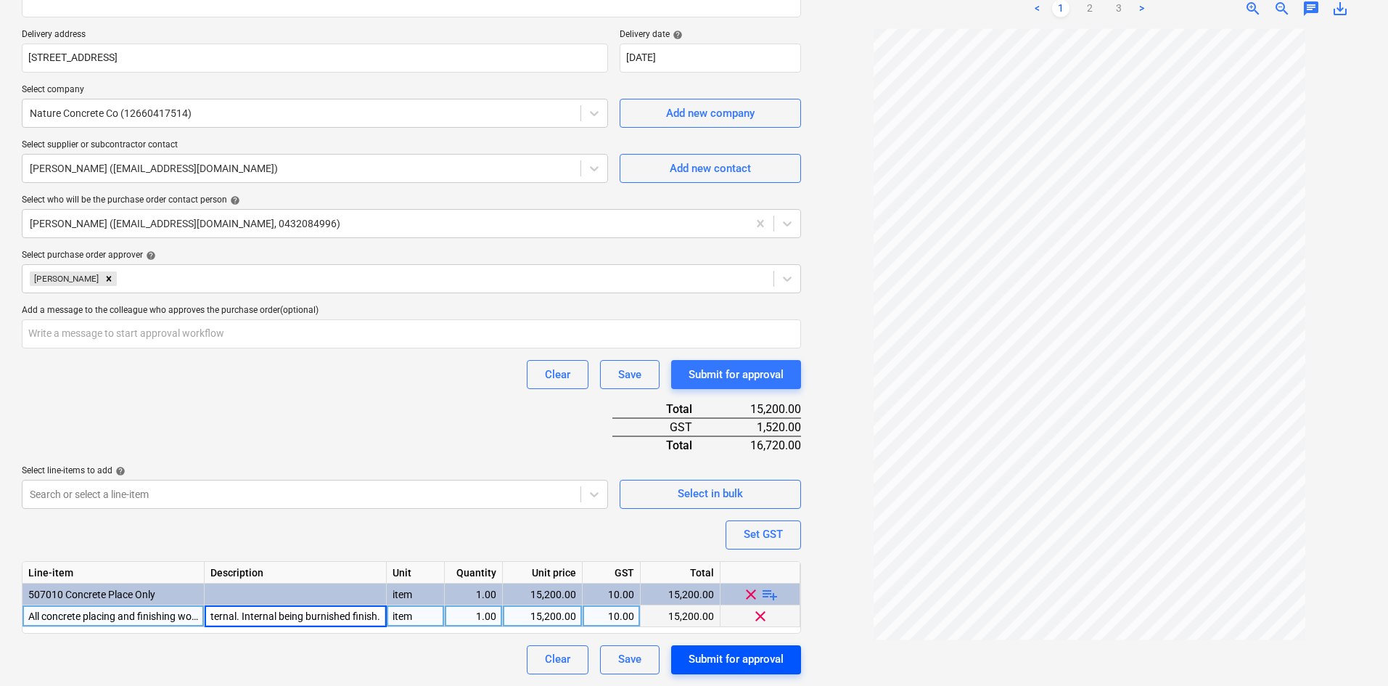
click at [750, 658] on div "Submit for approval" at bounding box center [736, 658] width 95 height 19
type textarea "x"
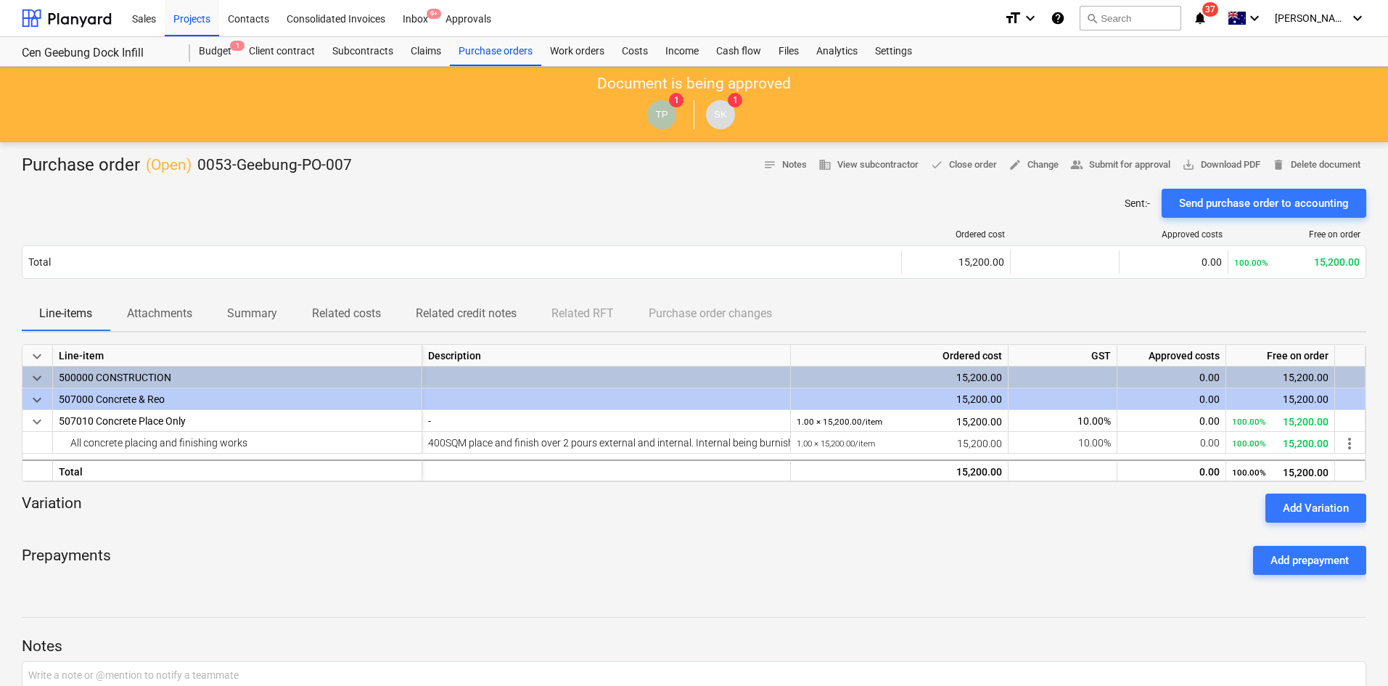
click at [487, 154] on div "Purchase order ( Open ) 0053-Geebung-PO-007 notes Notes business View subcontra…" at bounding box center [694, 165] width 1344 height 23
click at [186, 15] on div "Projects" at bounding box center [192, 17] width 54 height 37
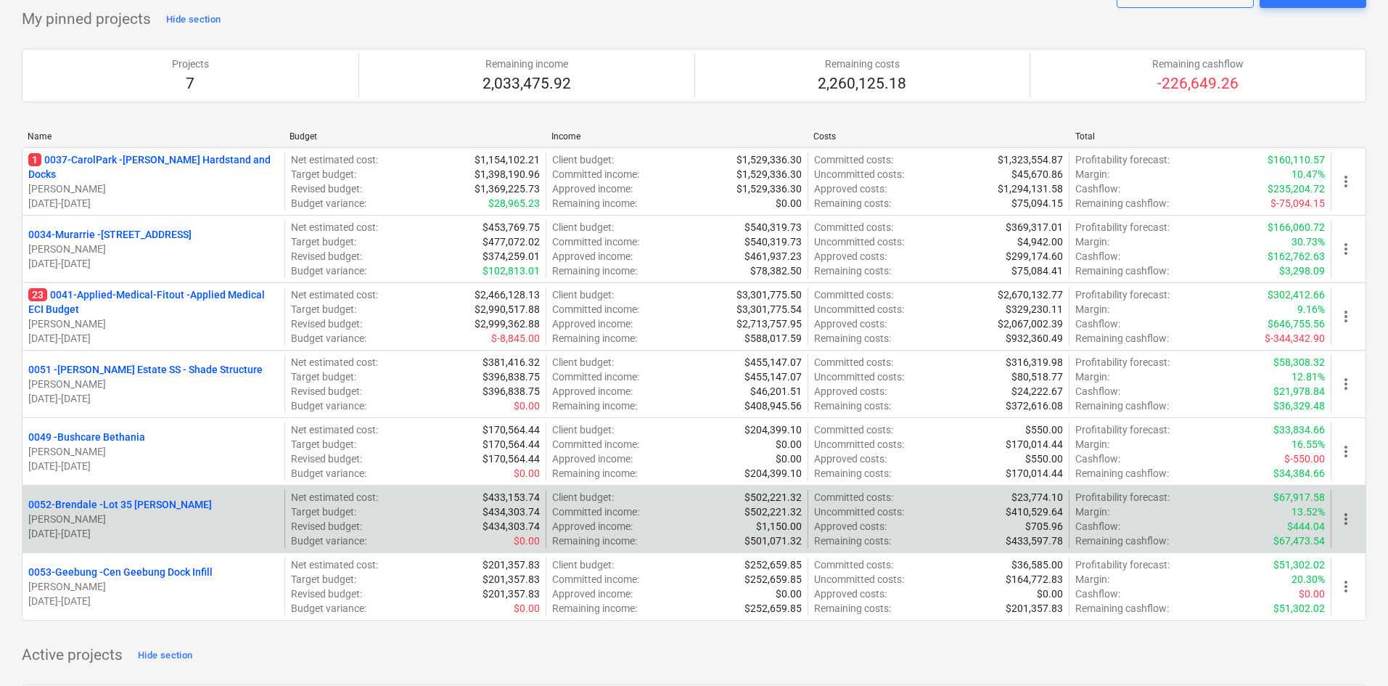
scroll to position [218, 0]
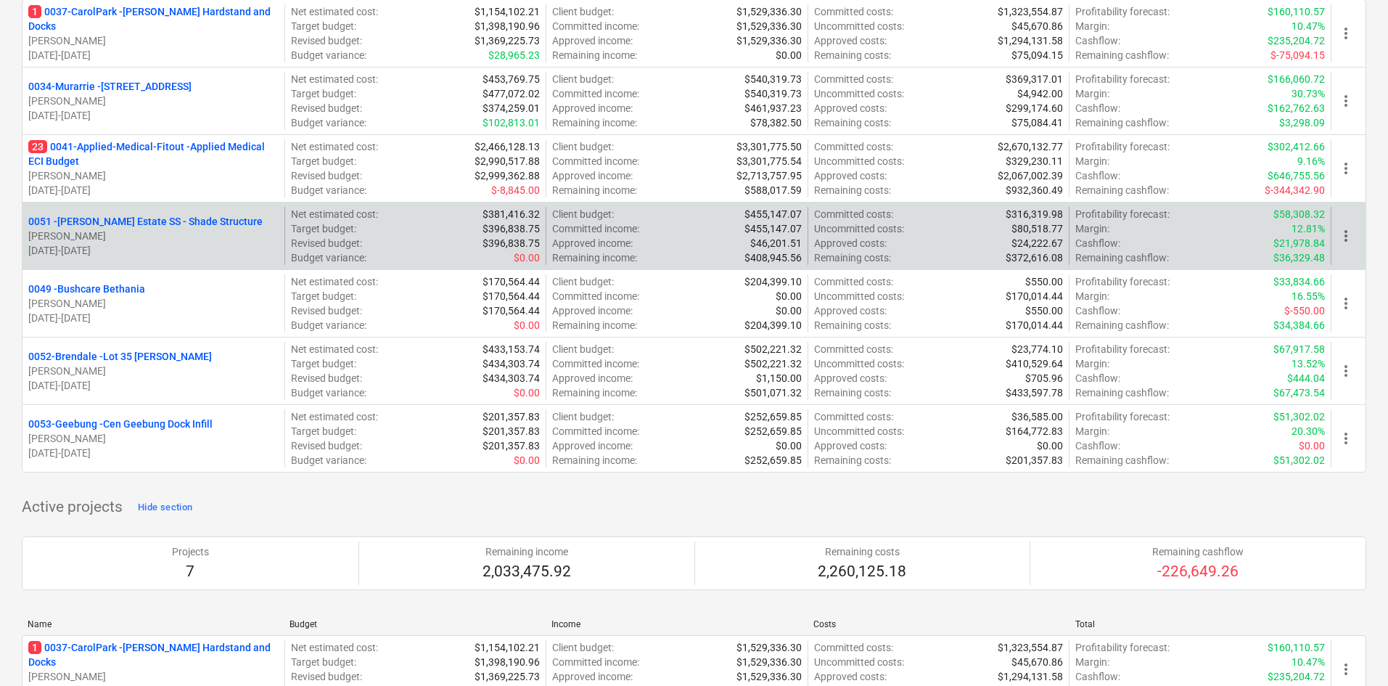
click at [166, 227] on p "0051 - [PERSON_NAME] Estate SS - Shade Structure" at bounding box center [145, 221] width 234 height 15
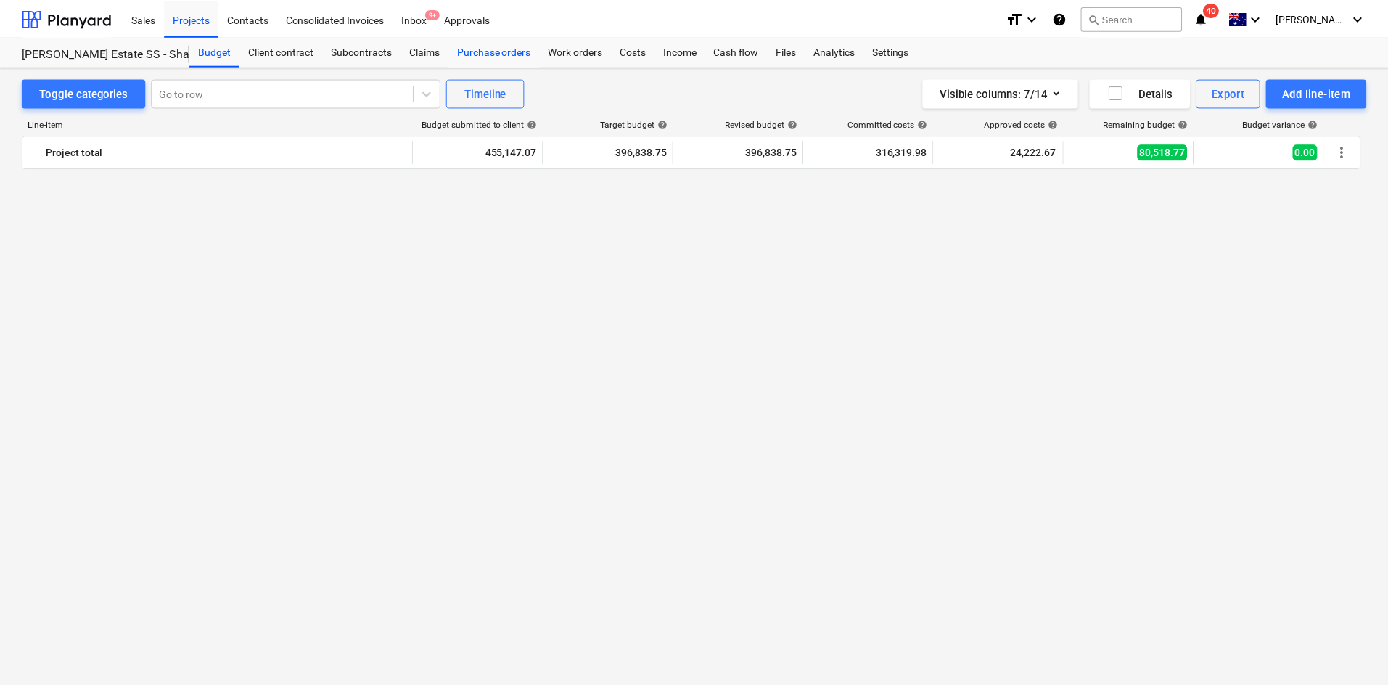
scroll to position [2006, 0]
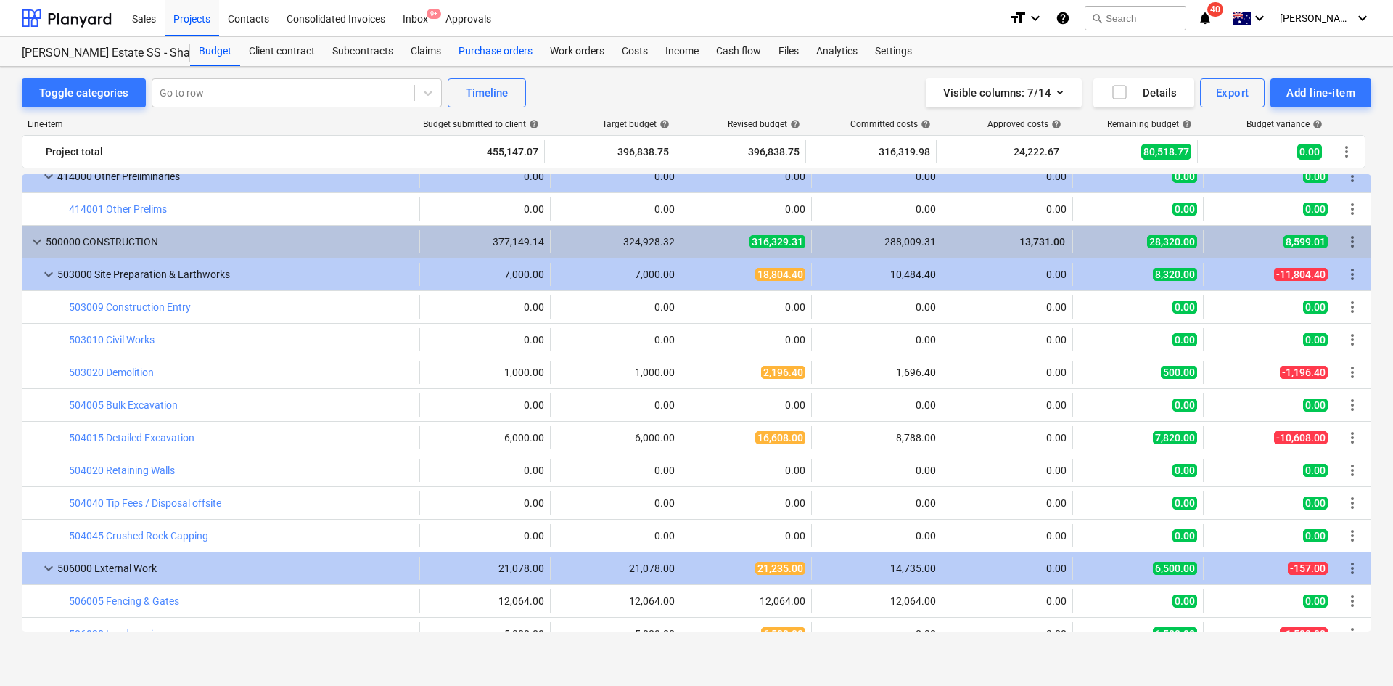
click at [509, 50] on div "Purchase orders" at bounding box center [495, 51] width 91 height 29
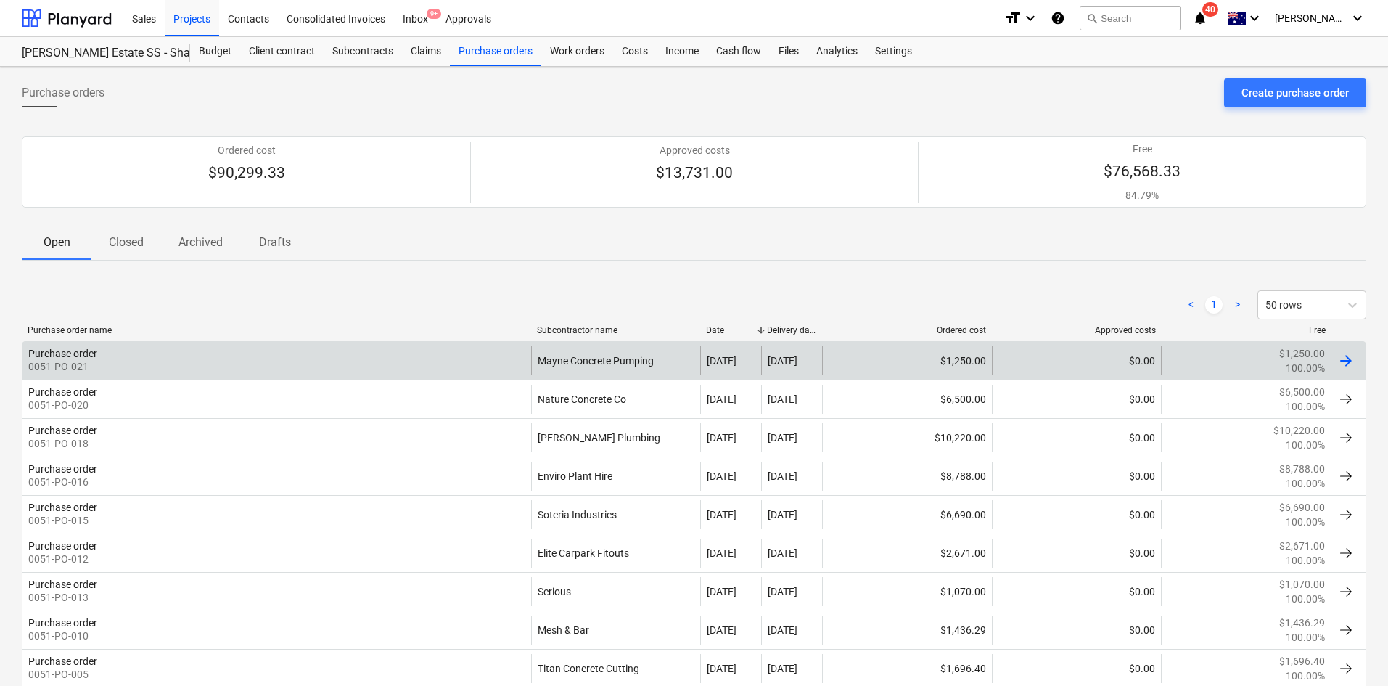
click at [448, 365] on div "Purchase order 0051-PO-021" at bounding box center [276, 360] width 509 height 29
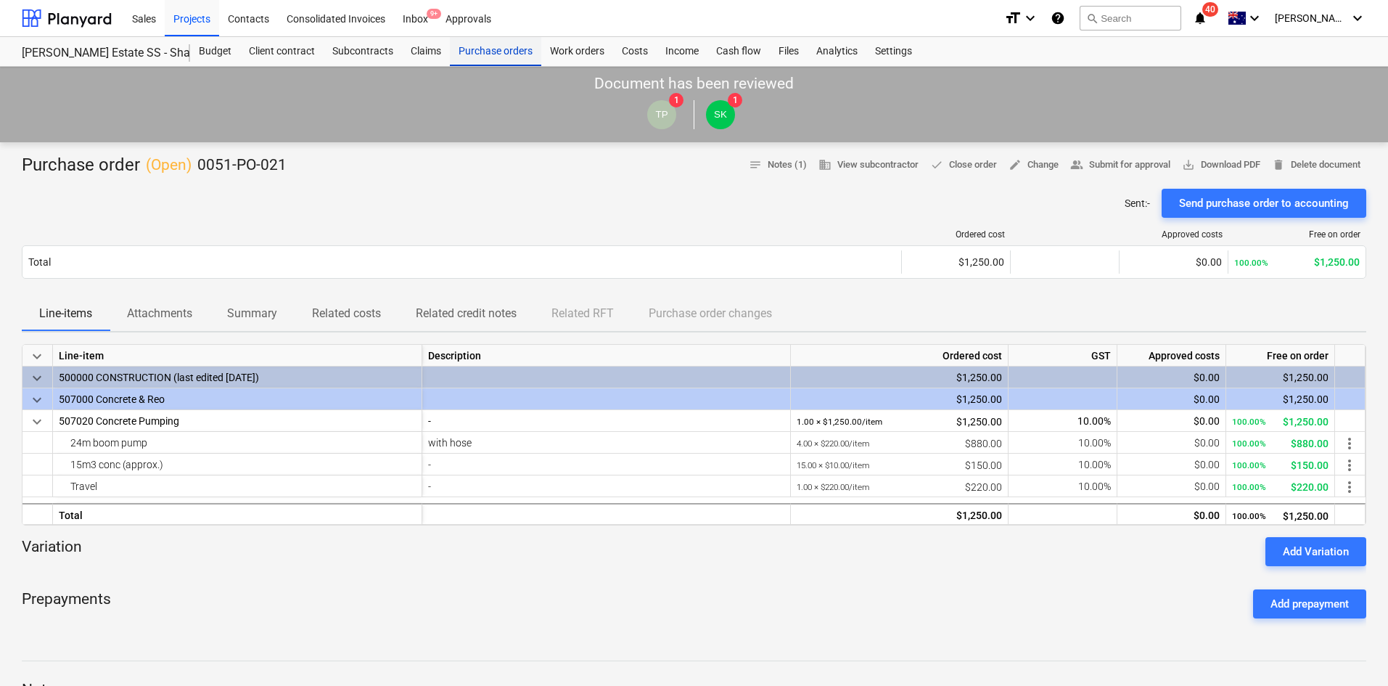
click at [474, 51] on div "Purchase orders" at bounding box center [495, 51] width 91 height 29
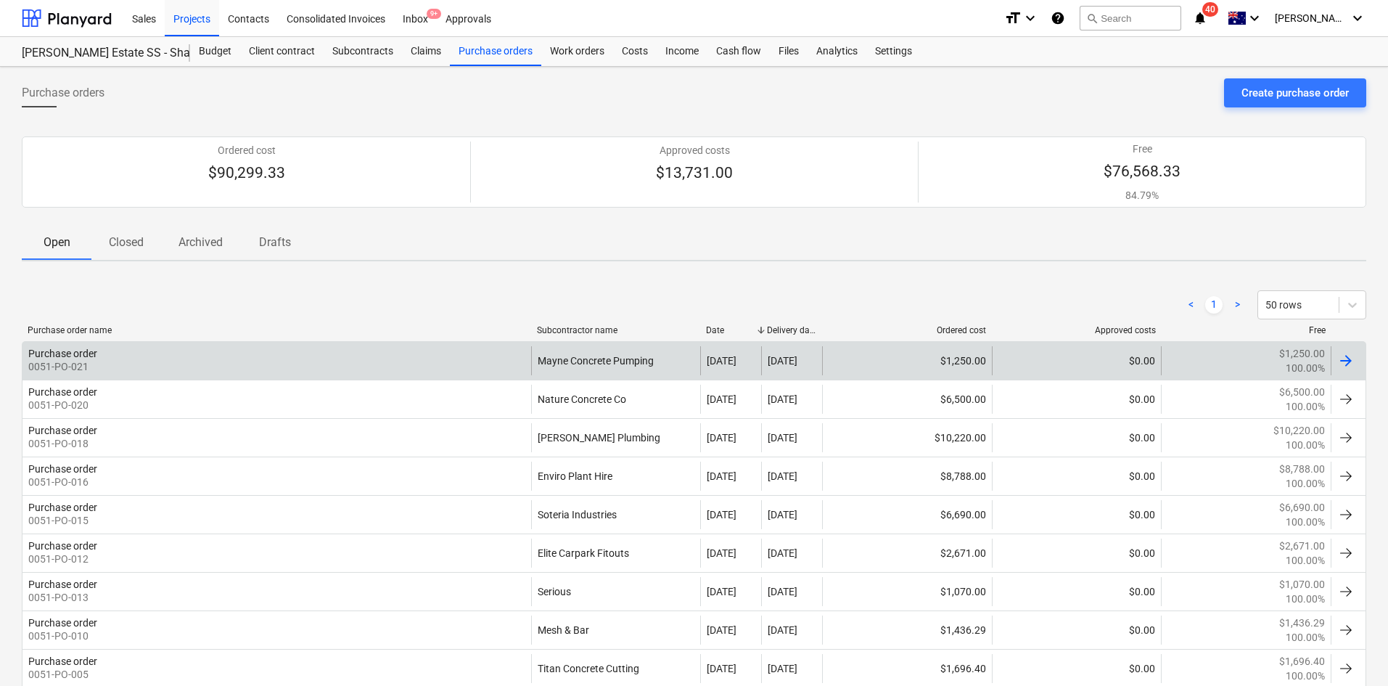
click at [260, 365] on div "Purchase order 0051-PO-021" at bounding box center [276, 360] width 509 height 29
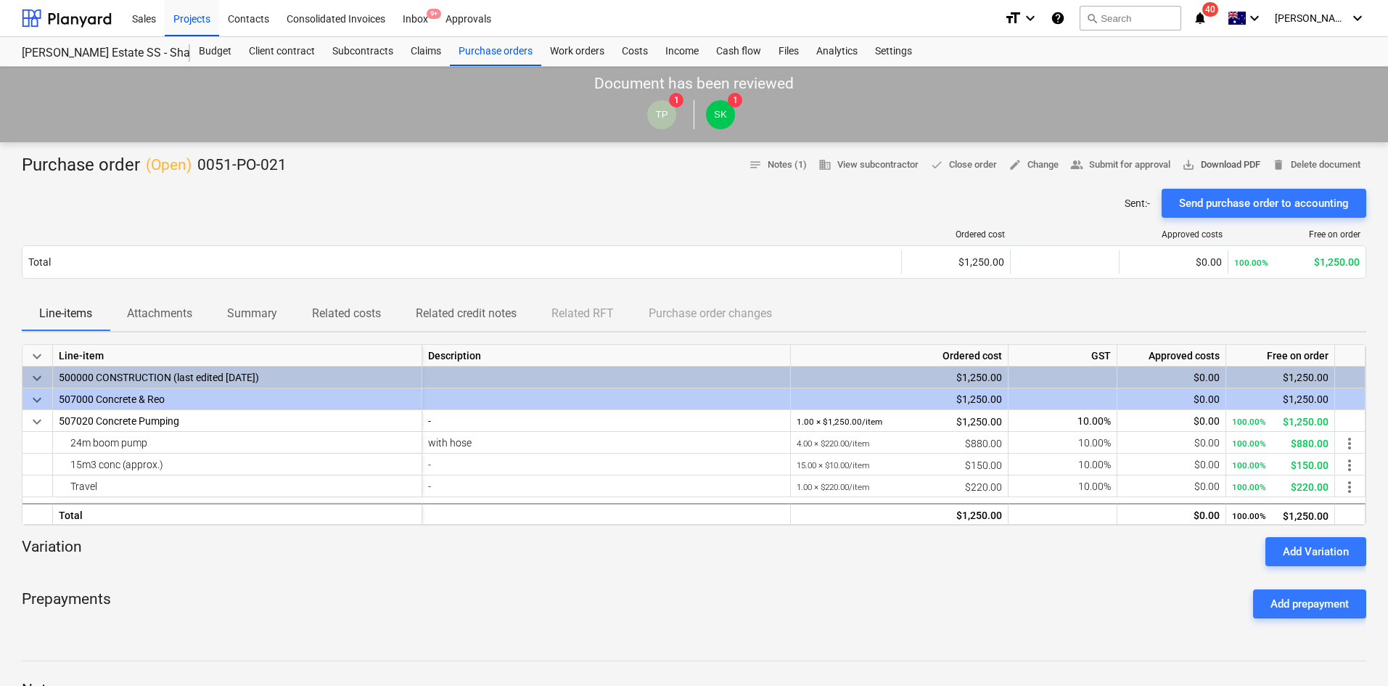
click at [1217, 164] on span "save_alt Download PDF" at bounding box center [1221, 165] width 78 height 17
click at [448, 197] on div "Sent : - Send purchase order to accounting" at bounding box center [694, 203] width 1344 height 29
click at [174, 24] on div "Projects" at bounding box center [192, 17] width 54 height 37
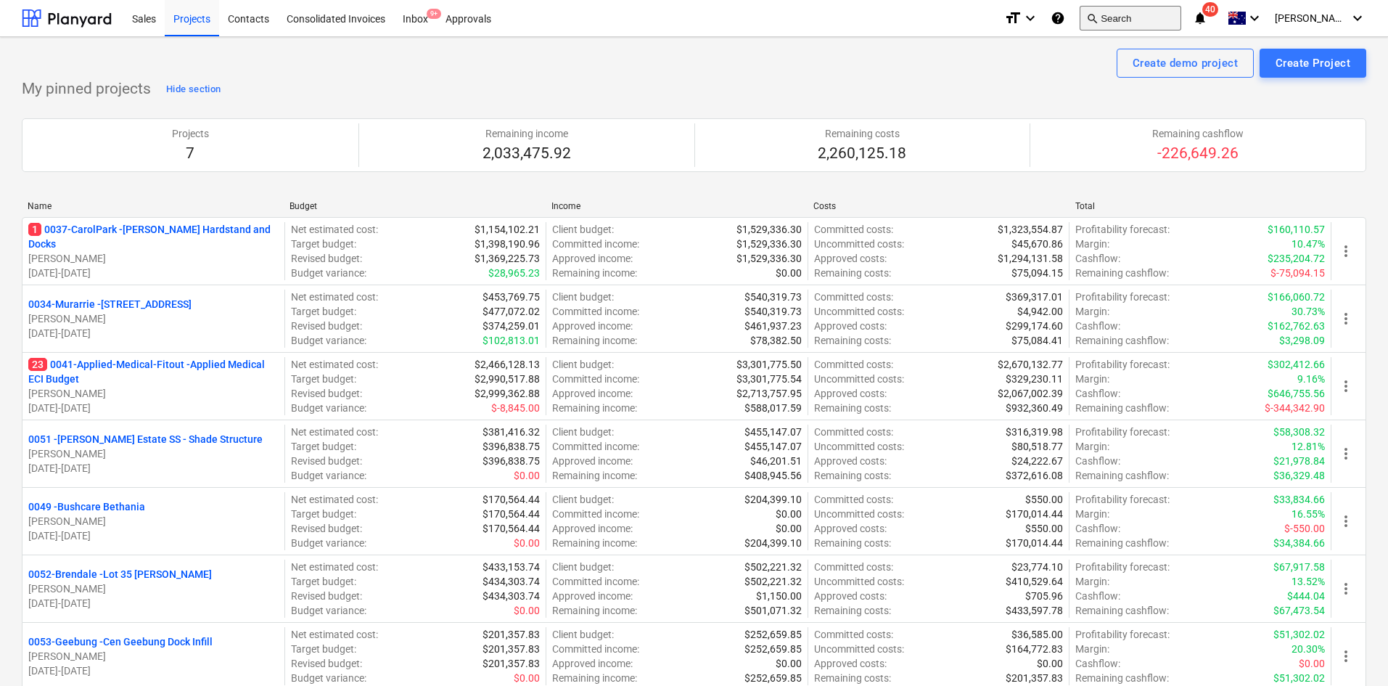
click at [1141, 17] on button "search Search" at bounding box center [1131, 18] width 102 height 25
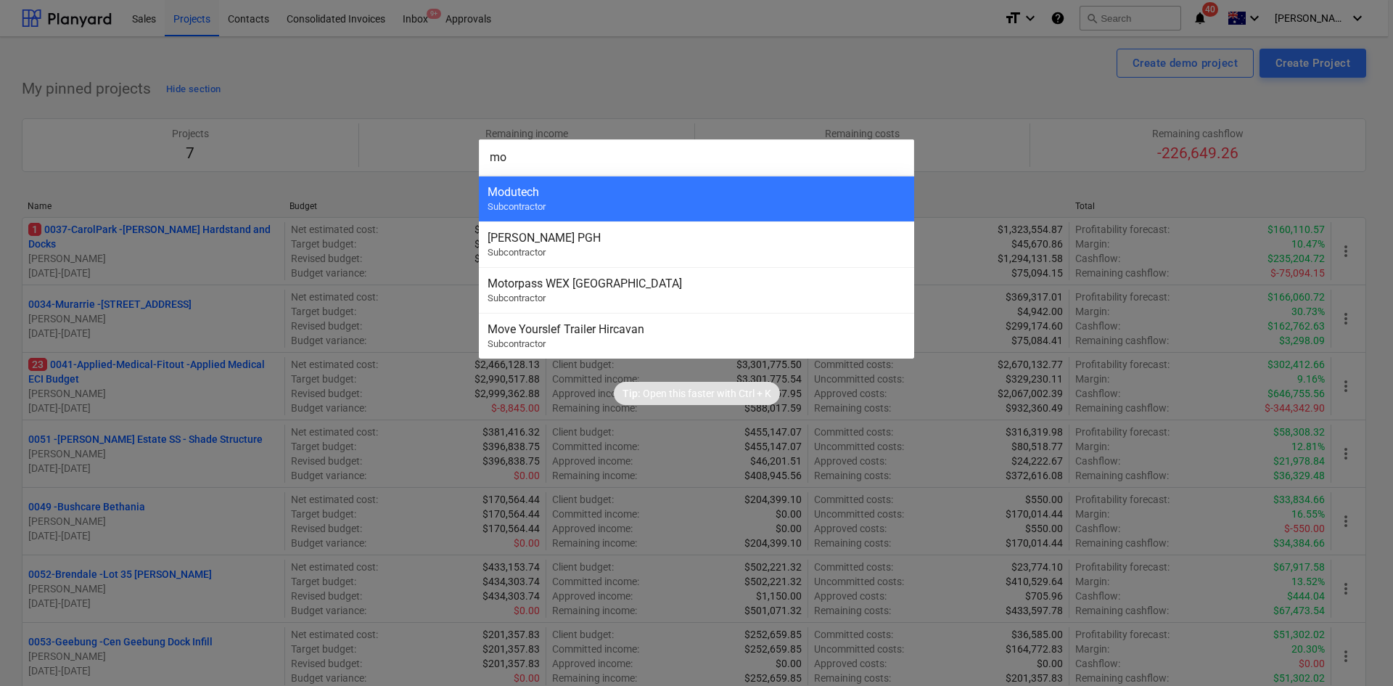
type input "m"
type input "n"
click at [558, 59] on div at bounding box center [696, 343] width 1393 height 686
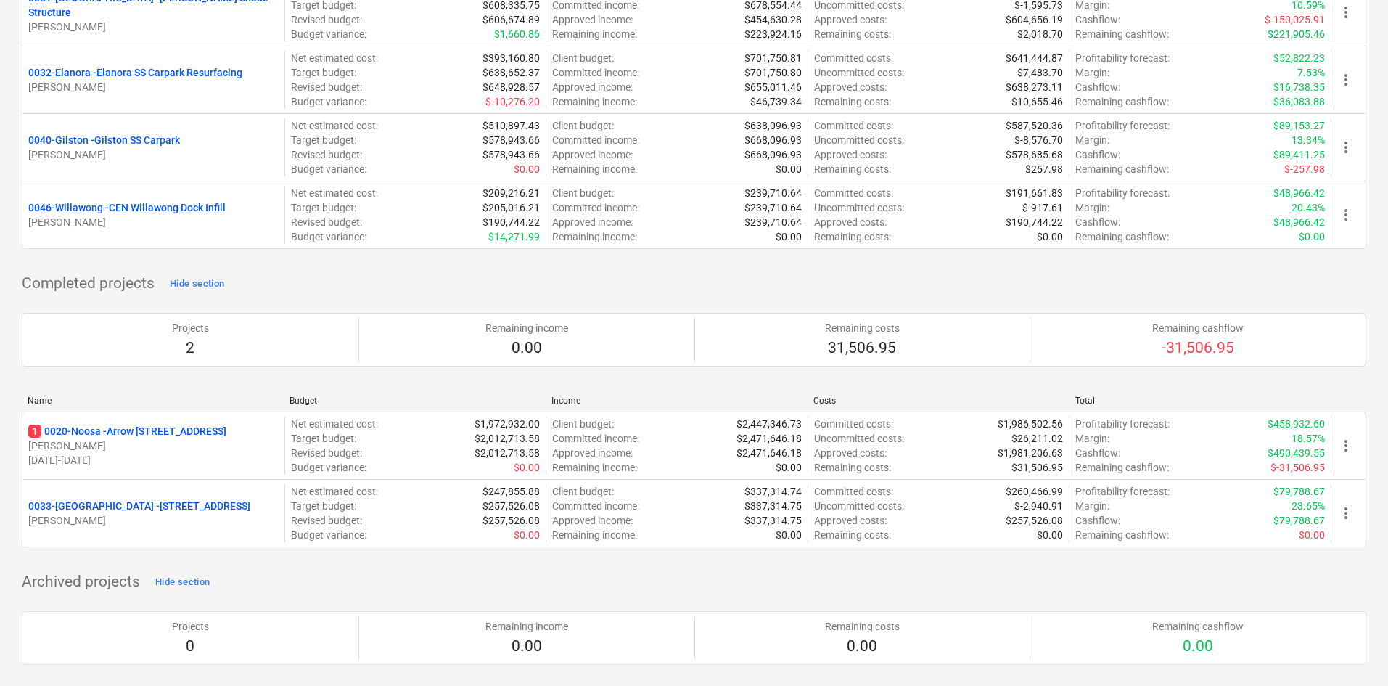
scroll to position [1518, 0]
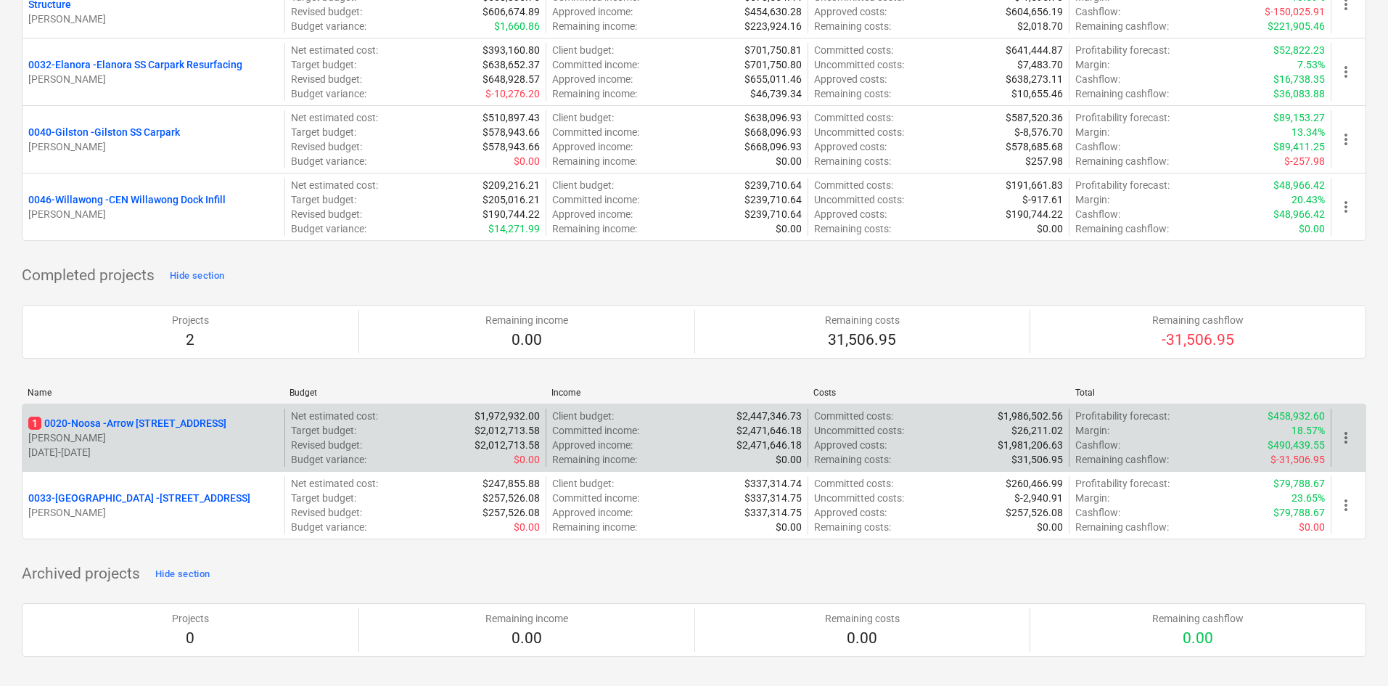
click at [156, 422] on p "1 0020-Noosa - Arrow 82 Noosa St" at bounding box center [127, 423] width 198 height 15
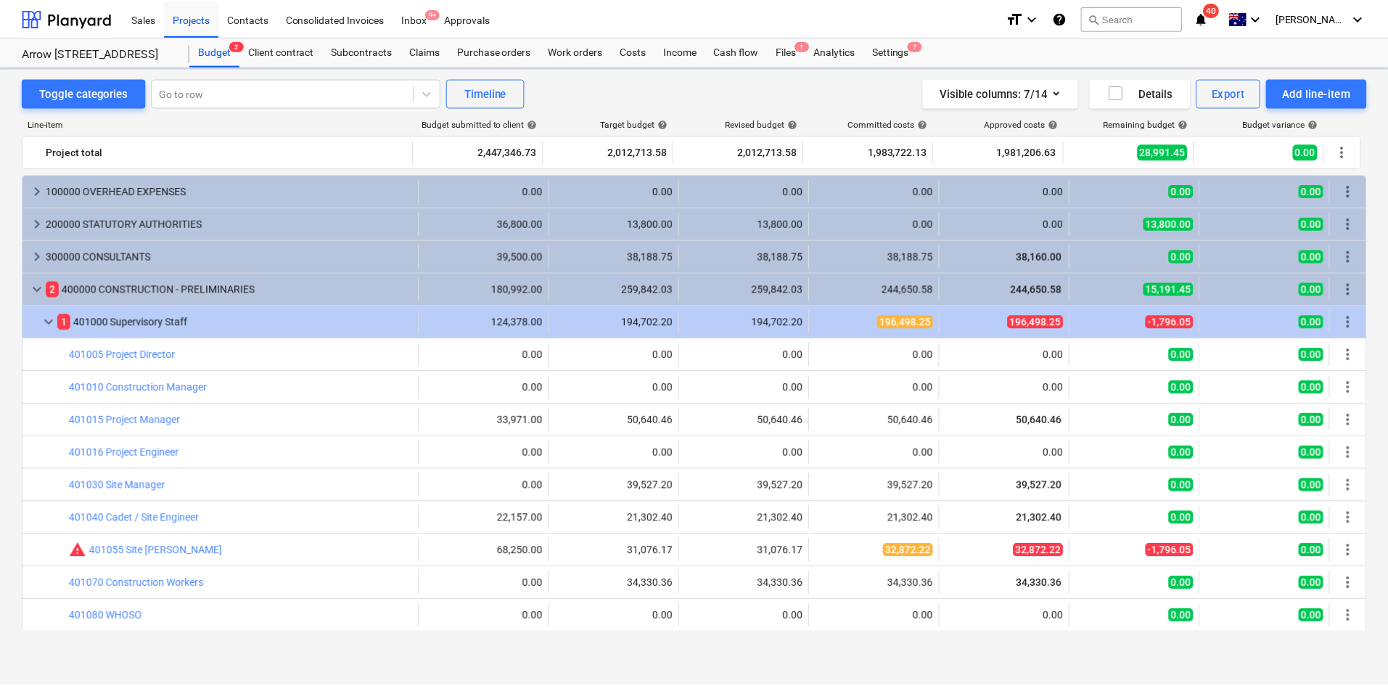
scroll to position [490, 0]
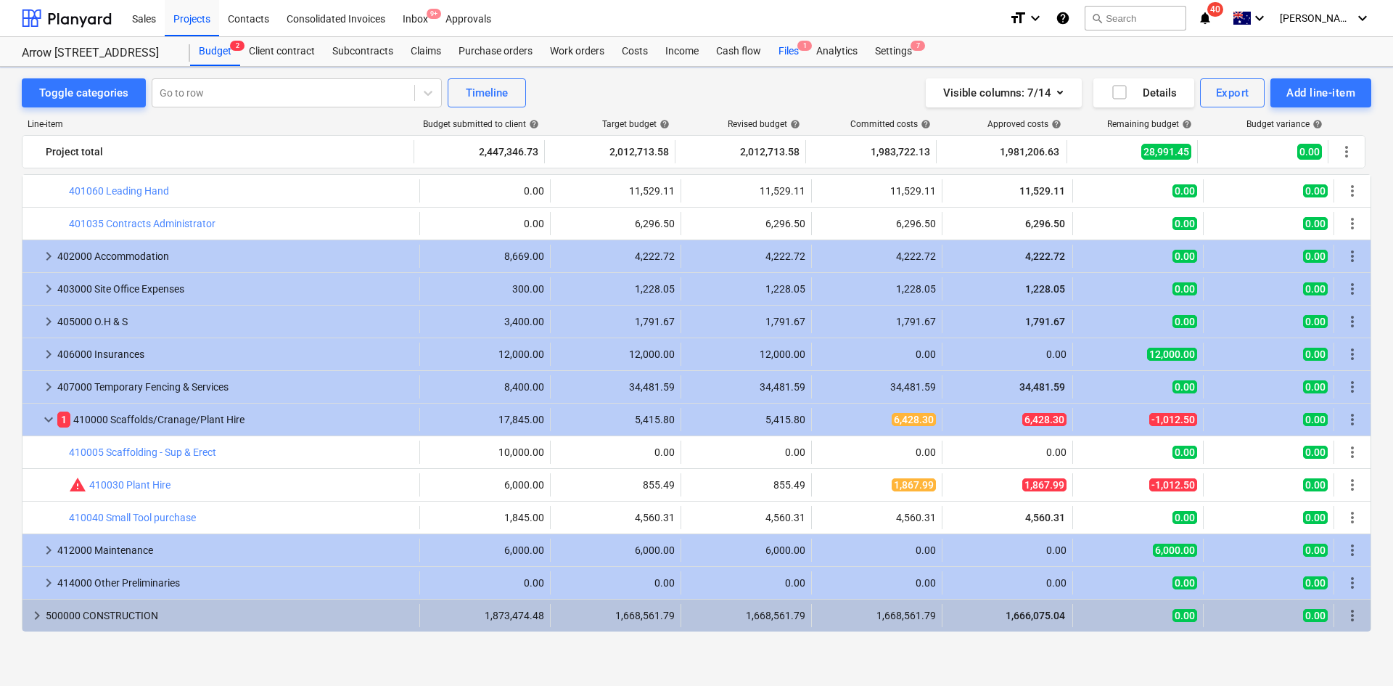
click at [797, 41] on div "Files 1" at bounding box center [789, 51] width 38 height 29
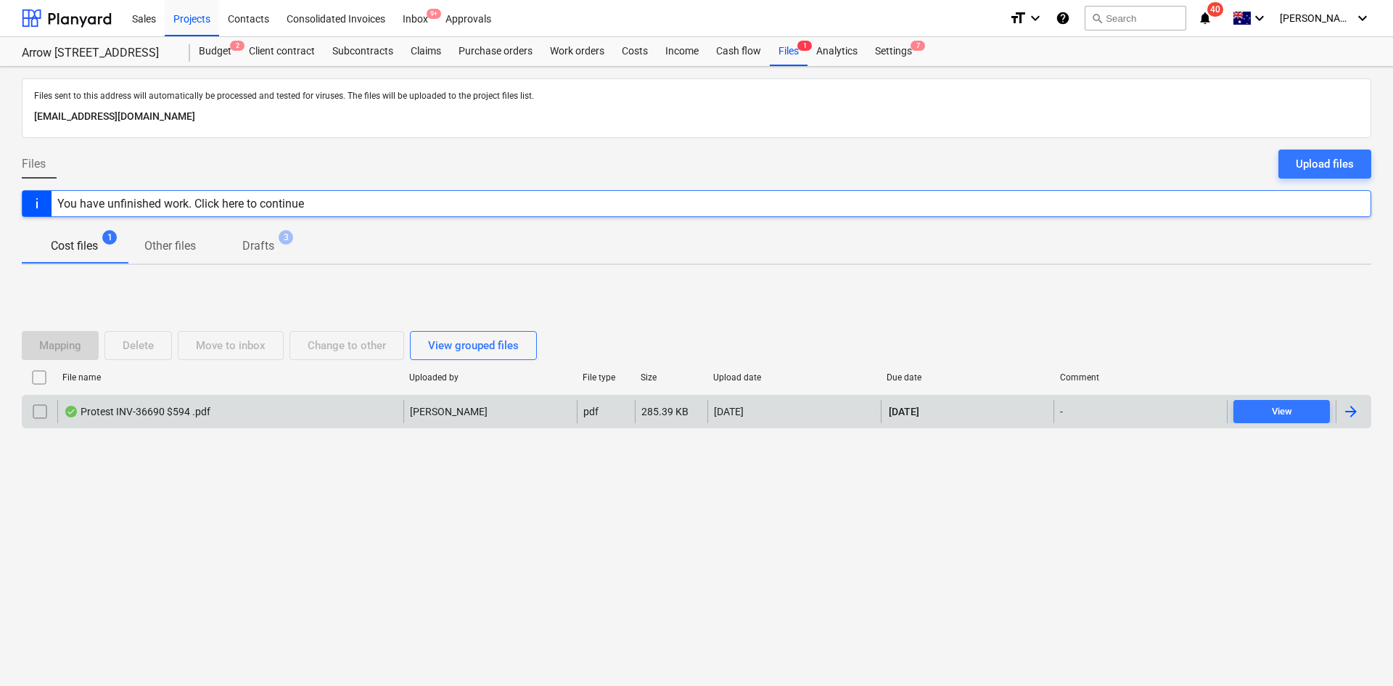
click at [223, 407] on div "Protest INV-36690 $594 .pdf" at bounding box center [230, 411] width 346 height 23
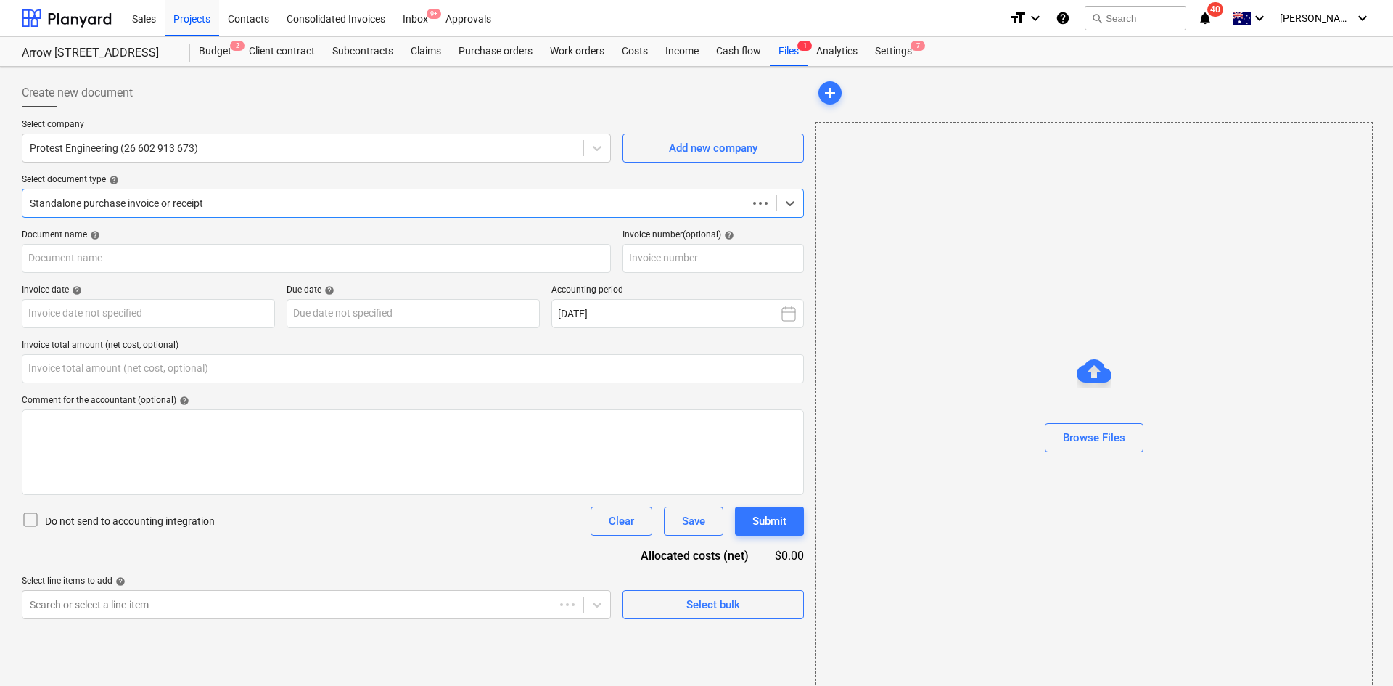
type input "0.00"
type input "687401"
type input "27 Aug 2025"
type input "28 Sep 2025"
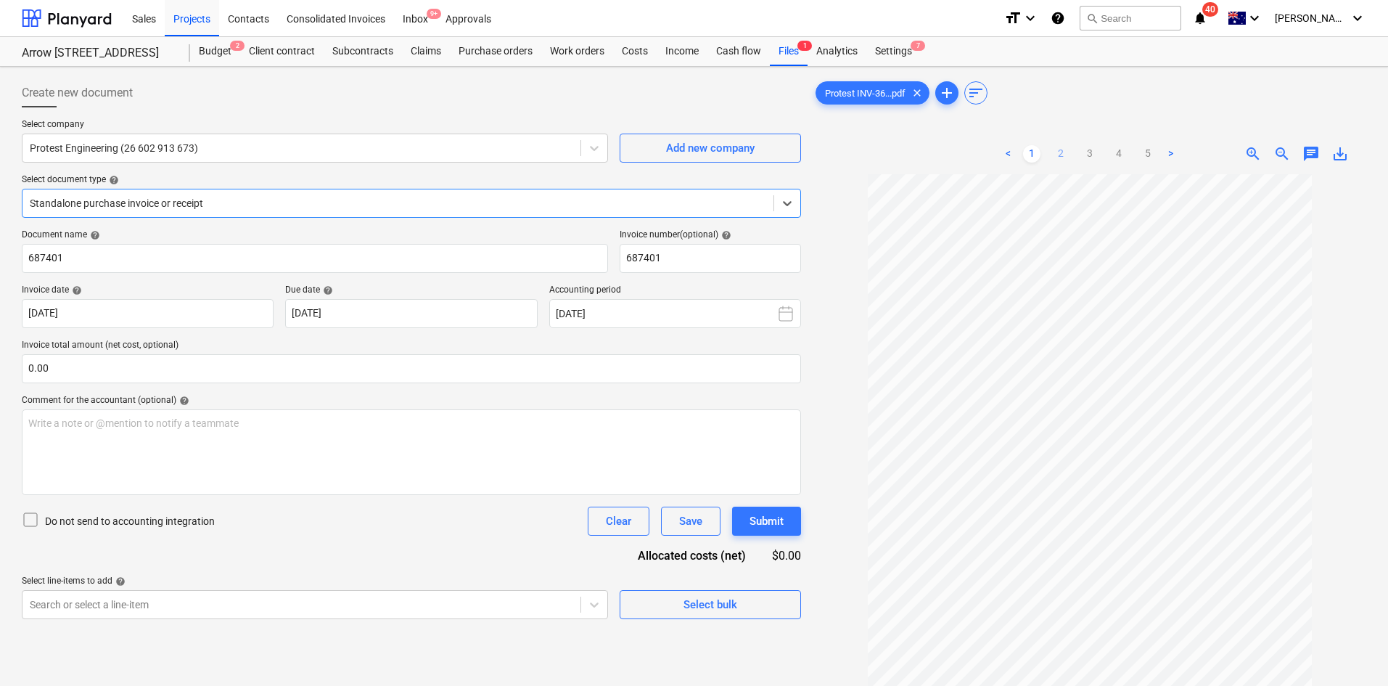
click at [1059, 153] on link "2" at bounding box center [1060, 153] width 17 height 17
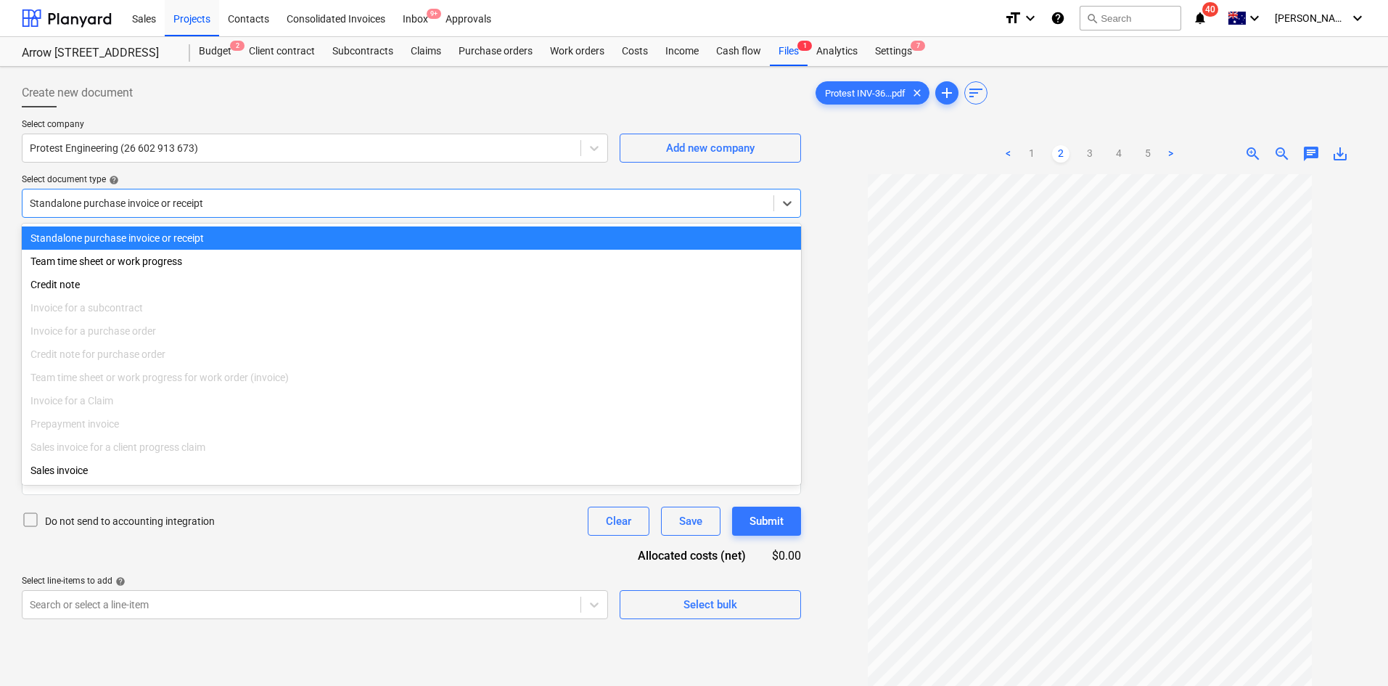
click at [352, 206] on div at bounding box center [398, 203] width 736 height 15
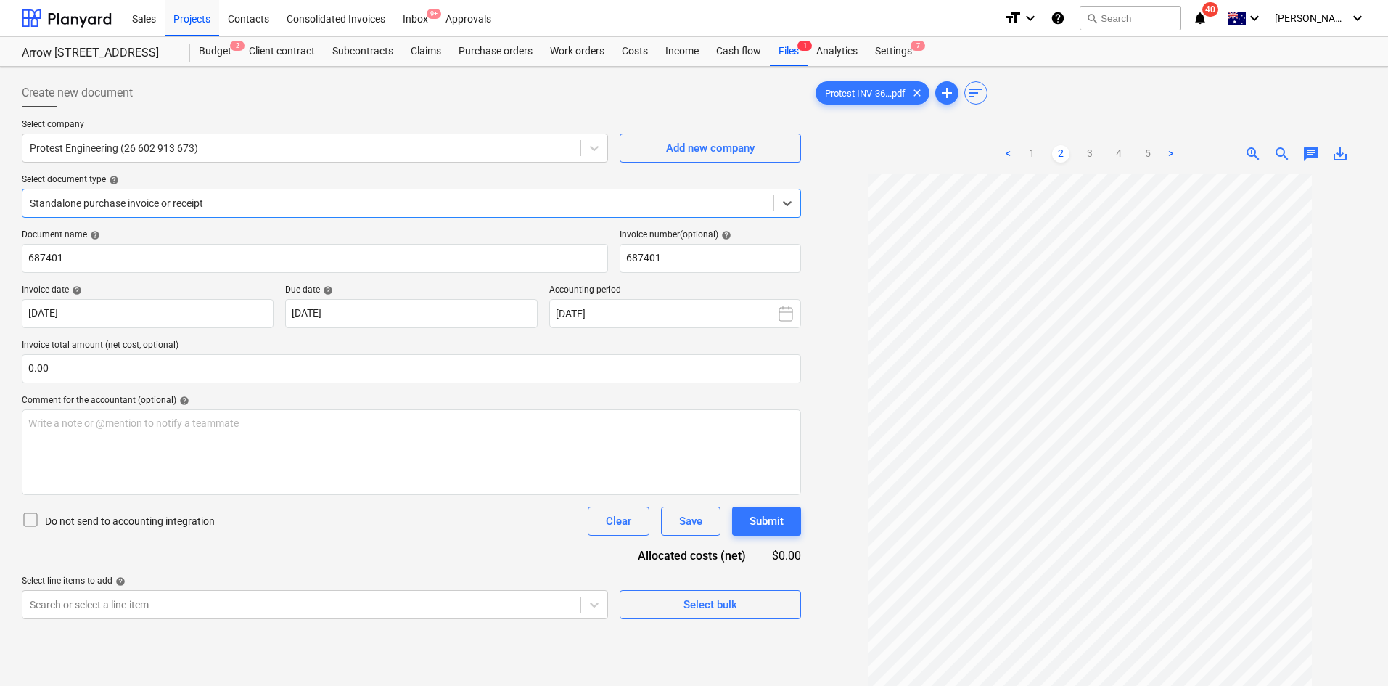
click at [278, 205] on div at bounding box center [398, 203] width 736 height 15
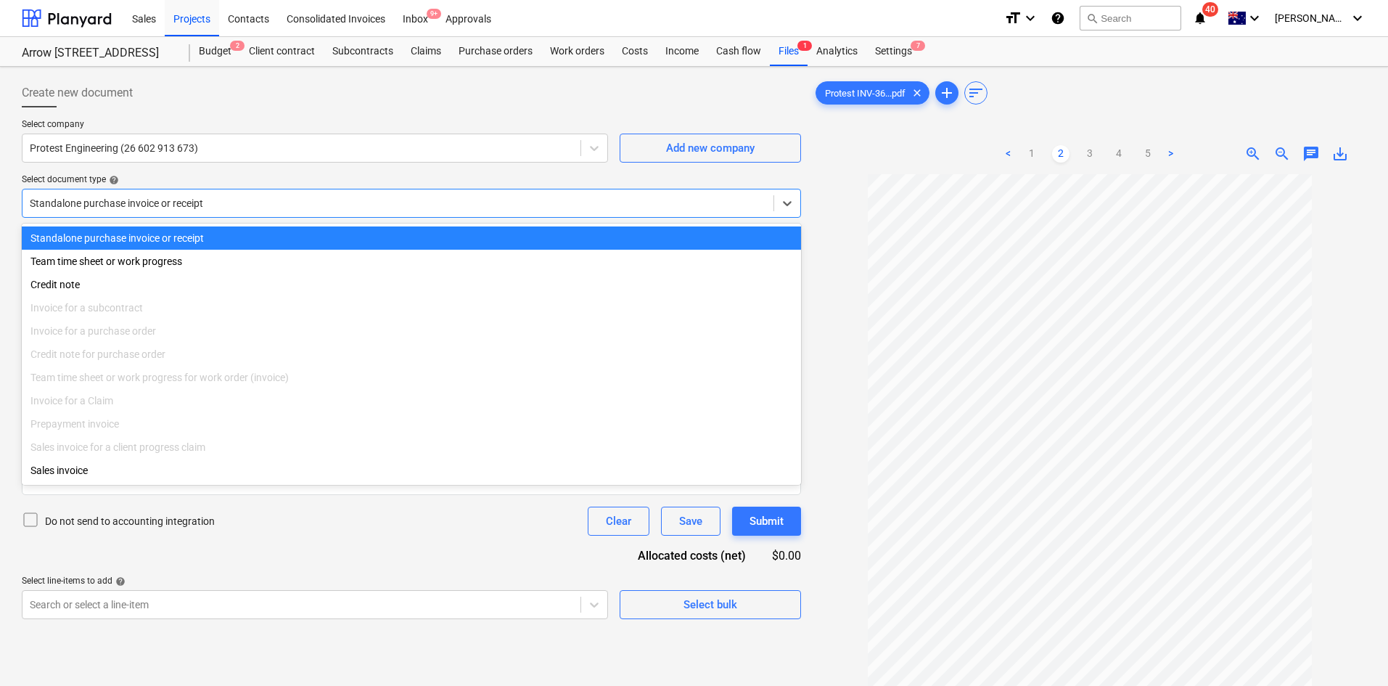
click at [278, 205] on div at bounding box center [398, 203] width 736 height 15
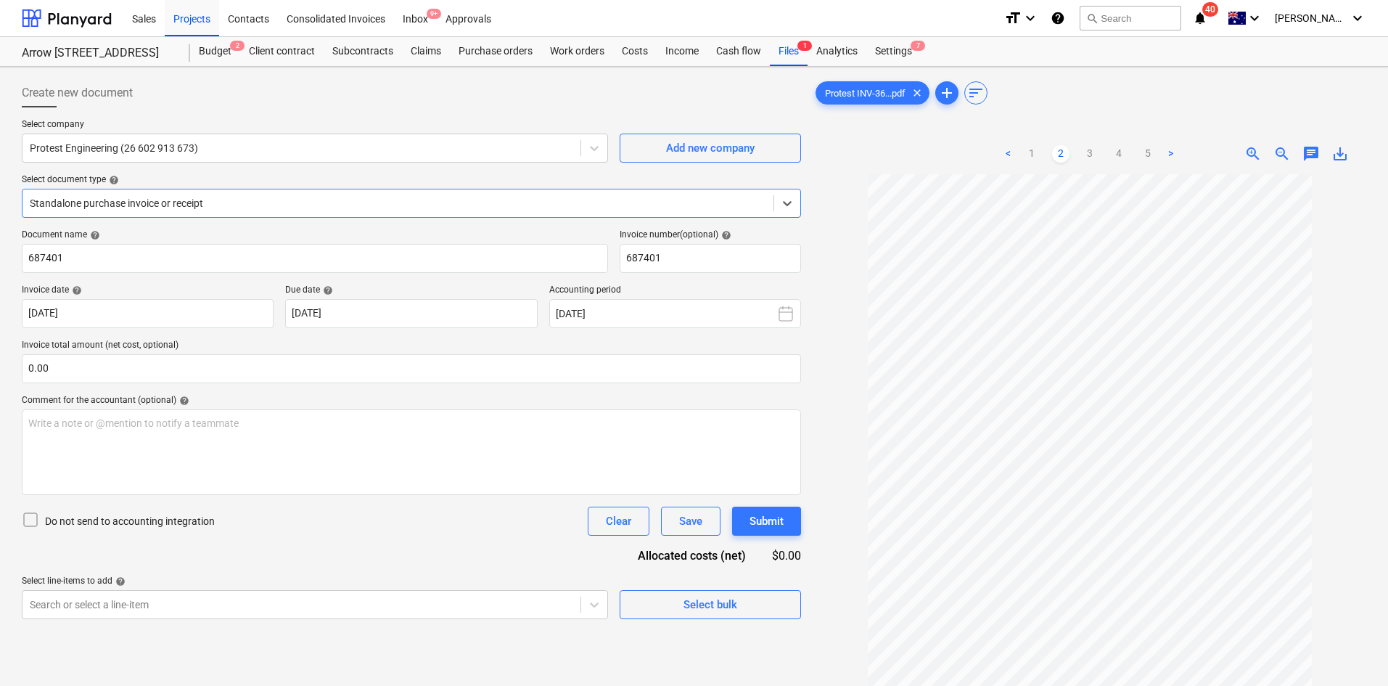
click at [278, 205] on div at bounding box center [398, 203] width 736 height 15
click at [709, 615] on button "Select bulk" at bounding box center [710, 604] width 181 height 29
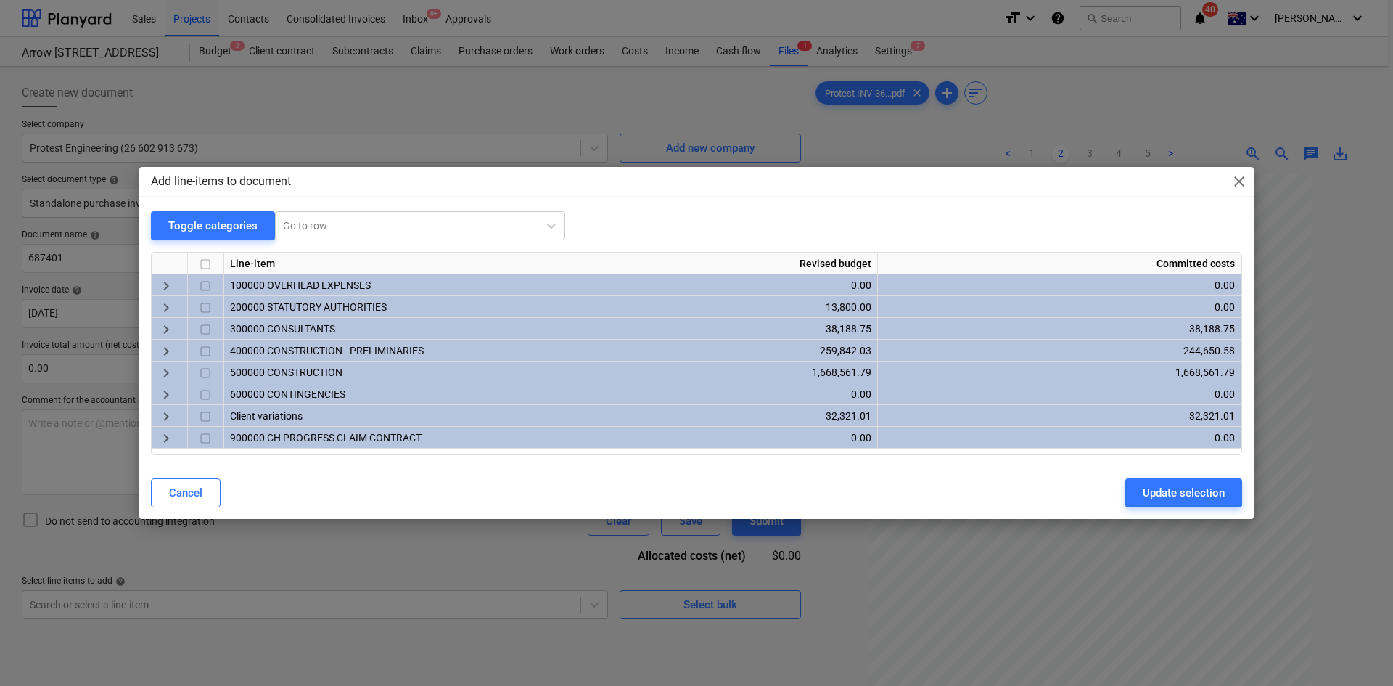
click at [225, 229] on div "Toggle categories" at bounding box center [212, 225] width 89 height 19
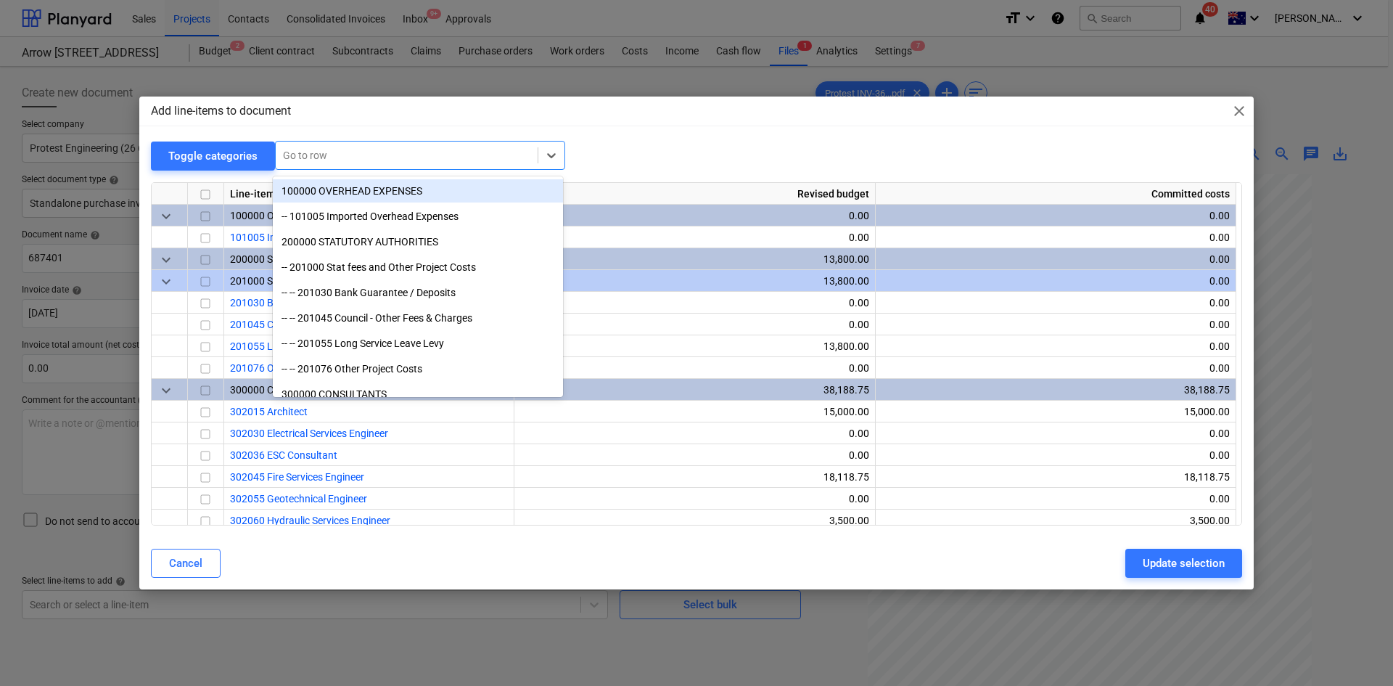
click at [333, 149] on div at bounding box center [406, 155] width 247 height 15
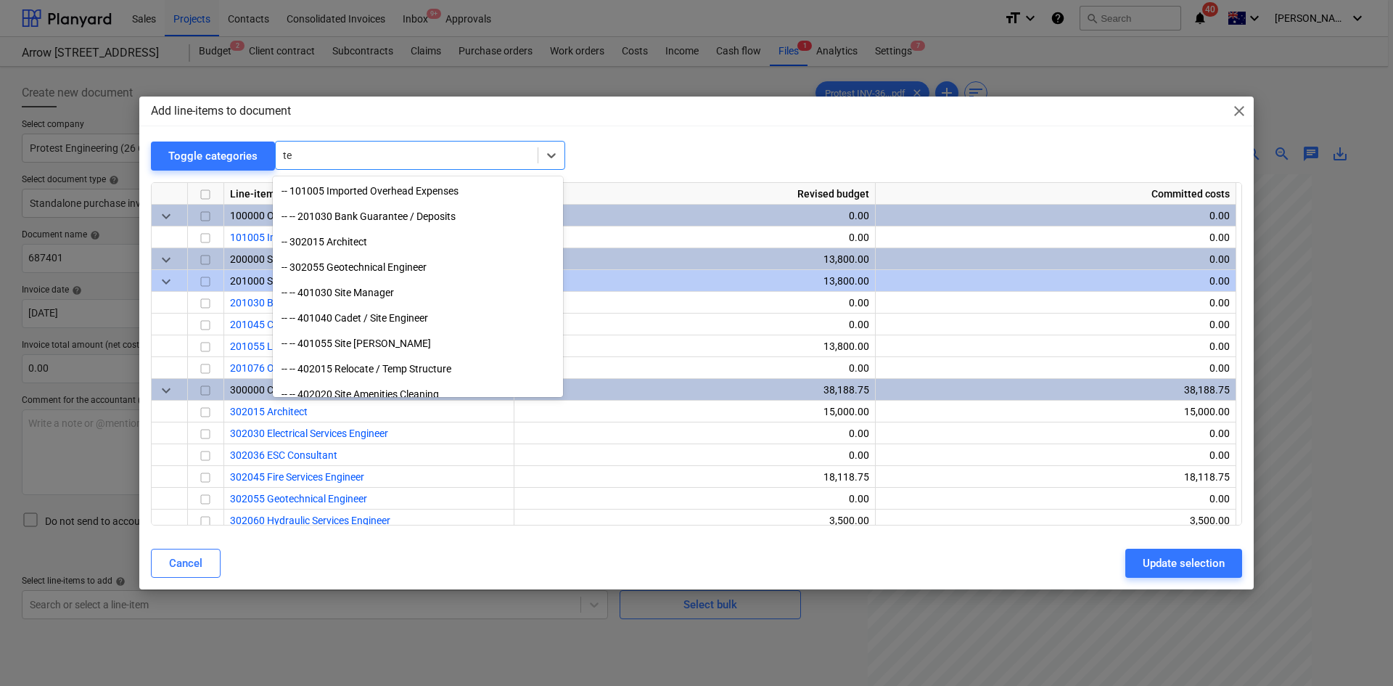
type input "t"
drag, startPoint x: 333, startPoint y: 149, endPoint x: 393, endPoint y: 363, distance: 223.0
click at [368, 220] on div "Toggle categories option -- -- 506005 Fencing & Gates focused, 75 of 175. 175 r…" at bounding box center [696, 333] width 1091 height 384
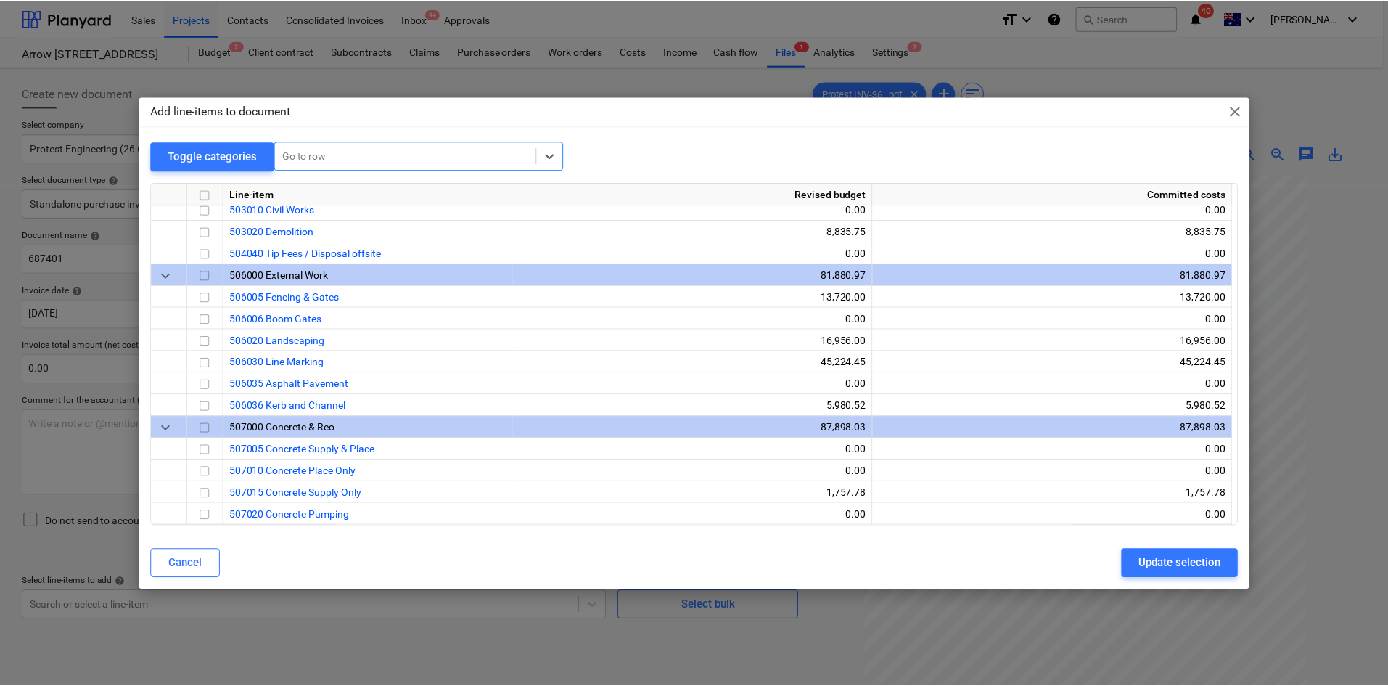
scroll to position [1385, 0]
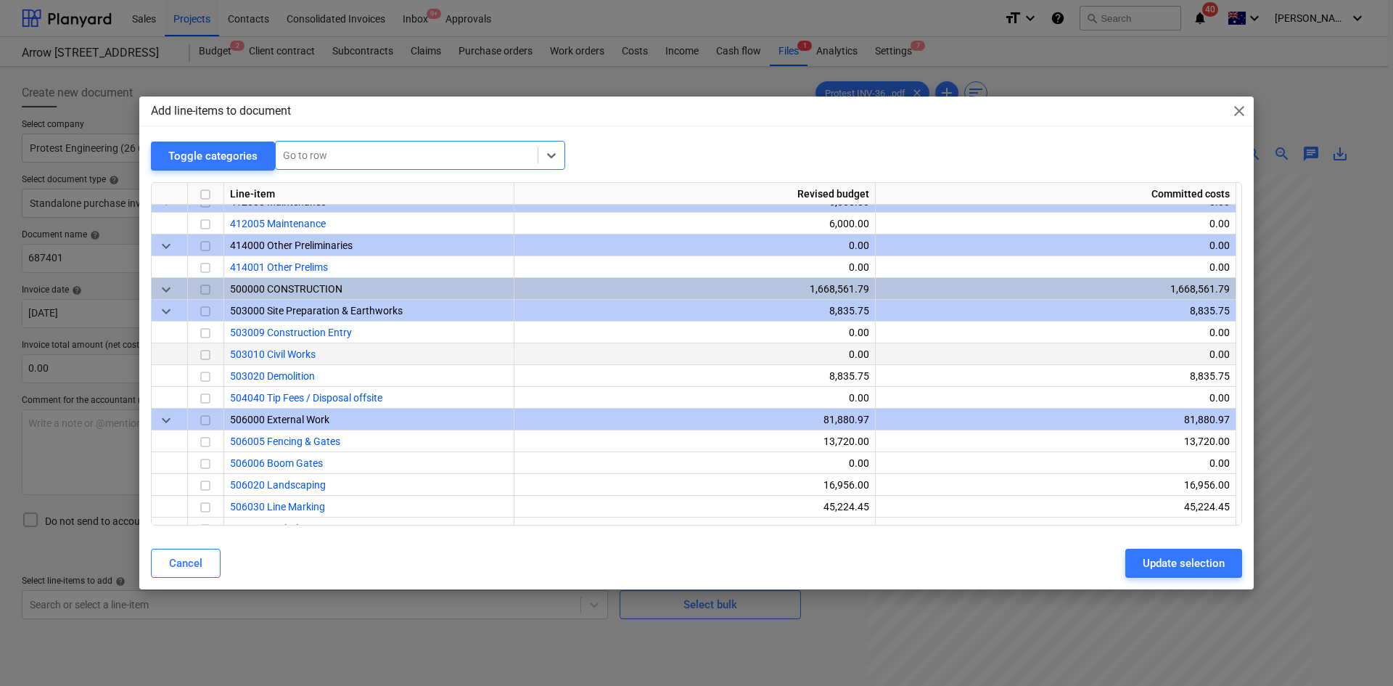
click at [208, 355] on input "checkbox" at bounding box center [205, 354] width 17 height 17
click at [1154, 556] on div "Update selection" at bounding box center [1184, 563] width 82 height 19
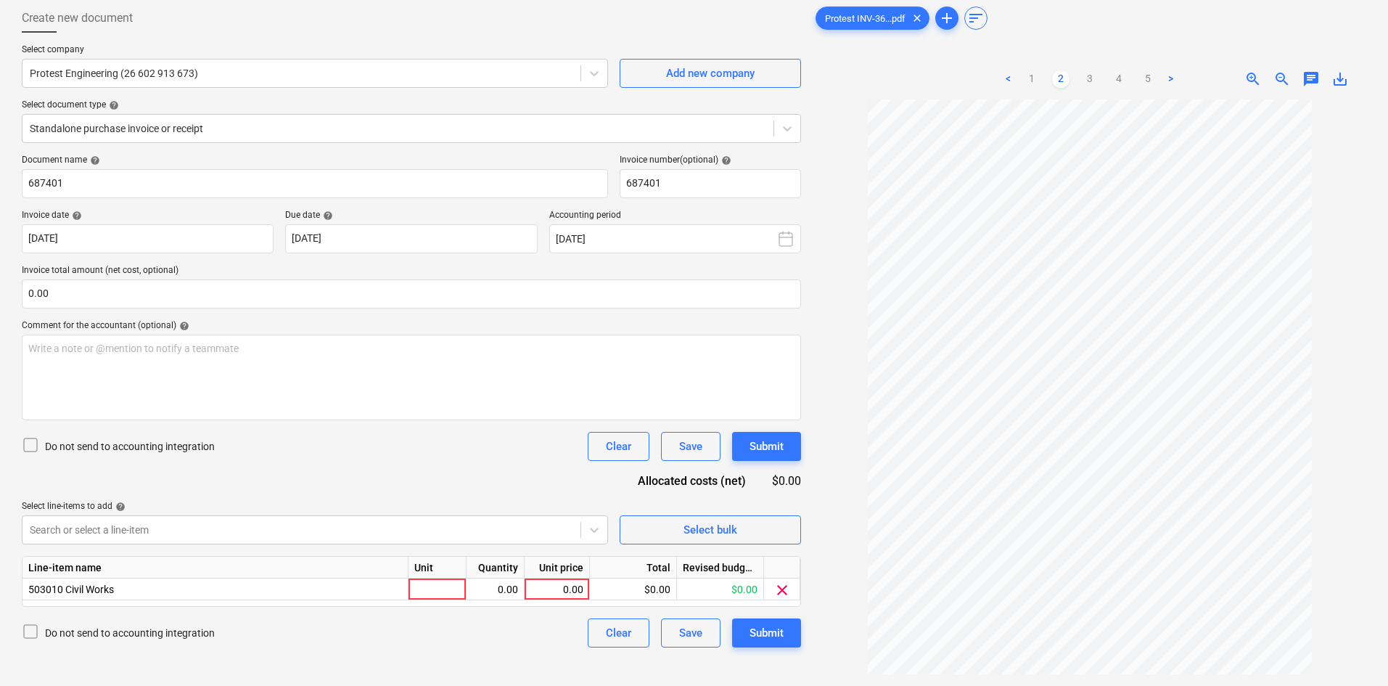
scroll to position [145, 0]
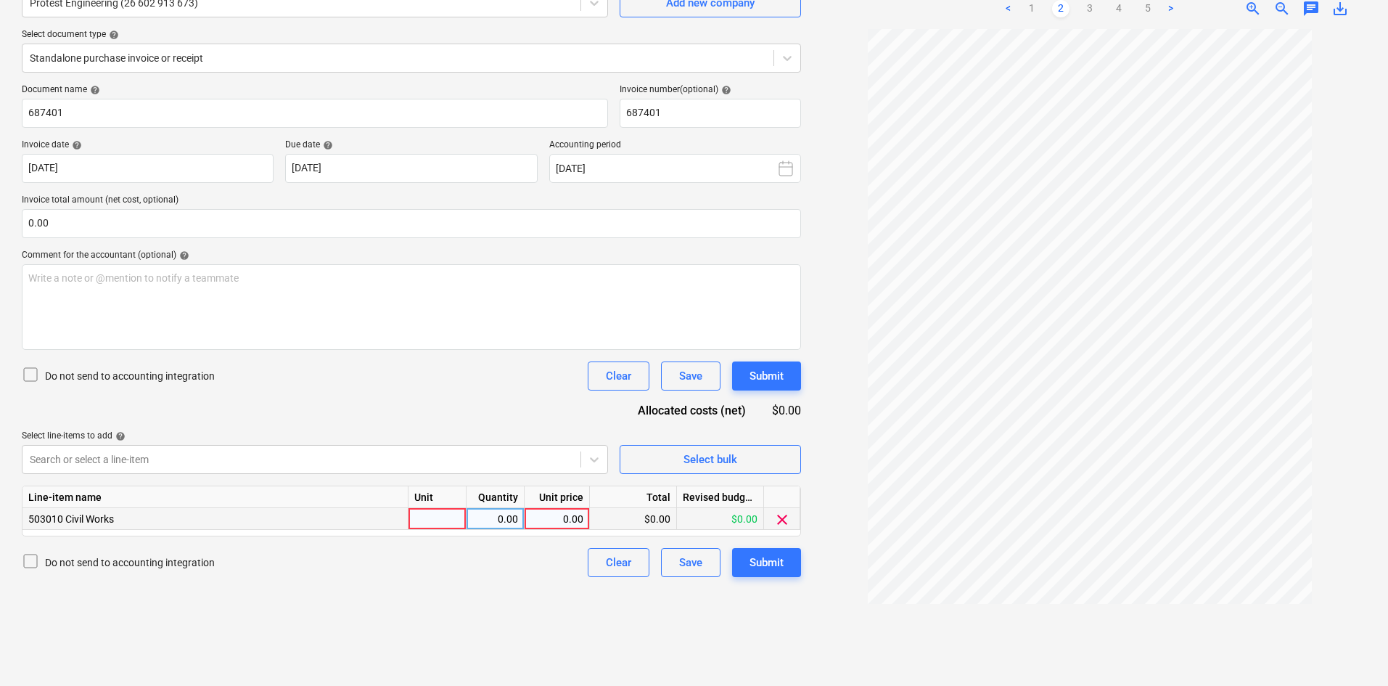
click at [444, 521] on div at bounding box center [437, 519] width 58 height 22
type input "item"
type input "540"
click at [194, 221] on input "0.00" at bounding box center [411, 223] width 779 height 29
click at [205, 238] on div "Document name help 687401 Invoice number (optional) help 687401 Invoice date he…" at bounding box center [411, 330] width 779 height 493
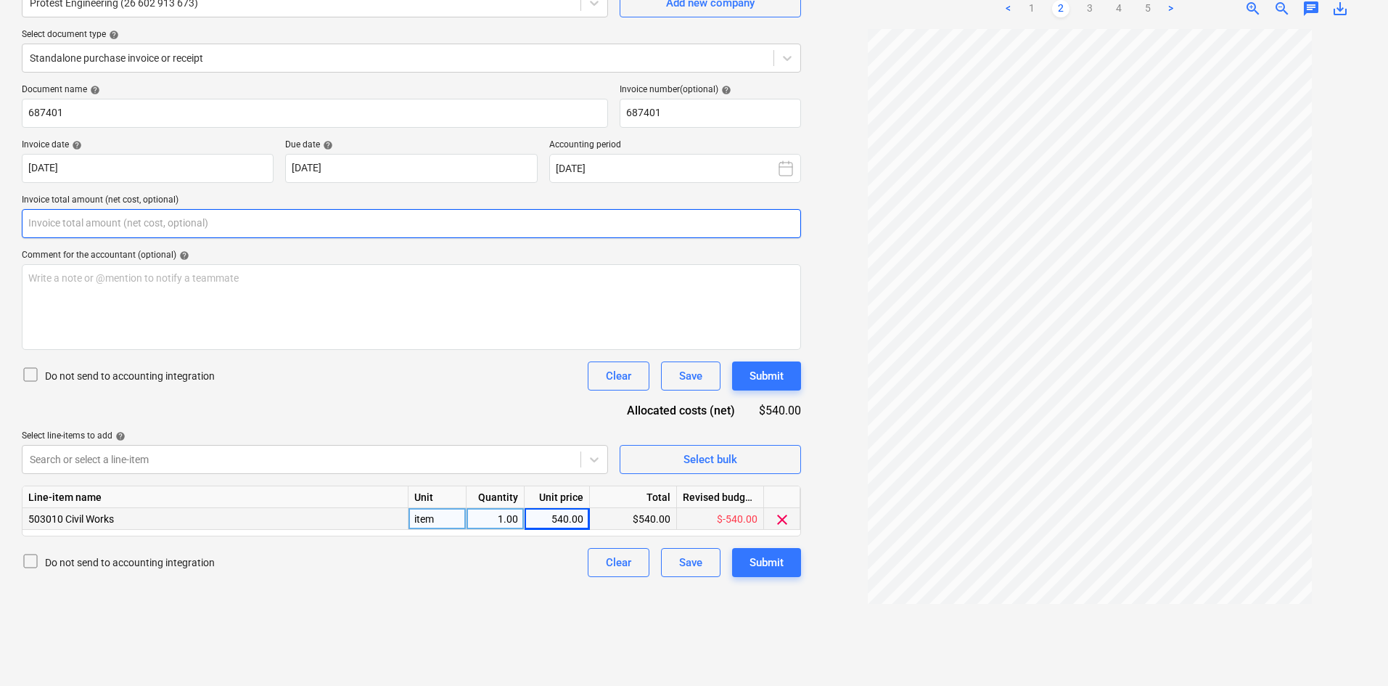
click at [205, 234] on input "text" at bounding box center [411, 223] width 779 height 29
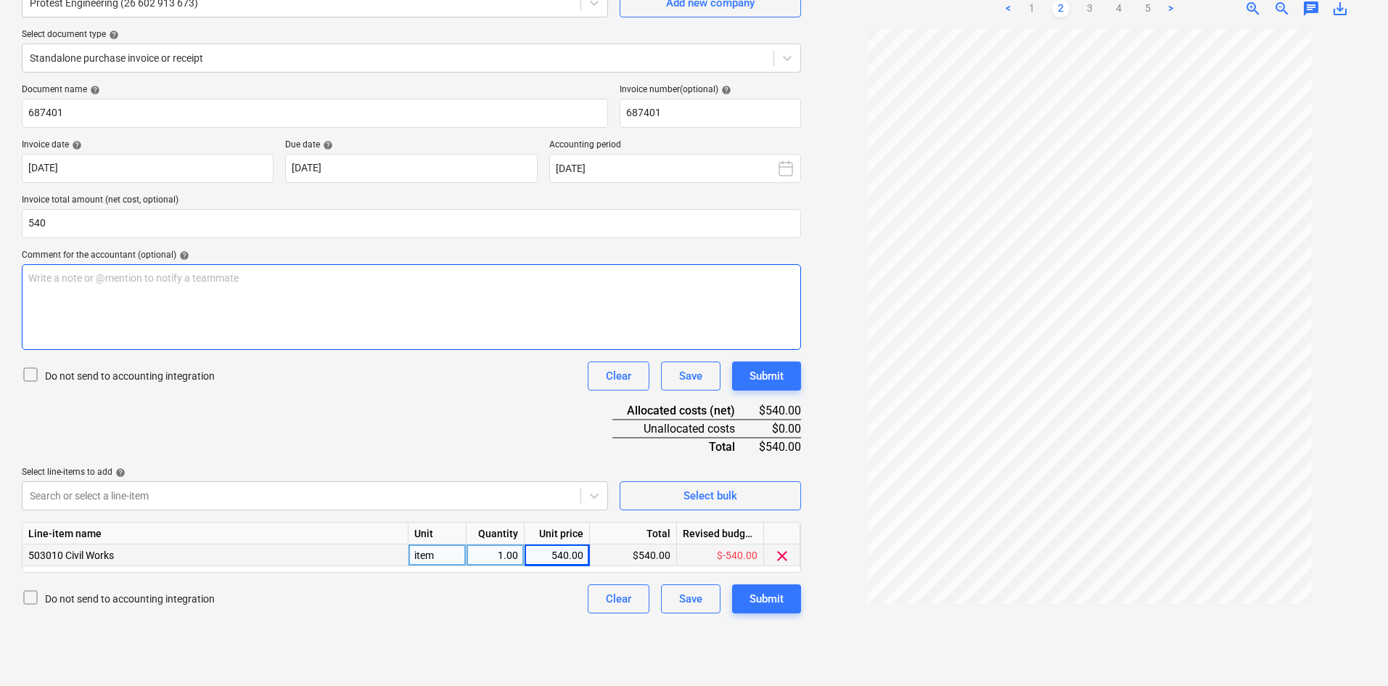
type input "540.00"
click at [181, 271] on p "Write a note or @mention to notify a teammate ﻿" at bounding box center [411, 278] width 766 height 15
click at [83, 306] on span "Min. charge - 2 hours" at bounding box center [75, 307] width 94 height 12
click at [160, 307] on p "Min. charge - 2 hours" at bounding box center [411, 307] width 766 height 15
click at [761, 598] on div "Submit" at bounding box center [766, 598] width 34 height 19
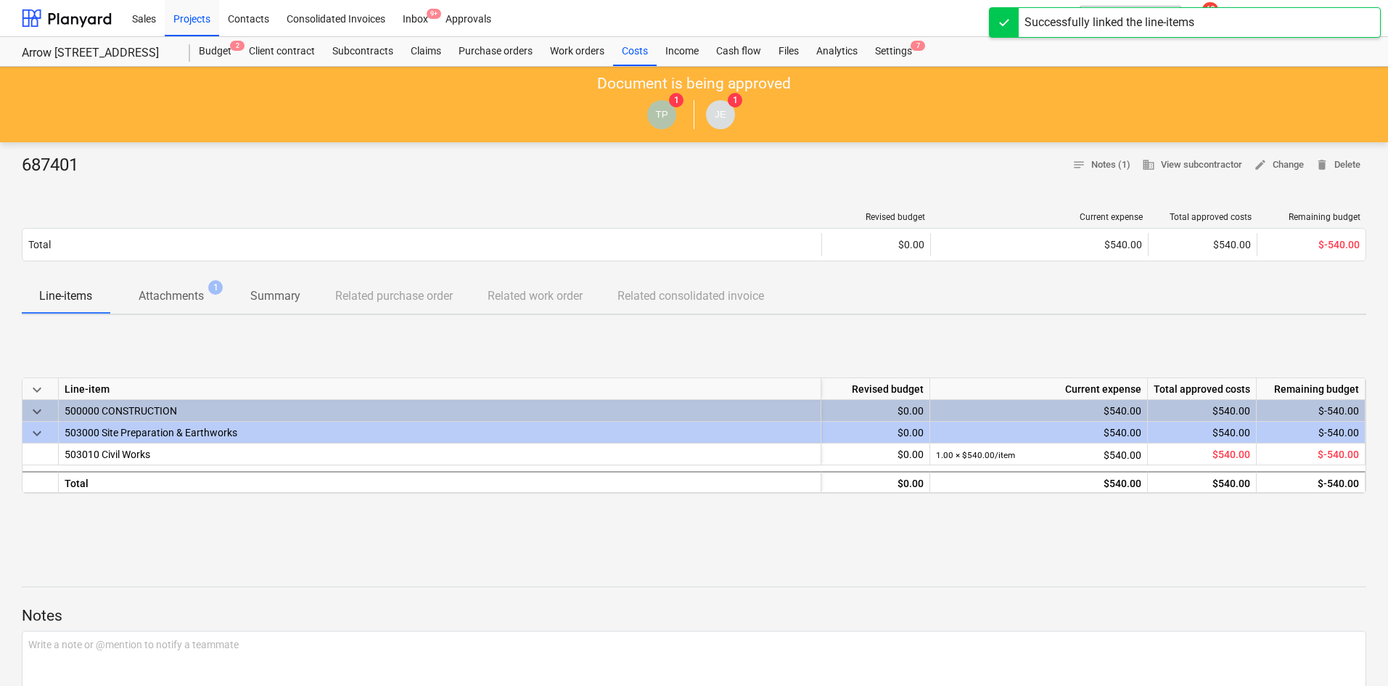
click at [770, 184] on div at bounding box center [694, 183] width 1344 height 12
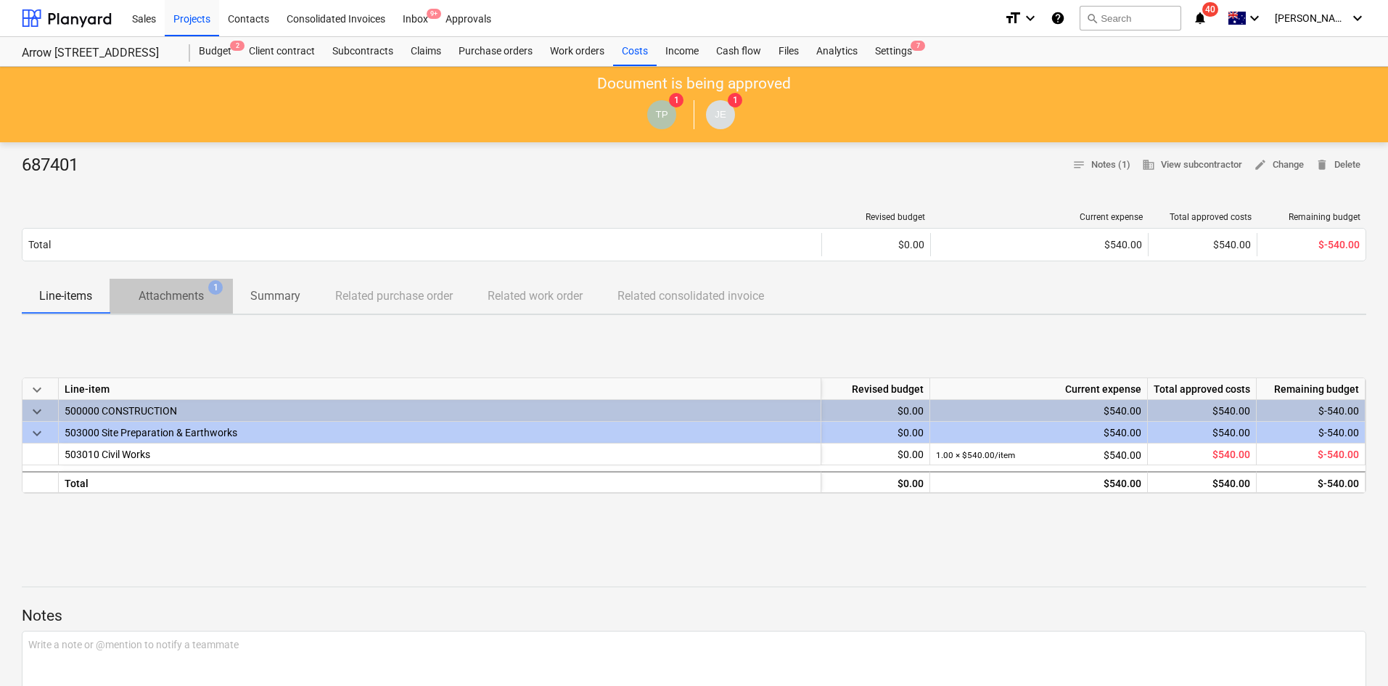
click at [167, 308] on span "Attachments 1" at bounding box center [171, 295] width 123 height 27
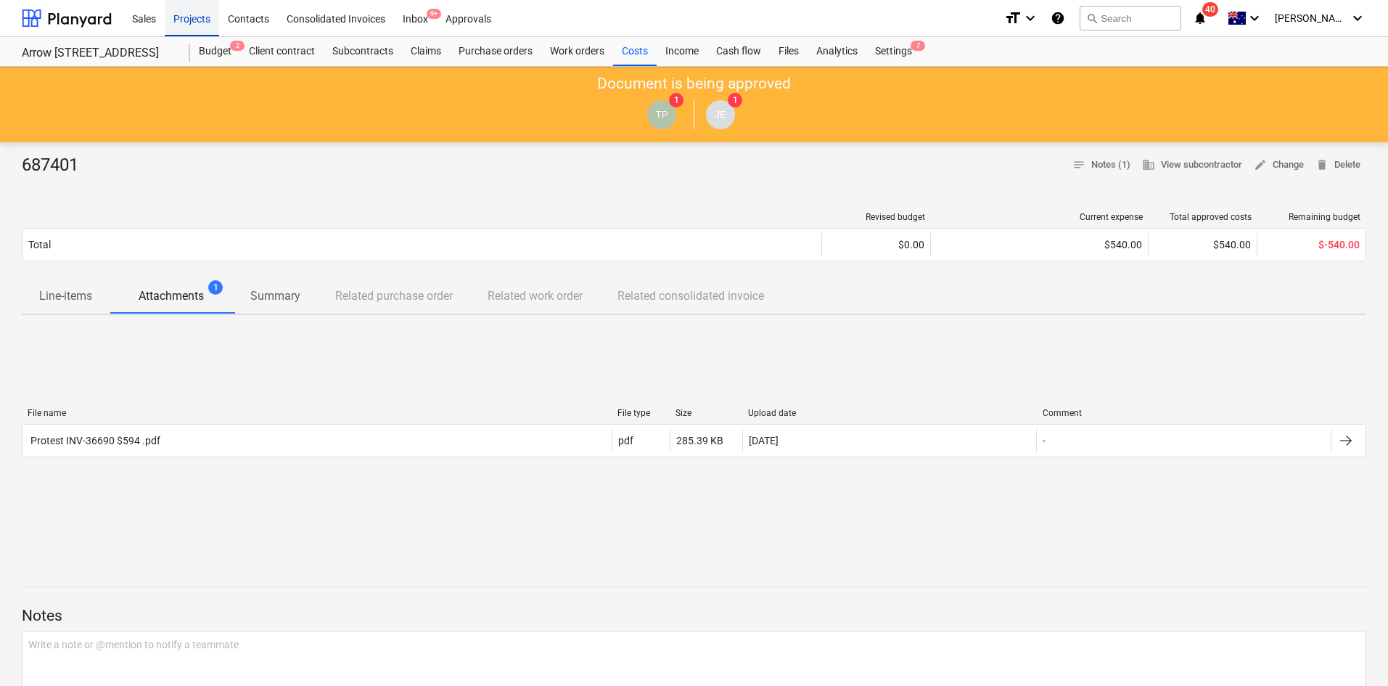
click at [194, 20] on div "Projects" at bounding box center [192, 17] width 54 height 37
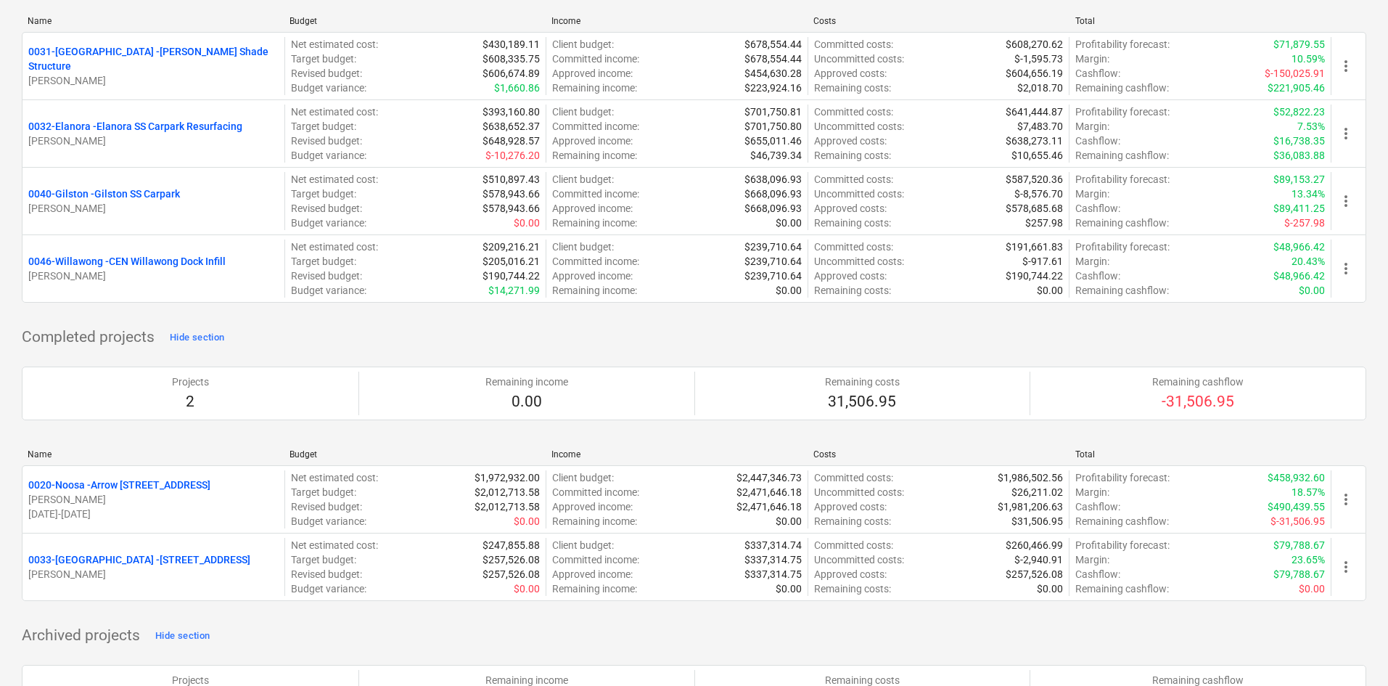
scroll to position [1373, 0]
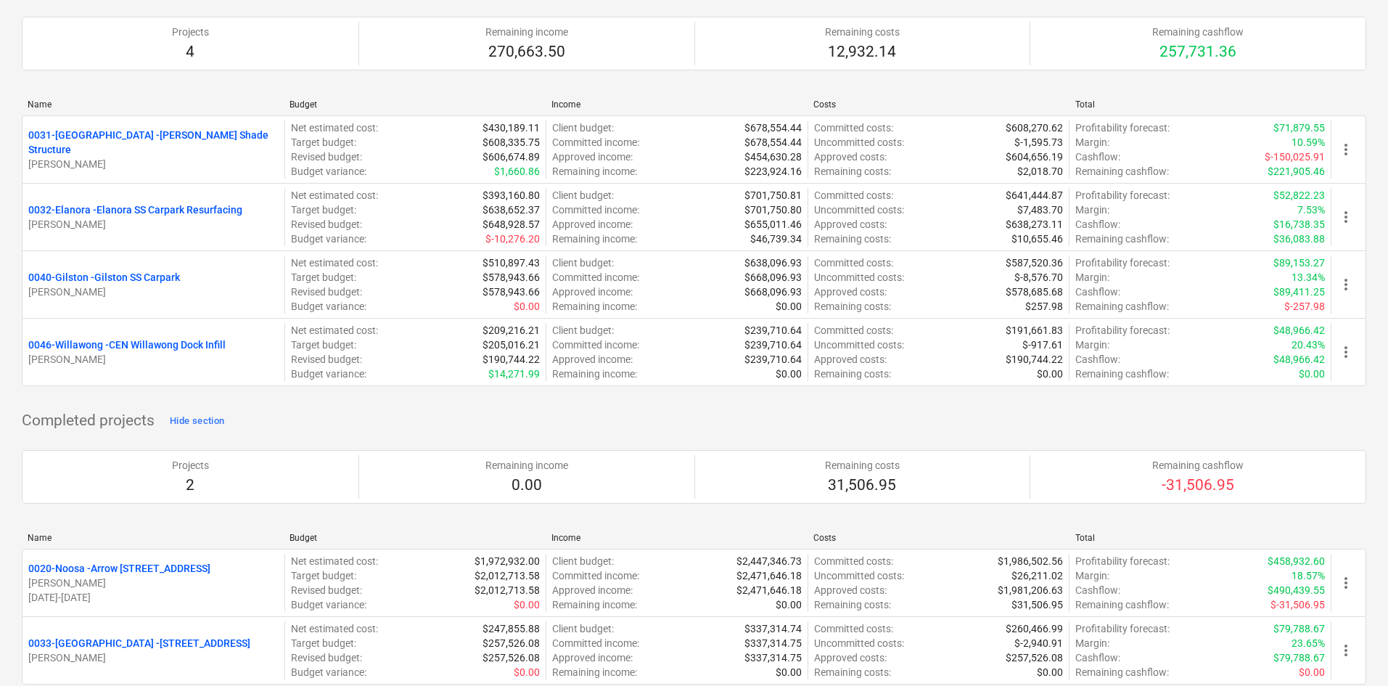
click at [282, 402] on div "Name Budget Income Costs Total 0031-Ashmore - Ashmore SS Shade Structure T. Paw…" at bounding box center [694, 246] width 1344 height 316
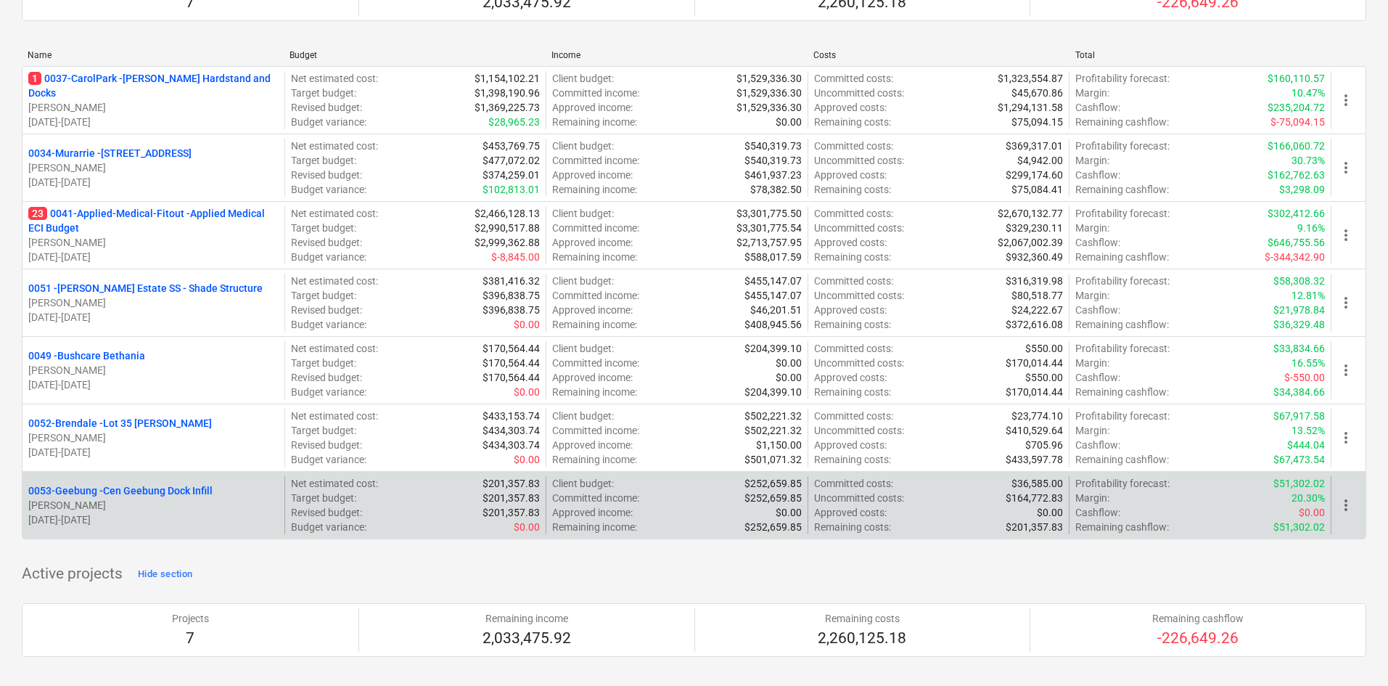
scroll to position [140, 0]
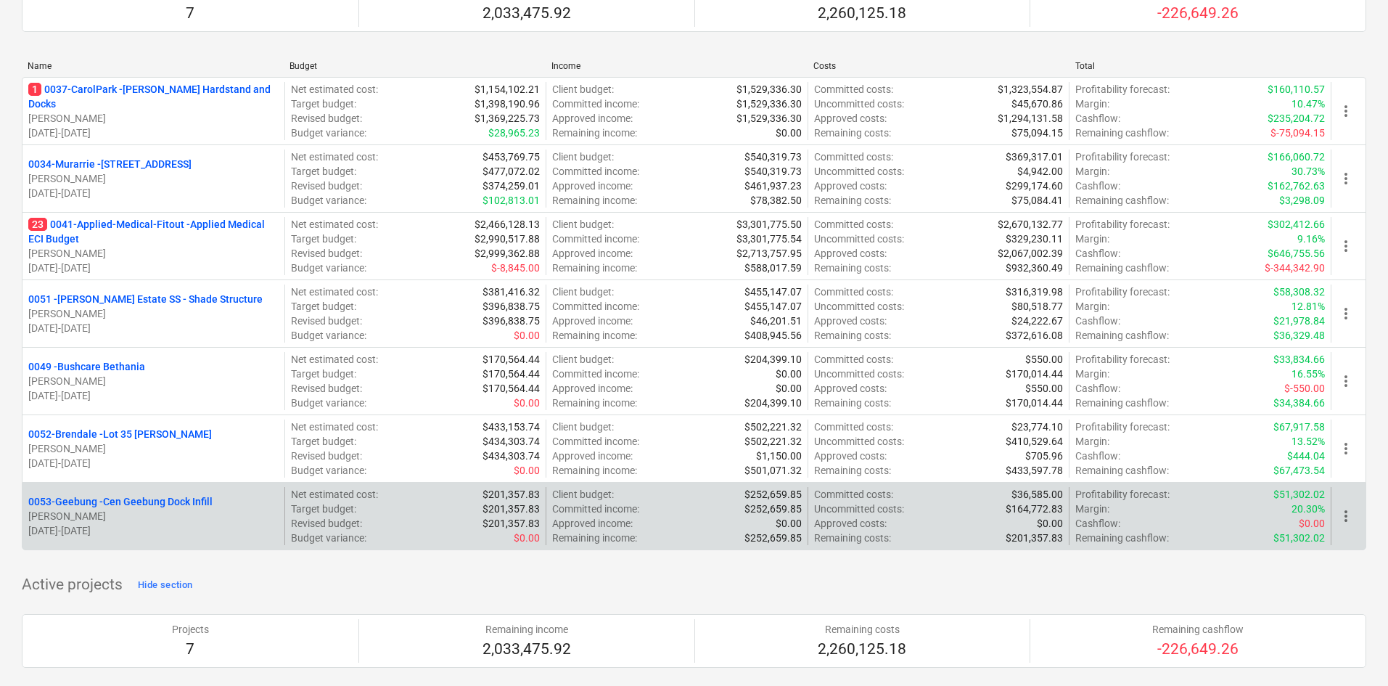
click at [166, 500] on p "0053-Geebung - Cen Geebung Dock Infill" at bounding box center [120, 501] width 184 height 15
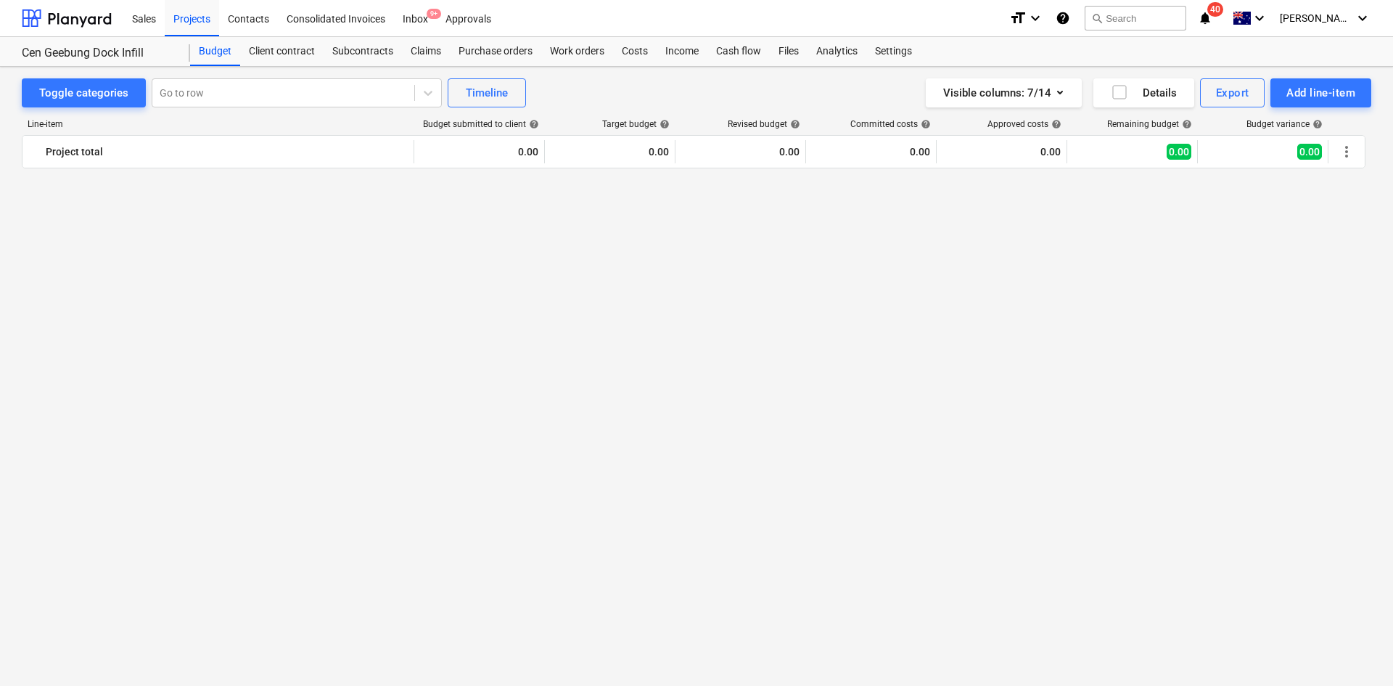
scroll to position [1143, 0]
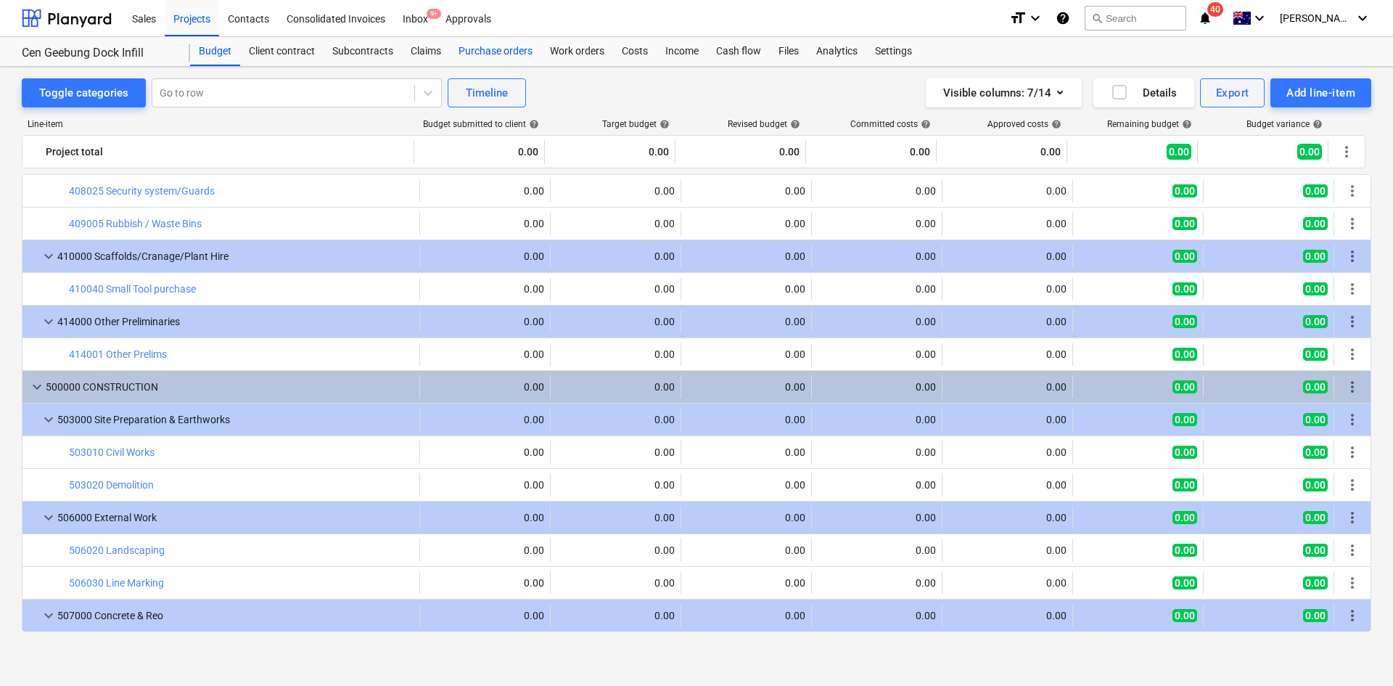
click at [496, 50] on div "Purchase orders" at bounding box center [495, 51] width 91 height 29
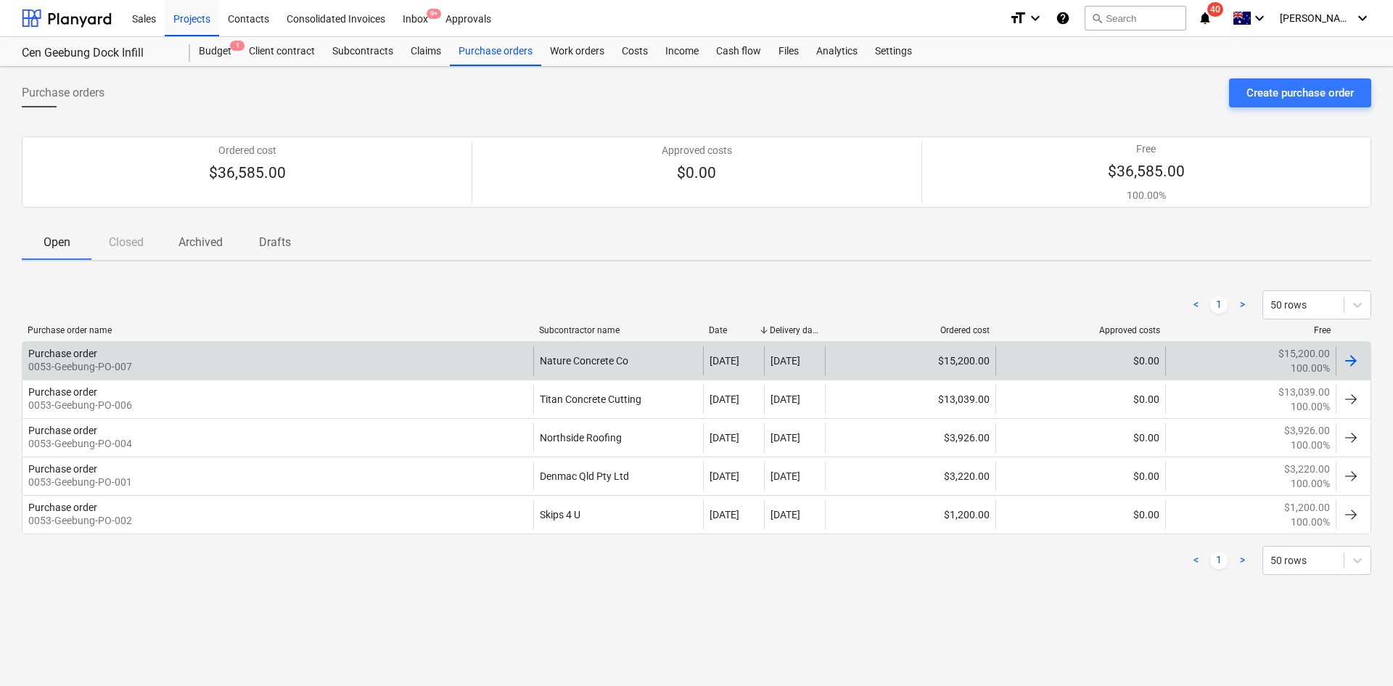
click at [273, 365] on div "Purchase order 0053-Geebung-PO-007" at bounding box center [277, 360] width 511 height 29
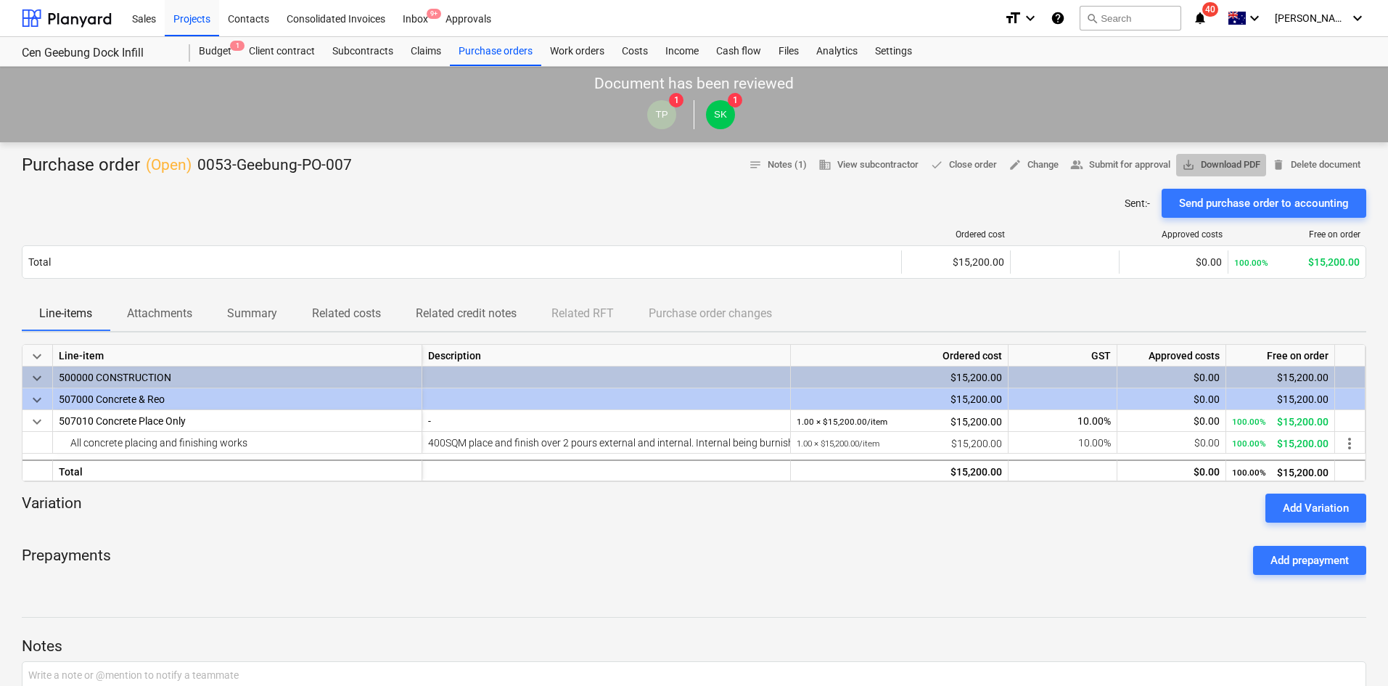
click at [1207, 165] on span "save_alt Download PDF" at bounding box center [1221, 165] width 78 height 17
click at [1218, 15] on span "40" at bounding box center [1210, 9] width 16 height 15
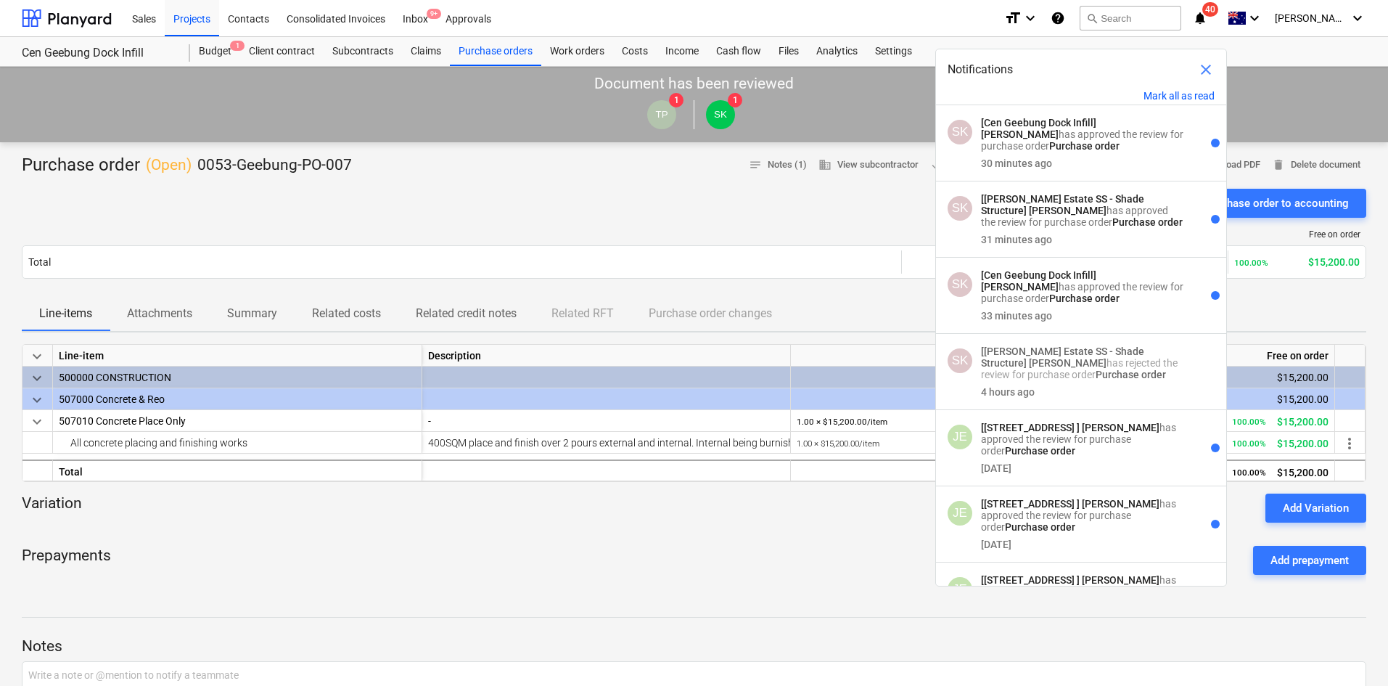
click at [782, 558] on div "Prepayments Add prepayment" at bounding box center [694, 560] width 1344 height 52
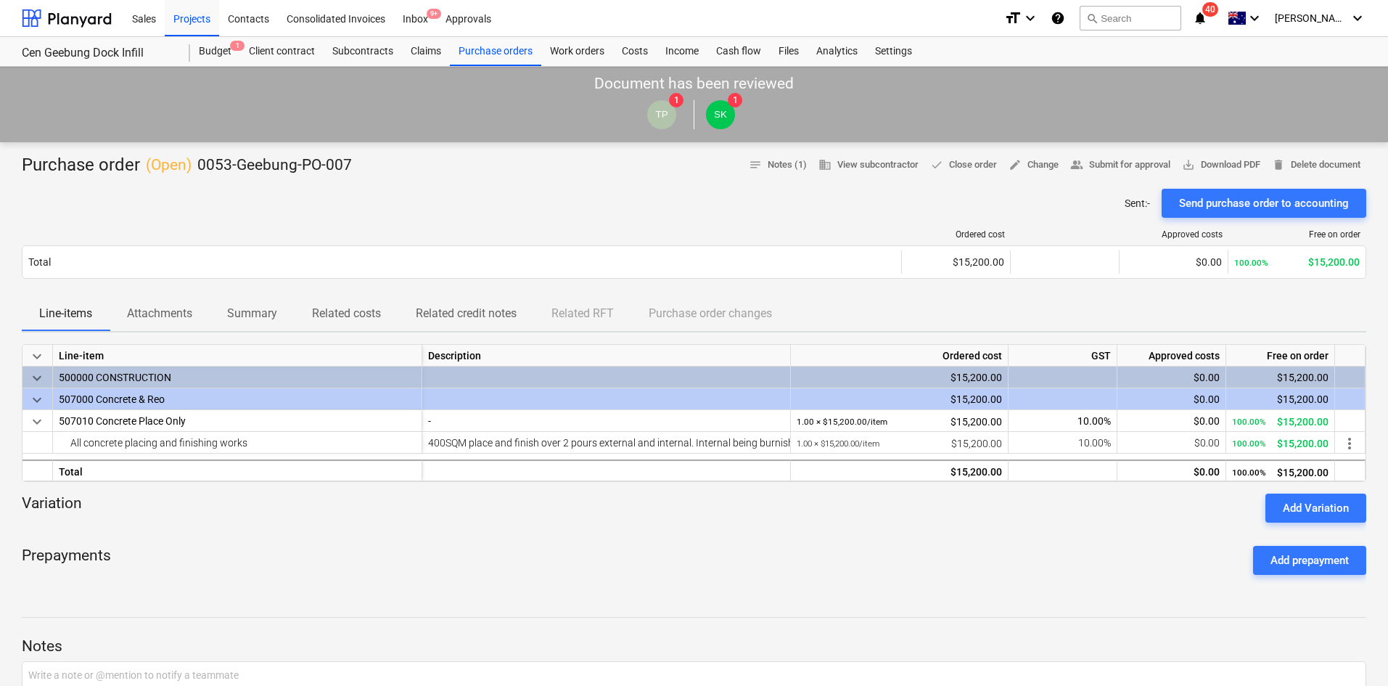
click at [585, 546] on div "Prepayments Add prepayment" at bounding box center [694, 560] width 1344 height 52
click at [210, 22] on div "Projects" at bounding box center [192, 17] width 54 height 37
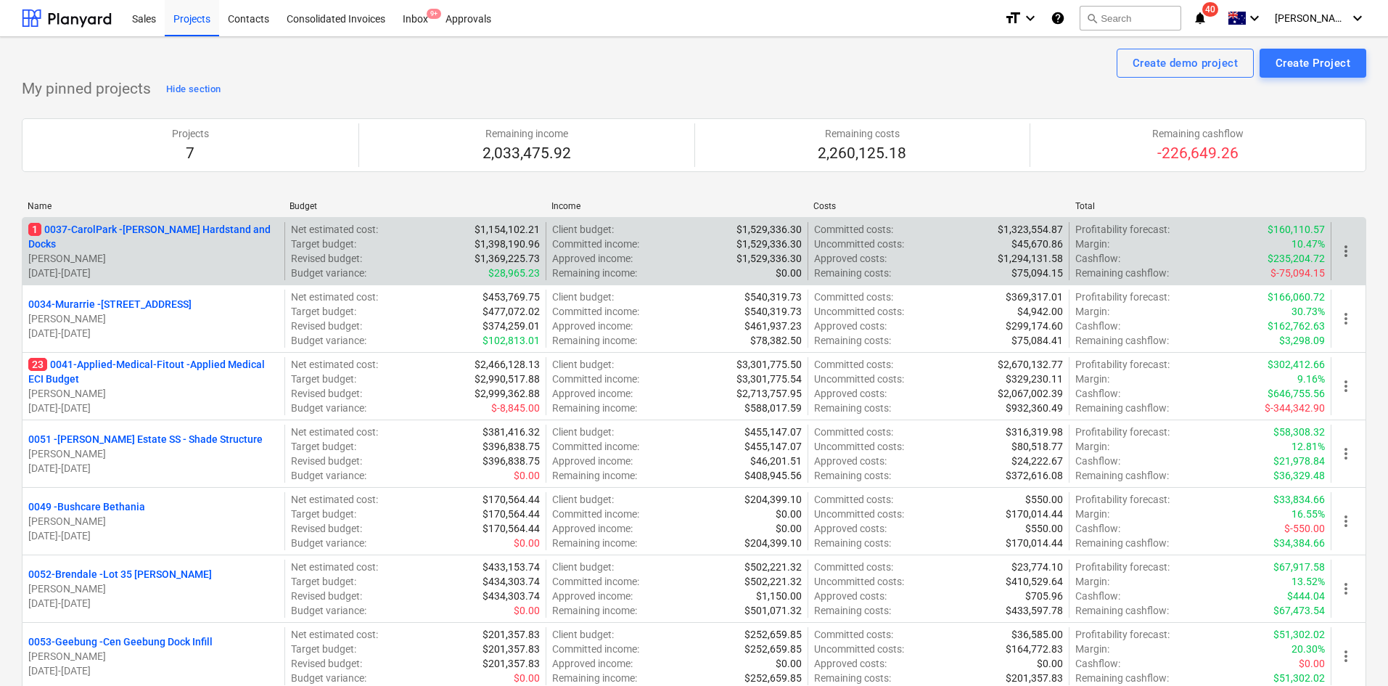
click at [201, 227] on p "1 0037-CarolPark - Carole Park Hardstand and Docks" at bounding box center [153, 236] width 250 height 29
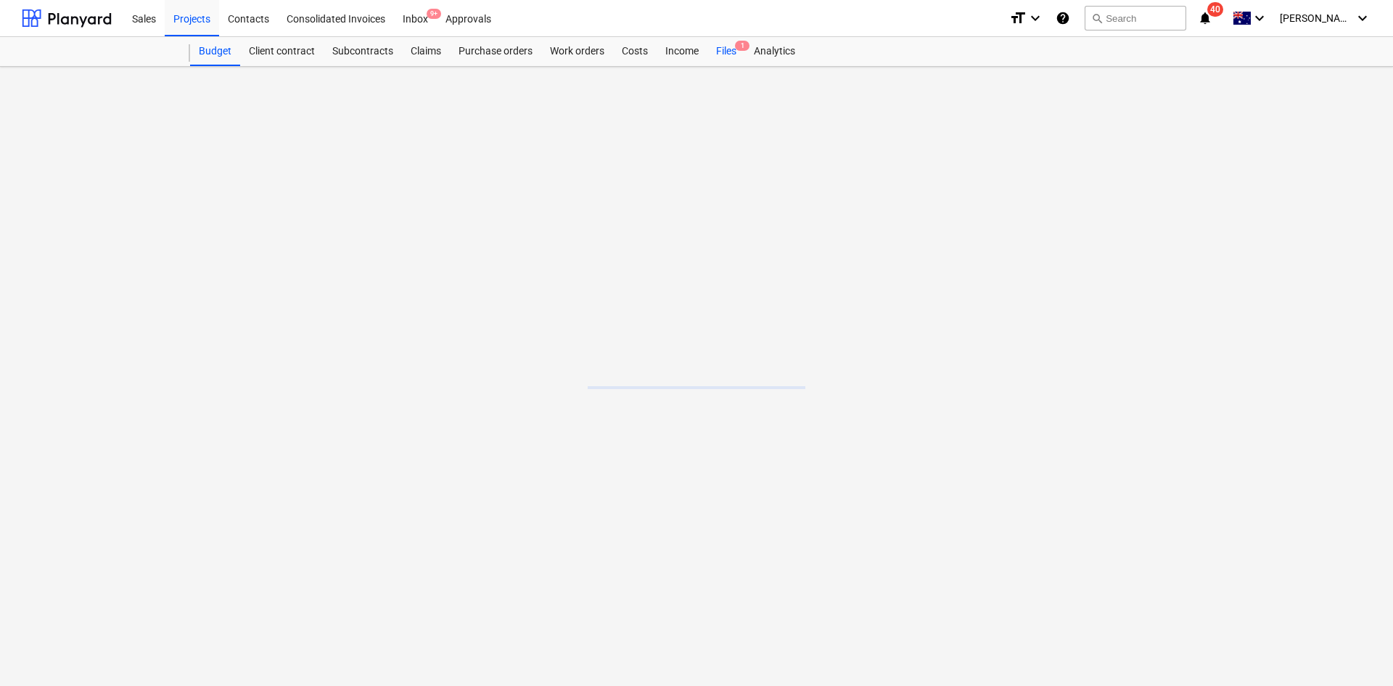
click at [742, 50] on span "1" at bounding box center [742, 46] width 15 height 10
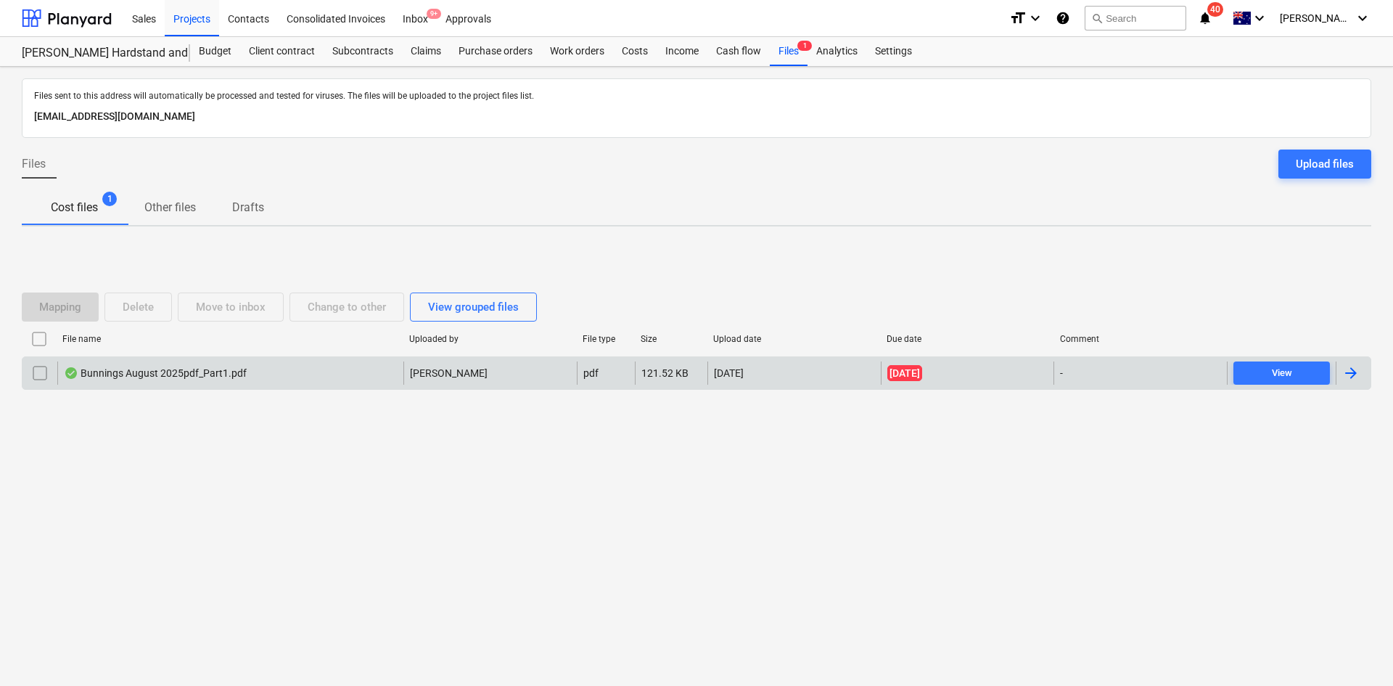
click at [188, 373] on div "Bunnings August 2025pdf_Part1.pdf" at bounding box center [155, 373] width 183 height 12
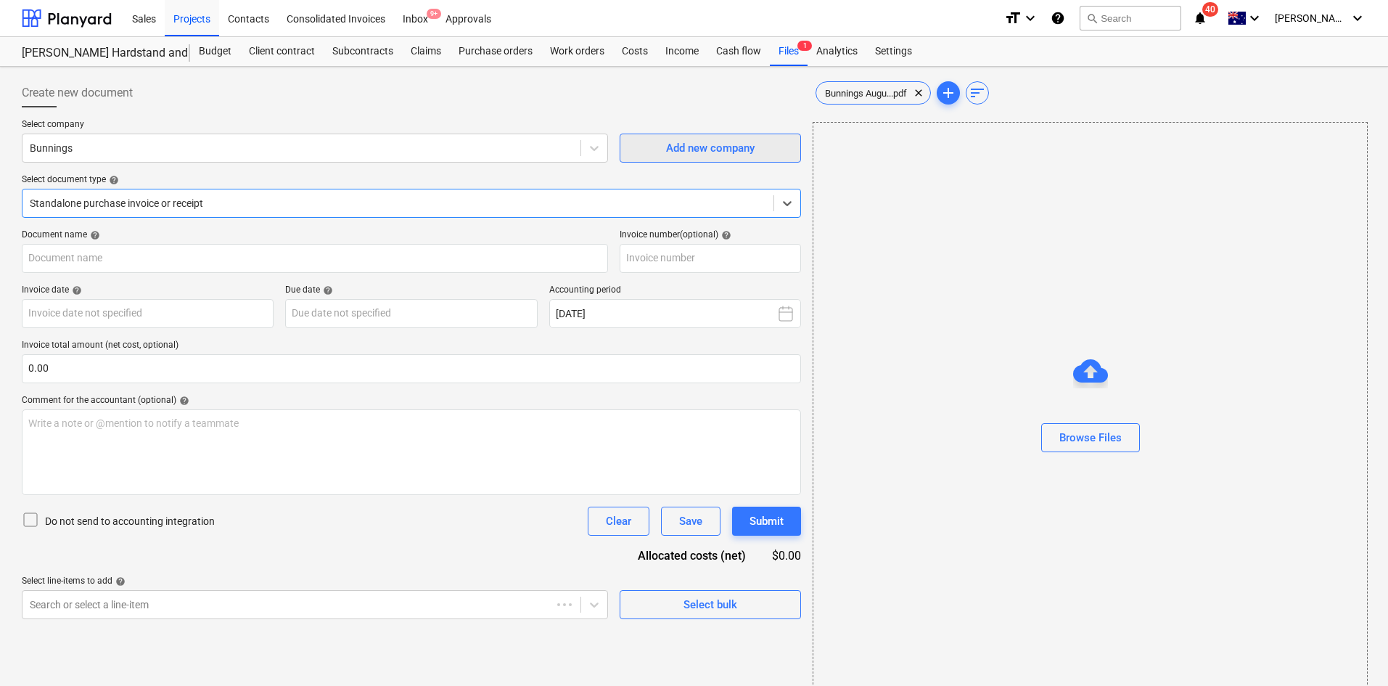
type input "8035/01131862"
type input "24 Aug 2025"
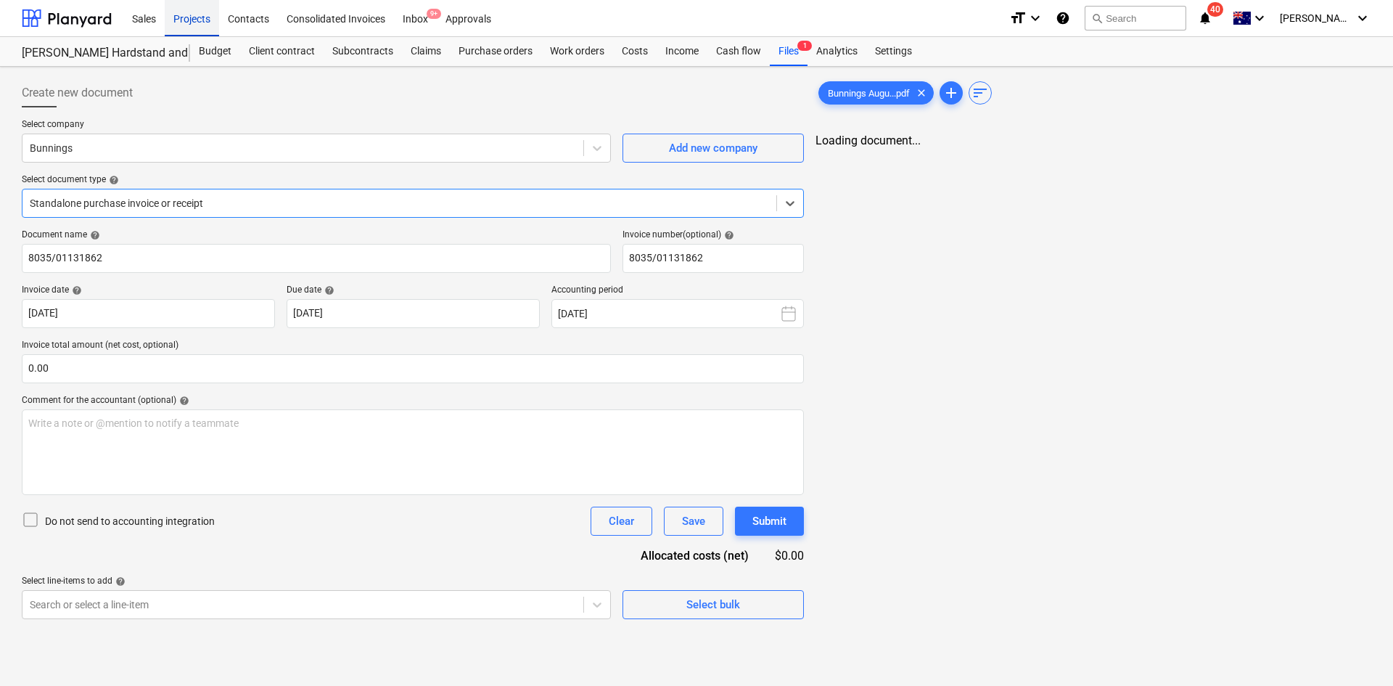
click at [208, 21] on div "Projects" at bounding box center [192, 17] width 54 height 37
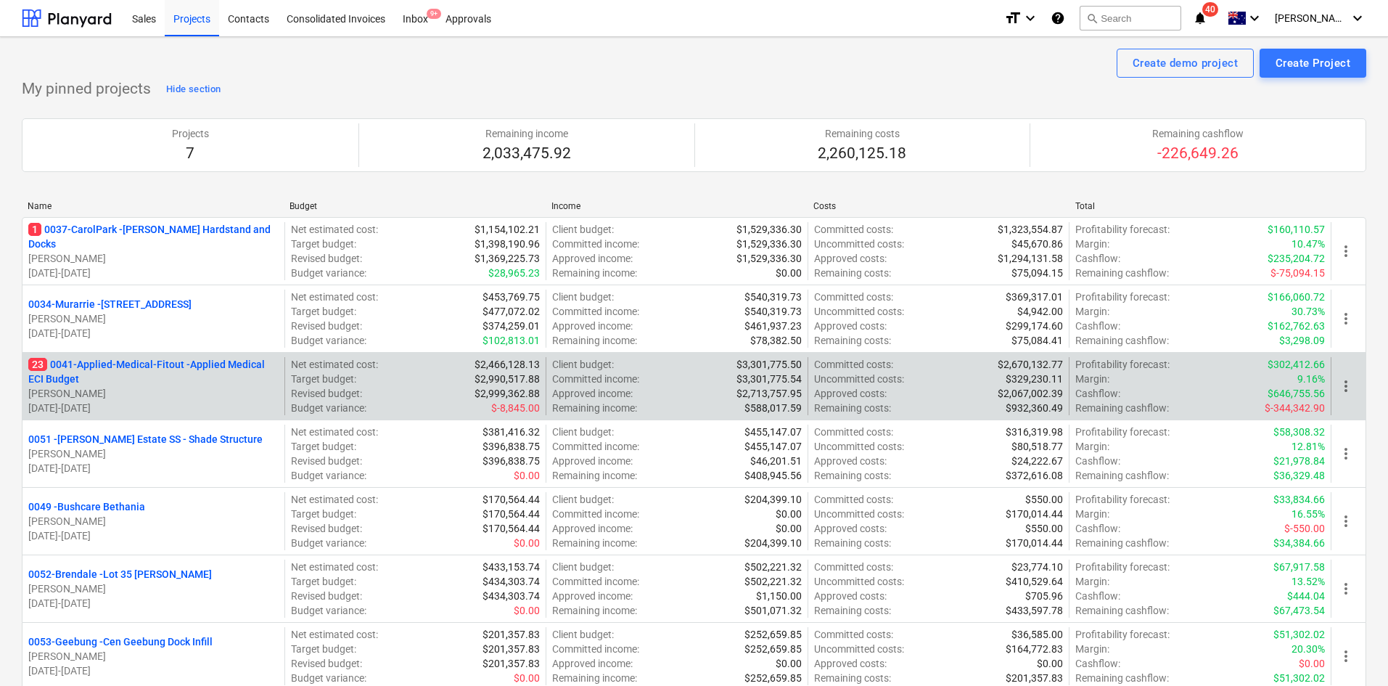
click at [147, 365] on p "23 0041-Applied-Medical-Fitout - Applied Medical ECI Budget" at bounding box center [153, 371] width 250 height 29
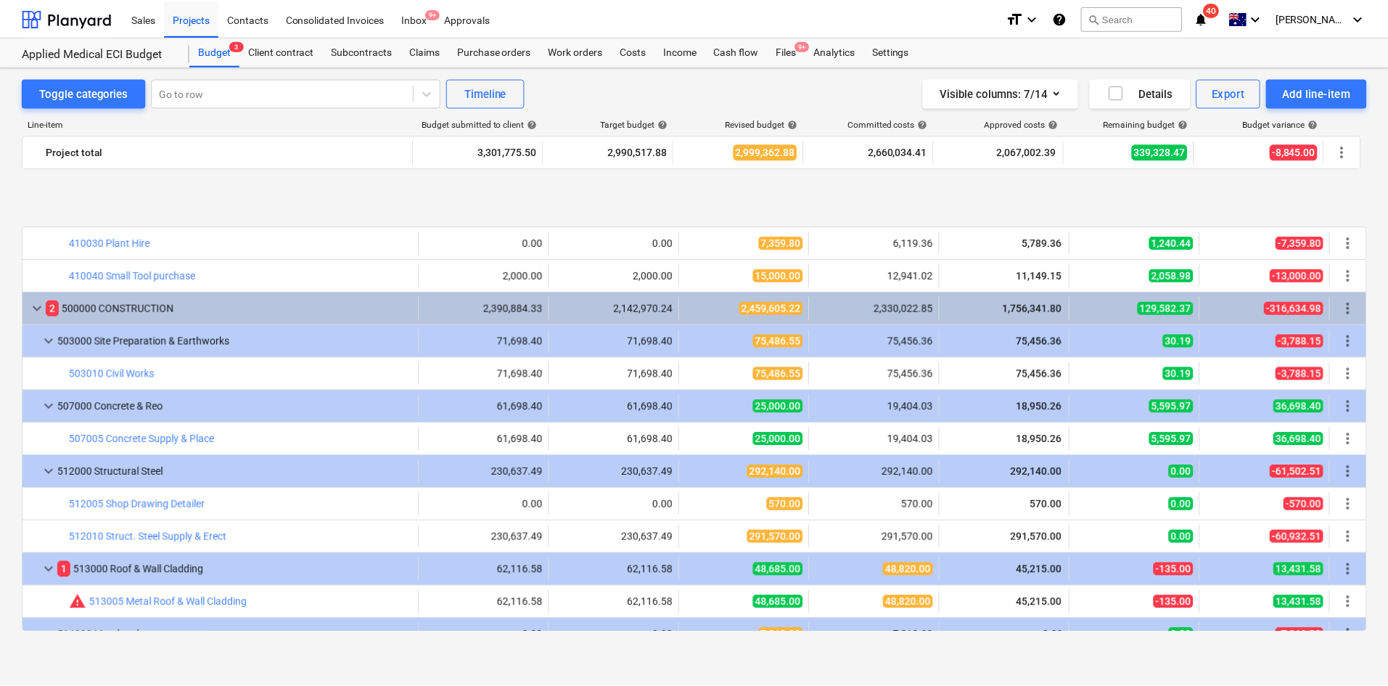
scroll to position [1016, 0]
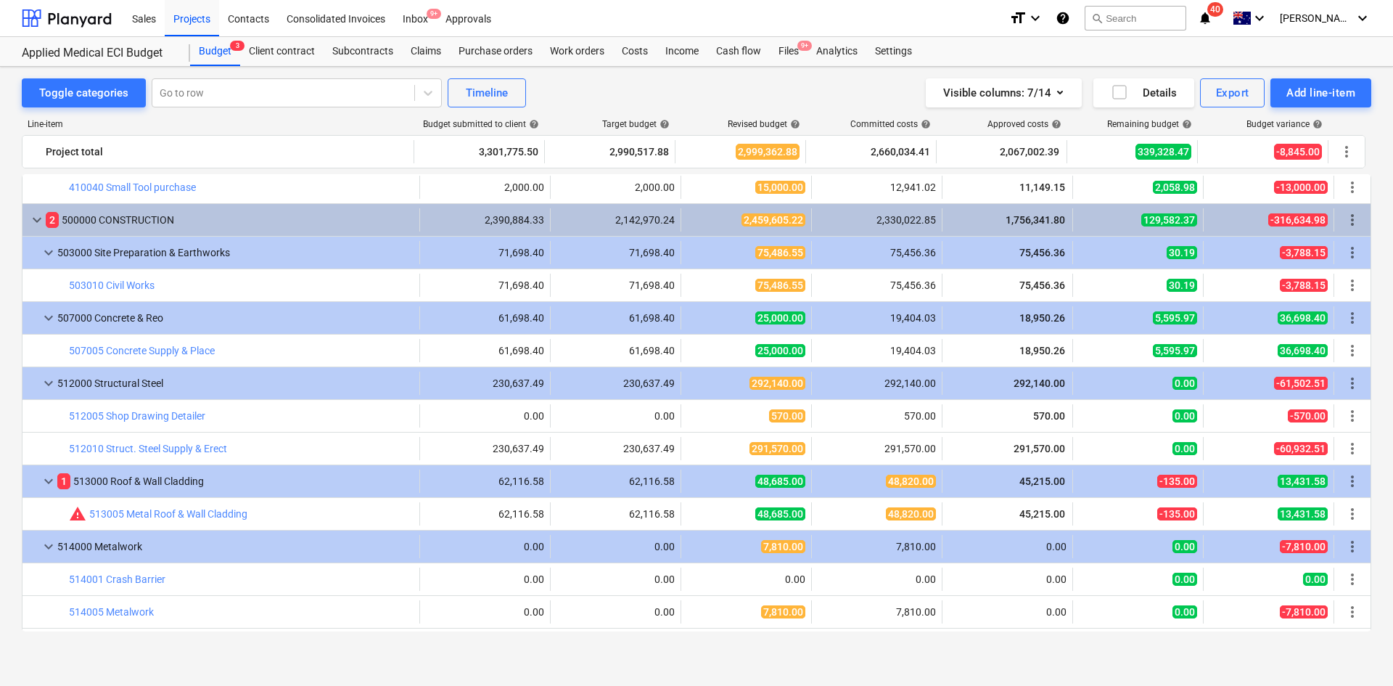
click at [1212, 10] on icon "notifications" at bounding box center [1205, 17] width 15 height 17
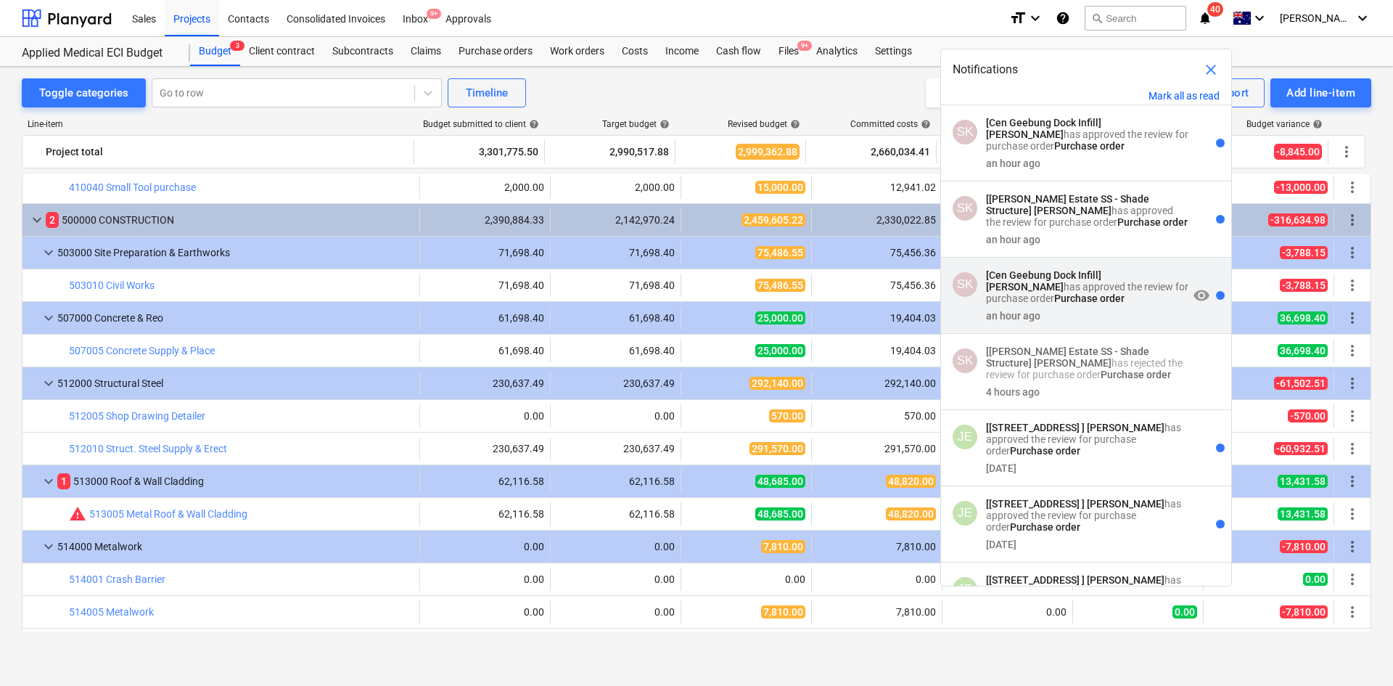
click at [1105, 304] on p "[Cen Geebung Dock Infill] Sean Keane has approved the review for purchase order…" at bounding box center [1087, 286] width 202 height 35
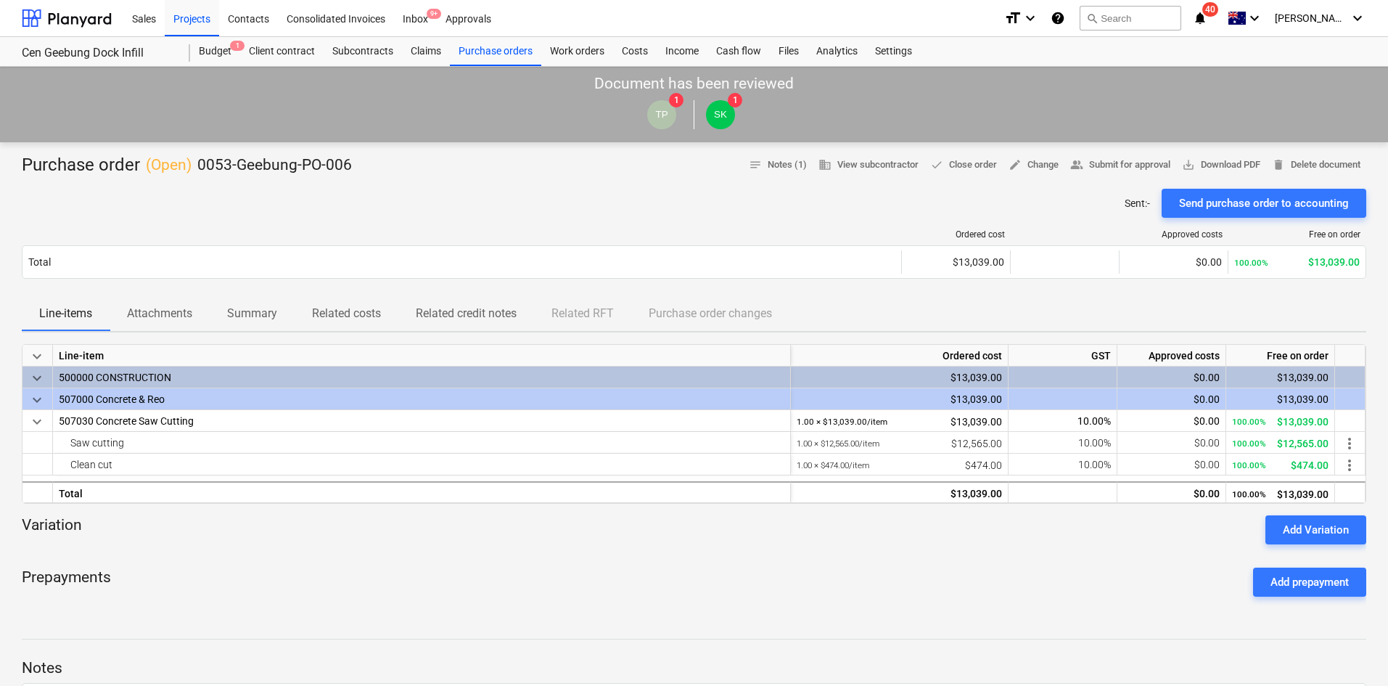
click at [1207, 18] on icon "notifications" at bounding box center [1200, 17] width 15 height 17
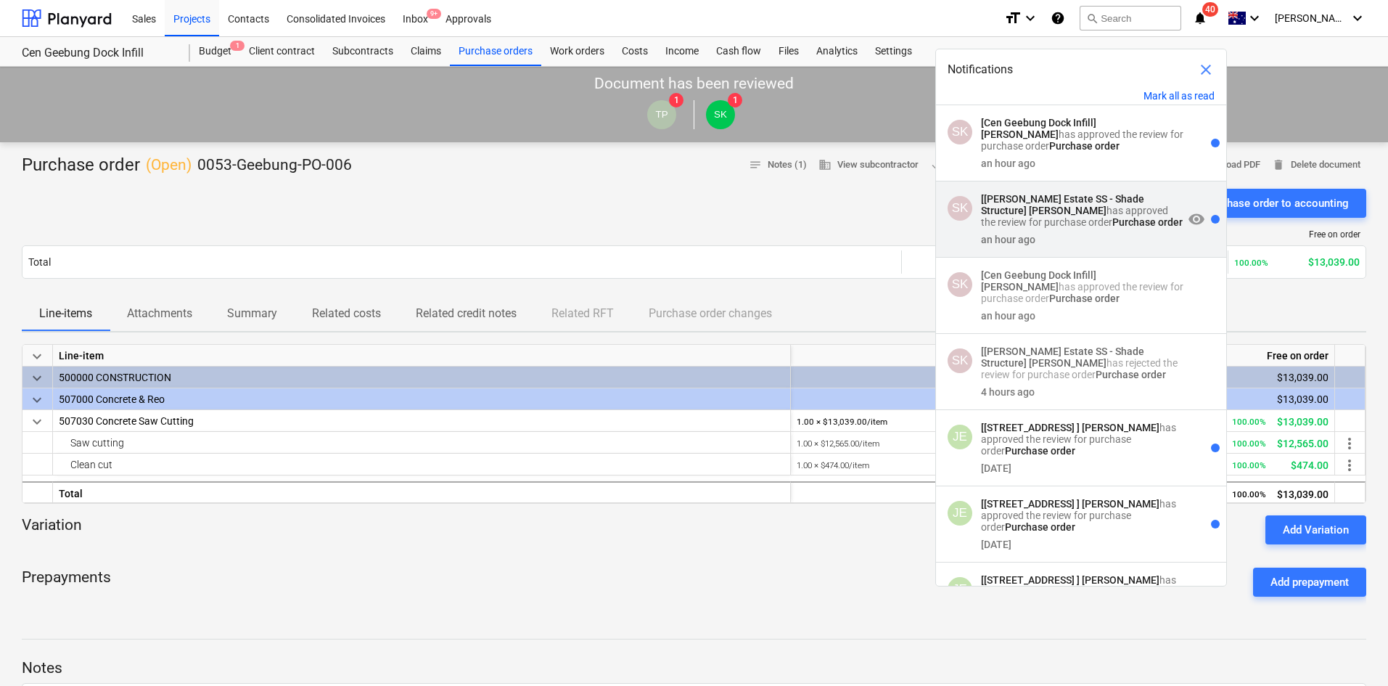
click at [1046, 241] on div "an hour ago" at bounding box center [1082, 236] width 202 height 17
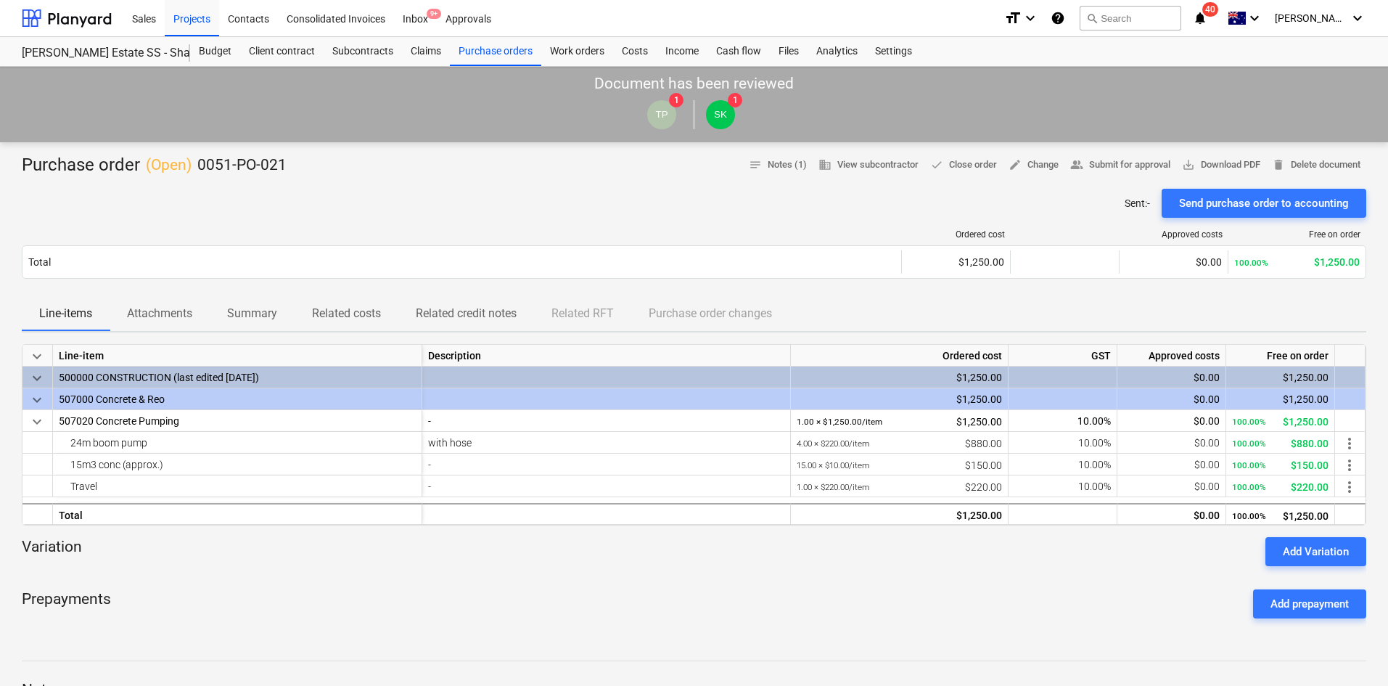
click at [1218, 15] on span "40" at bounding box center [1210, 9] width 16 height 15
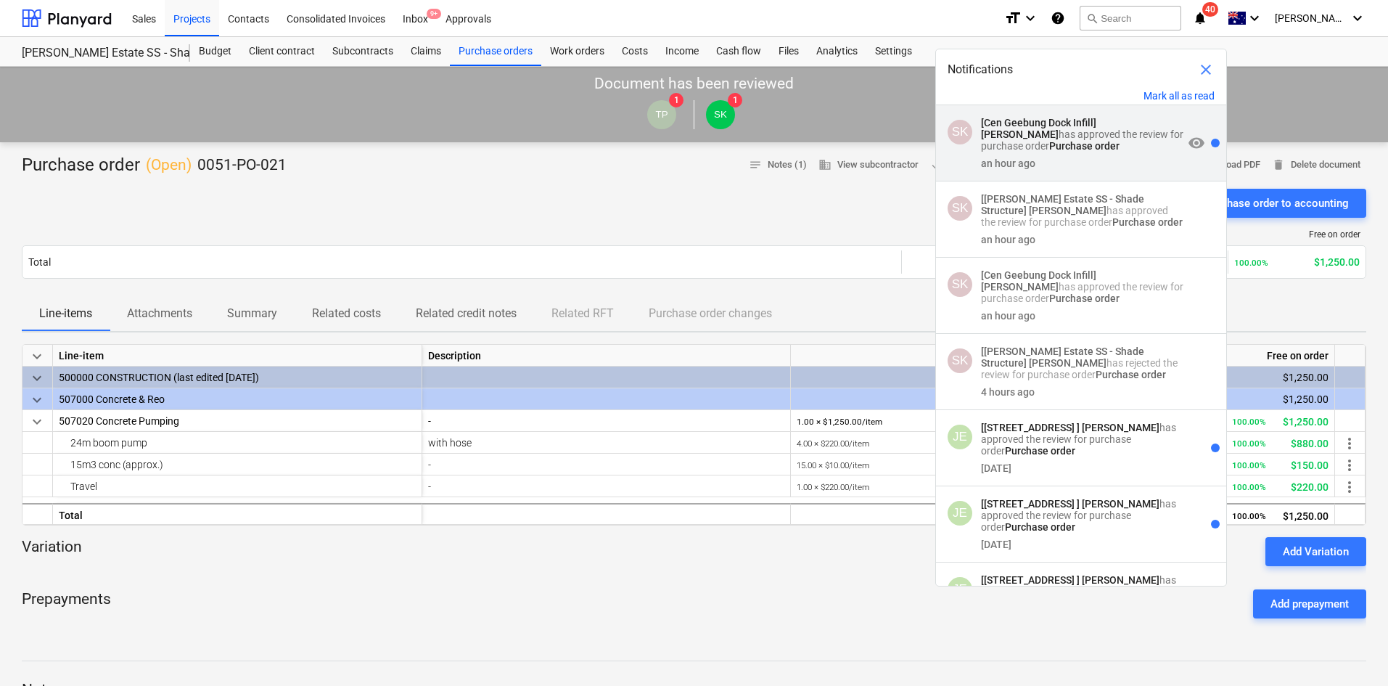
click at [1066, 163] on div "an hour ago" at bounding box center [1082, 160] width 202 height 17
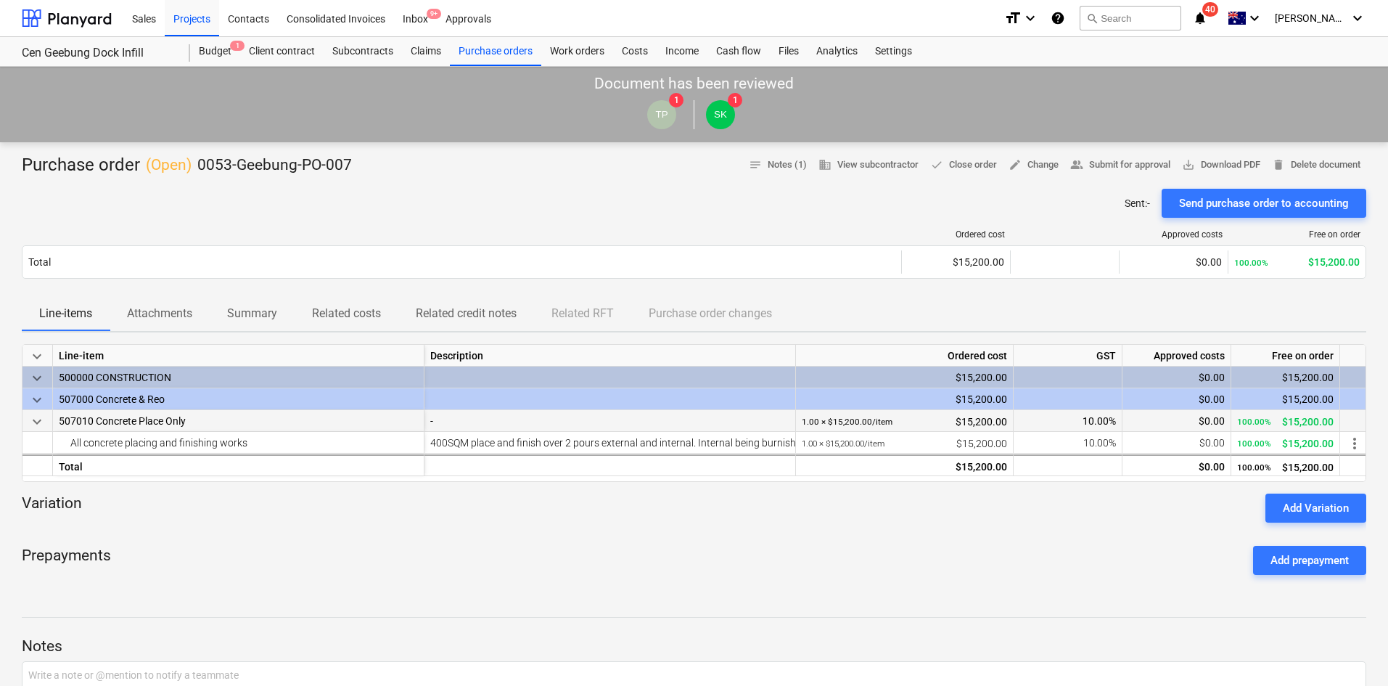
scroll to position [290, 0]
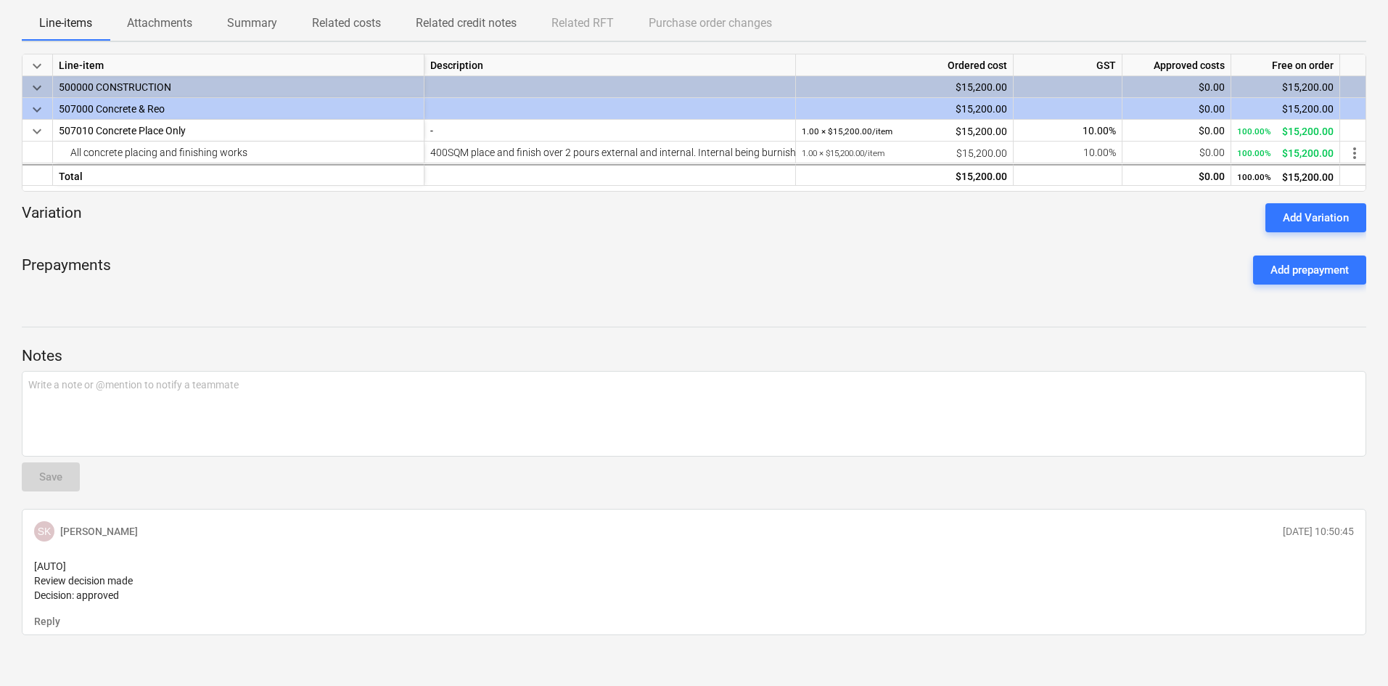
click at [795, 246] on div "Prepayments Add prepayment" at bounding box center [694, 270] width 1344 height 52
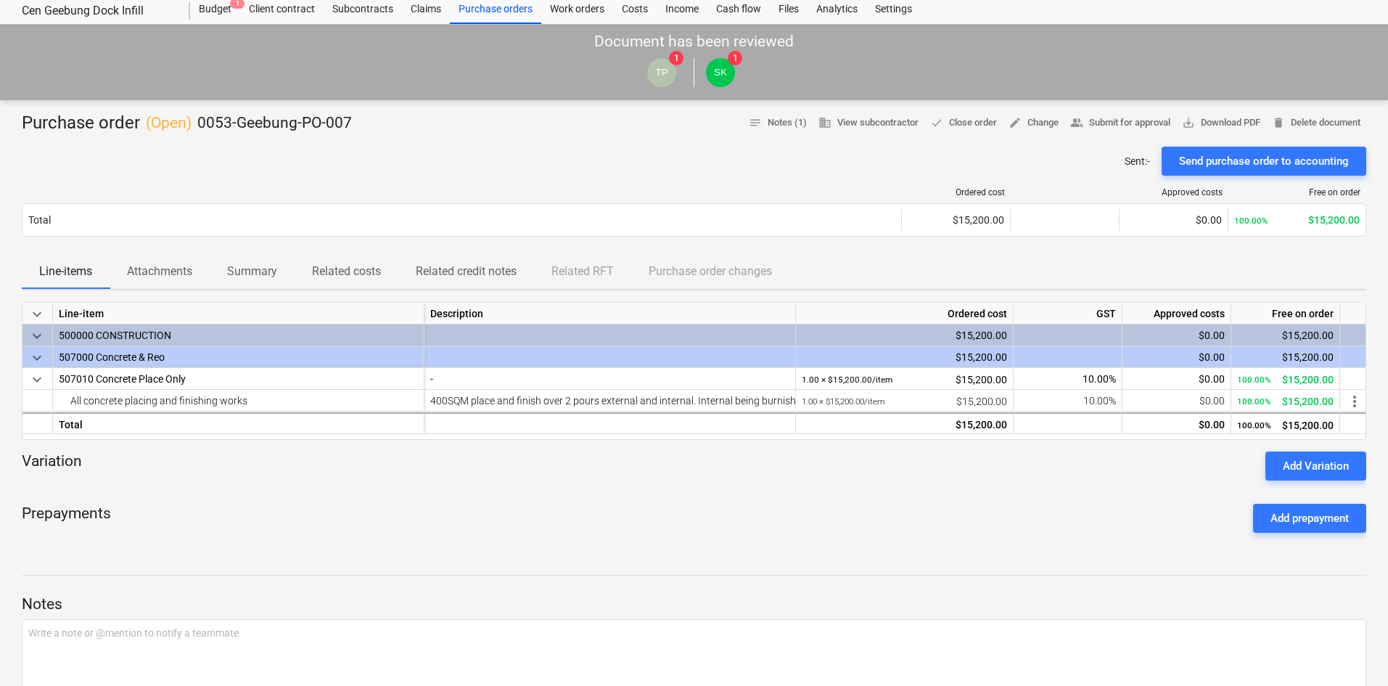
scroll to position [0, 0]
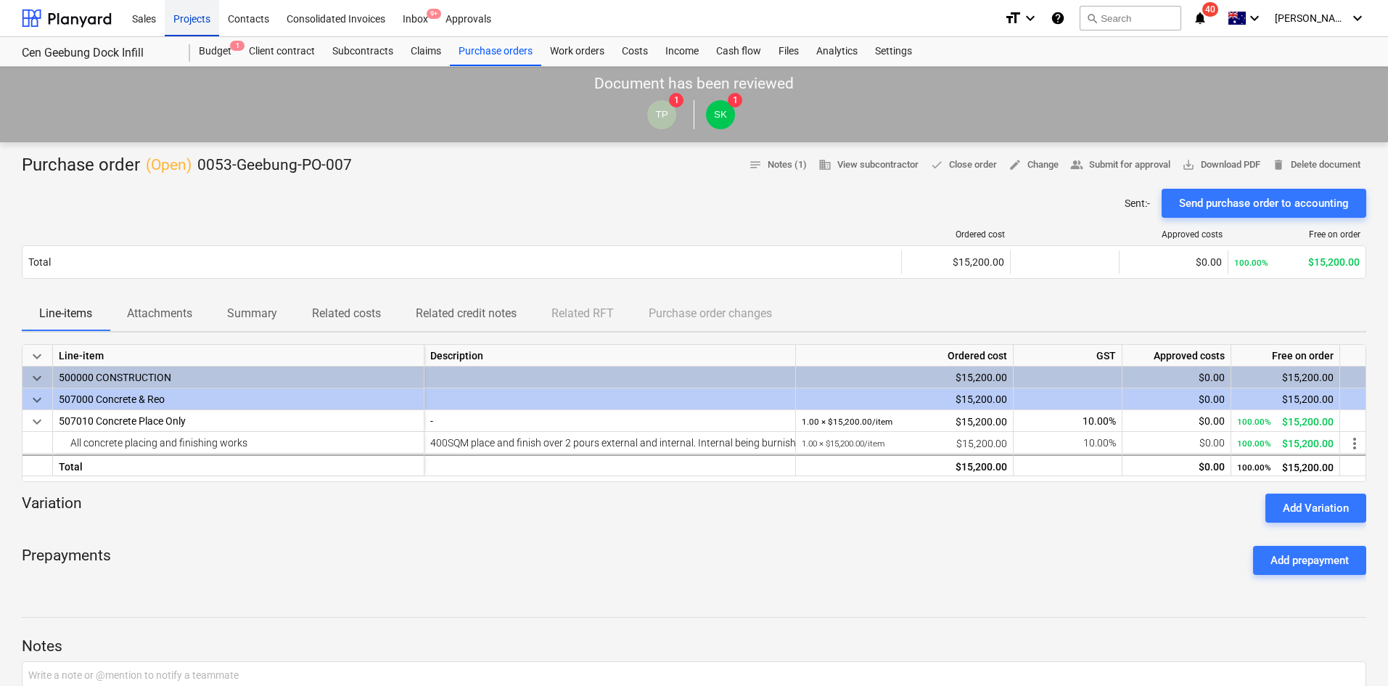
click at [186, 25] on div "Projects" at bounding box center [192, 17] width 54 height 37
click at [185, 23] on div "Projects" at bounding box center [192, 17] width 54 height 37
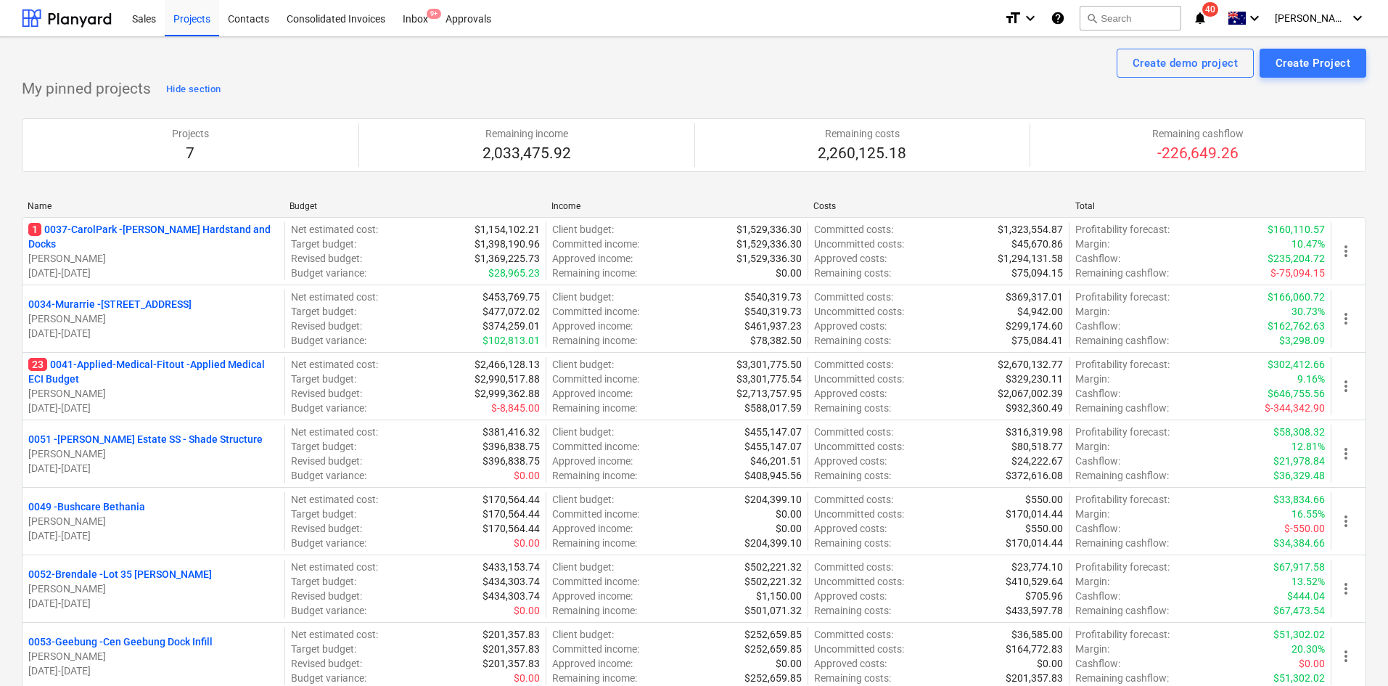
click at [408, 86] on div "My pinned projects Hide section Projects 7 Remaining income 2,033,475.92 Remain…" at bounding box center [694, 393] width 1344 height 630
click at [424, 20] on div "Inbox 9+" at bounding box center [415, 17] width 43 height 37
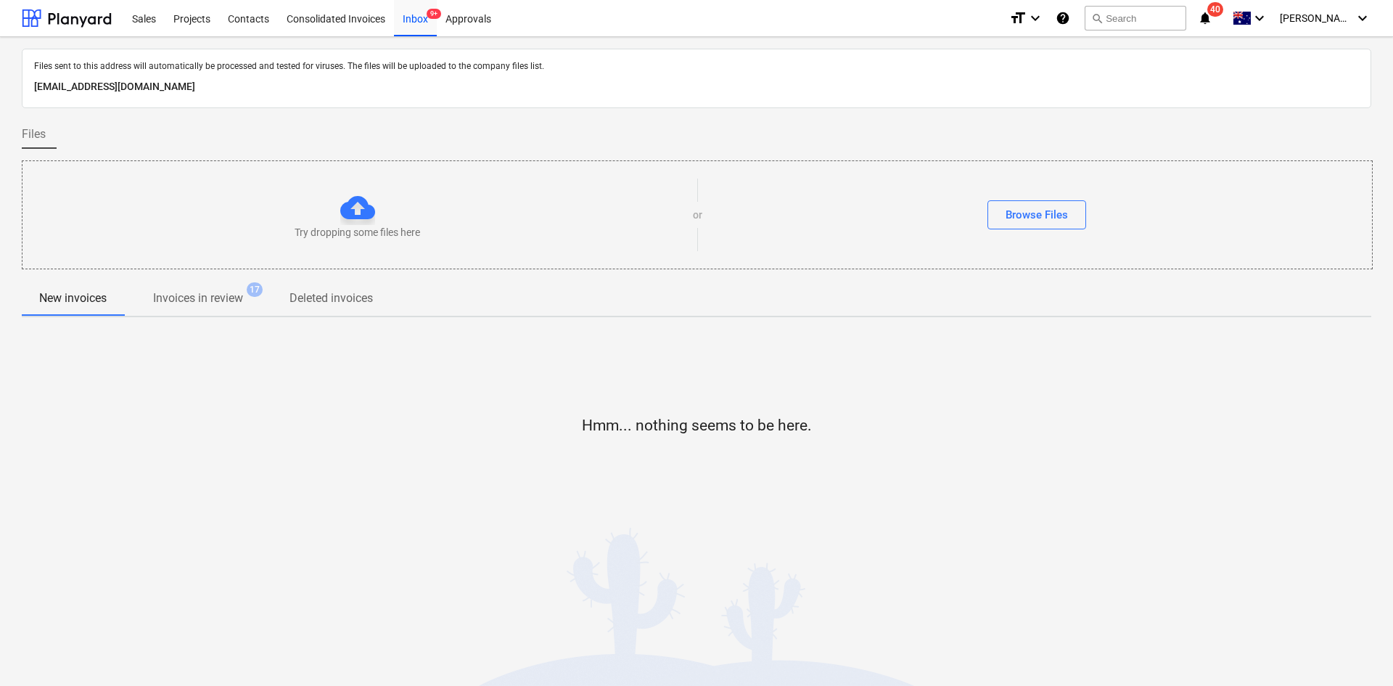
click at [191, 313] on button "Invoices in review 17" at bounding box center [198, 298] width 148 height 35
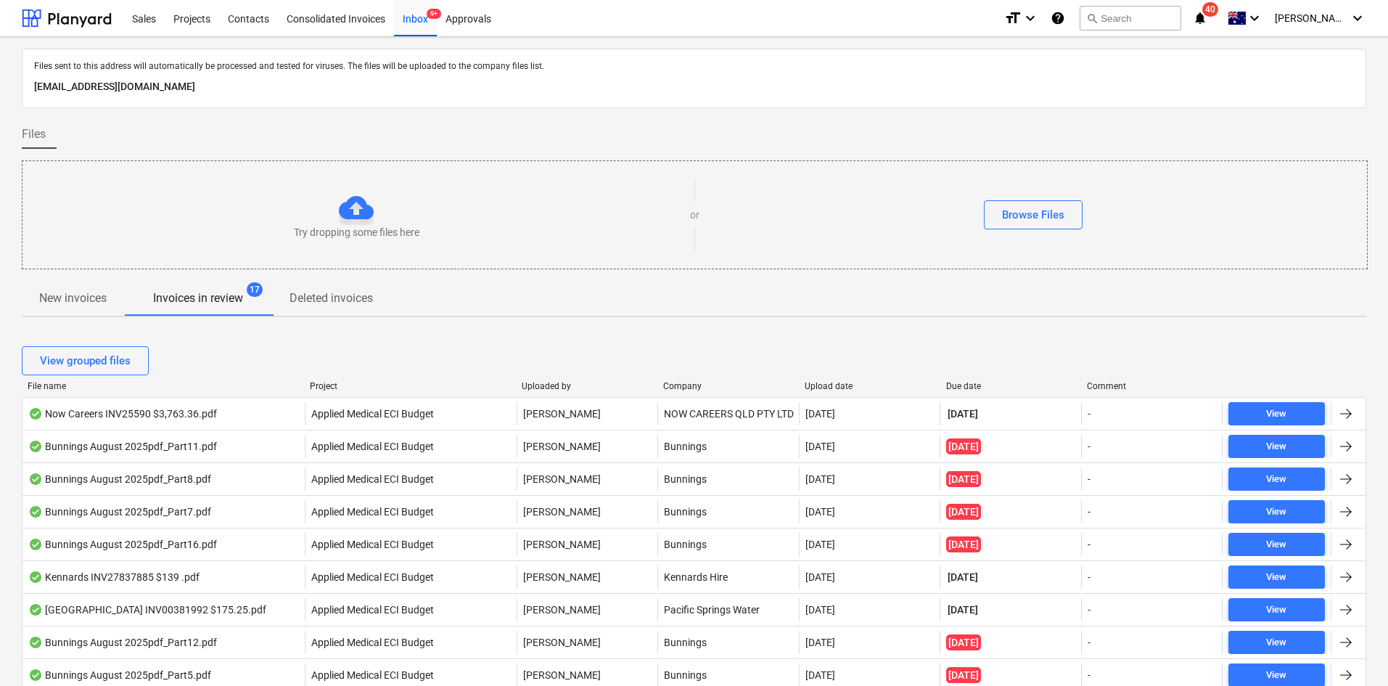
click at [350, 346] on div "View grouped files" at bounding box center [694, 360] width 1344 height 29
click at [205, 20] on div "Projects" at bounding box center [192, 17] width 54 height 37
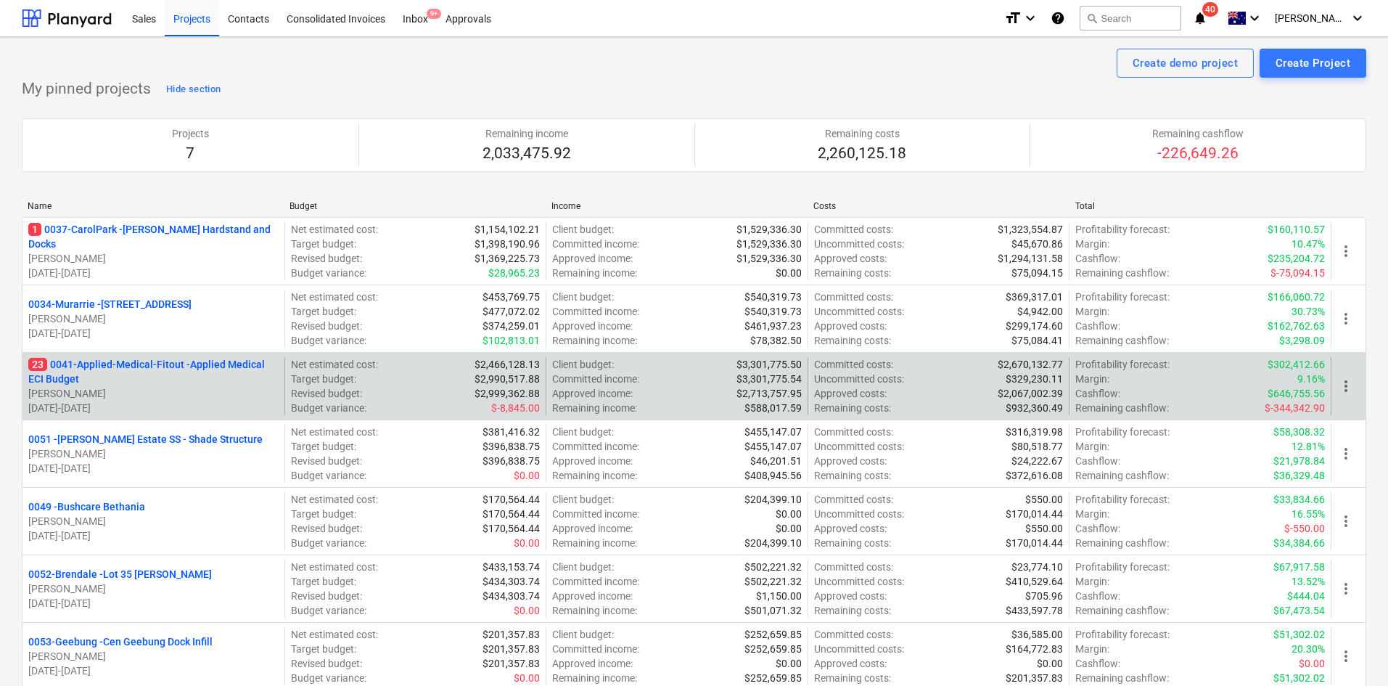
click at [139, 369] on p "23 0041-Applied-Medical-Fitout - Applied Medical ECI Budget" at bounding box center [153, 371] width 250 height 29
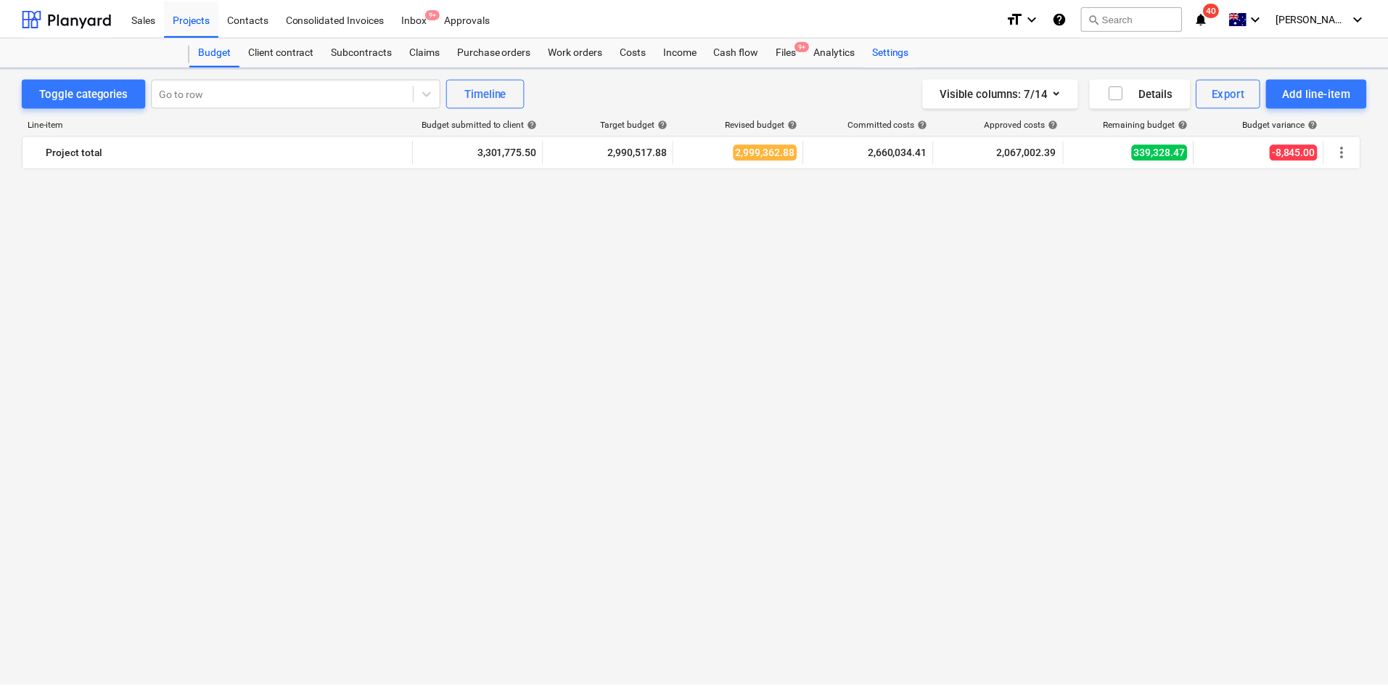
scroll to position [1143, 0]
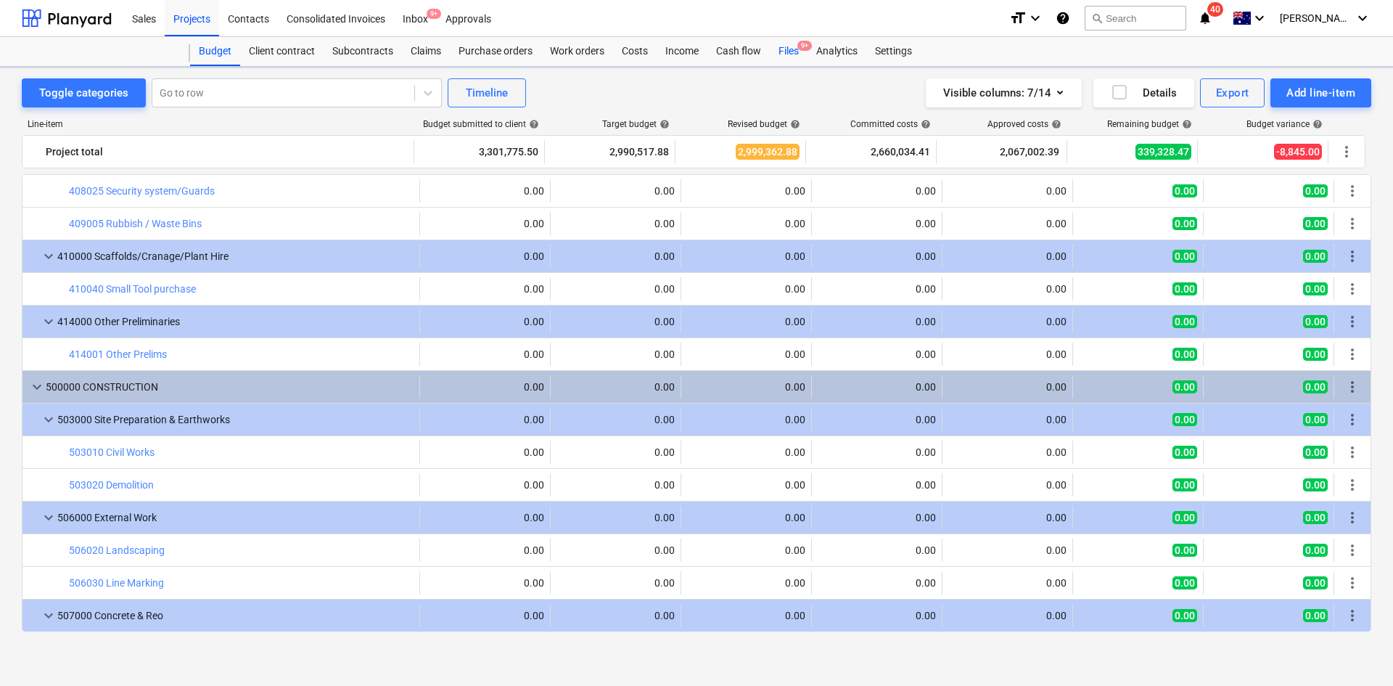
click at [789, 47] on div "Files 9+" at bounding box center [789, 51] width 38 height 29
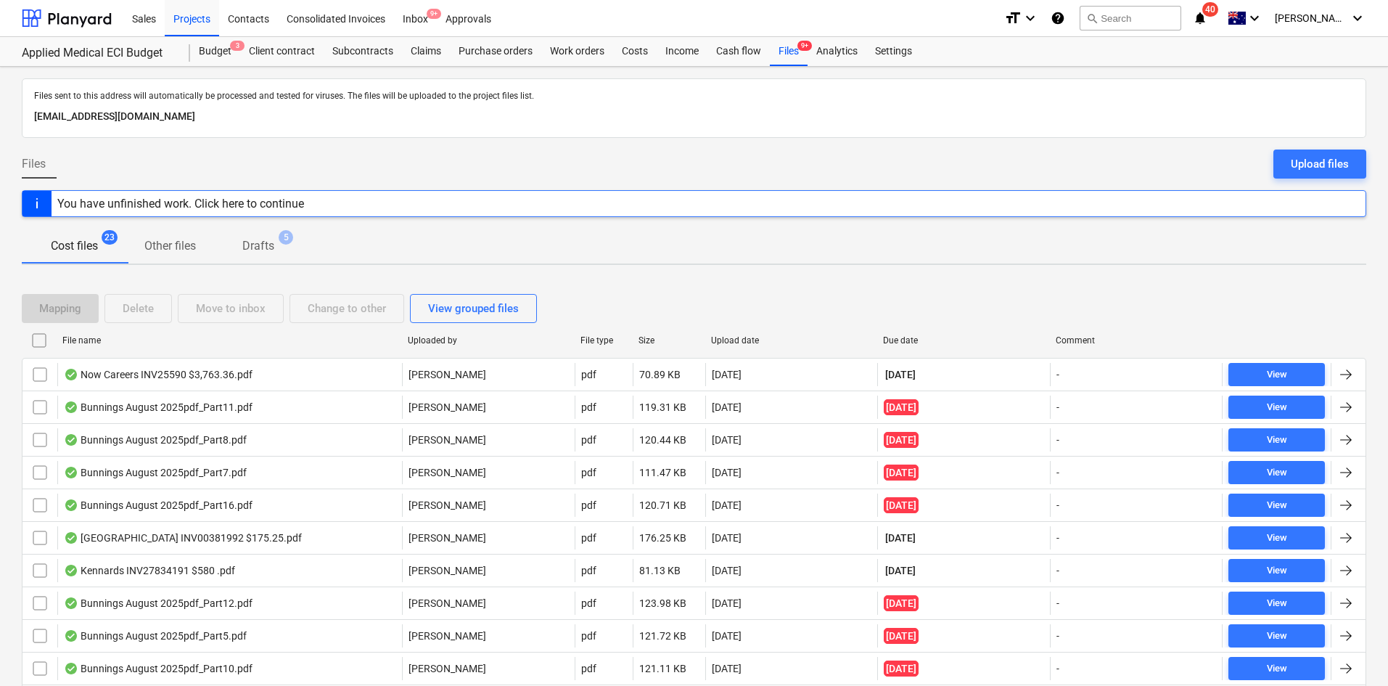
click at [917, 336] on div "Due date" at bounding box center [963, 340] width 161 height 10
checkbox input "false"
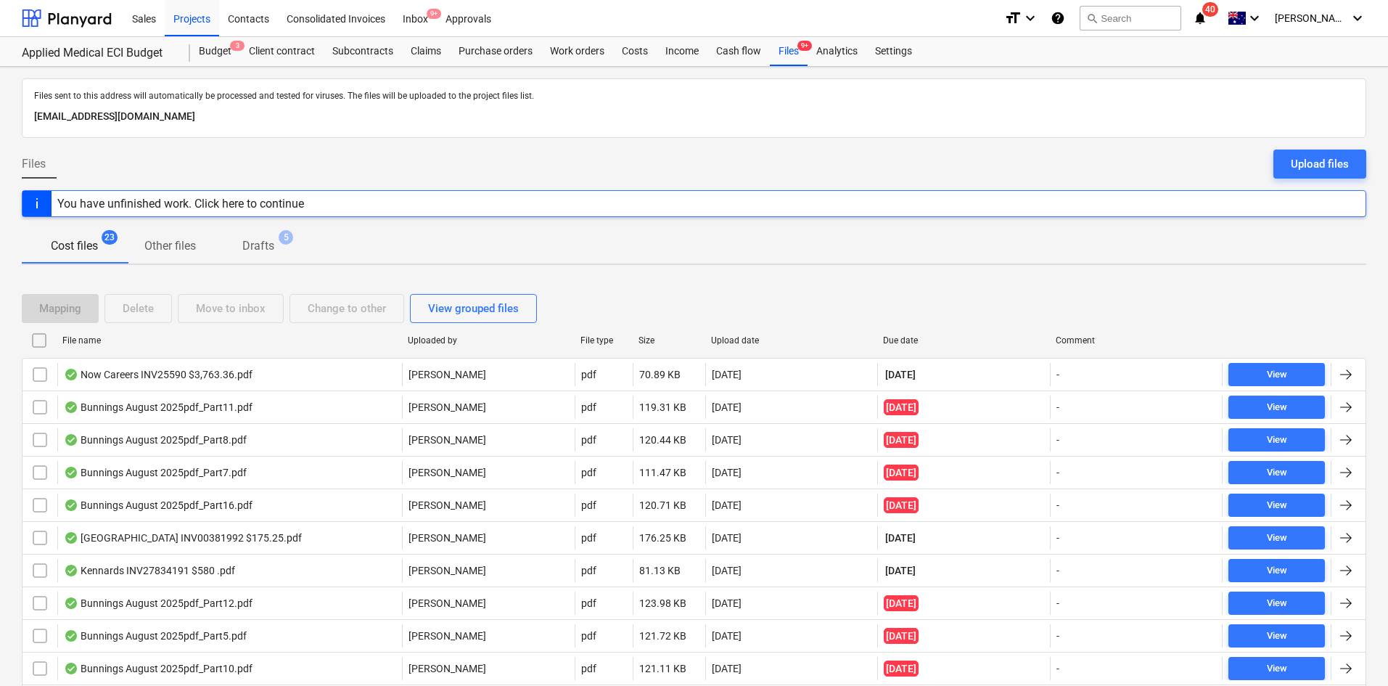
checkbox input "false"
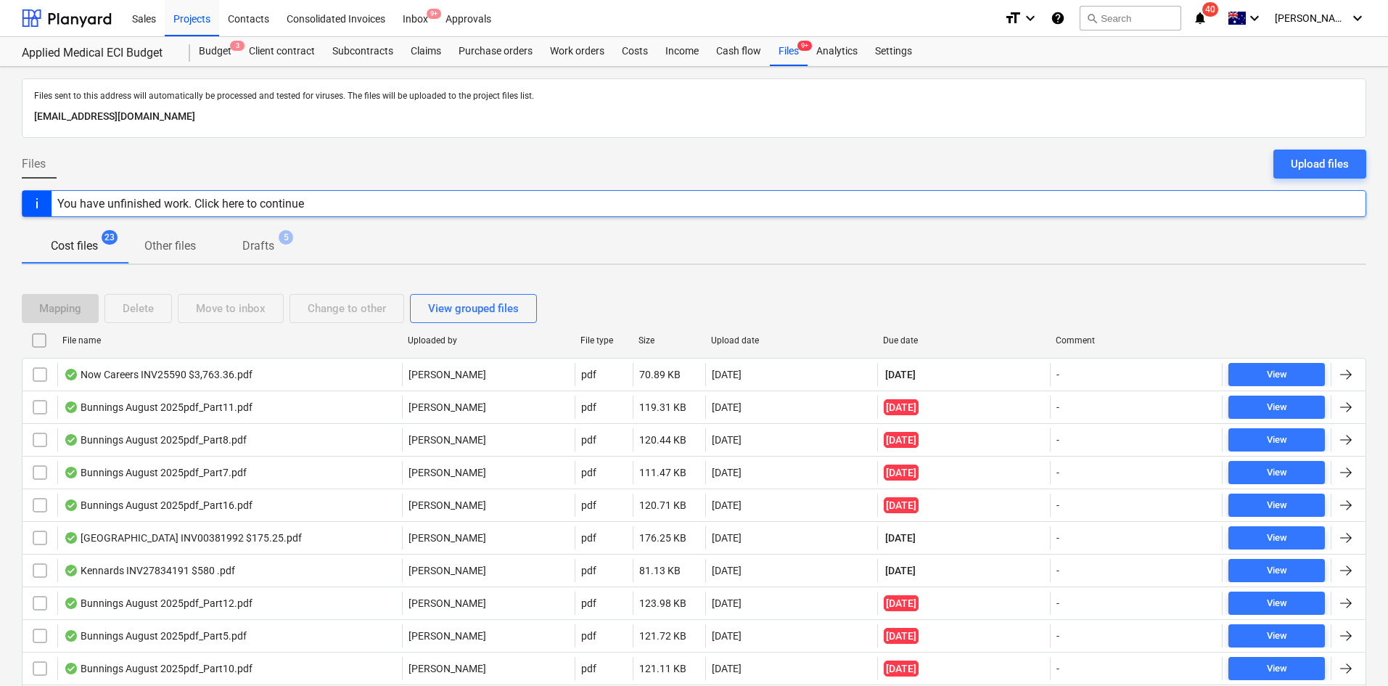
checkbox input "false"
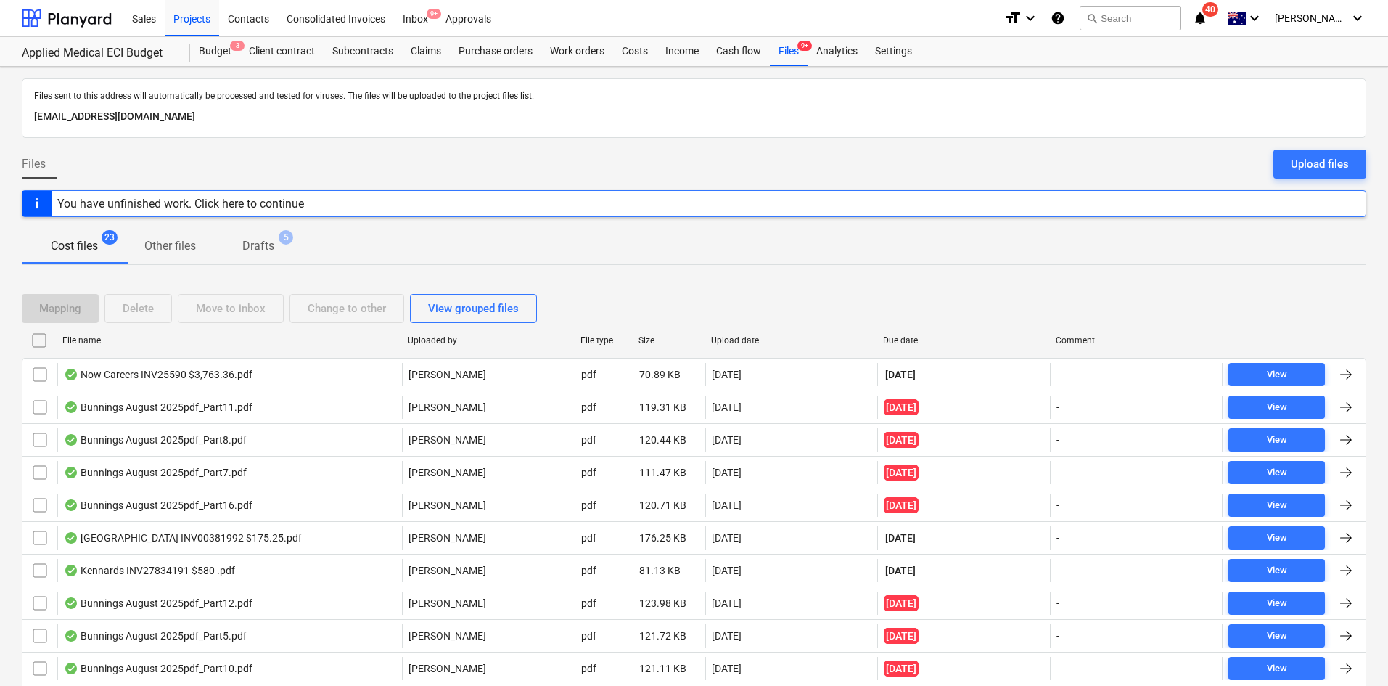
checkbox input "false"
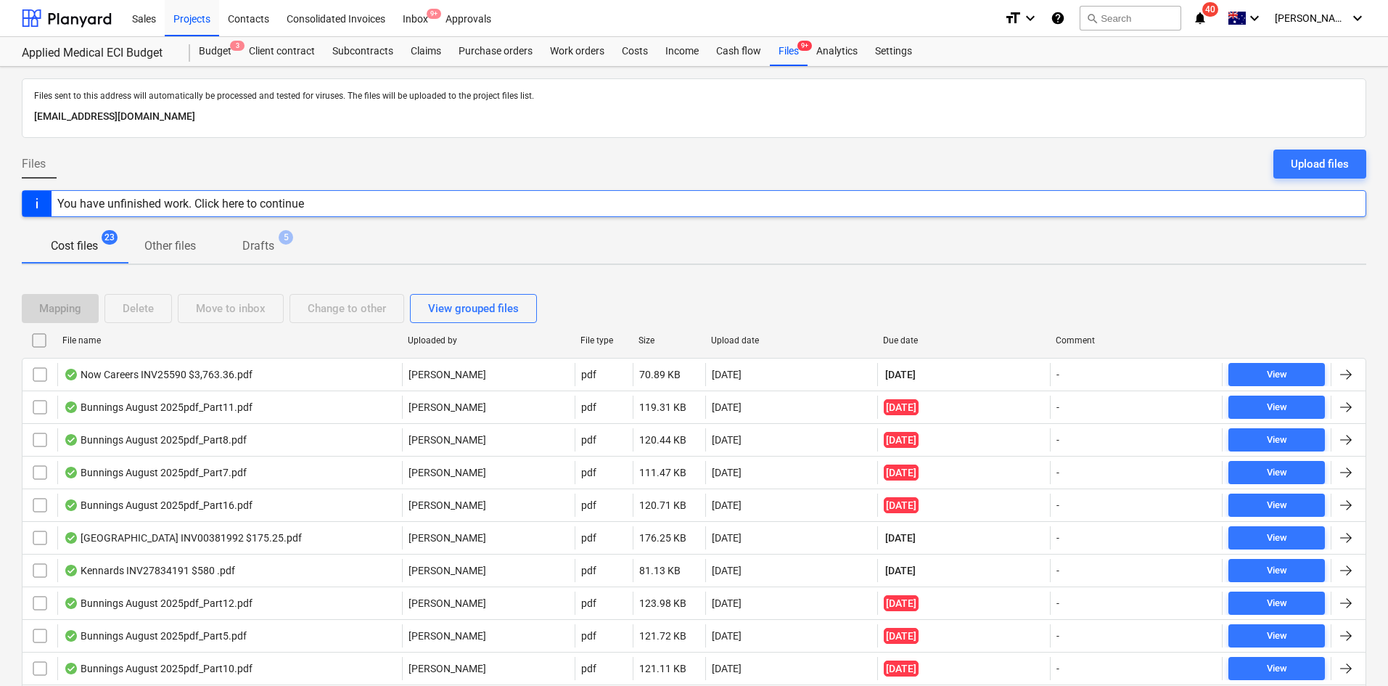
checkbox input "false"
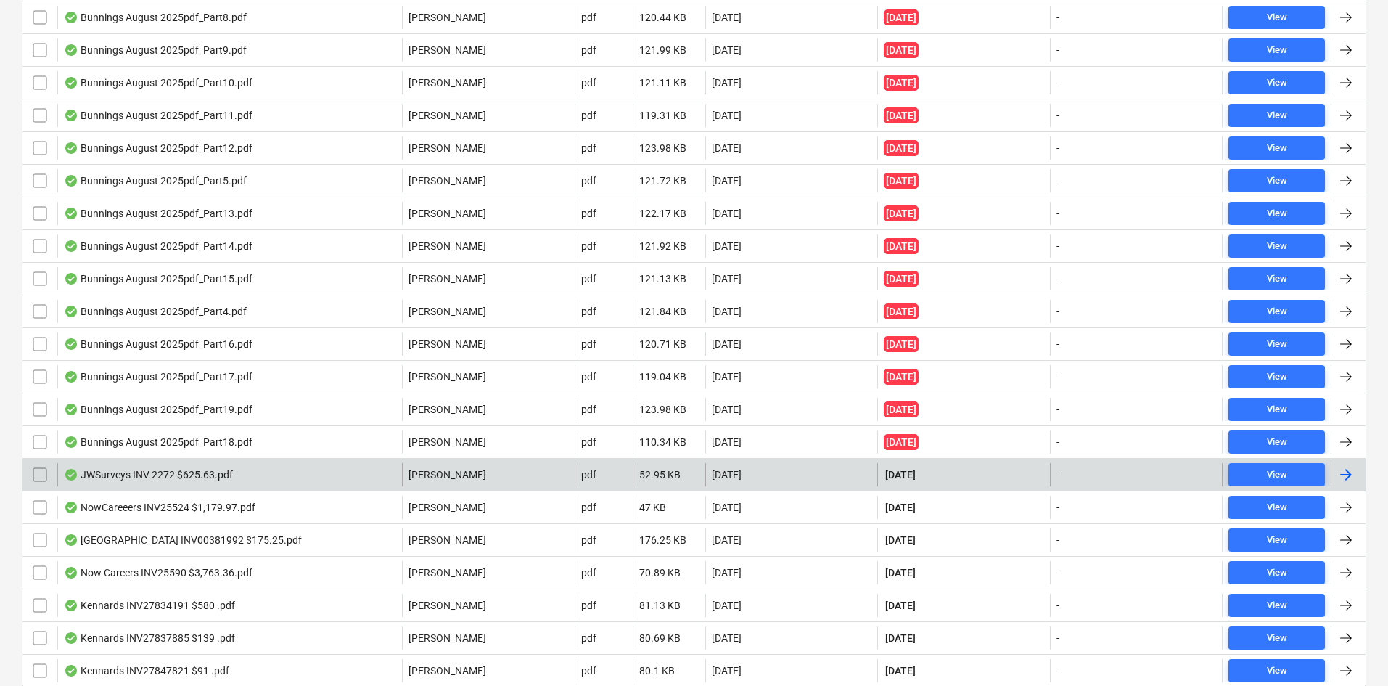
scroll to position [476, 0]
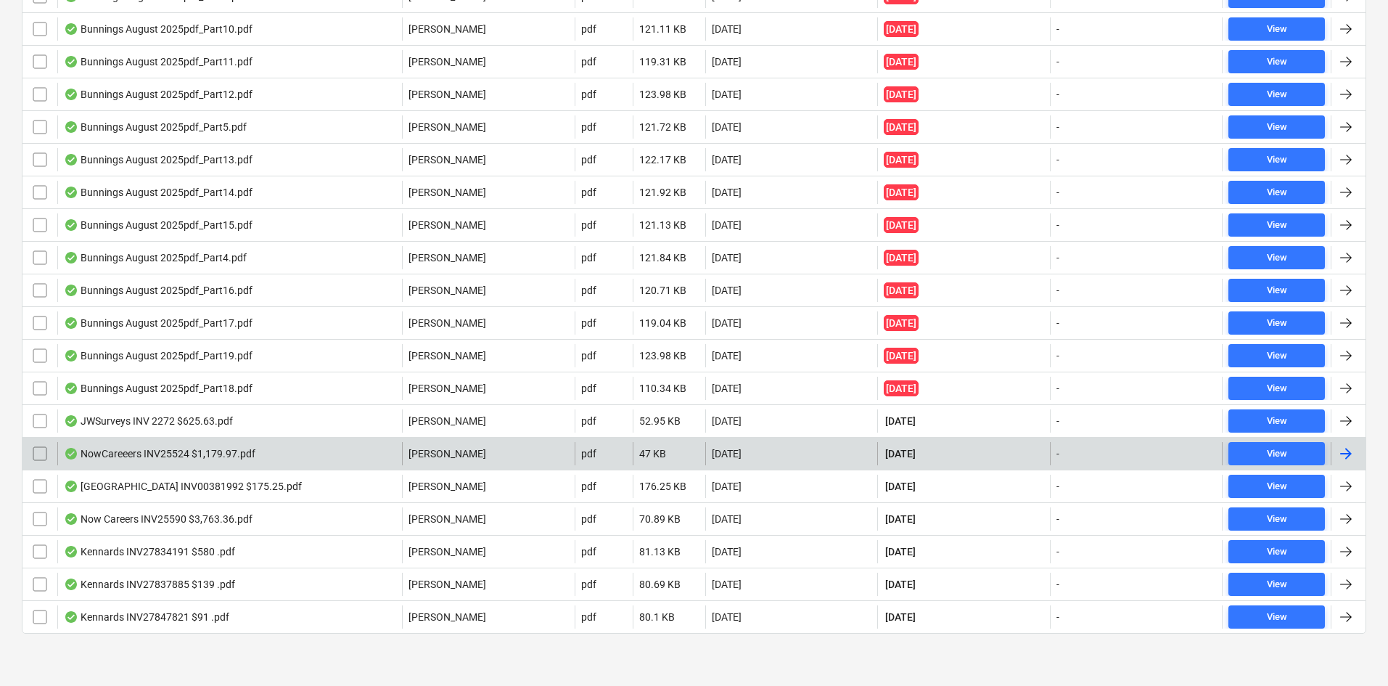
click at [281, 452] on div "NowCareeers INV25524 $1,179.97.pdf" at bounding box center [229, 453] width 345 height 23
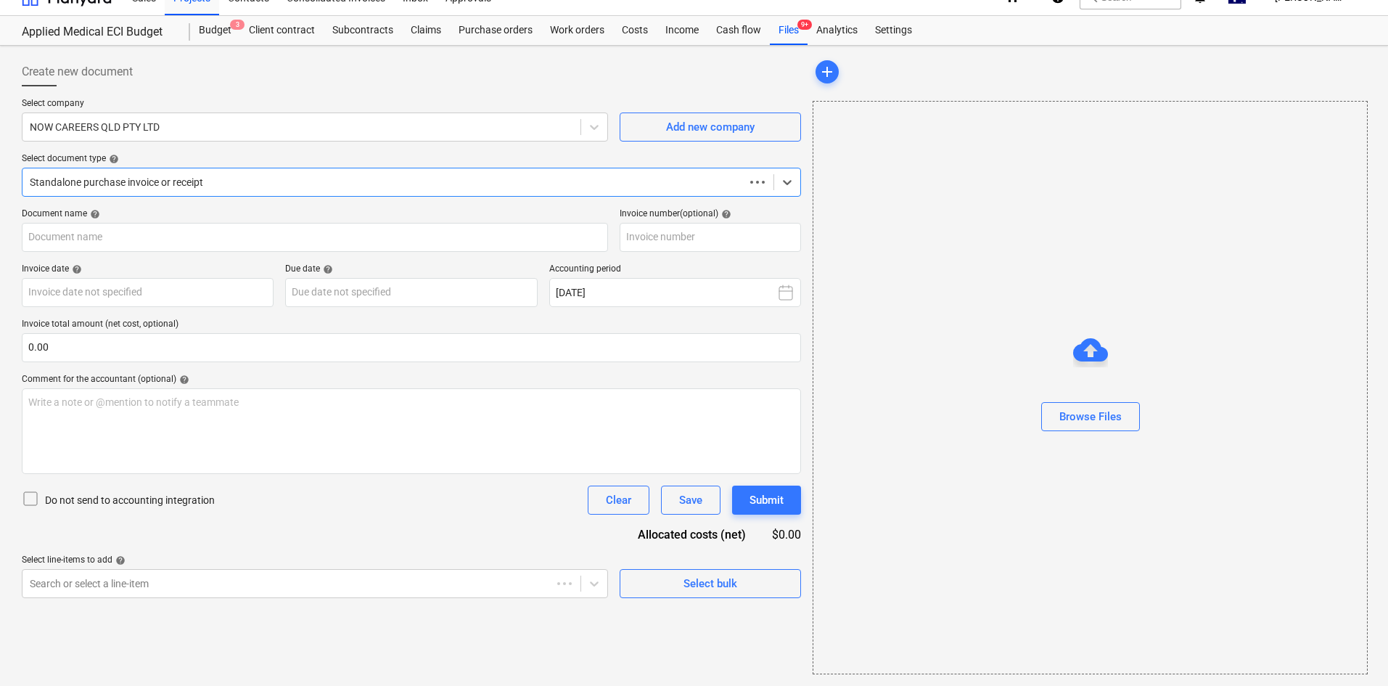
scroll to position [21, 0]
type input "25524"
type input "[DATE]"
type input "03 Oct 2025"
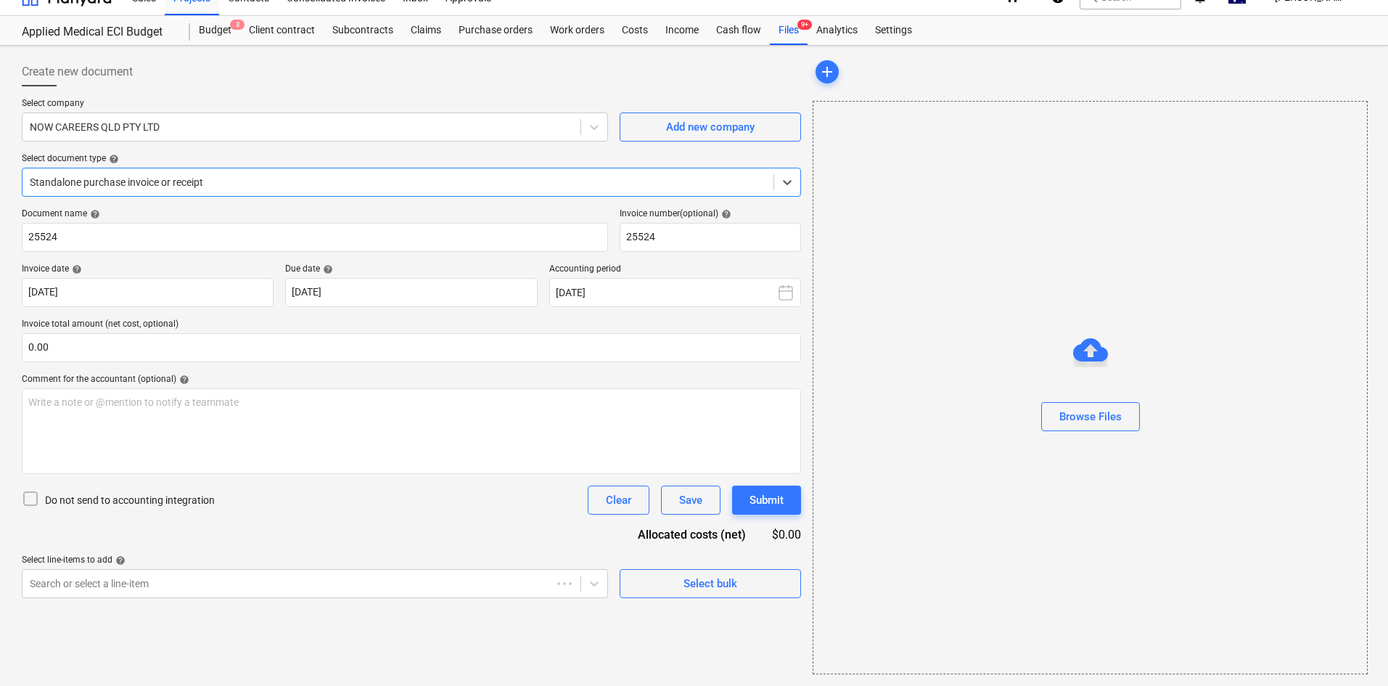
scroll to position [0, 0]
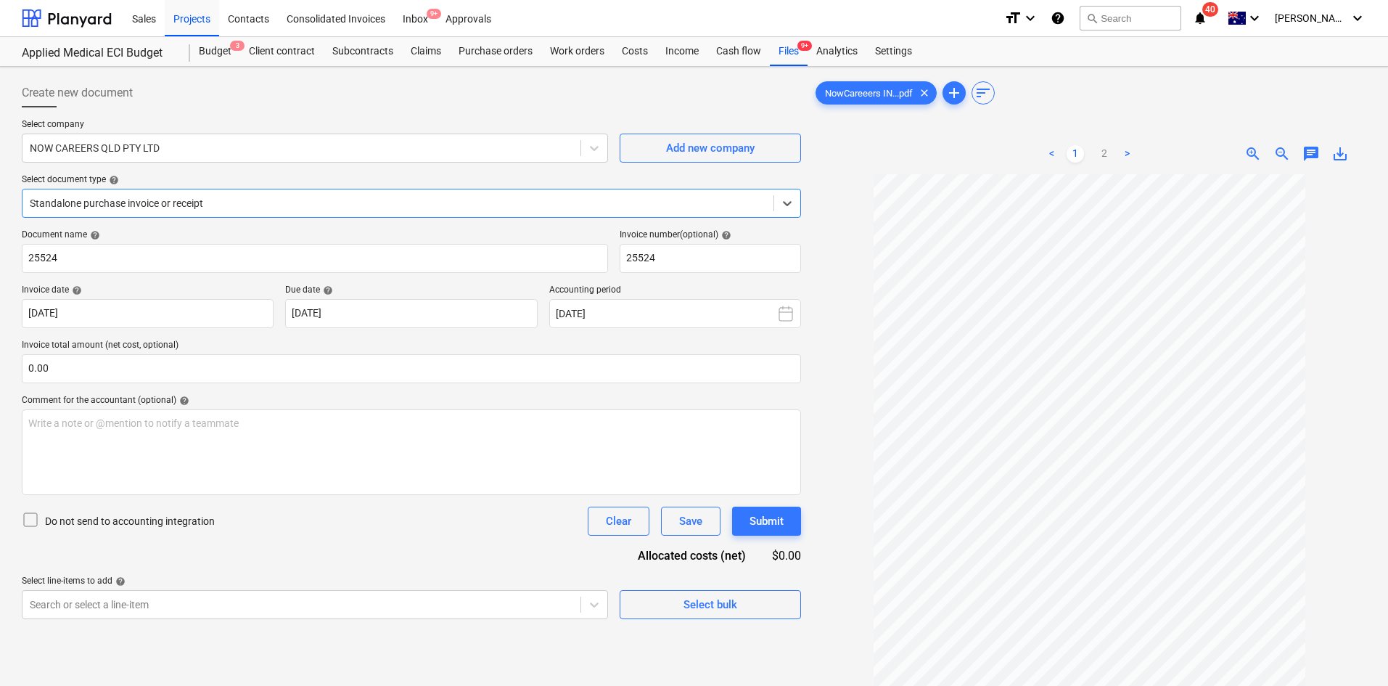
click at [1107, 163] on div "< 1 2 >" at bounding box center [1089, 153] width 177 height 41
click at [1105, 157] on link "2" at bounding box center [1104, 153] width 17 height 17
click at [1075, 151] on link "1" at bounding box center [1074, 153] width 17 height 17
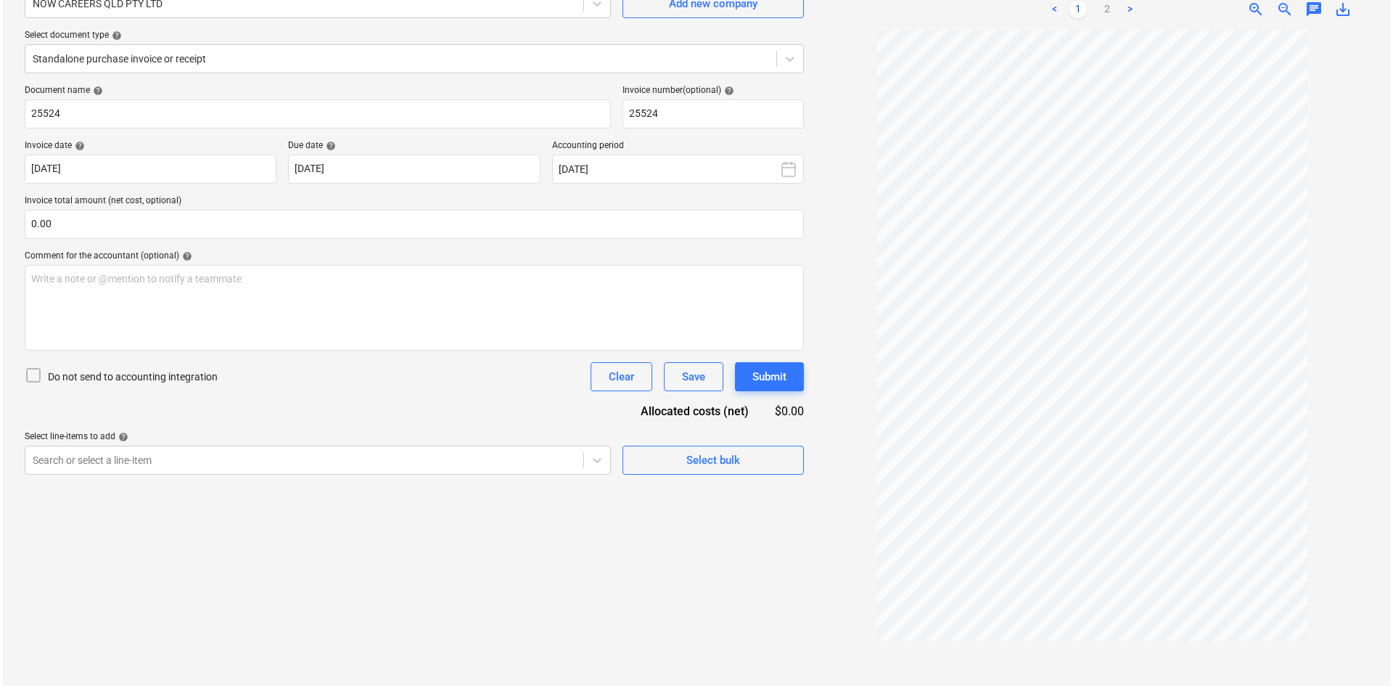
scroll to position [145, 0]
click at [220, 56] on div at bounding box center [398, 58] width 736 height 15
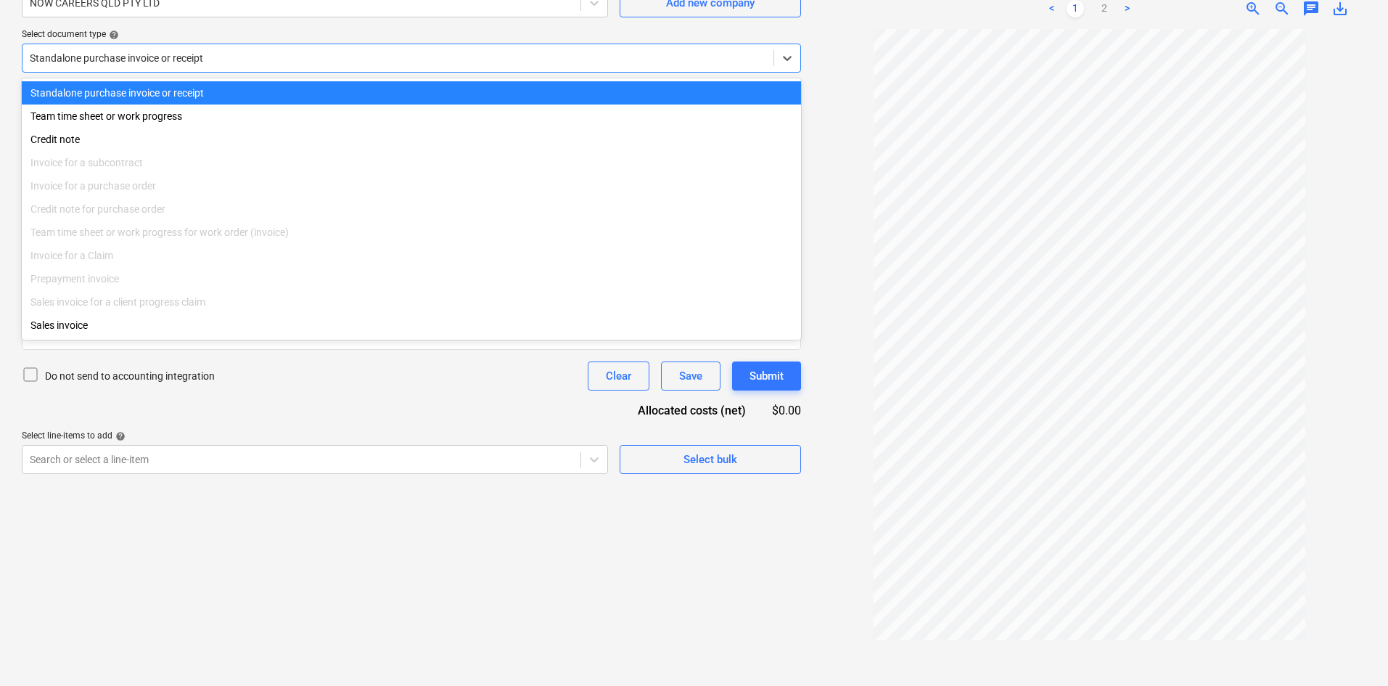
click at [223, 53] on div at bounding box center [398, 58] width 736 height 15
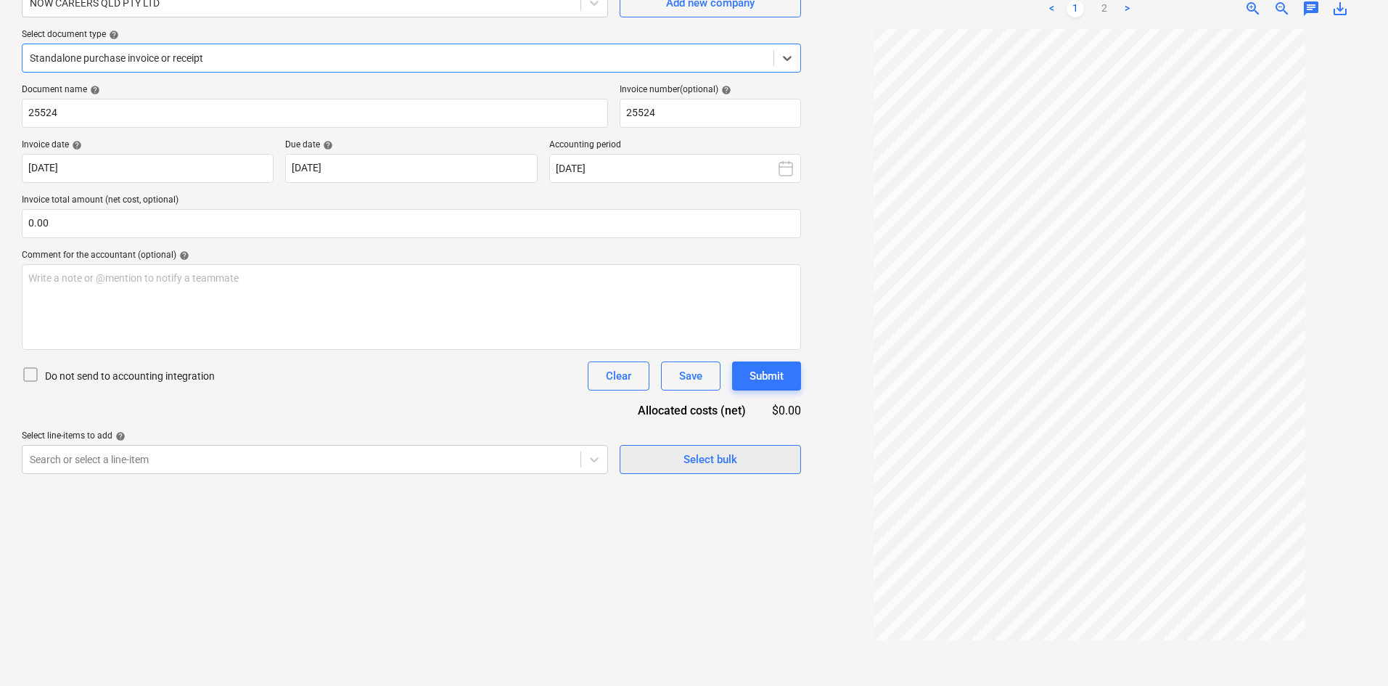
click at [758, 461] on span "Select bulk" at bounding box center [710, 459] width 145 height 19
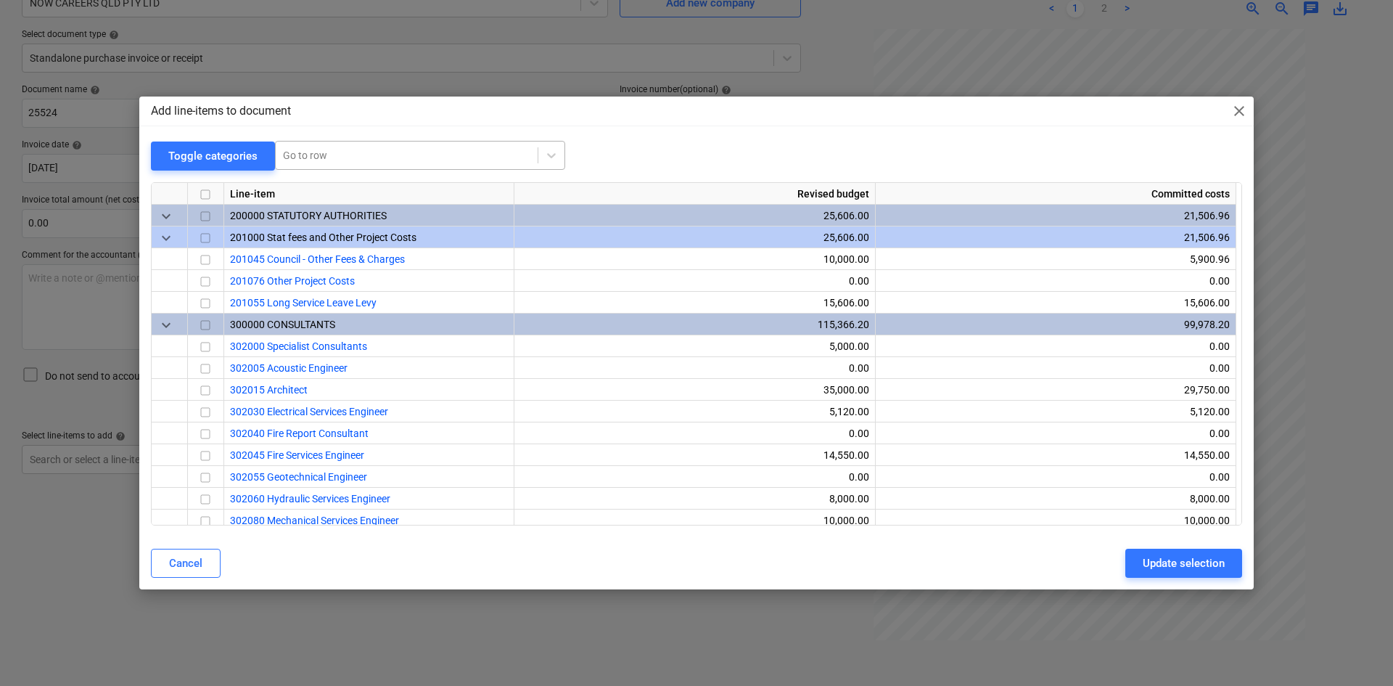
click at [376, 160] on div at bounding box center [406, 155] width 247 height 15
type input "civil"
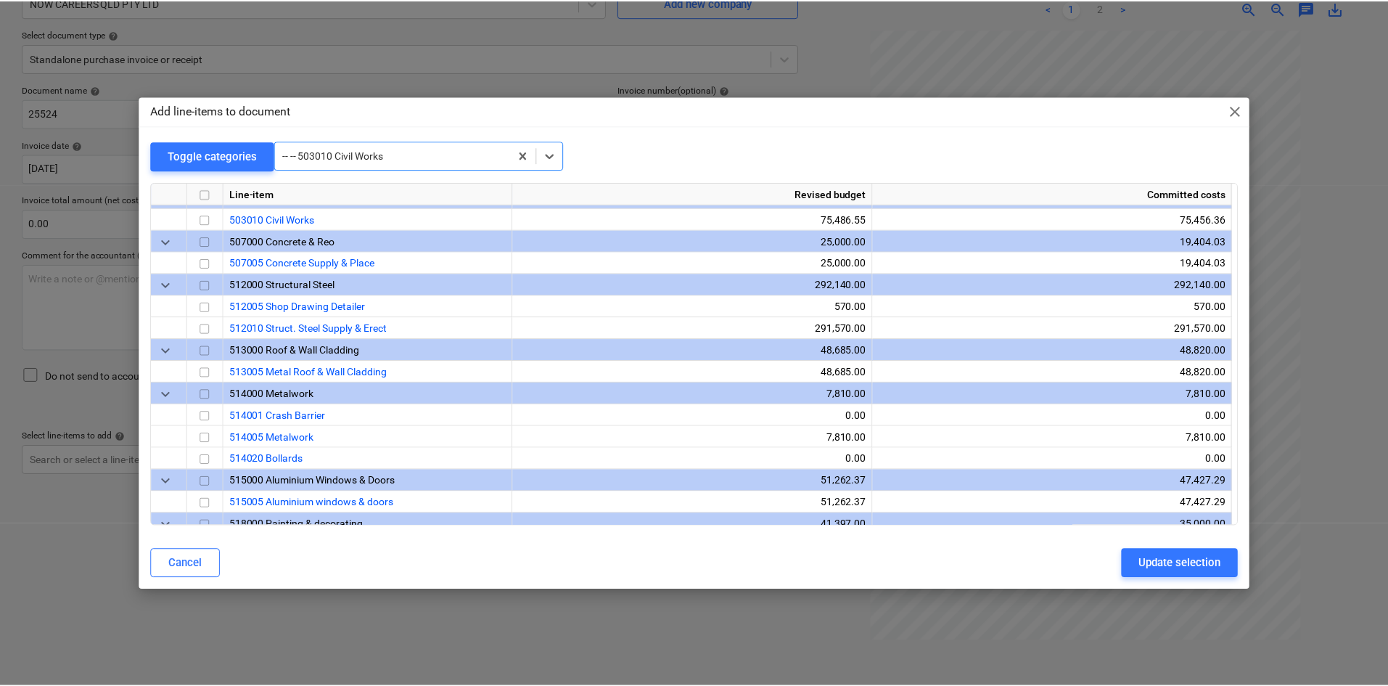
scroll to position [1023, 0]
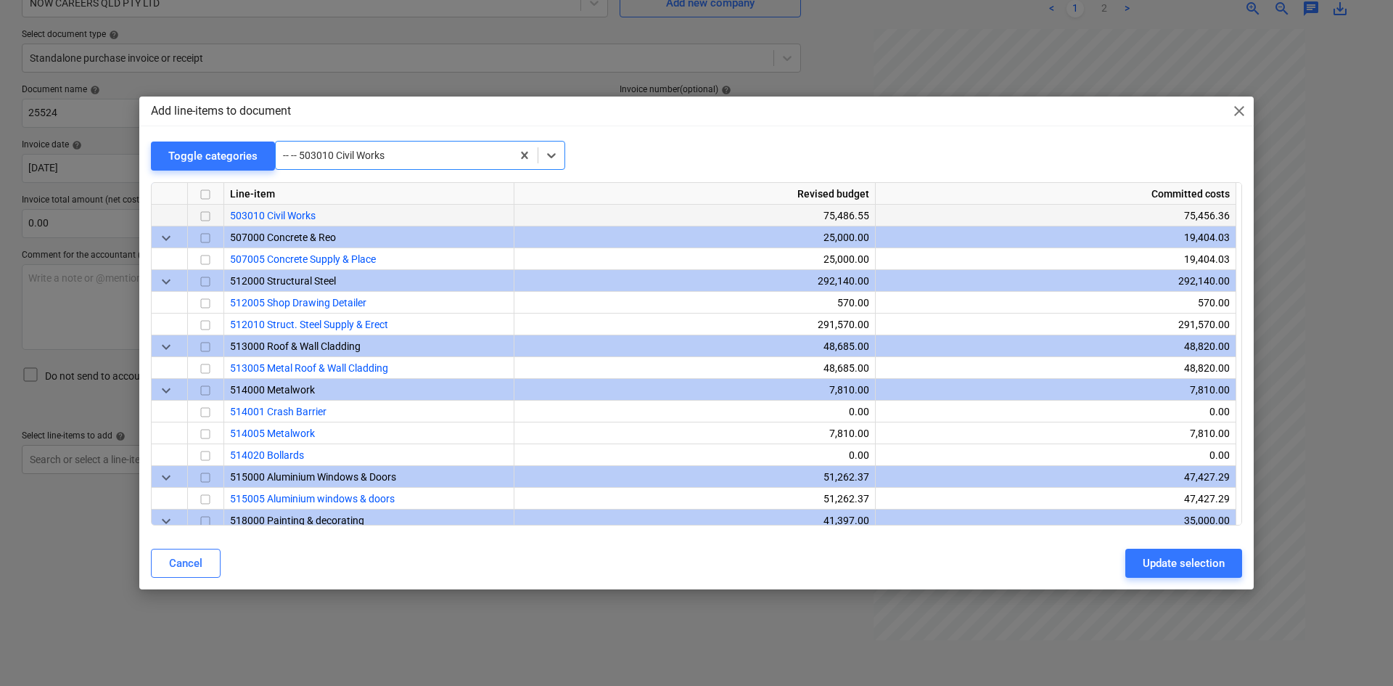
click at [209, 215] on input "checkbox" at bounding box center [205, 215] width 17 height 17
click at [925, 151] on div "Toggle categories -- -- 503010 Civil Works" at bounding box center [696, 156] width 1091 height 30
click at [1242, 110] on span "close" at bounding box center [1238, 110] width 17 height 17
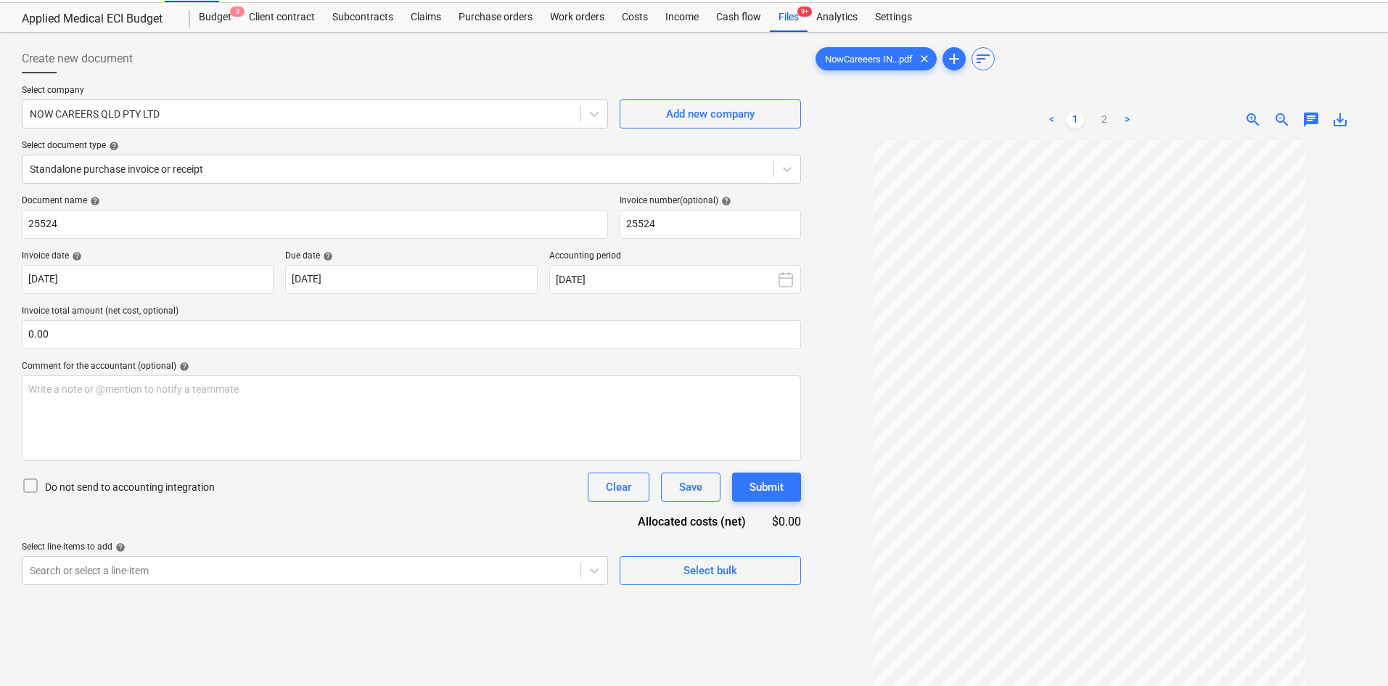
scroll to position [0, 0]
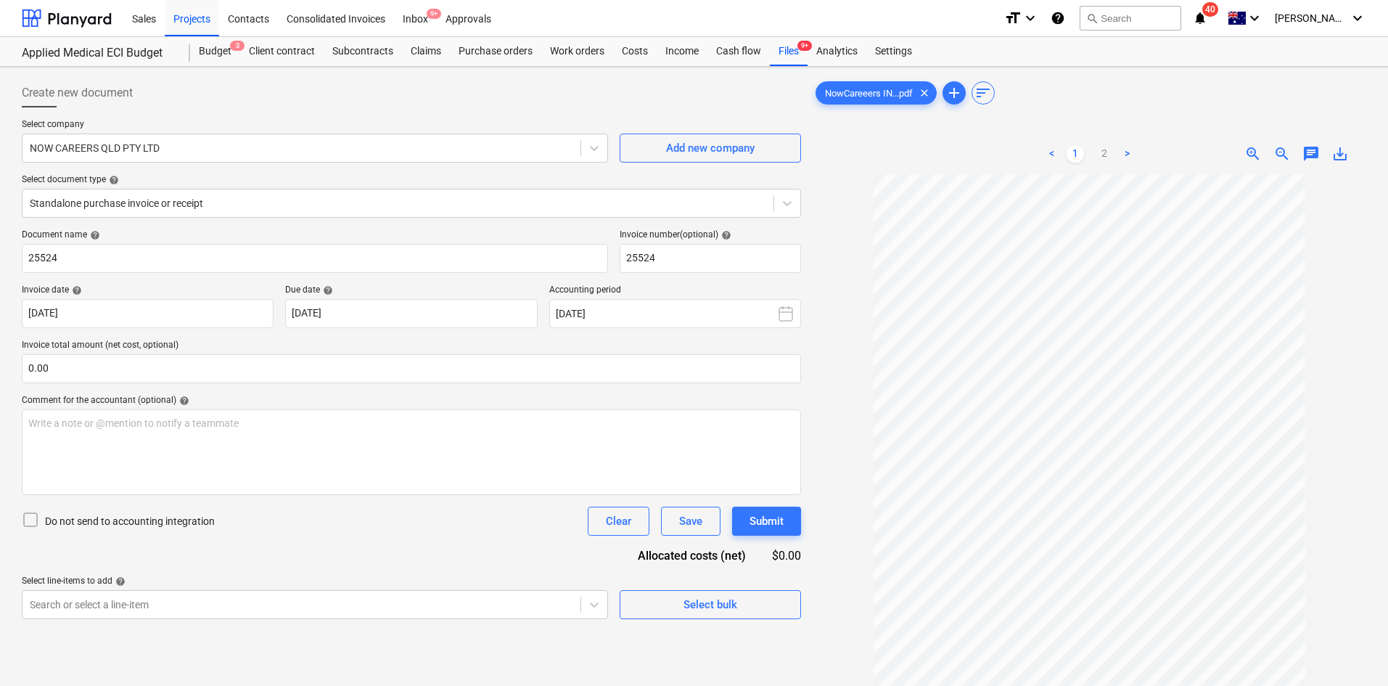
click at [1207, 17] on icon "notifications" at bounding box center [1200, 17] width 15 height 17
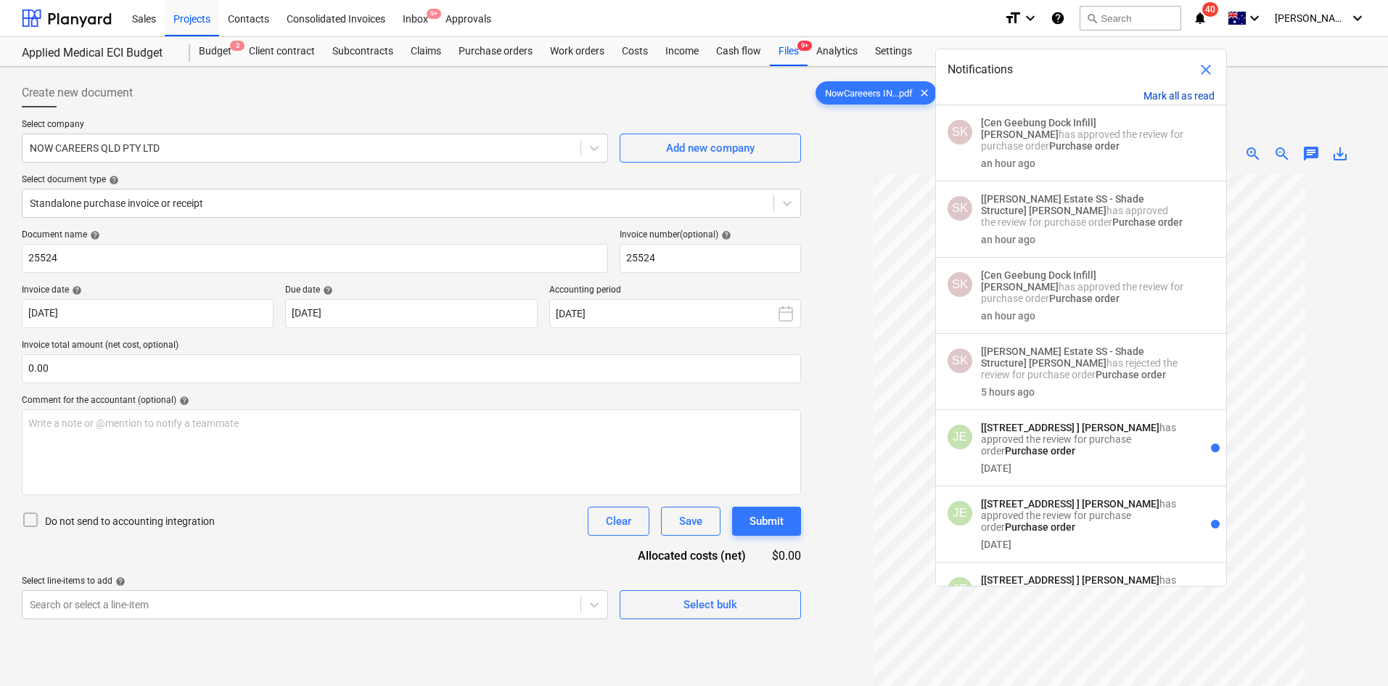
click at [1177, 96] on button "Mark all as read" at bounding box center [1178, 96] width 71 height 12
click at [1208, 73] on span "close" at bounding box center [1205, 69] width 17 height 17
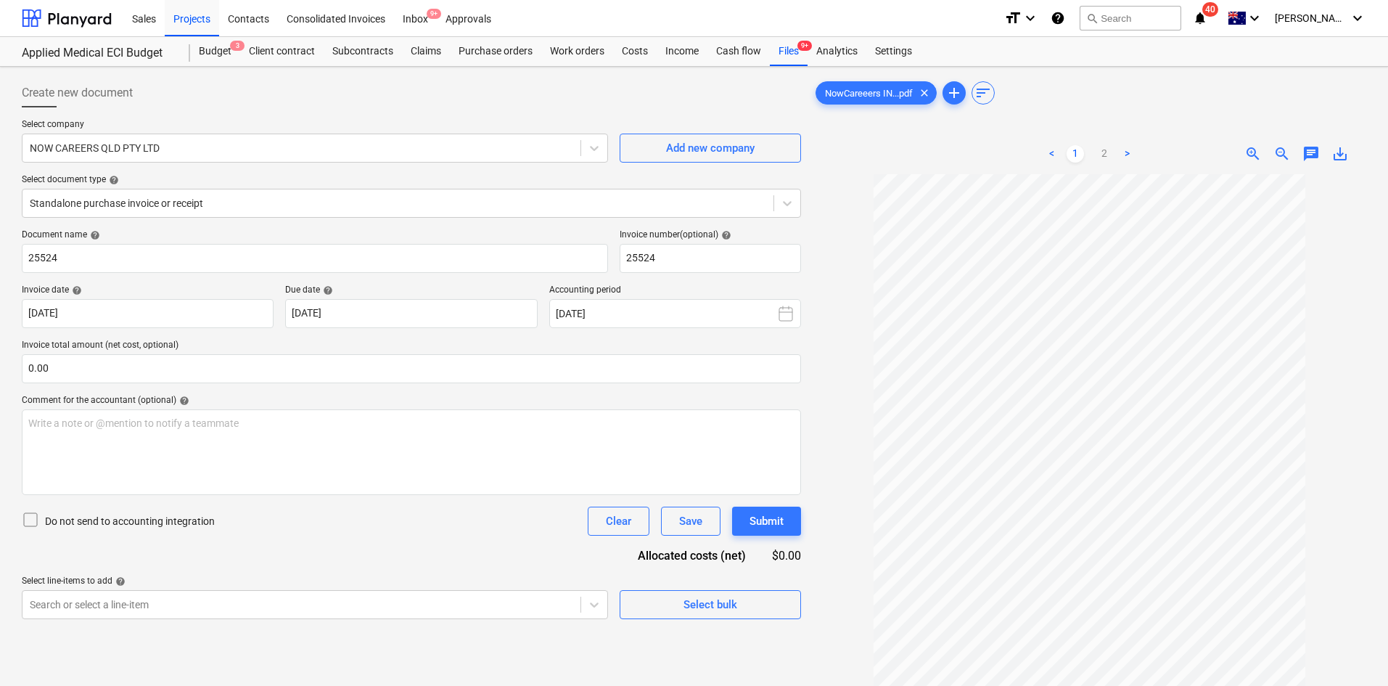
click at [860, 164] on div "< 1 2 > zoom_in zoom_out chat 0 save_alt" at bounding box center [1090, 153] width 554 height 41
click at [1207, 13] on icon "notifications" at bounding box center [1200, 17] width 15 height 17
click at [821, 163] on div "< 1 2 > zoom_in zoom_out chat 0 save_alt" at bounding box center [1090, 153] width 554 height 41
